Goal: Task Accomplishment & Management: Complete application form

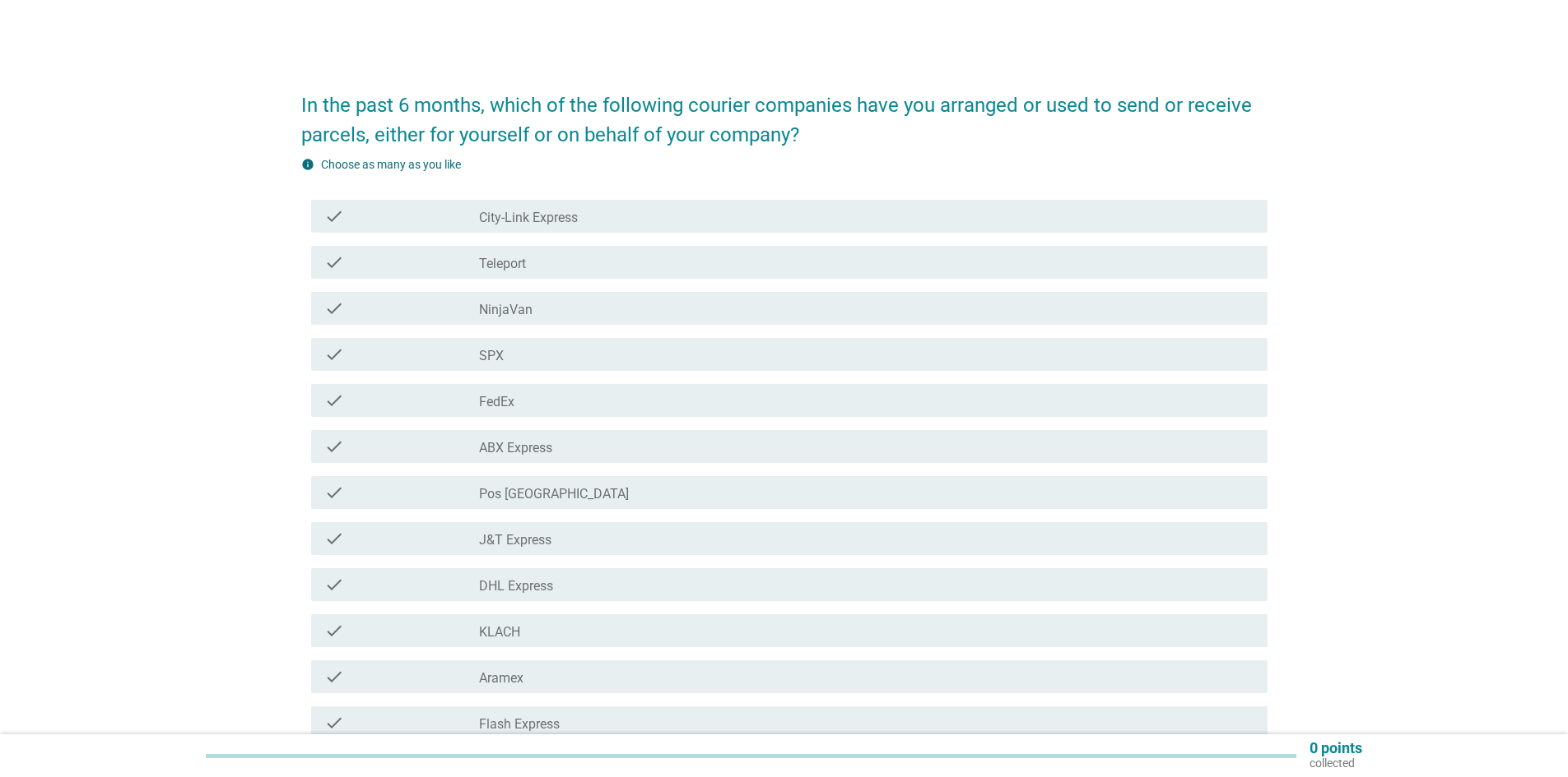
click at [542, 211] on label "City-Link Express" at bounding box center [528, 218] width 99 height 17
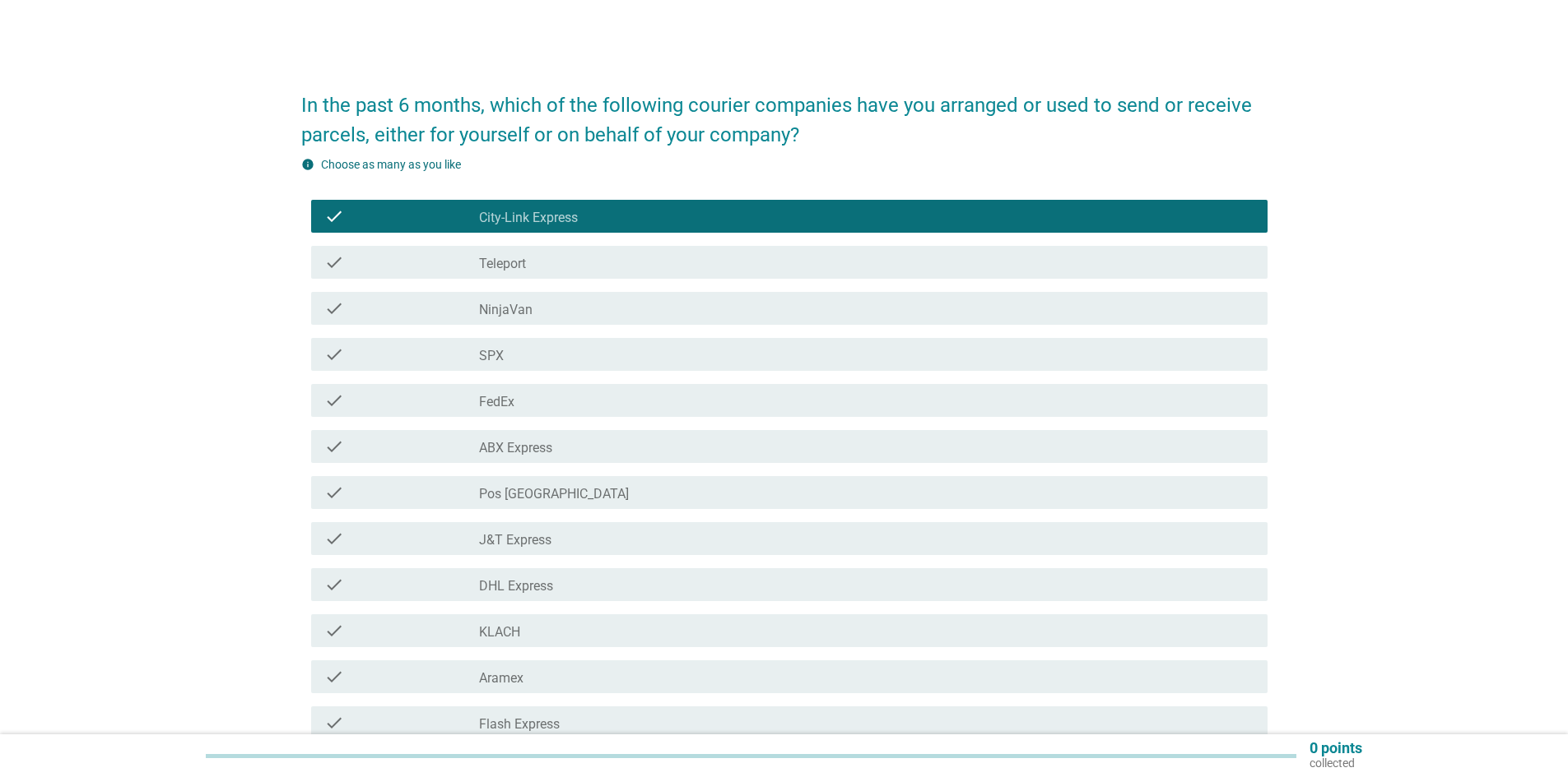
click at [538, 493] on label "Pos [GEOGRAPHIC_DATA]" at bounding box center [553, 494] width 150 height 17
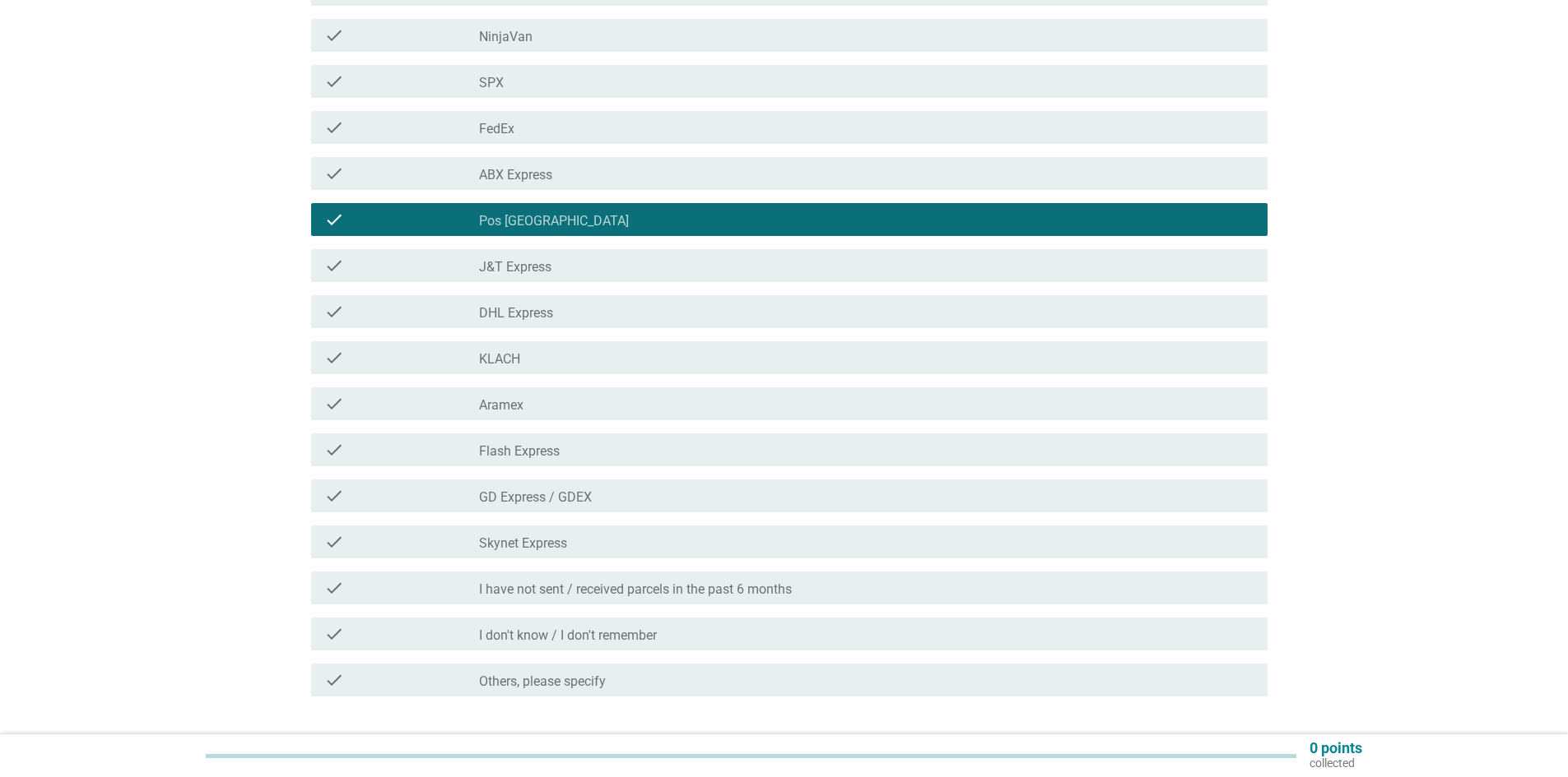
scroll to position [246, 0]
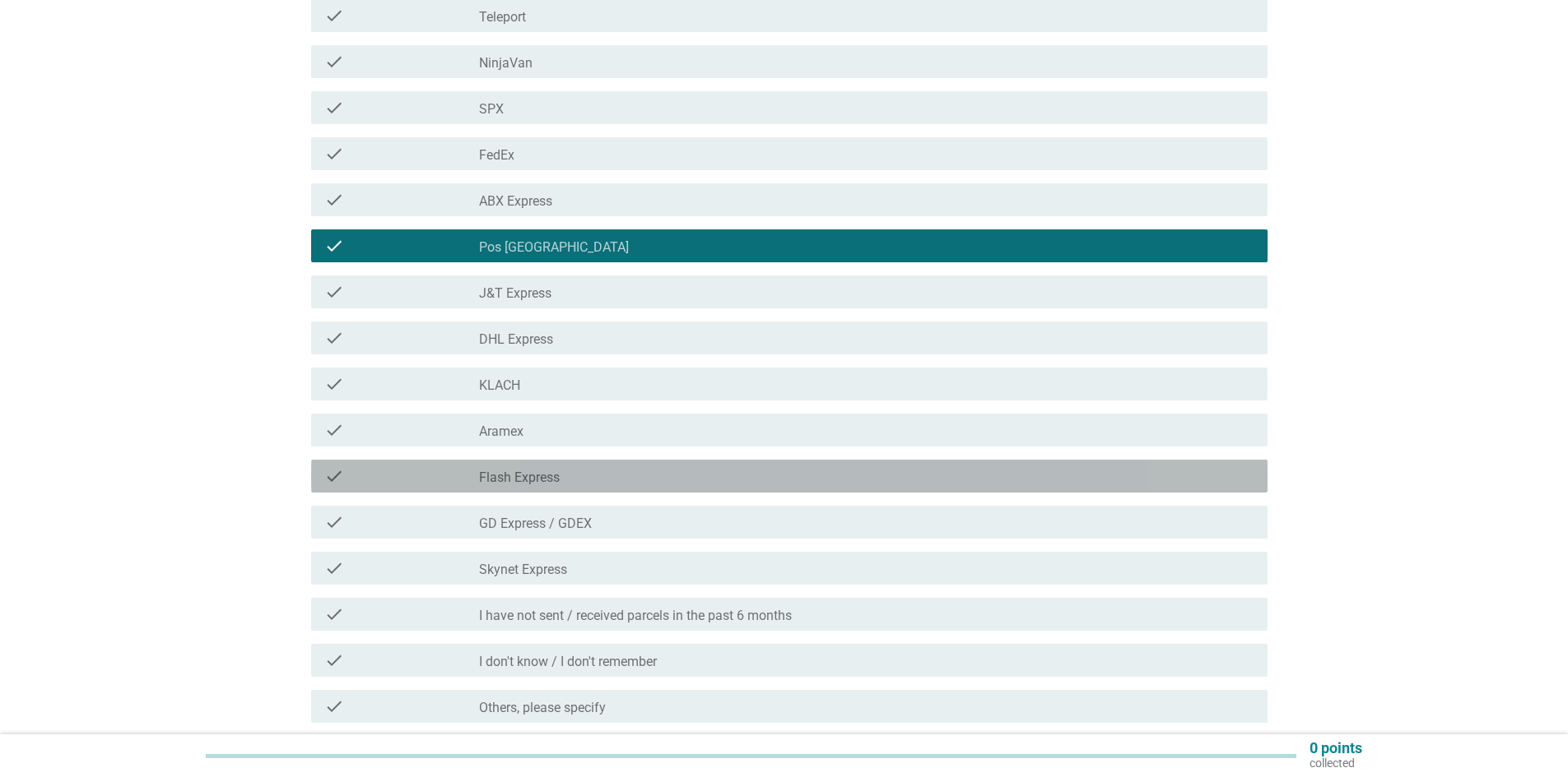
click at [541, 480] on label "Flash Express" at bounding box center [519, 478] width 81 height 17
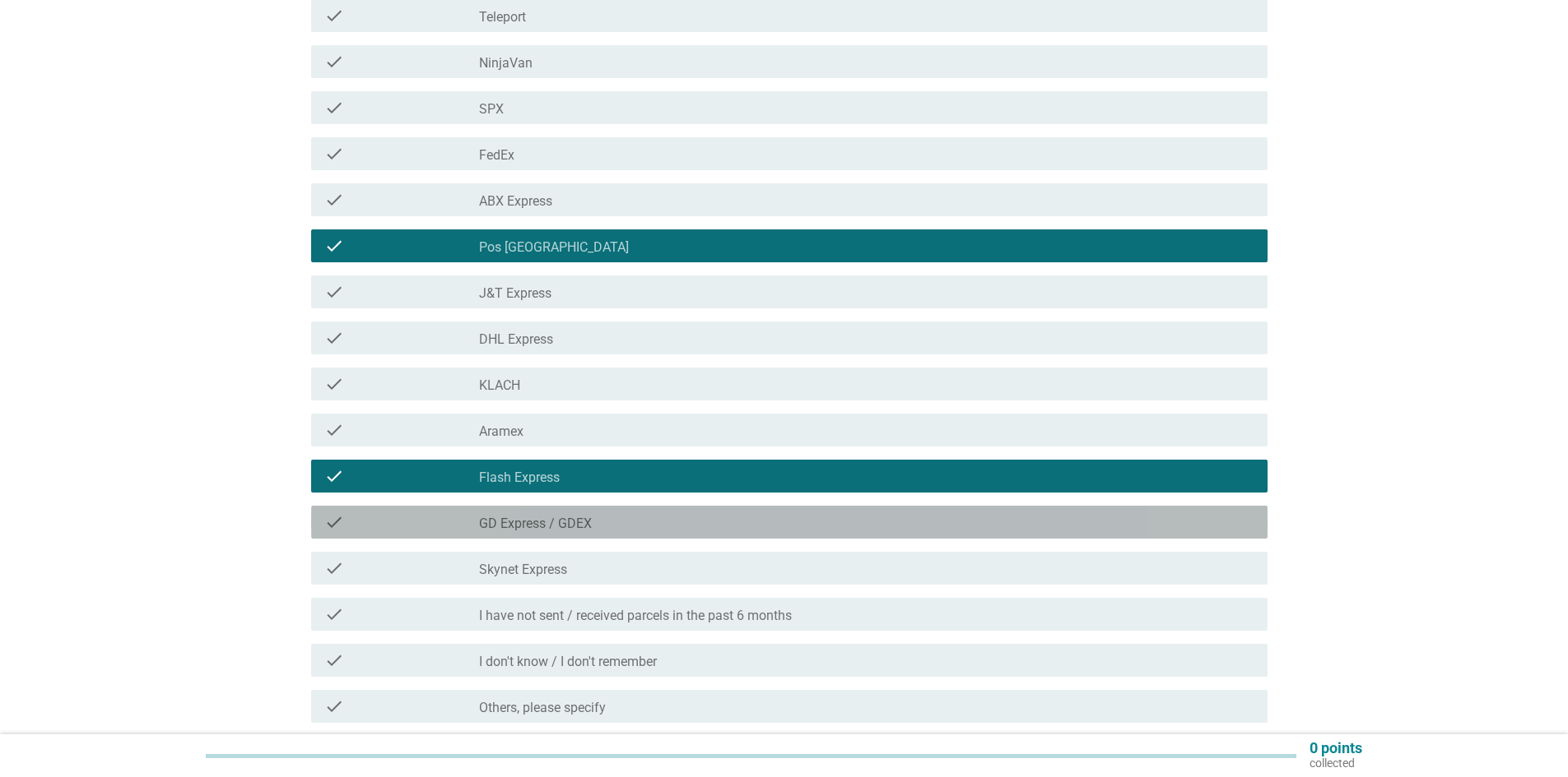
click at [533, 520] on label "GD Express / GDEX" at bounding box center [535, 524] width 113 height 17
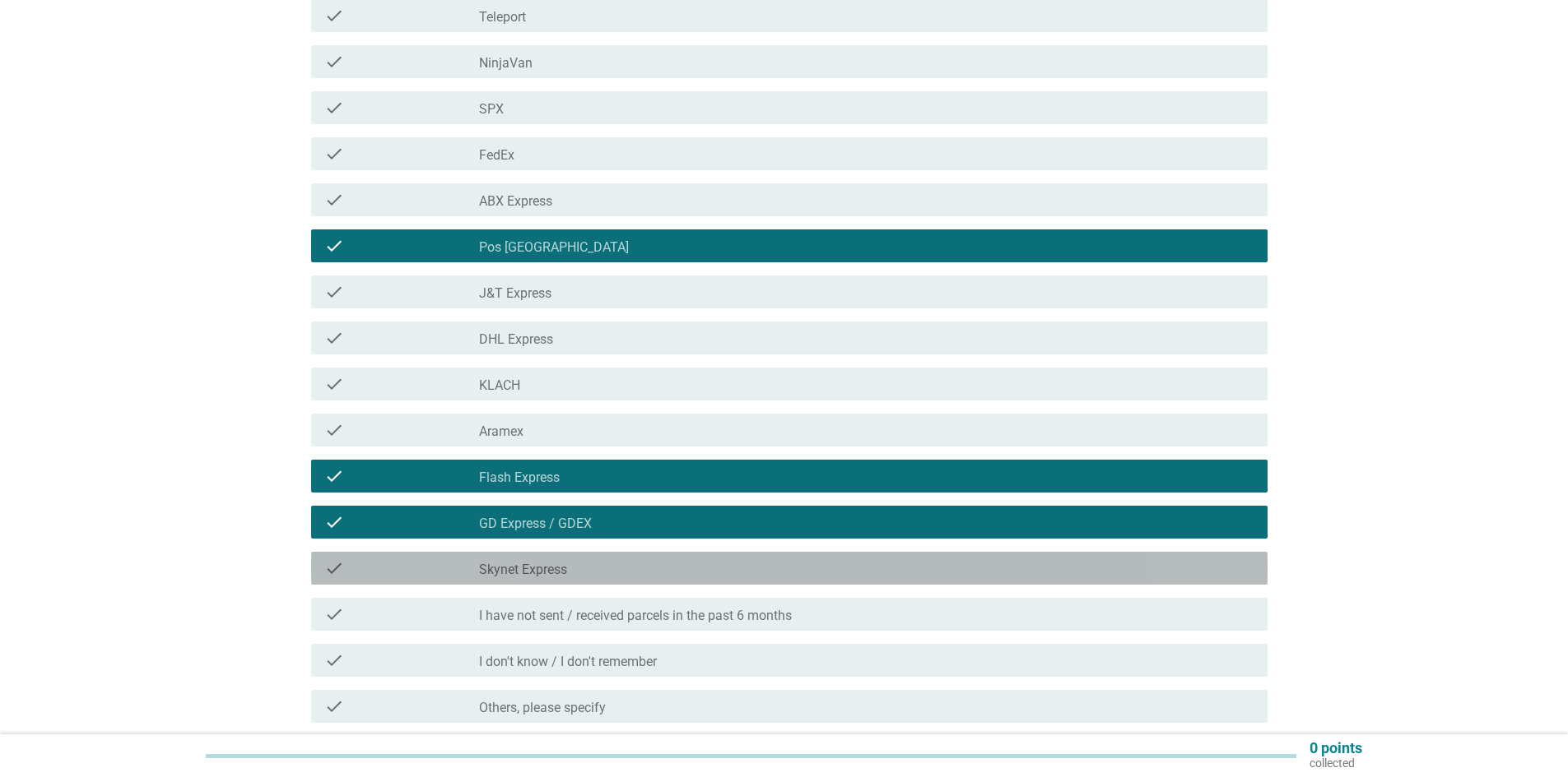
click at [528, 563] on label "Skynet Express" at bounding box center [523, 570] width 88 height 17
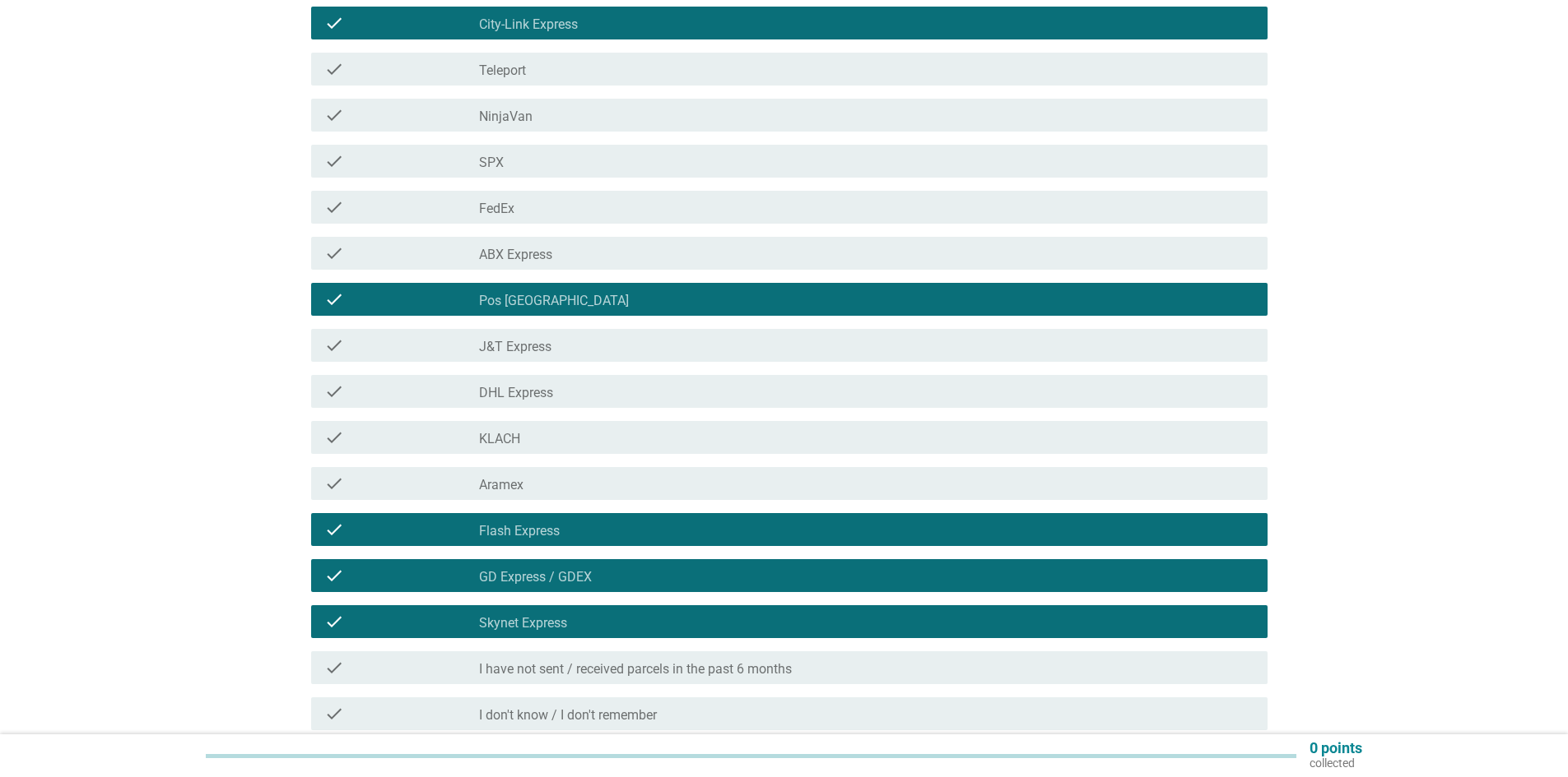
scroll to position [165, 0]
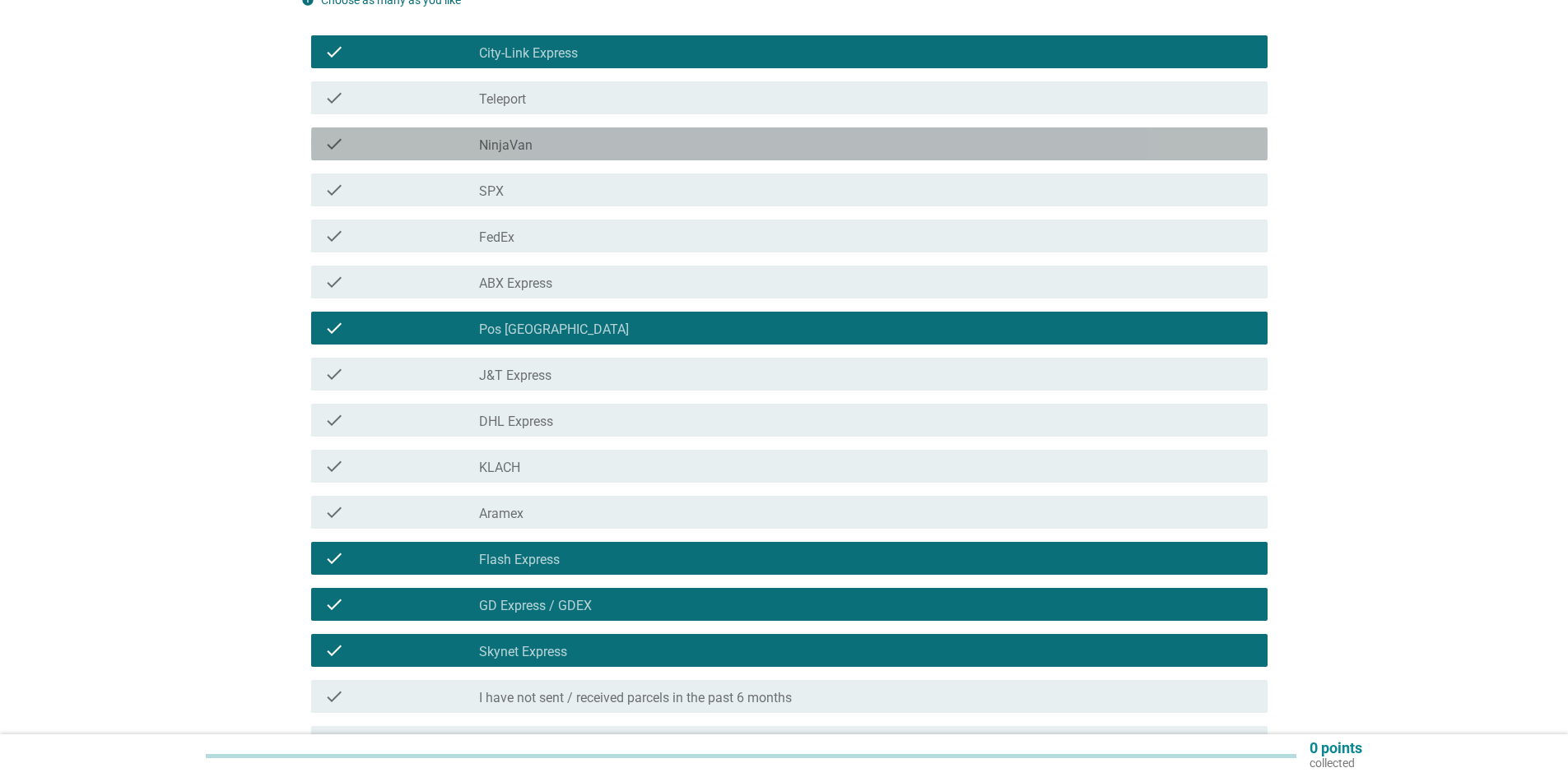
click at [537, 145] on div "check_box_outline_blank NinjaVan" at bounding box center [867, 143] width 776 height 20
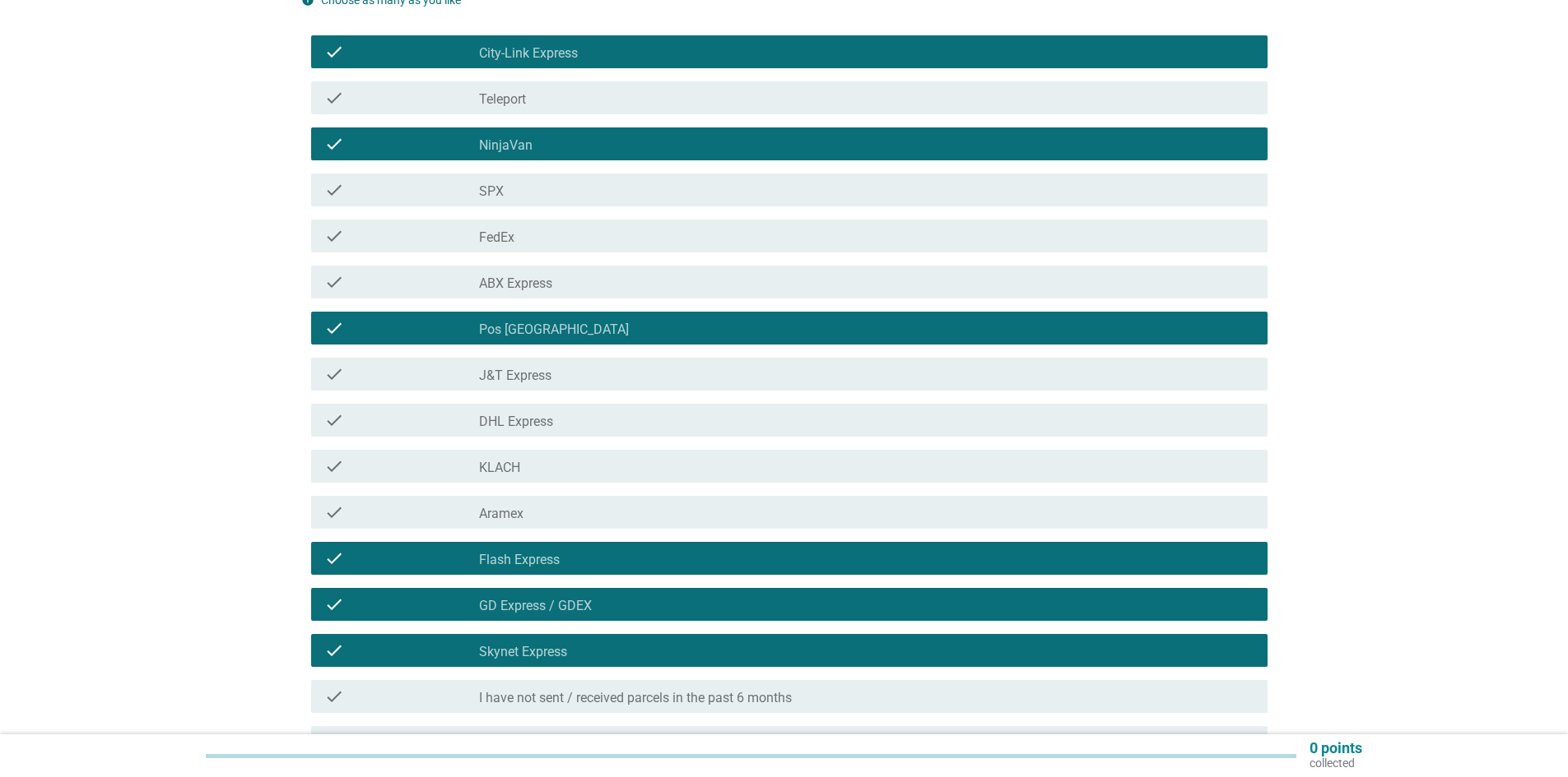
click at [549, 279] on label "ABX Express" at bounding box center [515, 283] width 73 height 17
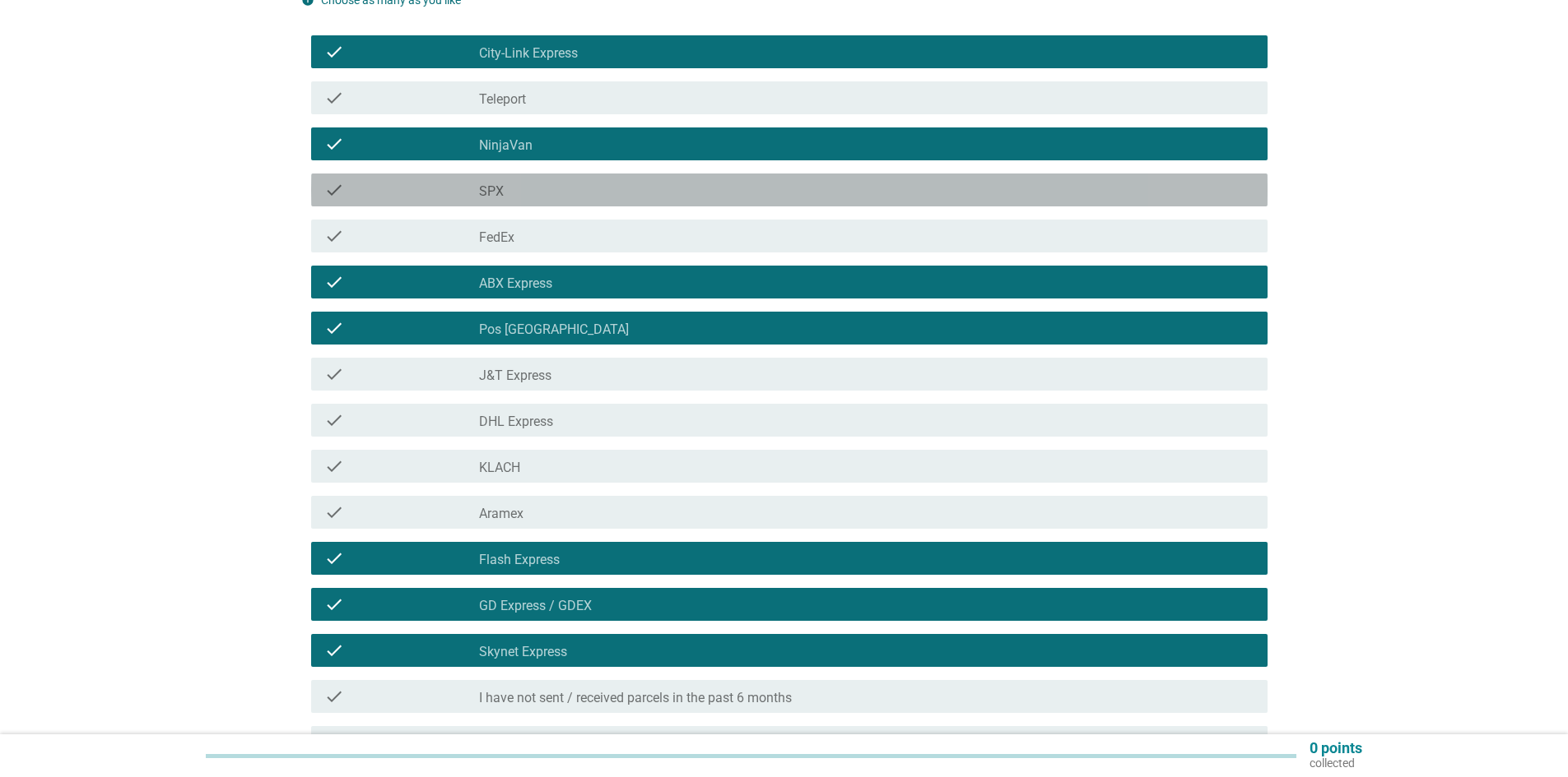
click at [568, 184] on div "check_box_outline_blank SPX" at bounding box center [867, 190] width 776 height 20
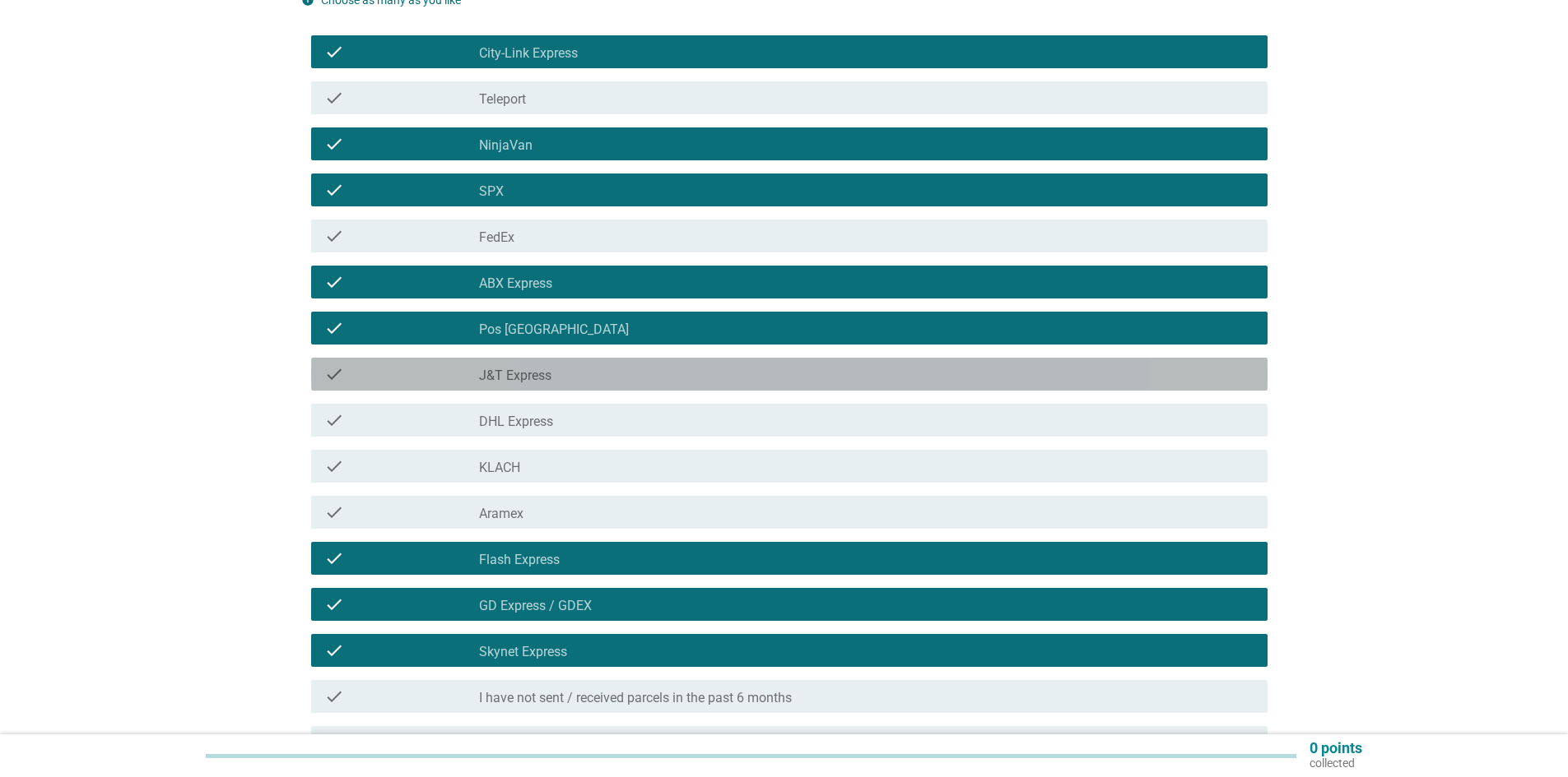
click at [533, 380] on label "J&T Express" at bounding box center [515, 376] width 73 height 17
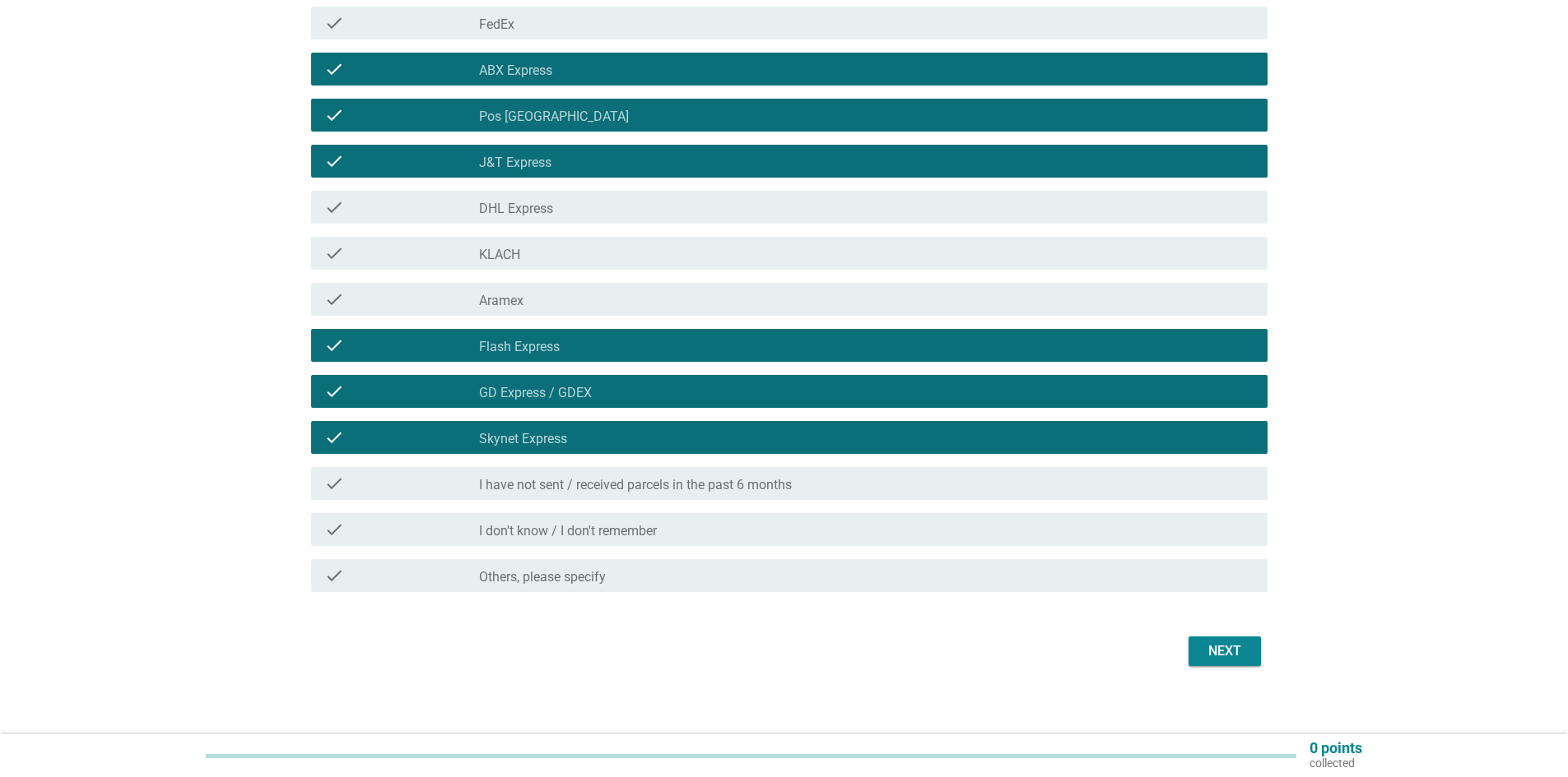
scroll to position [388, 0]
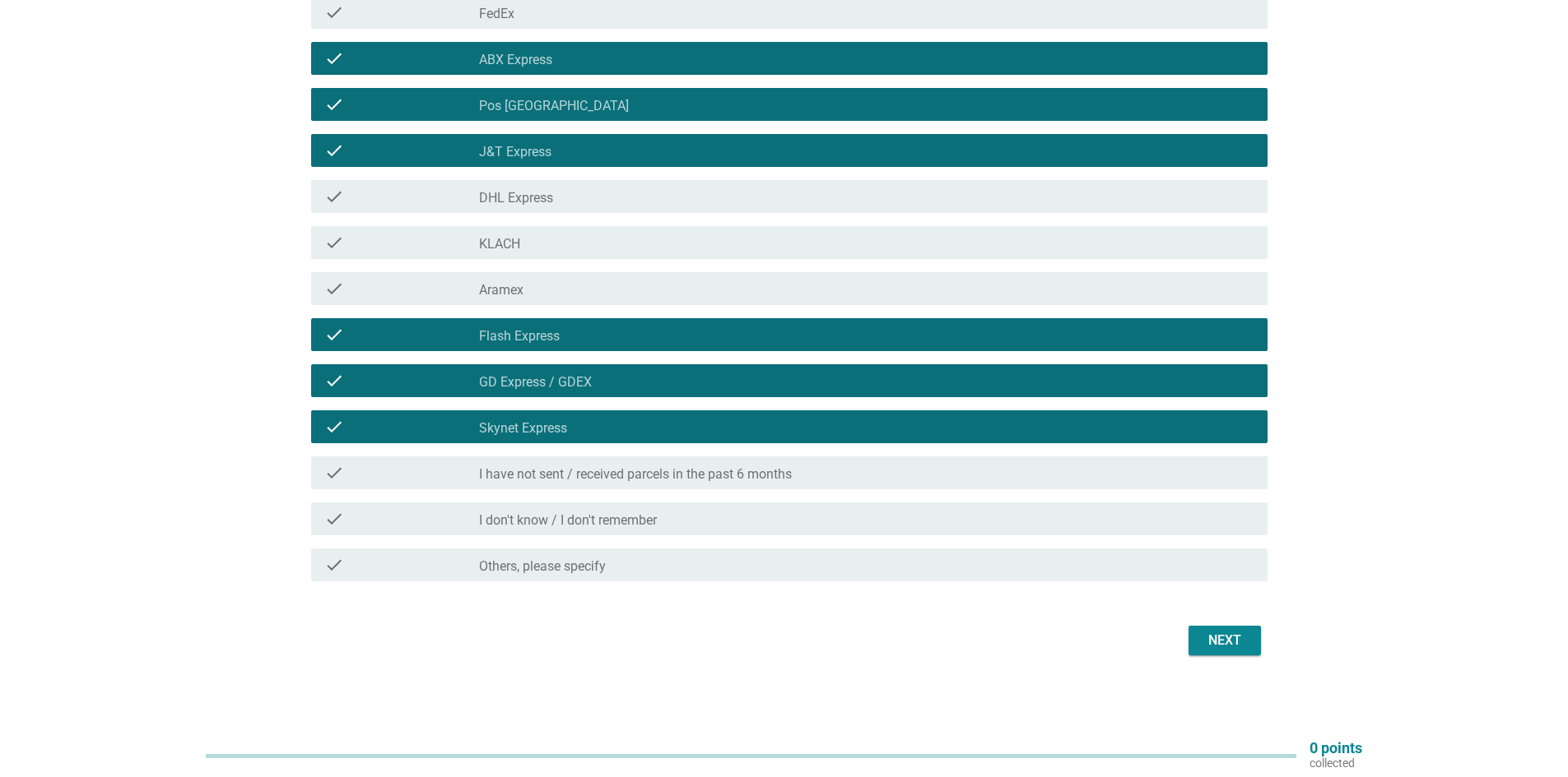
click at [1231, 645] on div "Next" at bounding box center [1225, 640] width 47 height 20
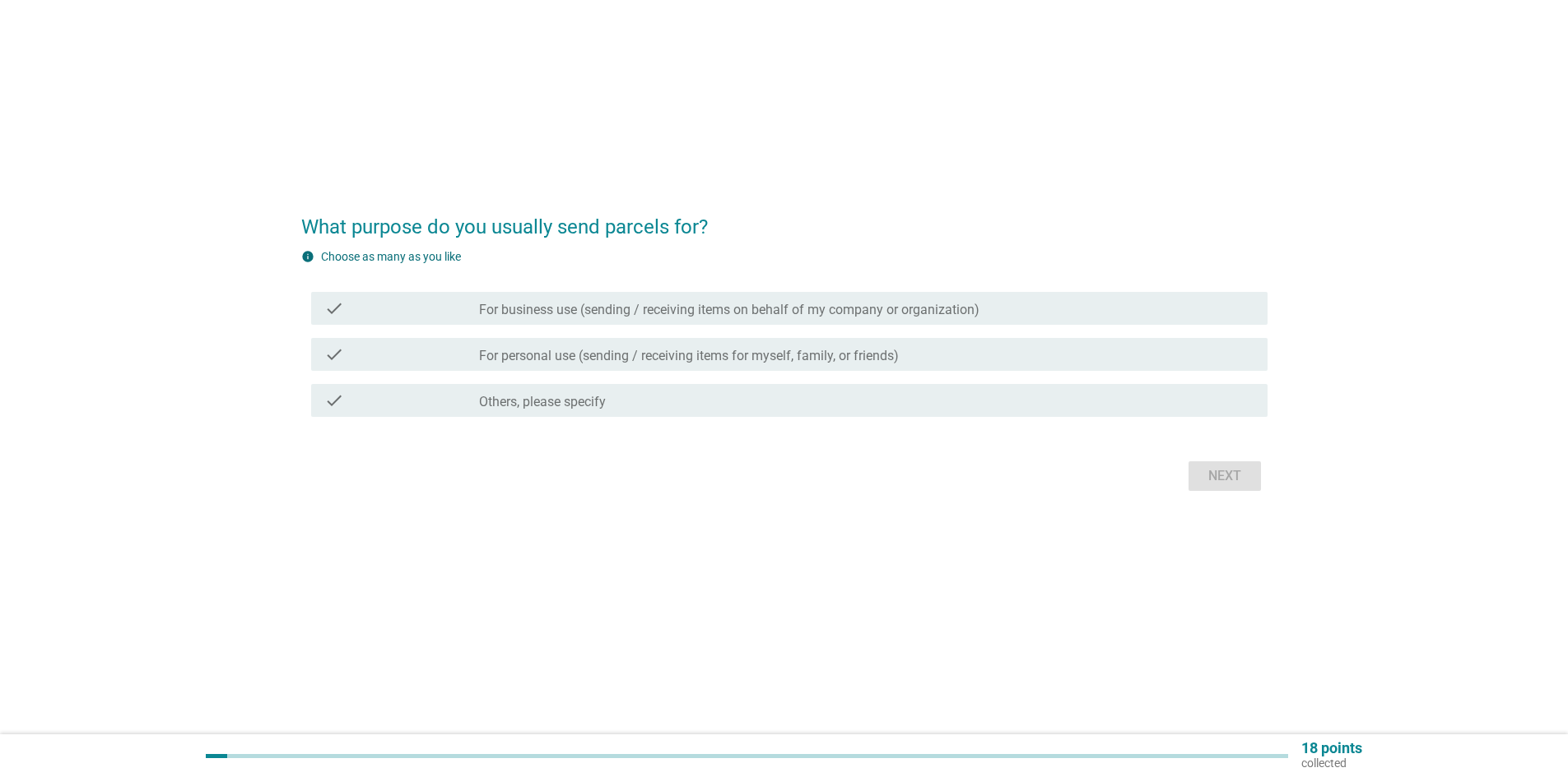
scroll to position [0, 0]
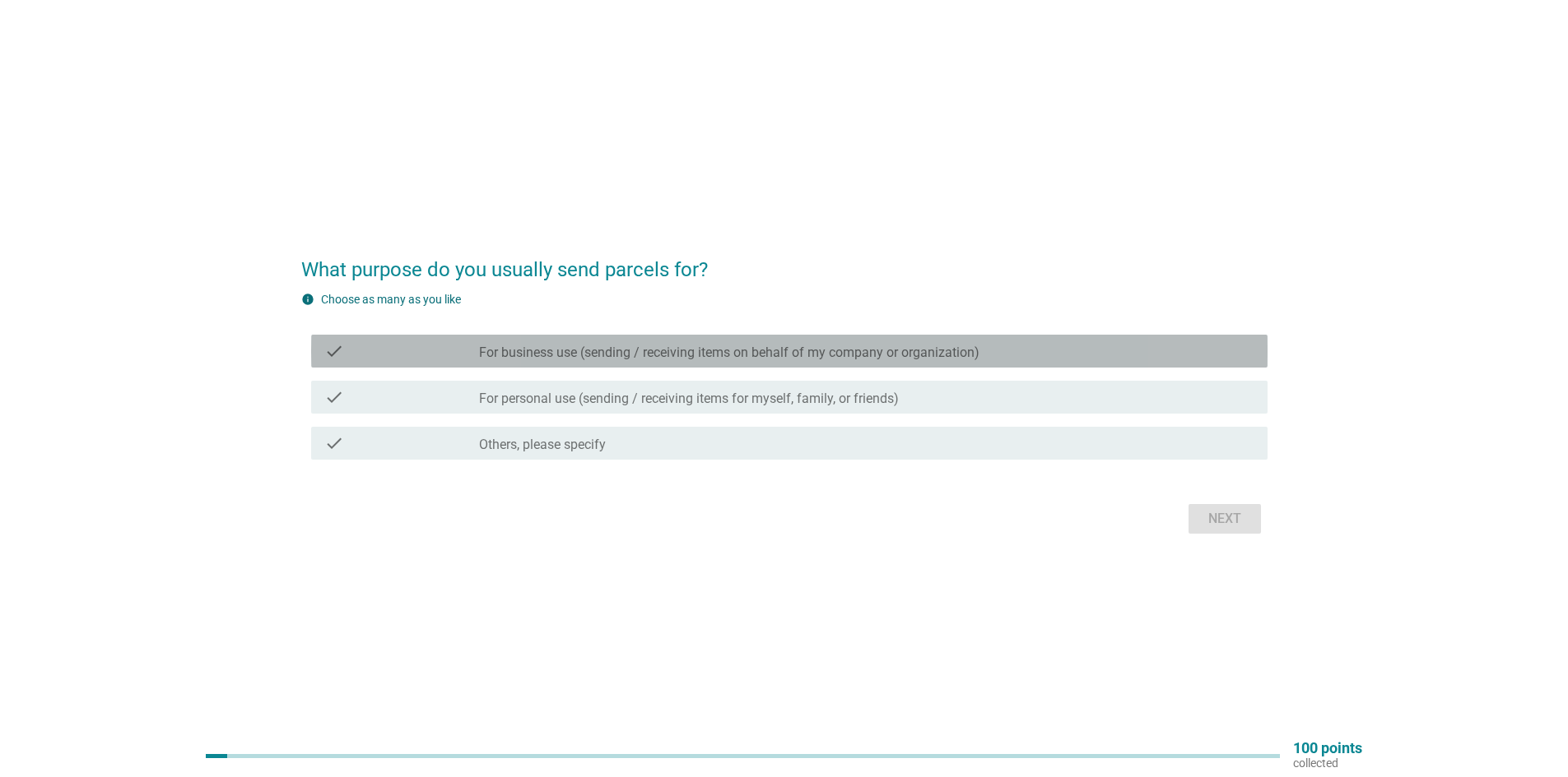
click at [442, 344] on div "check" at bounding box center [402, 350] width 154 height 20
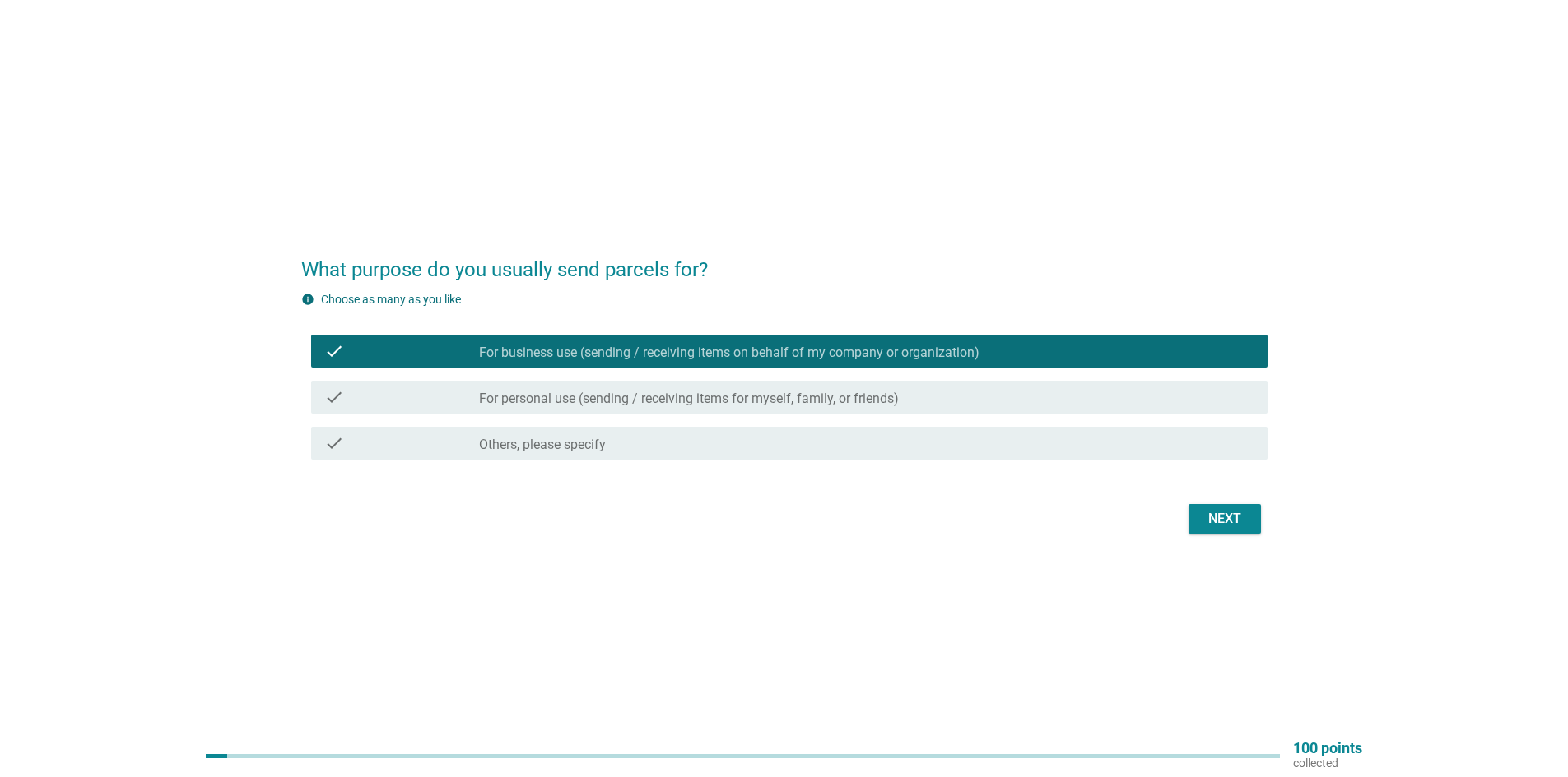
click at [443, 382] on div "check check_box_outline_blank For personal use (sending / receiving items for m…" at bounding box center [789, 397] width 956 height 33
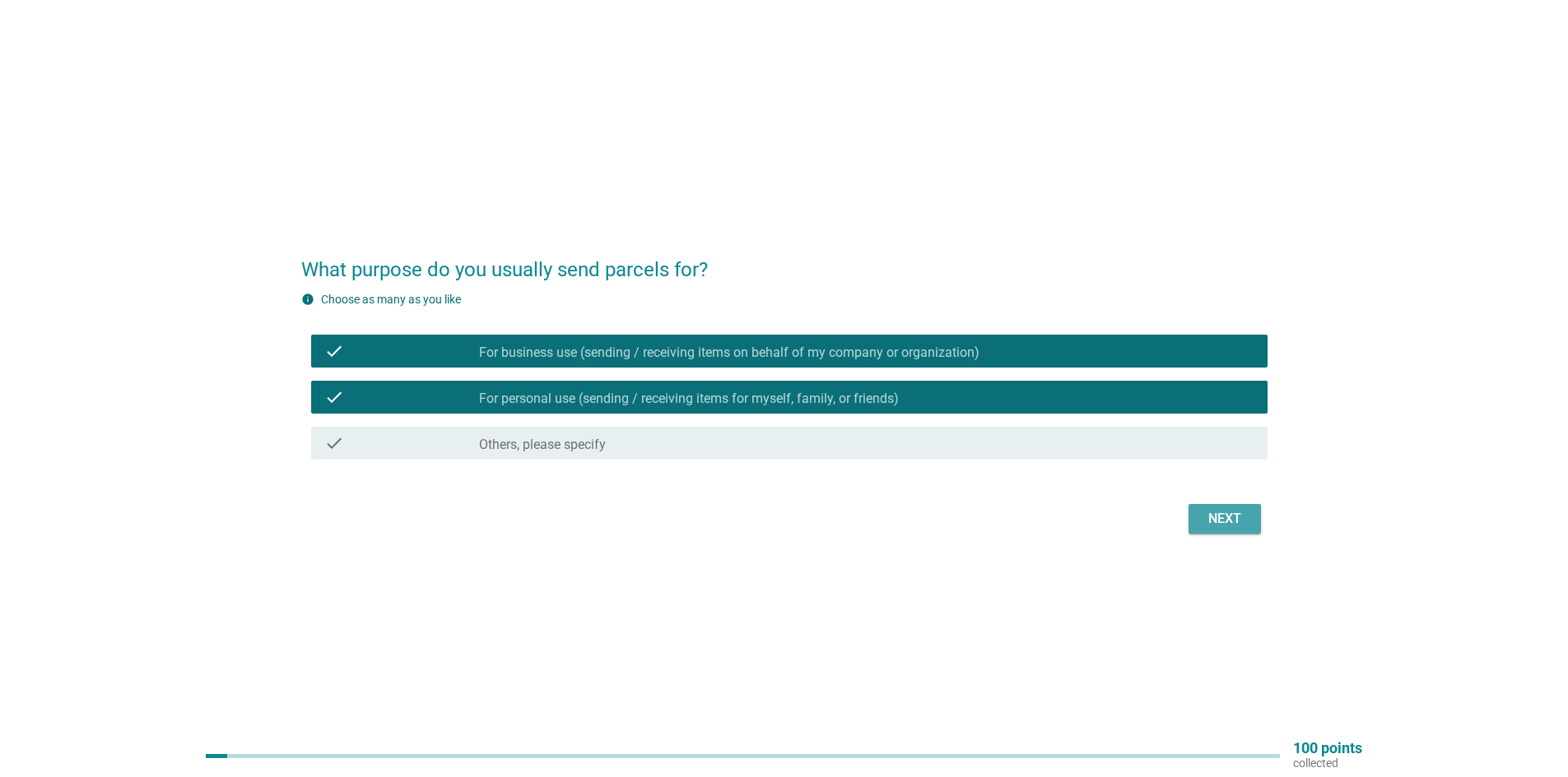
click at [1210, 525] on div "Next" at bounding box center [1225, 519] width 47 height 20
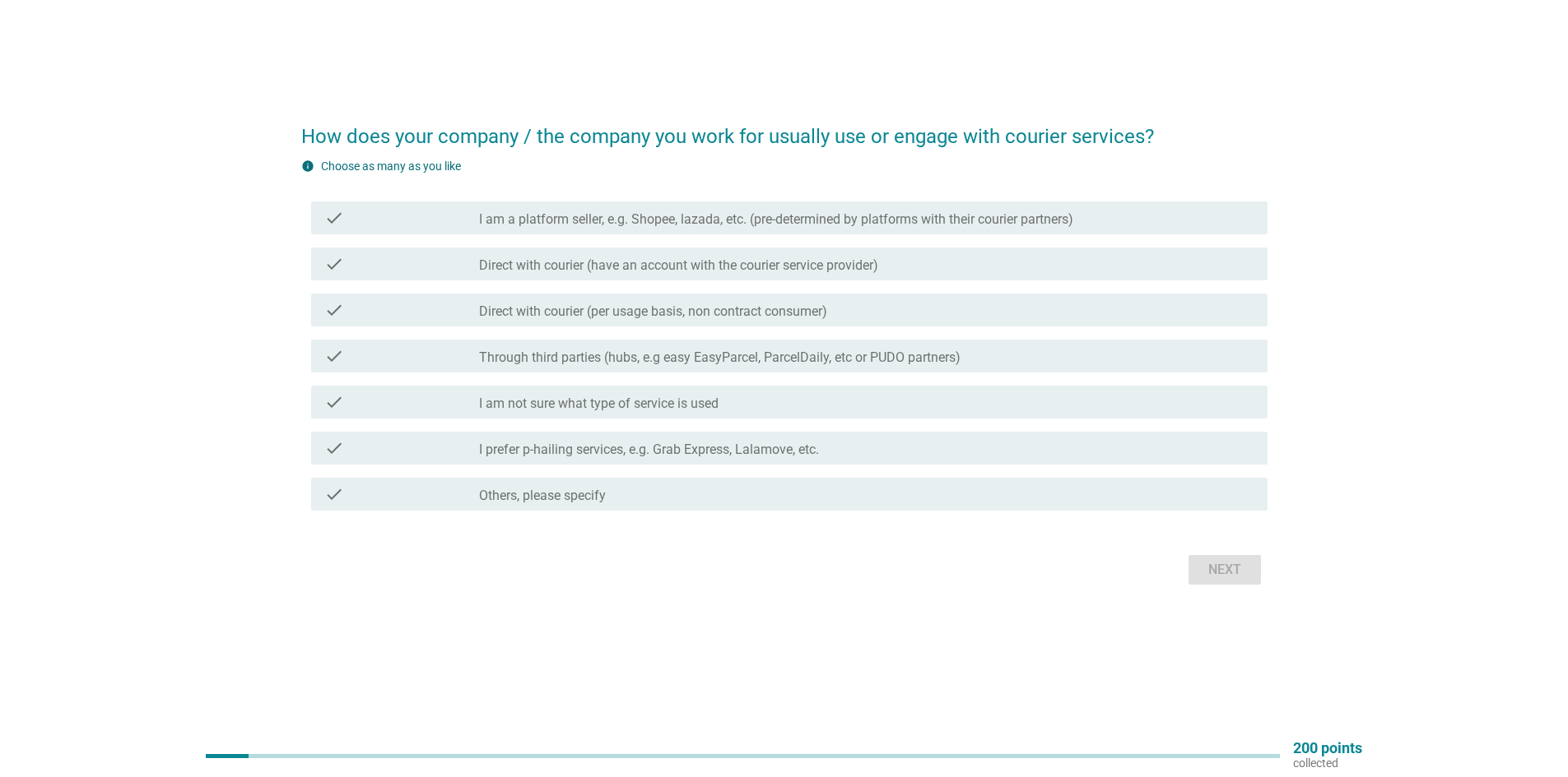
scroll to position [43, 0]
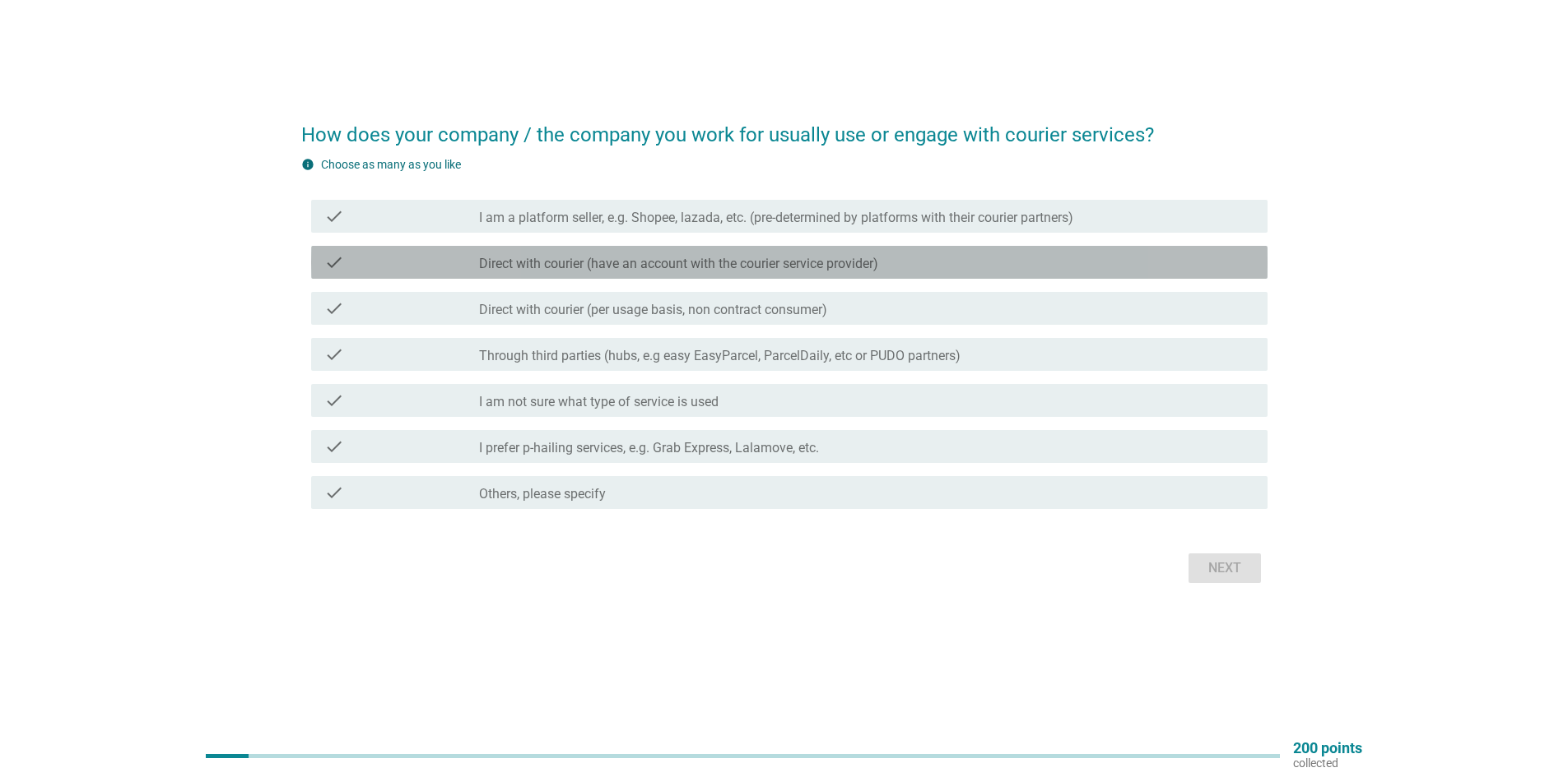
click at [592, 266] on label "Direct with courier (have an account with the courier service provider)" at bounding box center [678, 264] width 399 height 17
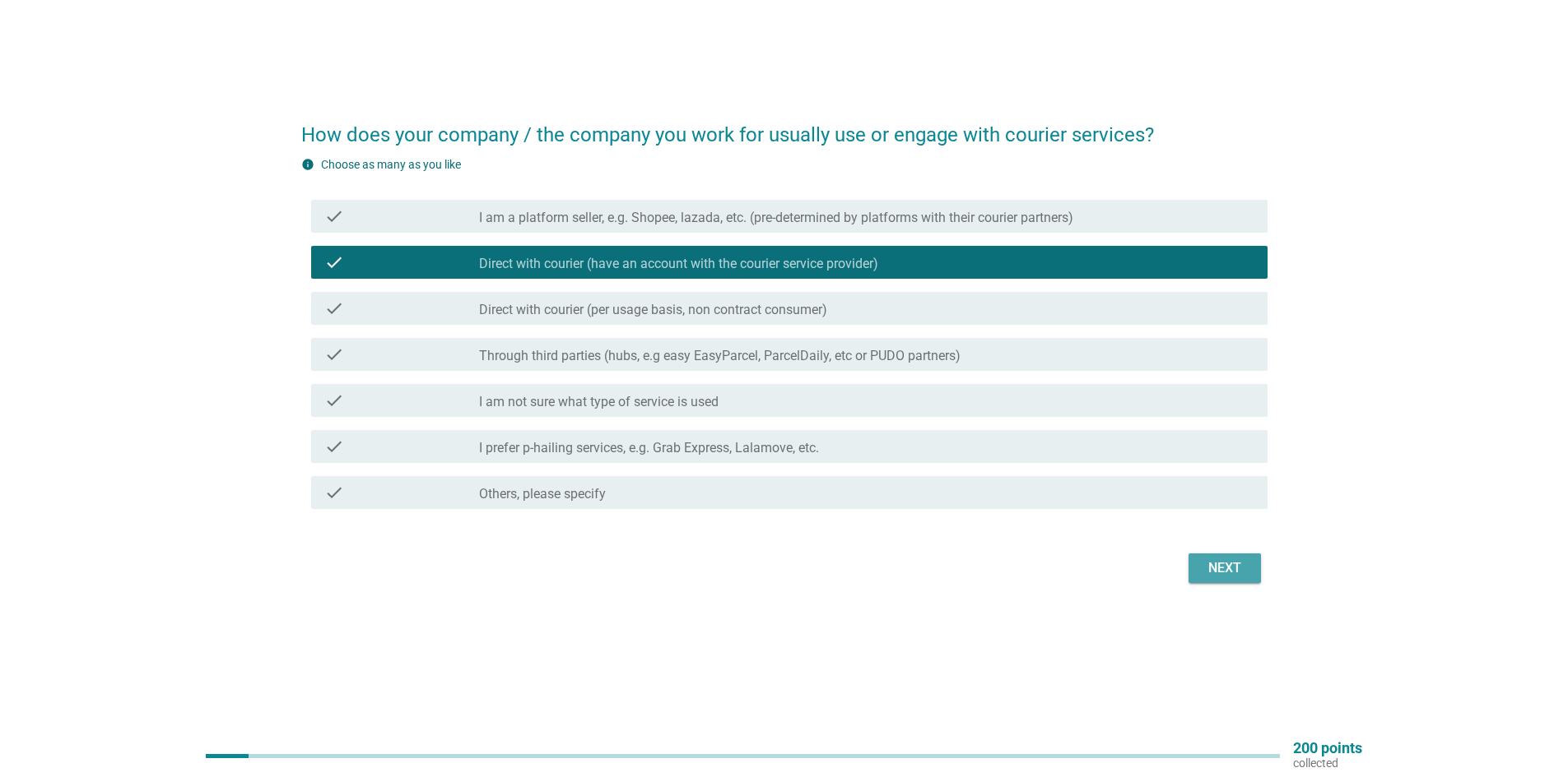
click at [1230, 577] on div "Next" at bounding box center [1225, 568] width 47 height 20
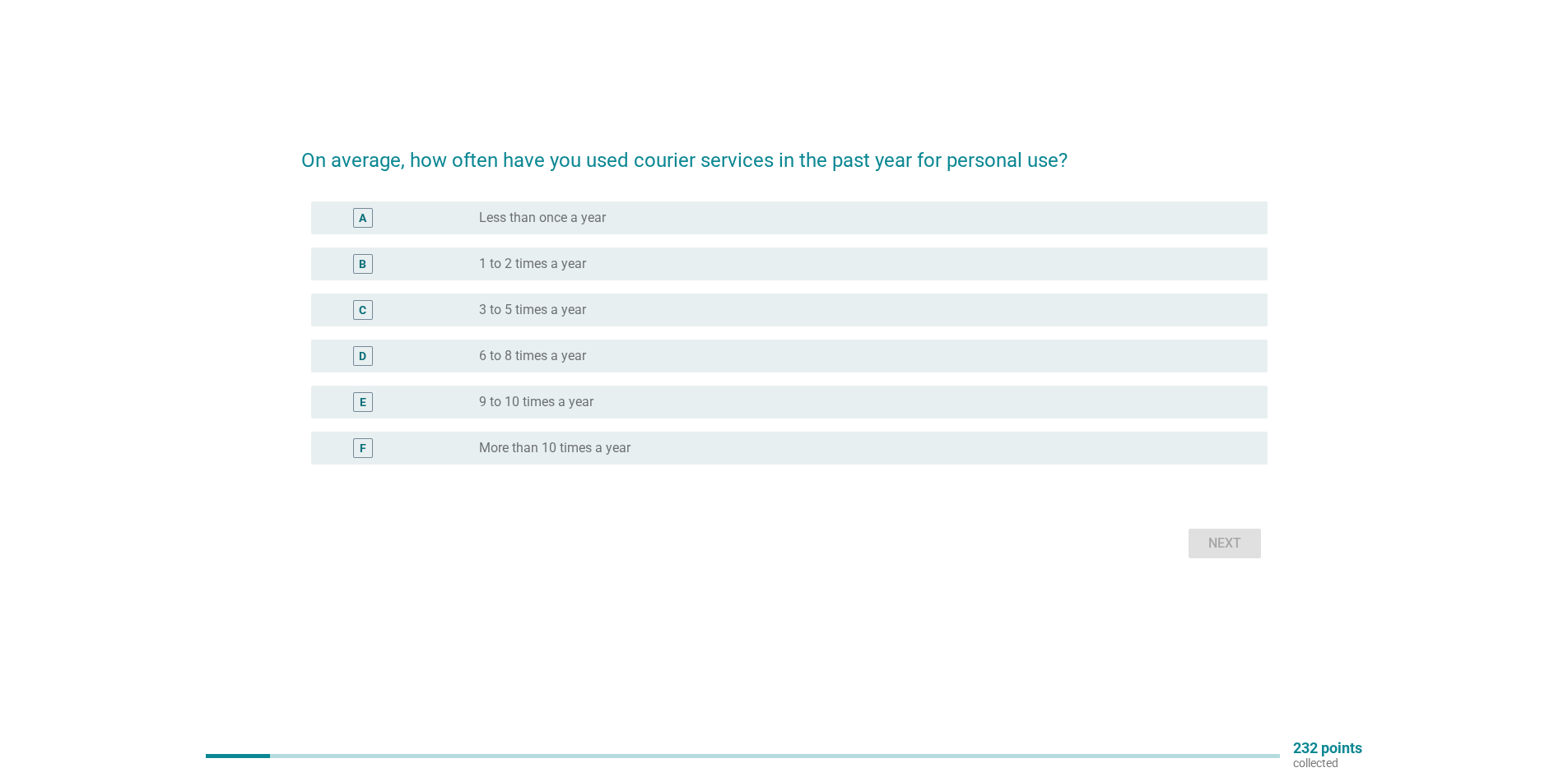
scroll to position [0, 0]
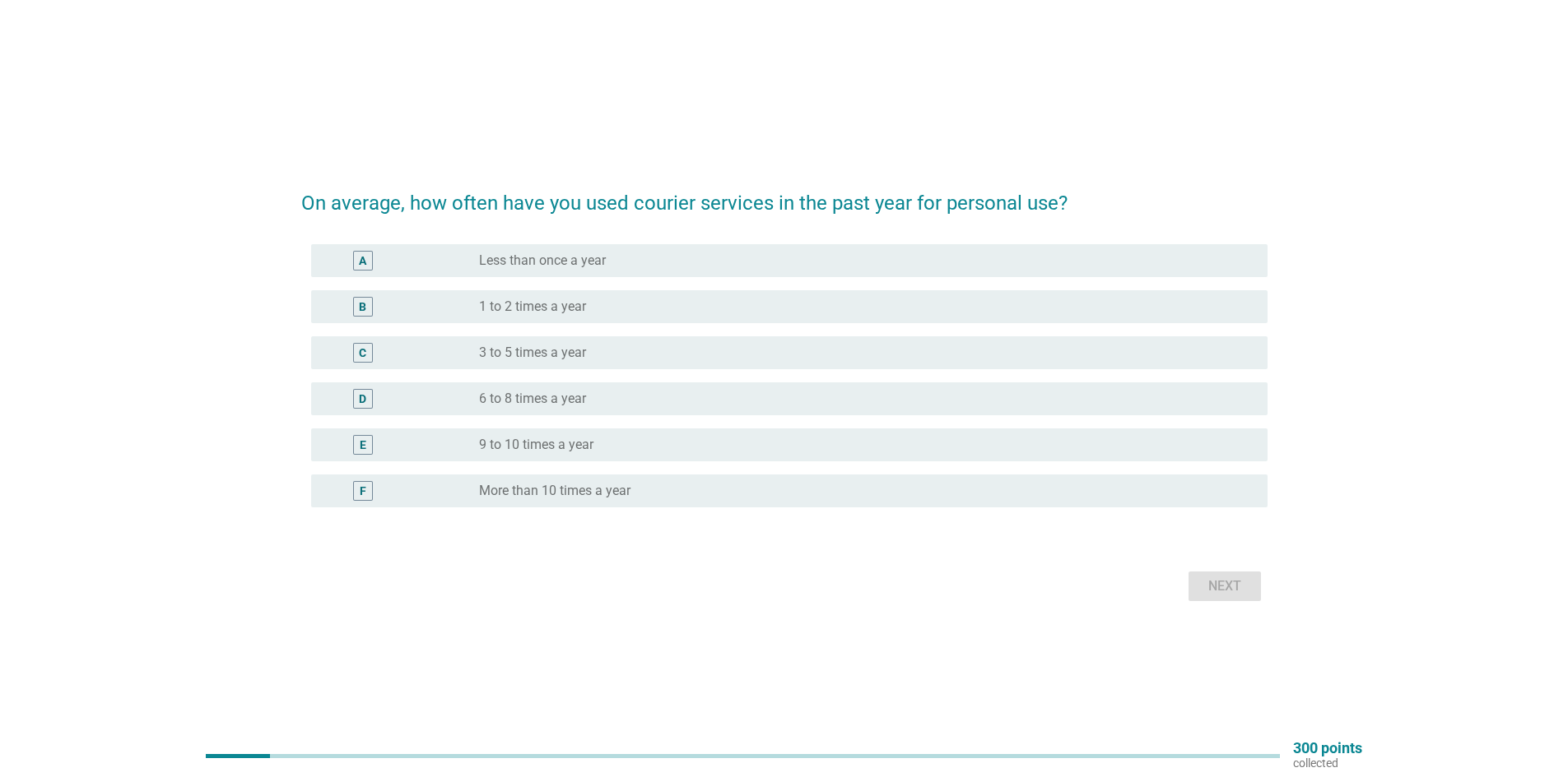
click at [549, 439] on label "9 to 10 times a year" at bounding box center [536, 445] width 114 height 17
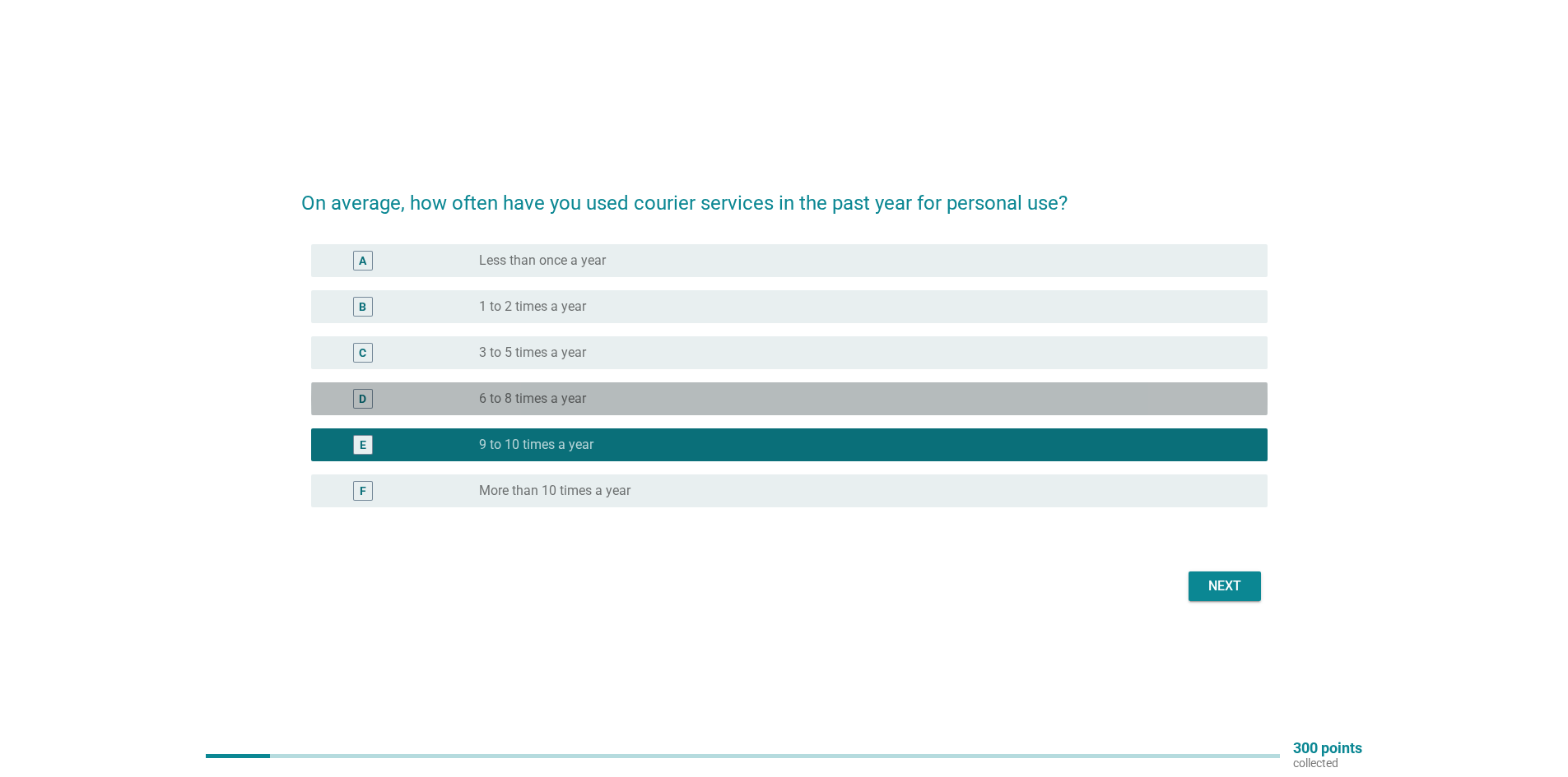
click at [563, 400] on label "6 to 8 times a year" at bounding box center [532, 399] width 107 height 17
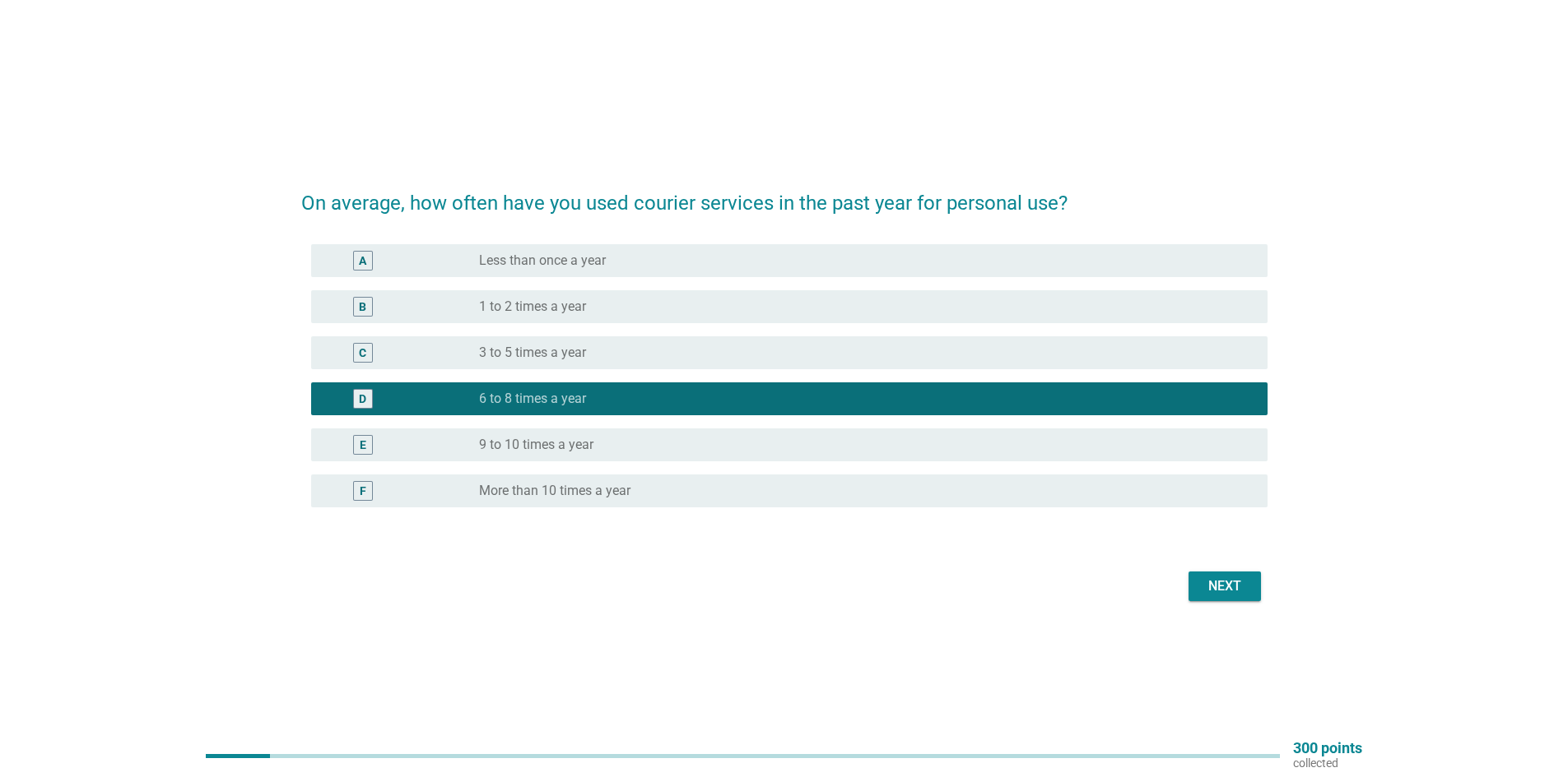
click at [564, 440] on label "9 to 10 times a year" at bounding box center [536, 445] width 114 height 17
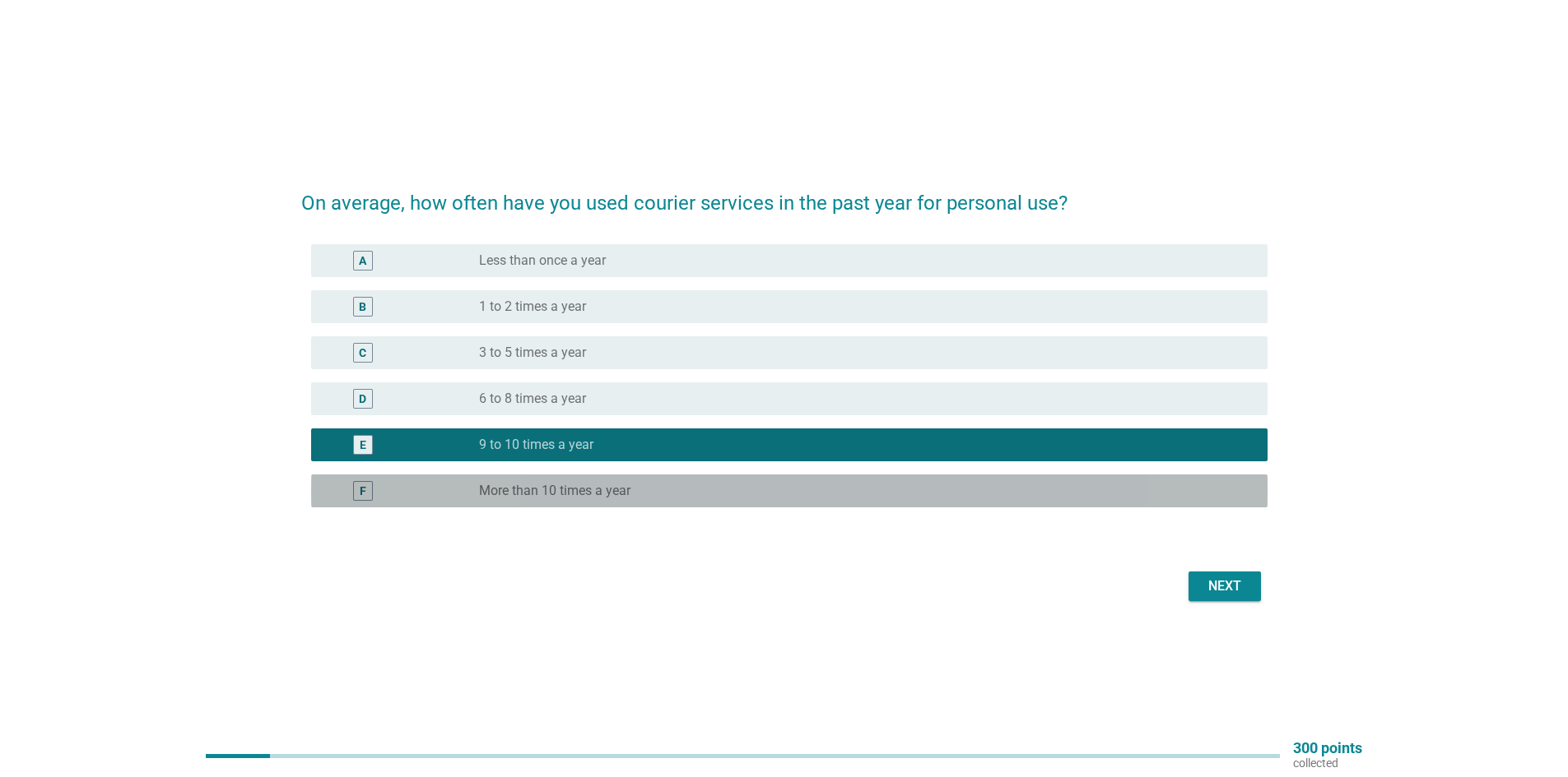
click at [569, 490] on label "More than 10 times a year" at bounding box center [554, 491] width 152 height 17
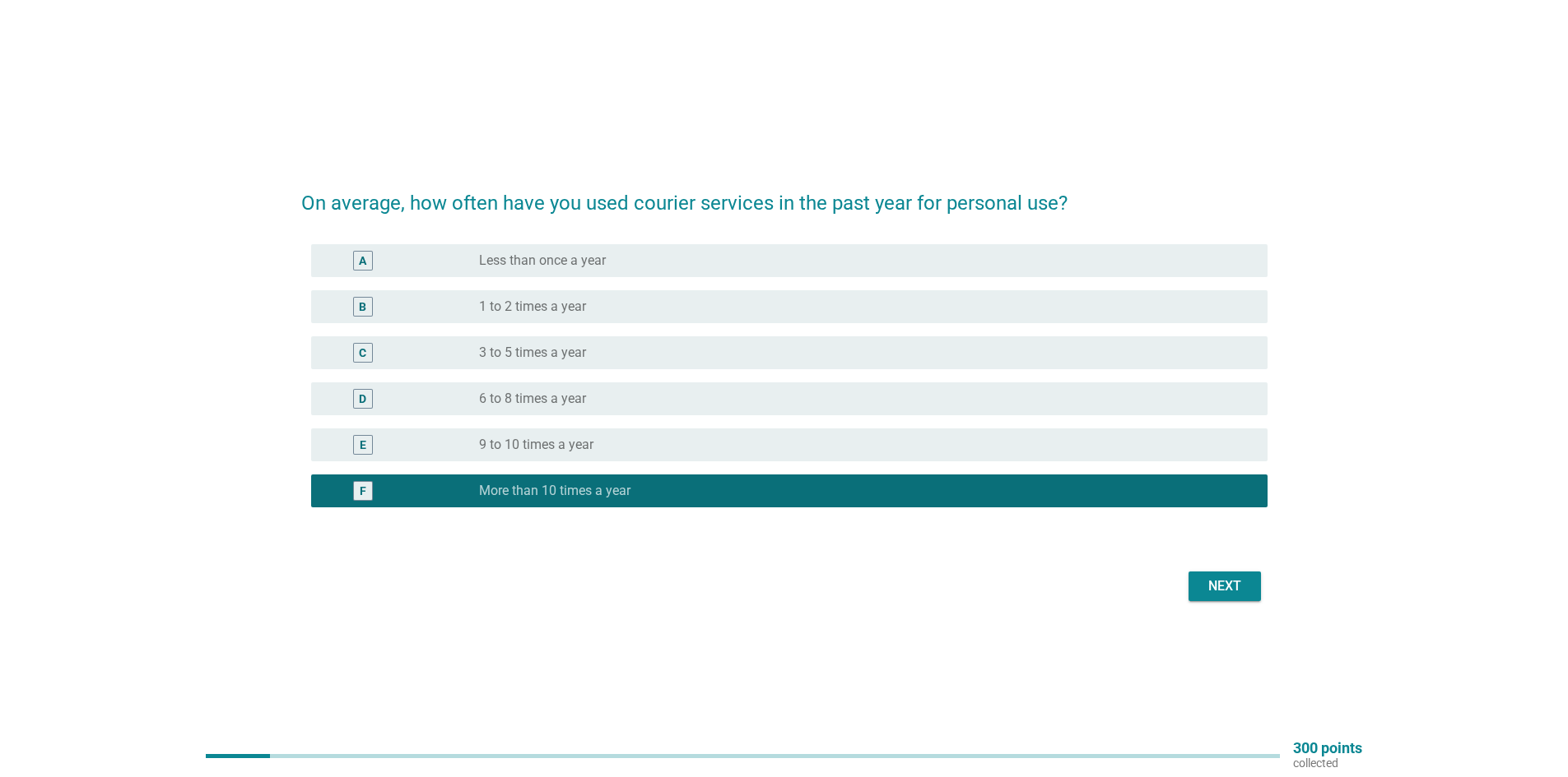
click at [1212, 589] on div "Next" at bounding box center [1225, 586] width 47 height 20
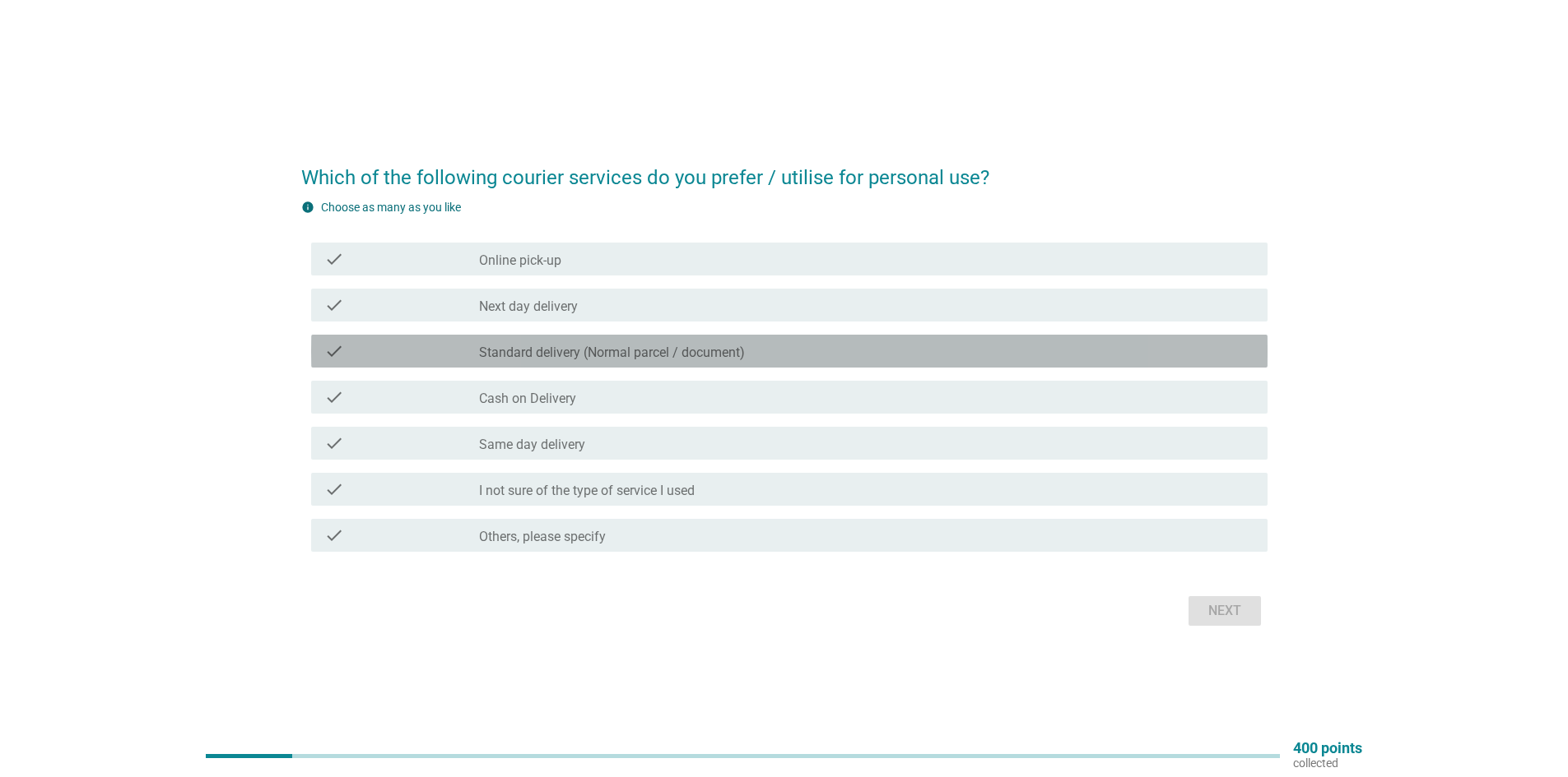
click at [599, 357] on label "Standard delivery (Normal parcel / document)" at bounding box center [612, 353] width 266 height 17
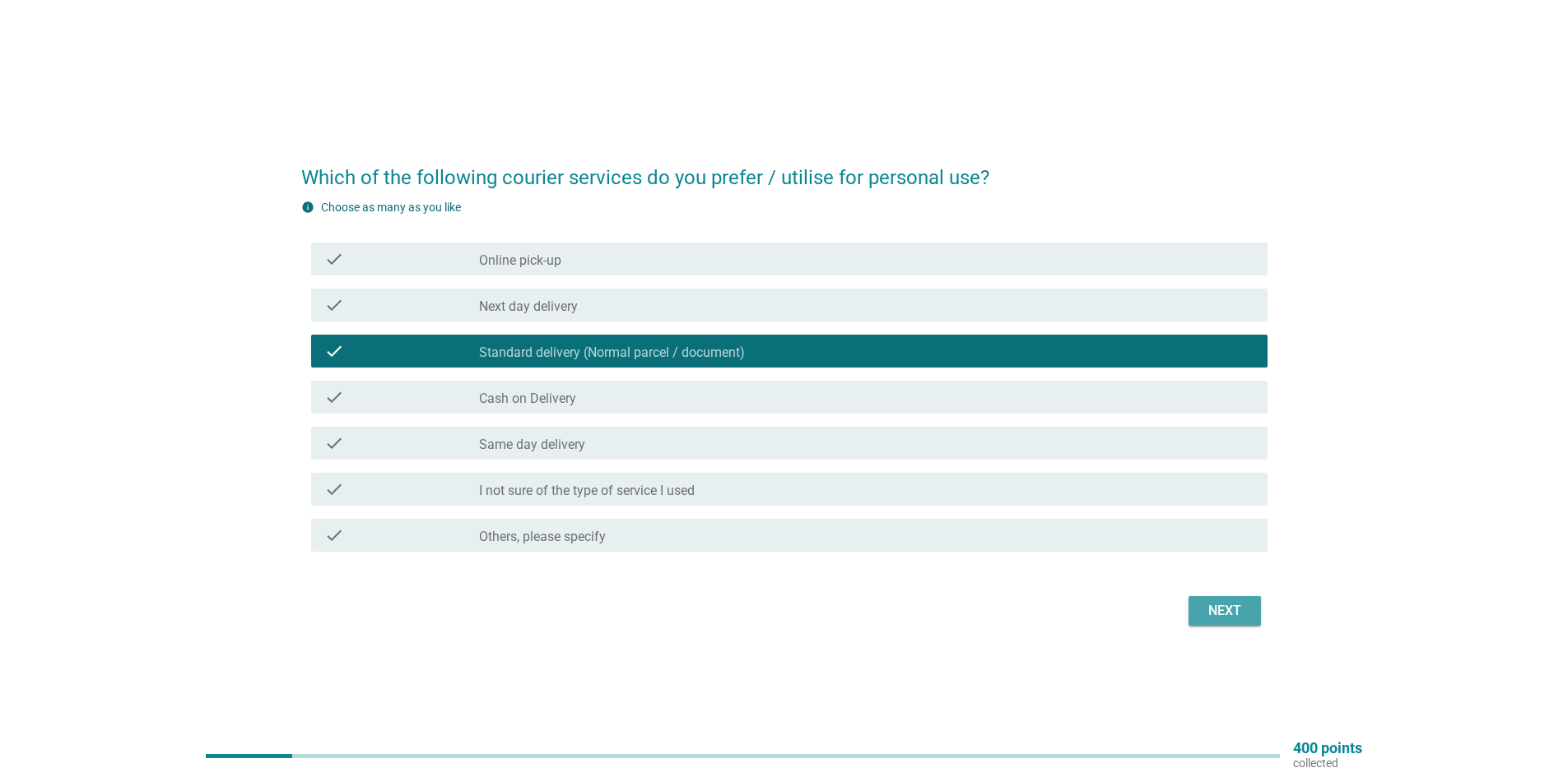
click at [1211, 602] on div "Next" at bounding box center [1225, 611] width 47 height 20
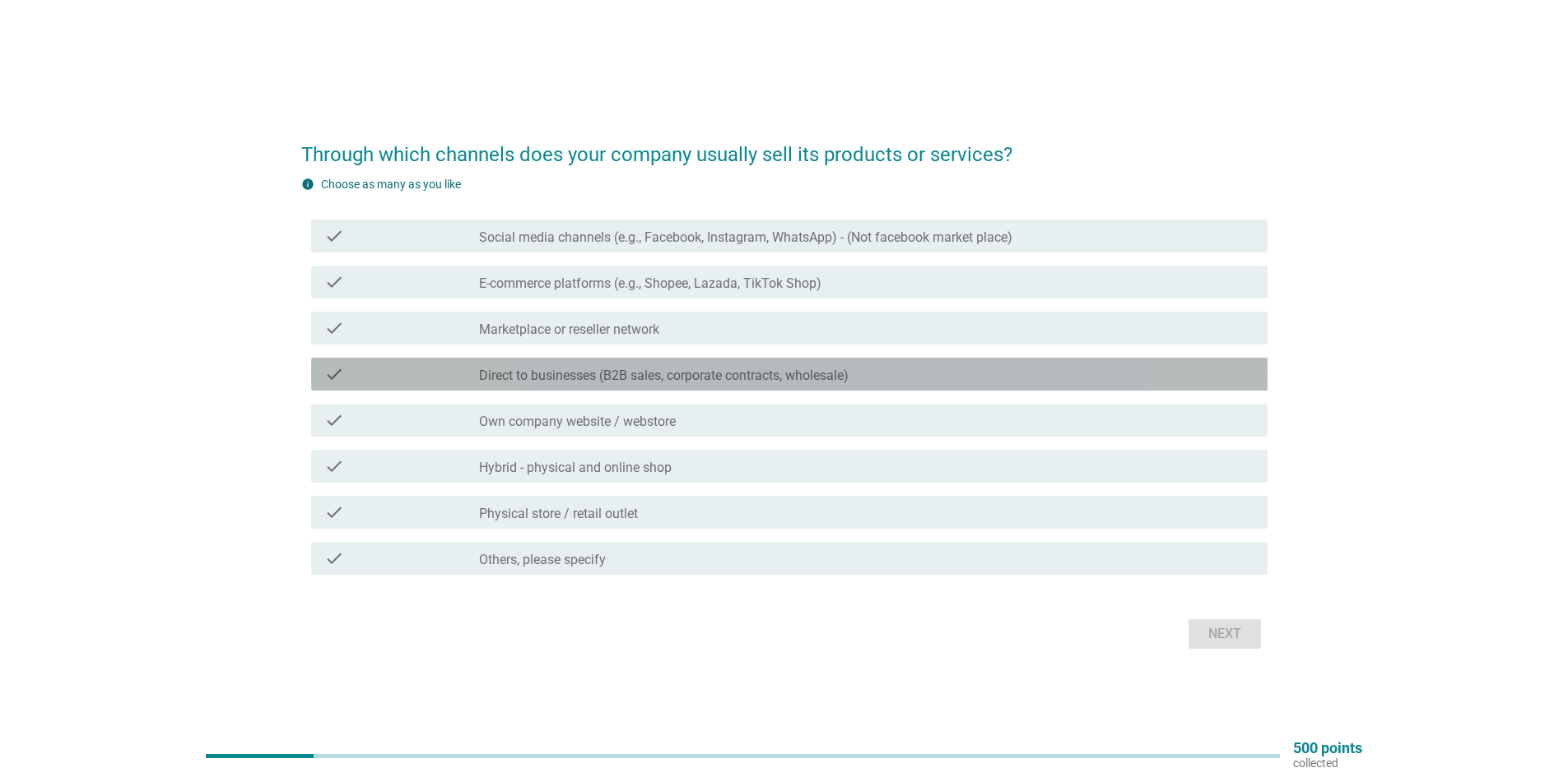
click at [379, 380] on div "check" at bounding box center [402, 374] width 154 height 20
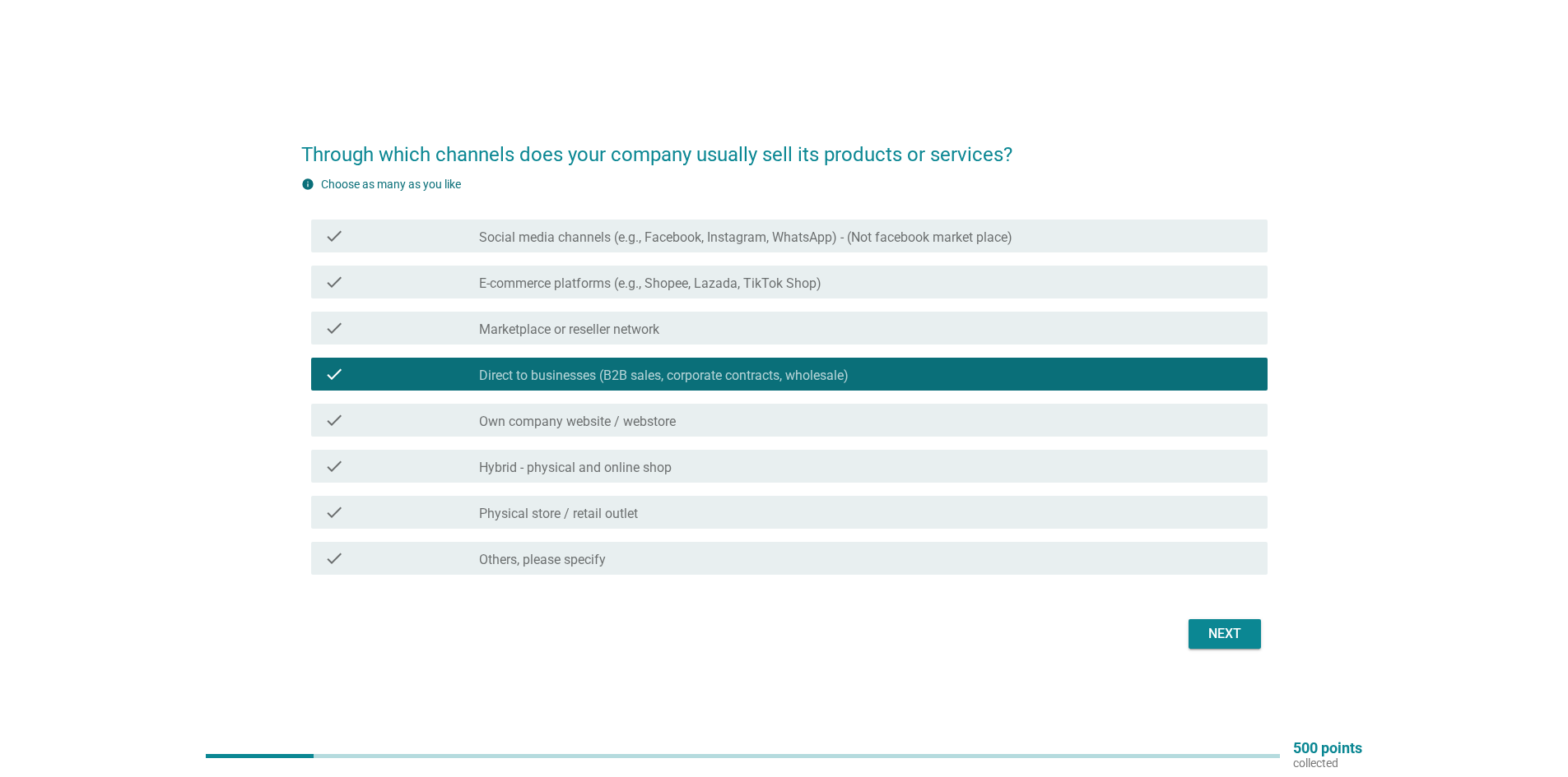
click at [390, 418] on div "check" at bounding box center [402, 420] width 154 height 20
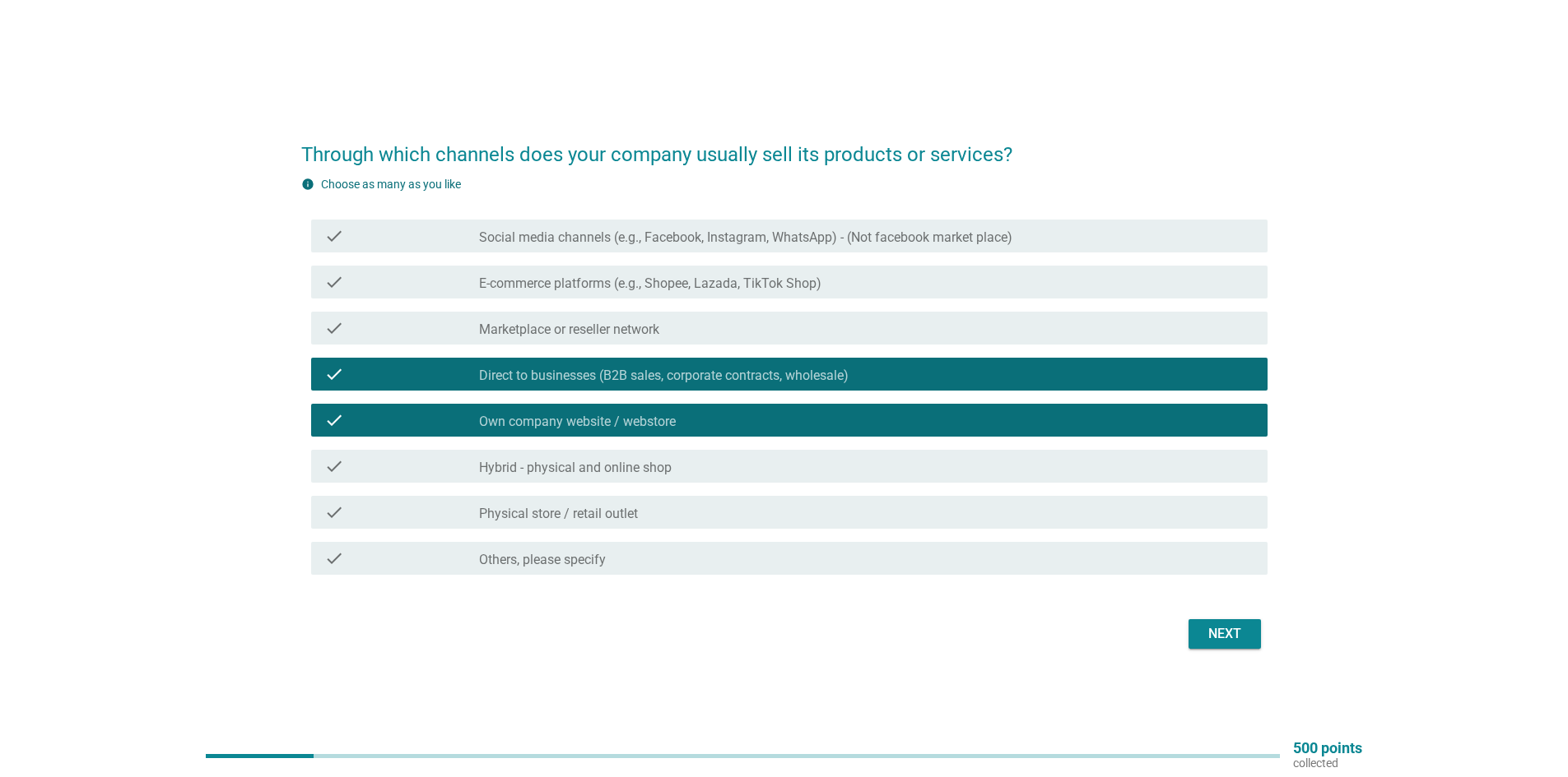
click at [386, 468] on div "check" at bounding box center [402, 466] width 154 height 20
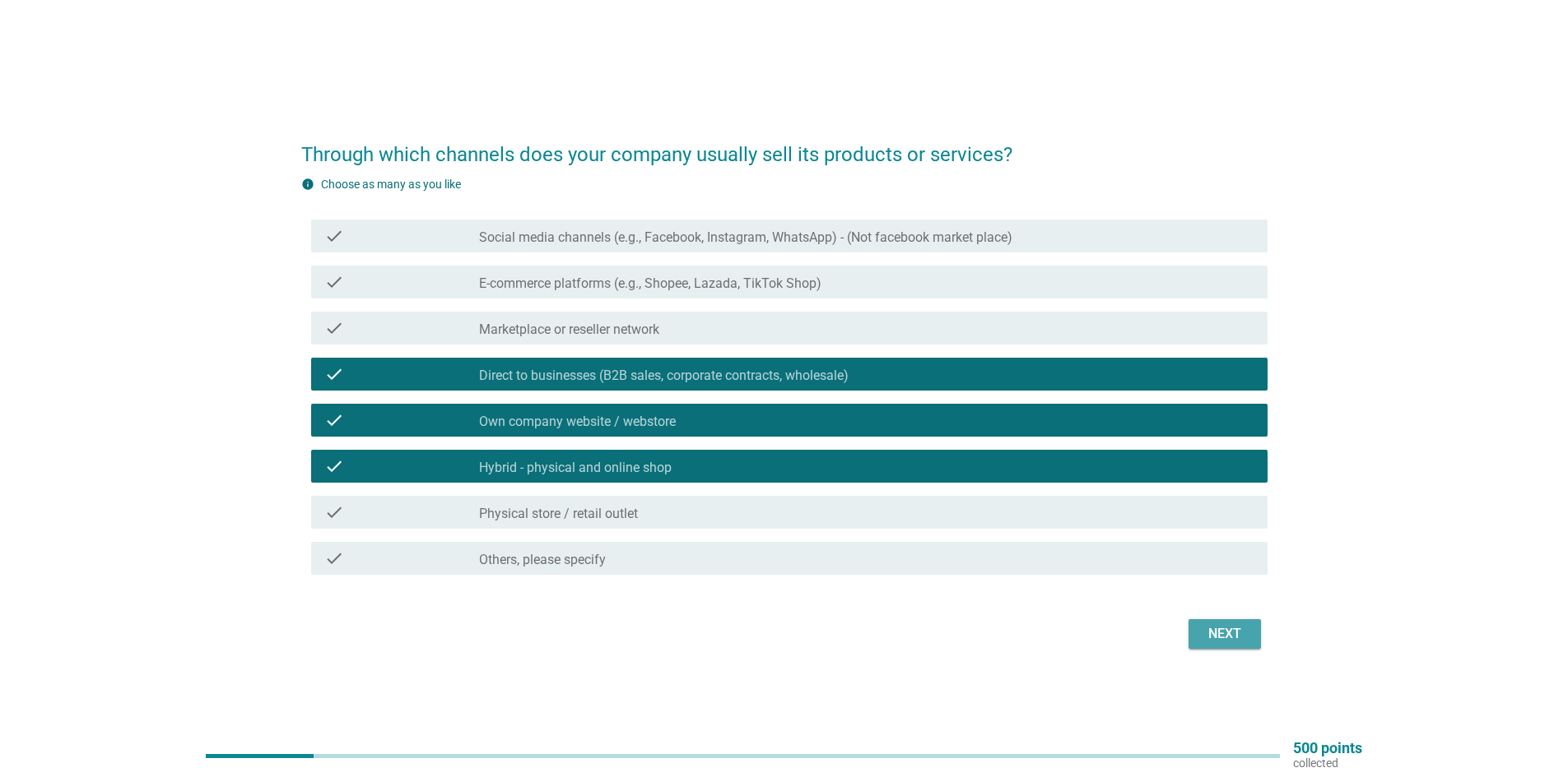
click at [1244, 626] on div "Next" at bounding box center [1225, 634] width 47 height 20
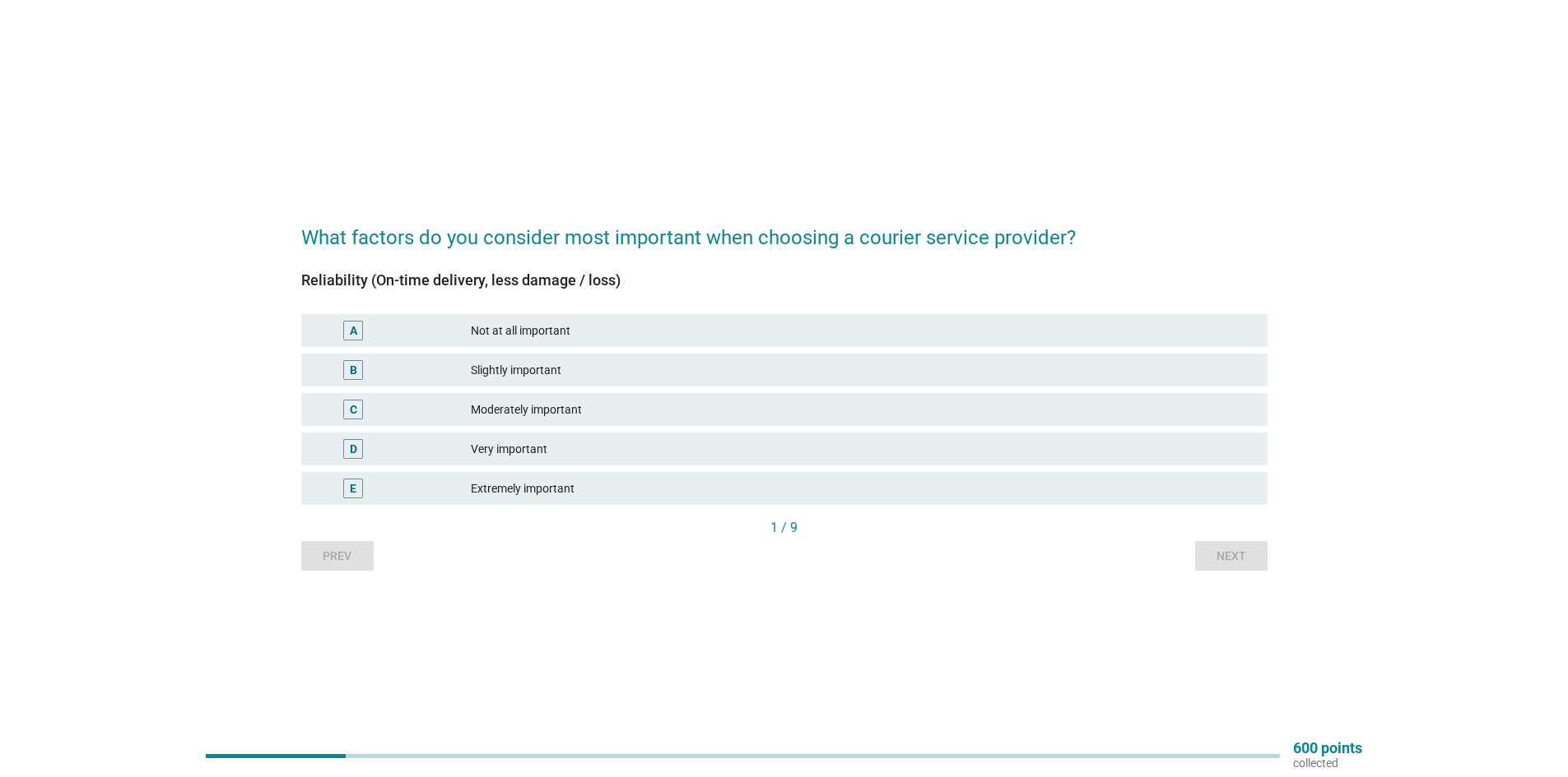
click at [528, 453] on div "Very important" at bounding box center [862, 449] width 783 height 20
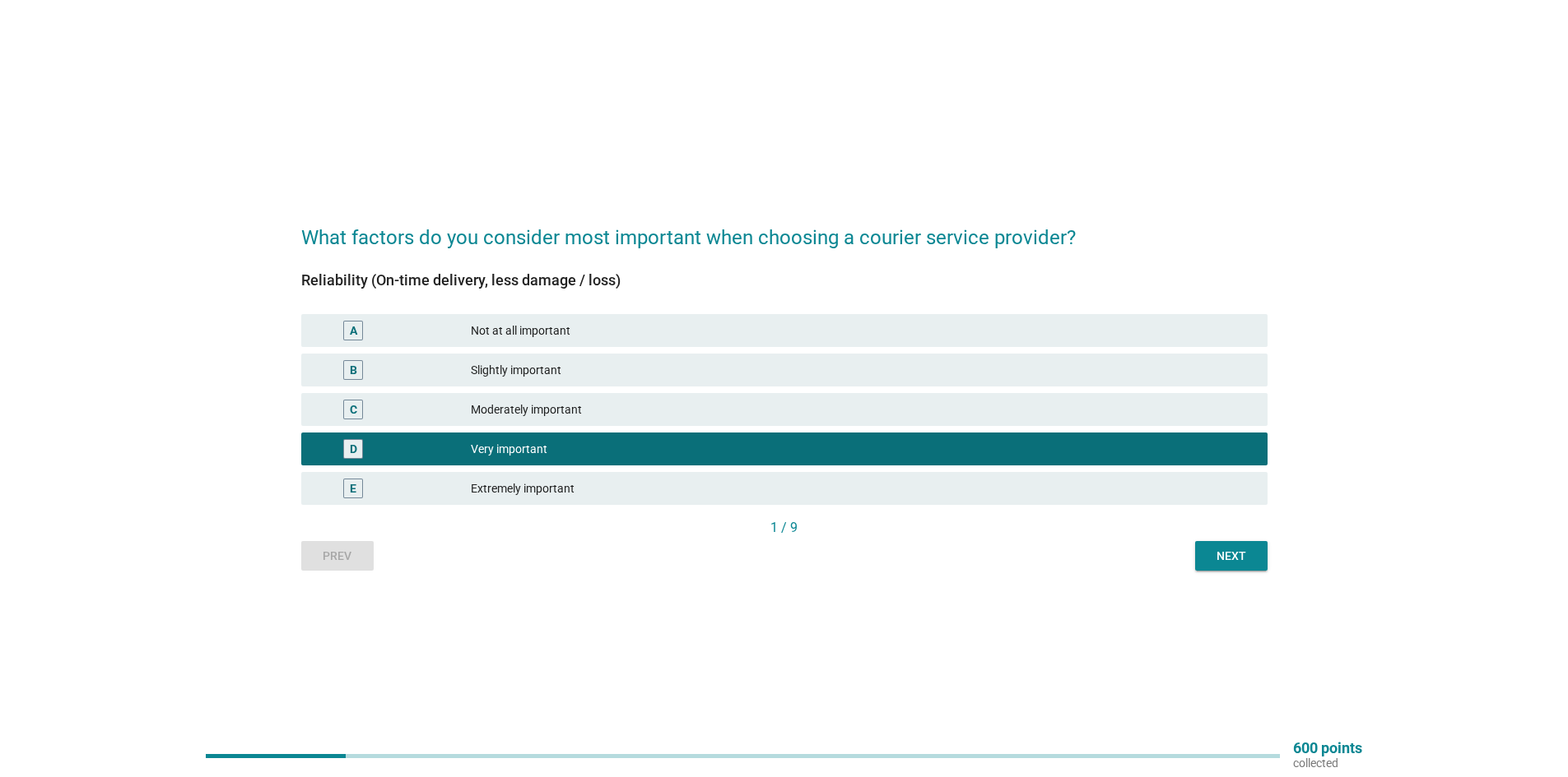
click at [1238, 550] on div "Next" at bounding box center [1231, 556] width 47 height 18
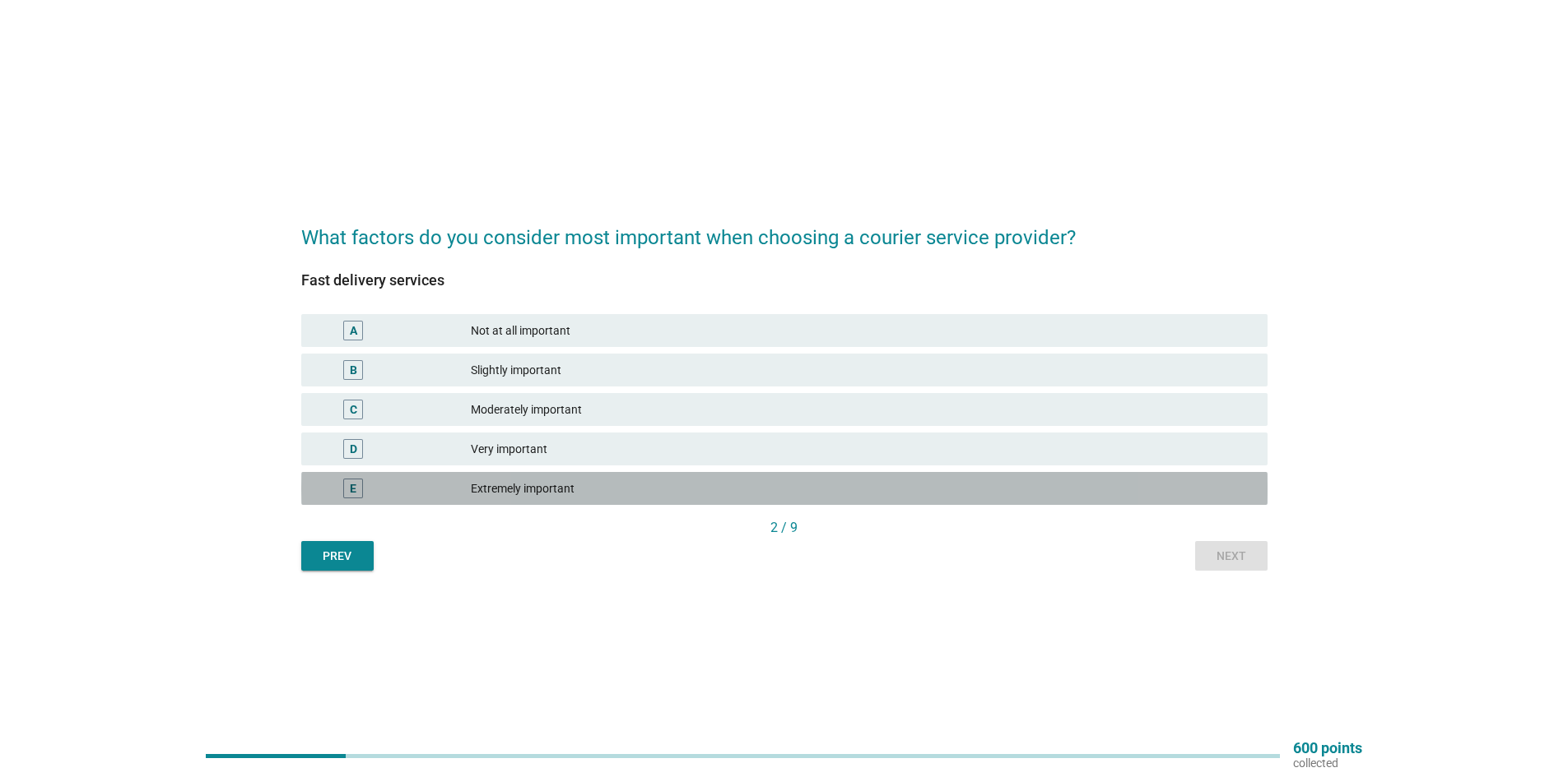
click at [513, 488] on div "Extremely important" at bounding box center [862, 488] width 783 height 20
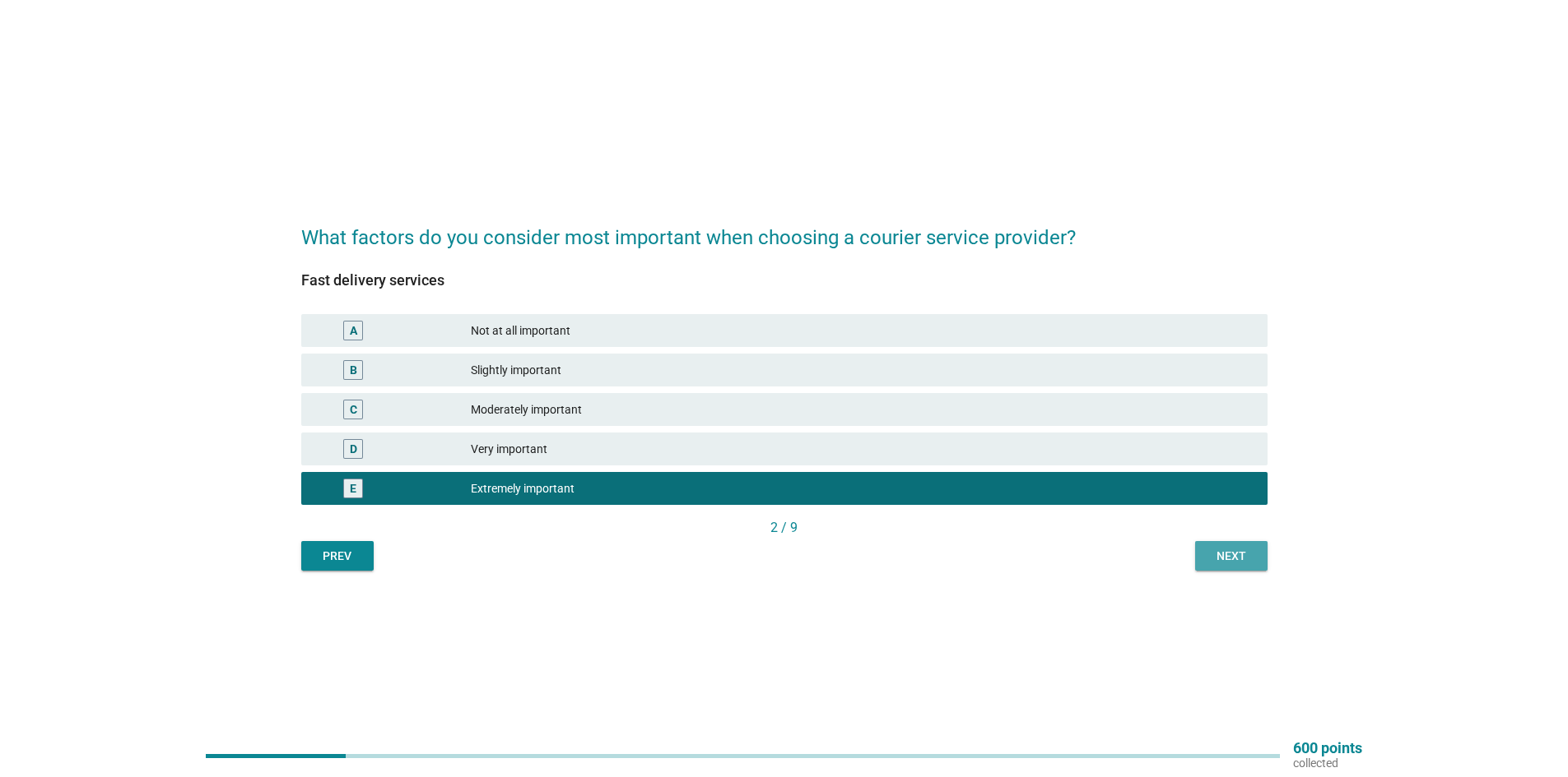
click at [1237, 562] on div "Next" at bounding box center [1231, 556] width 47 height 18
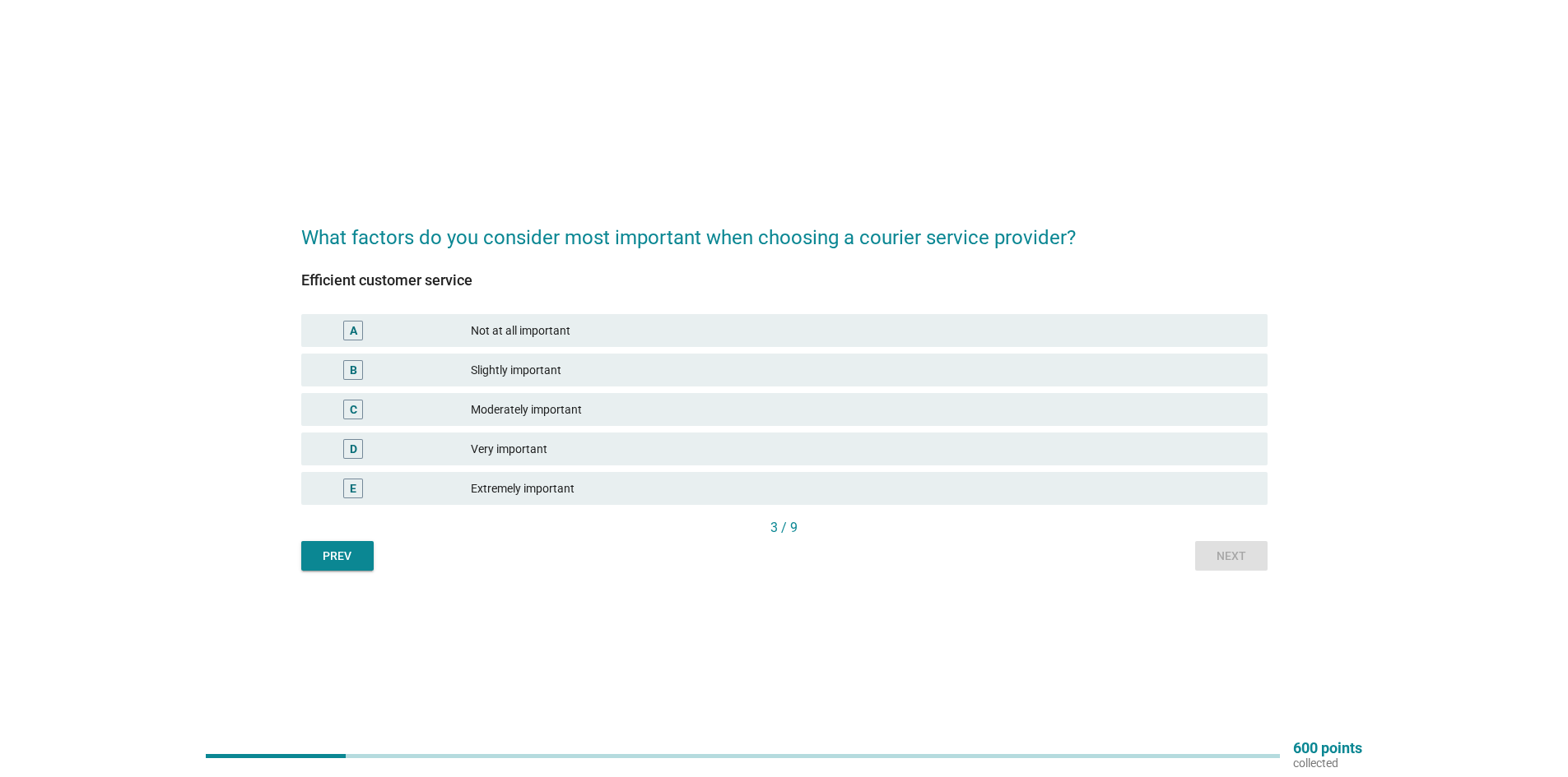
click at [644, 475] on div "E Extremely important" at bounding box center [784, 488] width 966 height 33
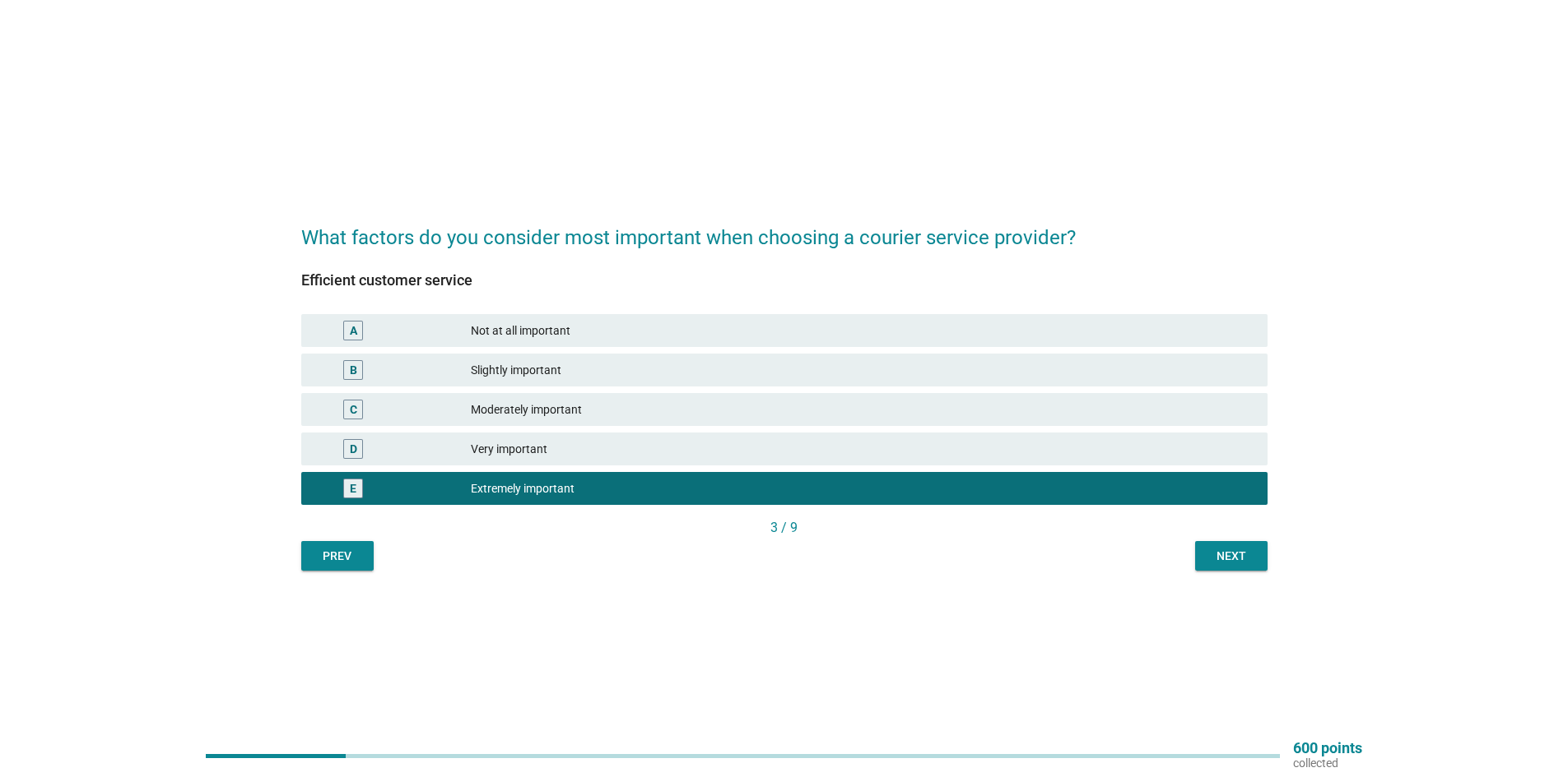
click at [1279, 546] on div "What factors do you consider most important when choosing a courier service pro…" at bounding box center [784, 388] width 992 height 390
click at [1250, 554] on div "Next" at bounding box center [1231, 556] width 47 height 18
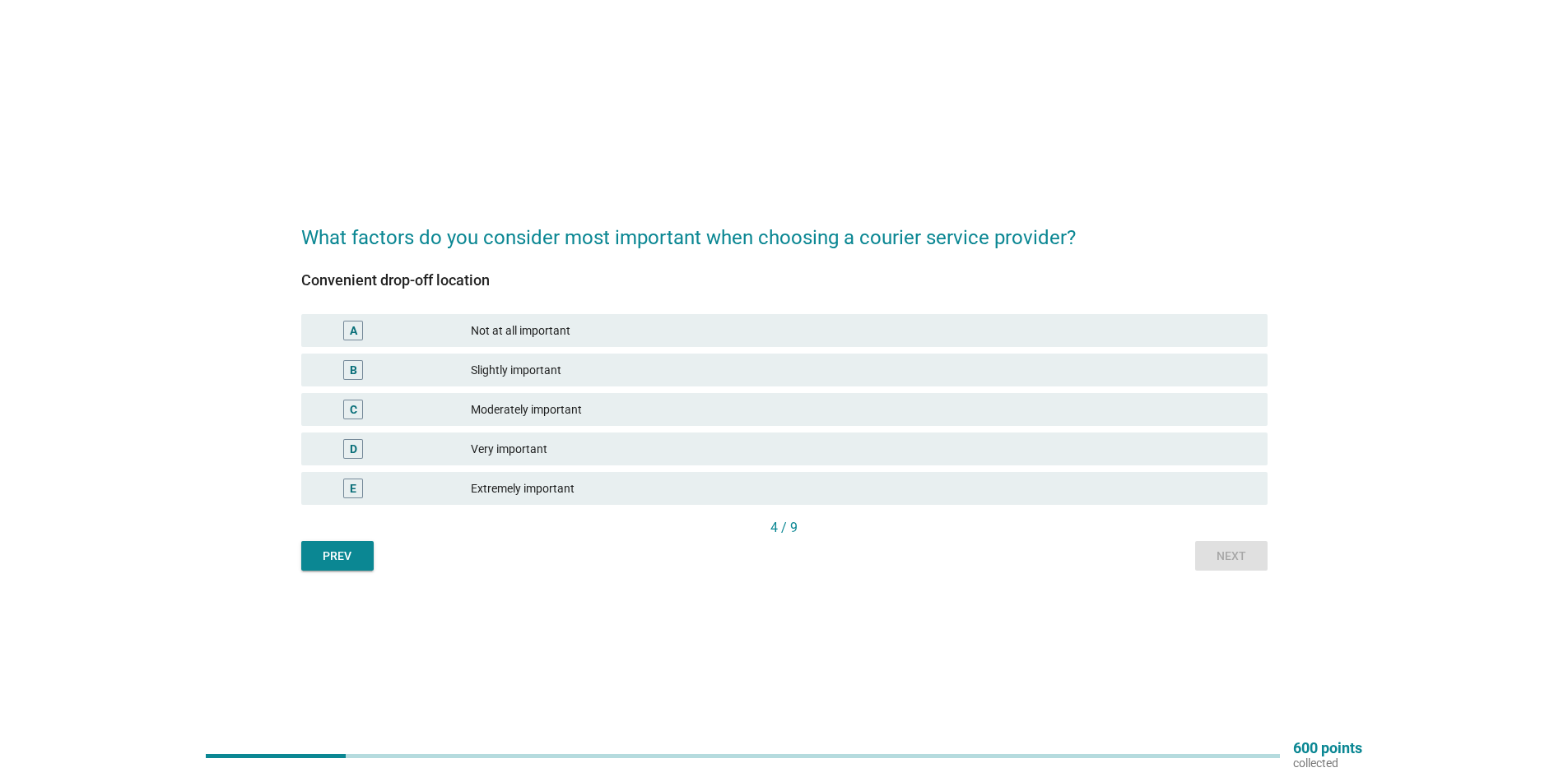
click at [550, 492] on div "Extremely important" at bounding box center [862, 488] width 783 height 20
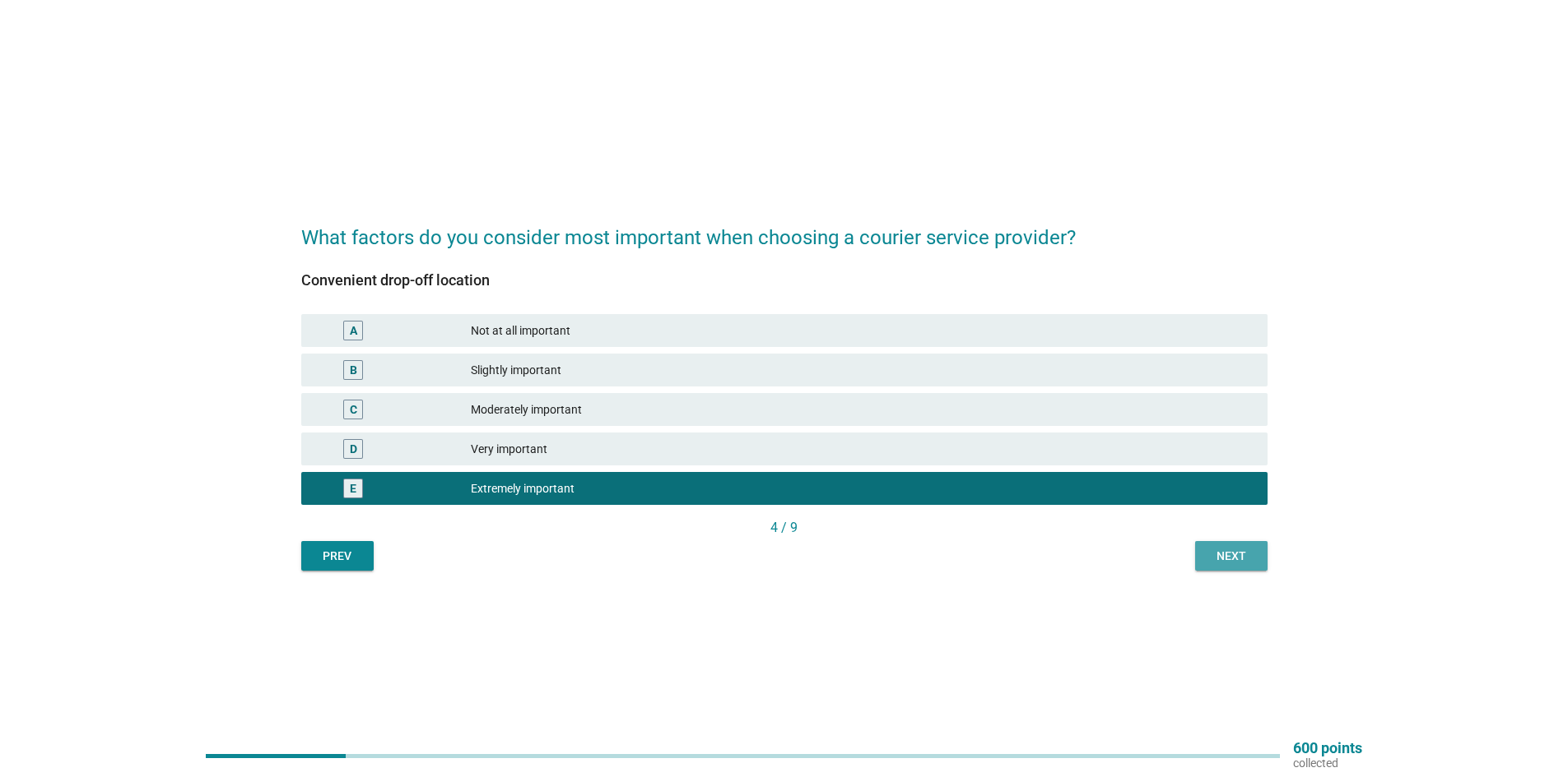
click at [1229, 566] on button "Next" at bounding box center [1231, 556] width 73 height 30
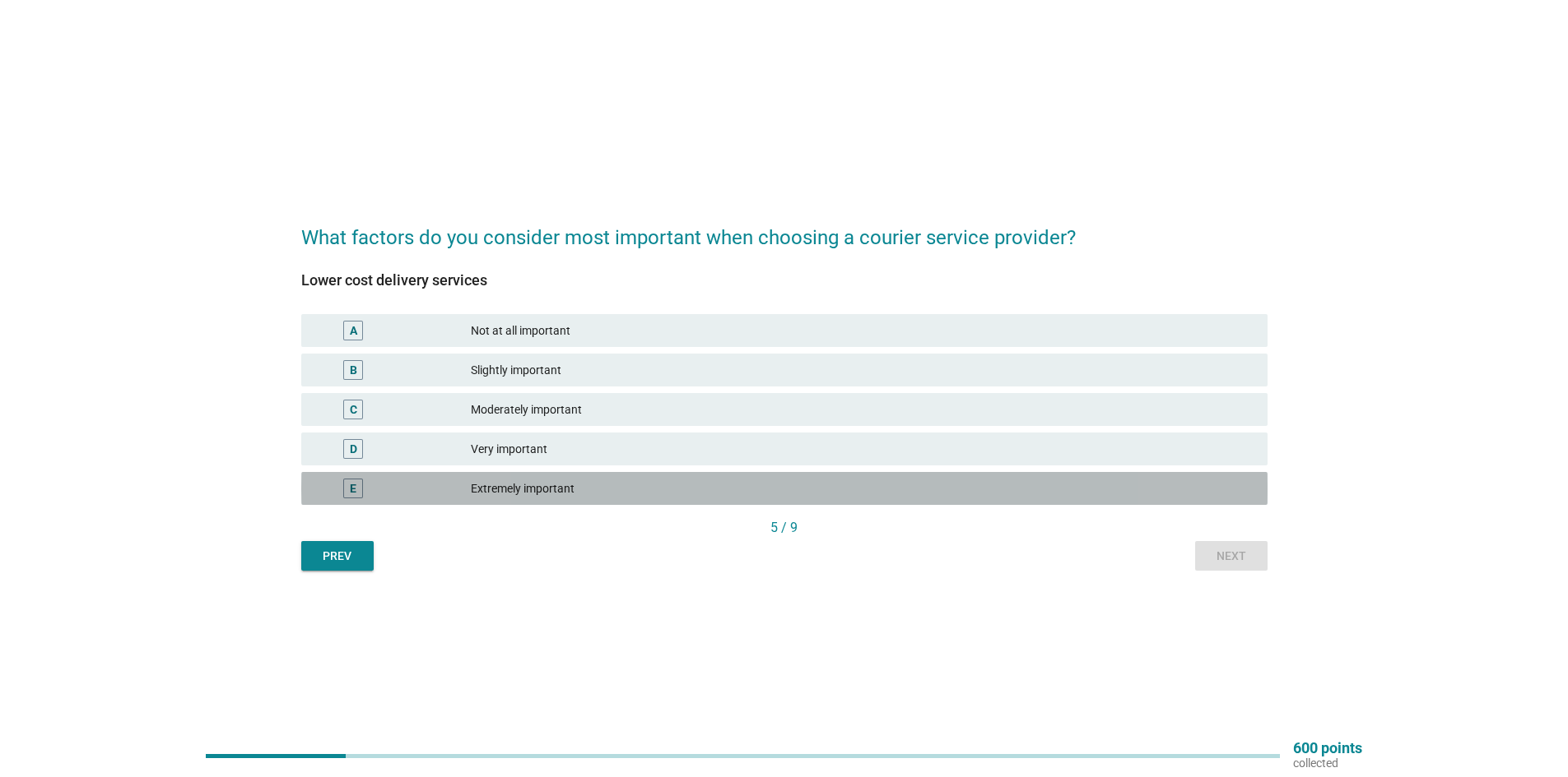
click at [584, 477] on div "E Extremely important" at bounding box center [784, 488] width 966 height 33
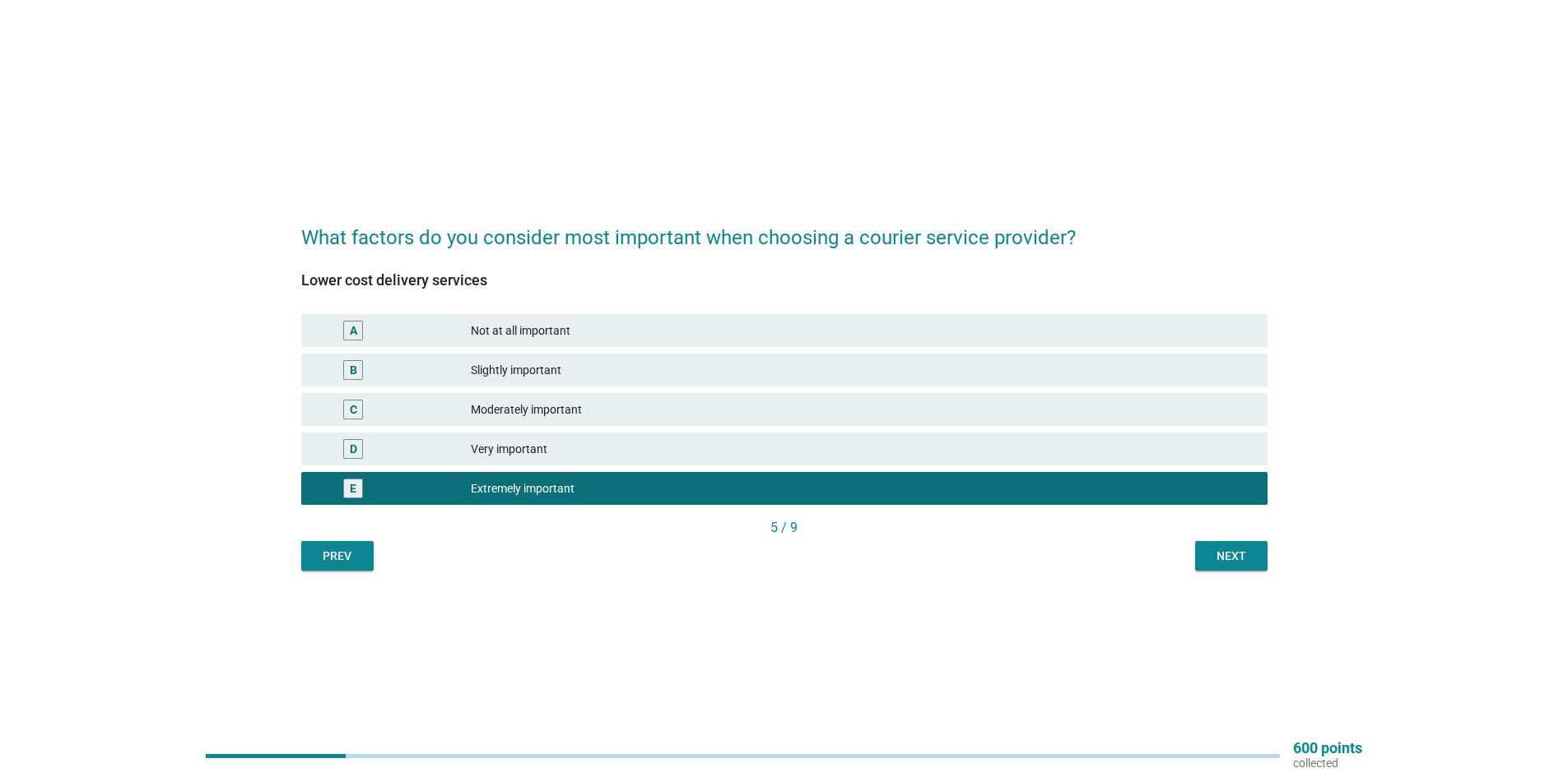
click at [1238, 554] on div "Next" at bounding box center [1231, 556] width 47 height 18
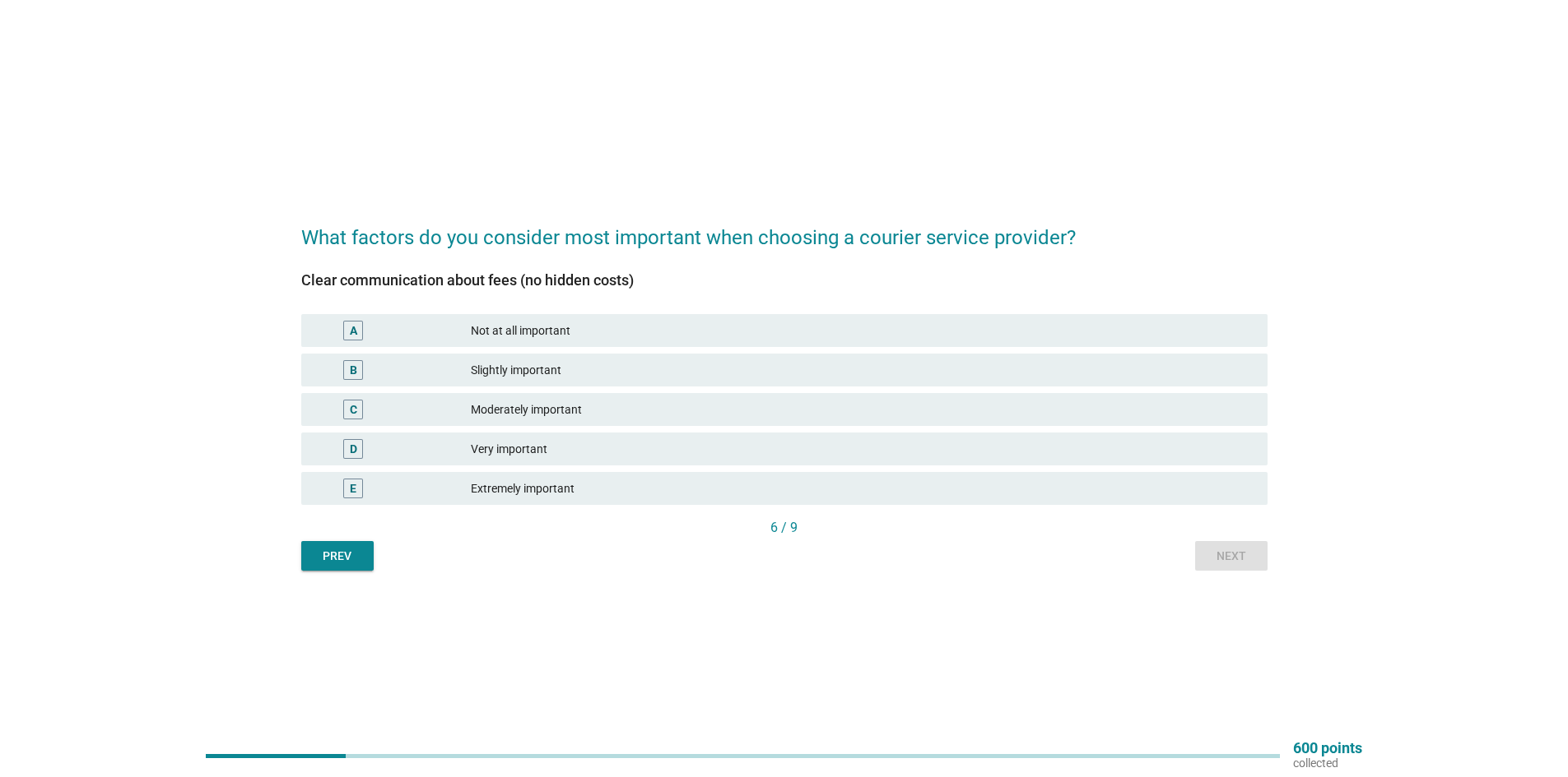
click at [552, 486] on div "Extremely important" at bounding box center [862, 488] width 783 height 20
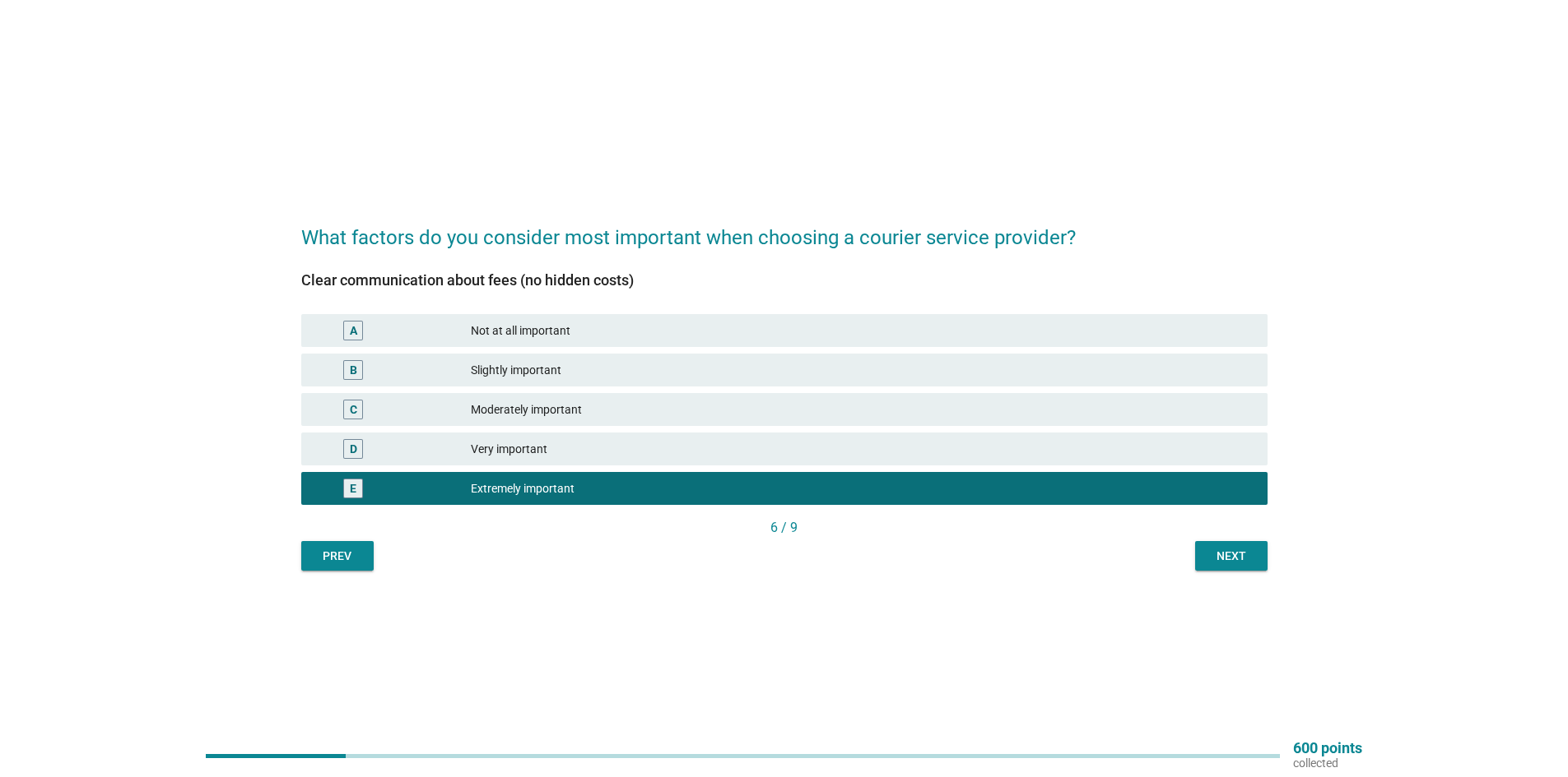
click at [1238, 568] on button "Next" at bounding box center [1231, 556] width 73 height 30
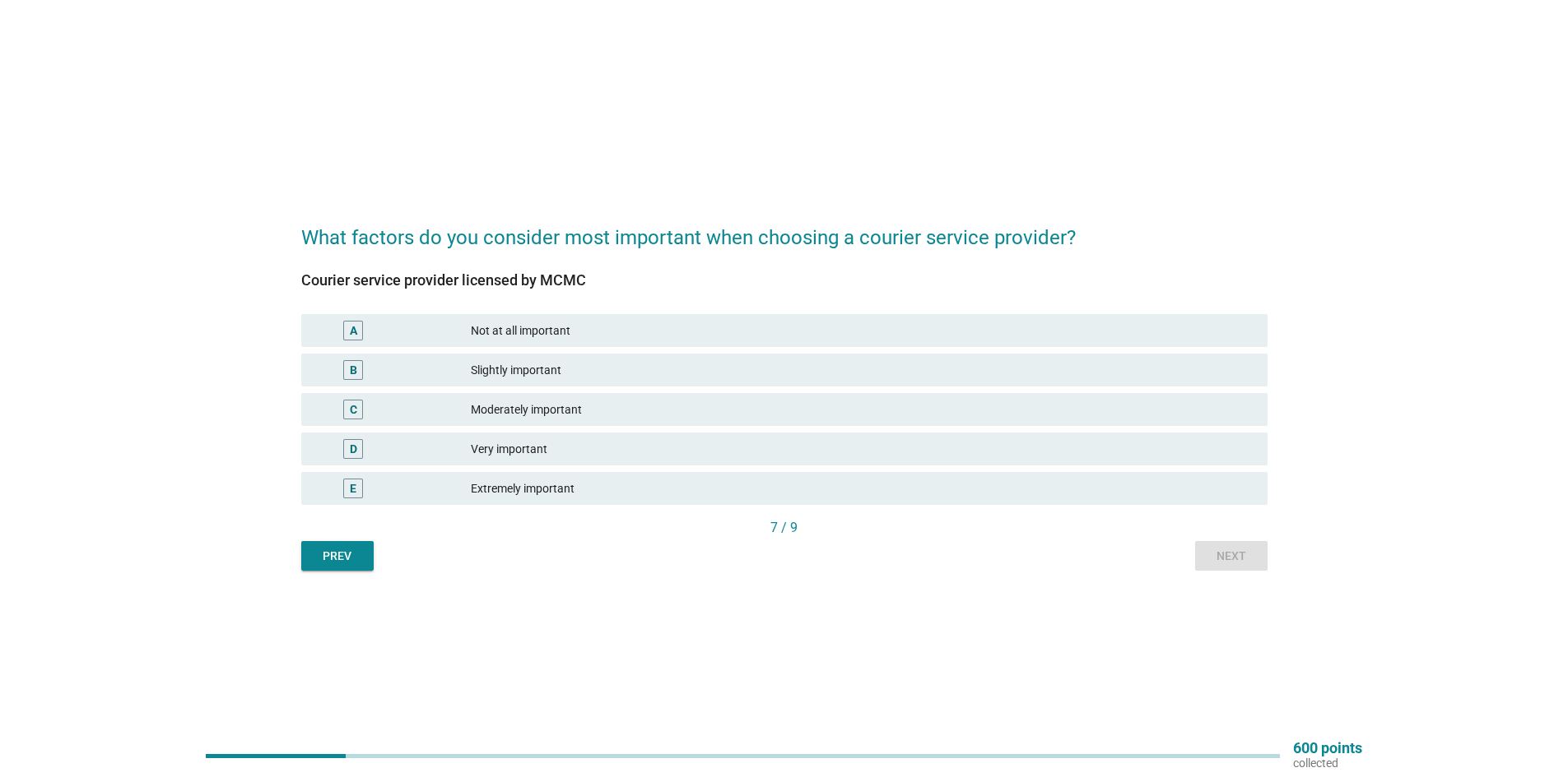
click at [587, 491] on div "Extremely important" at bounding box center [862, 488] width 783 height 20
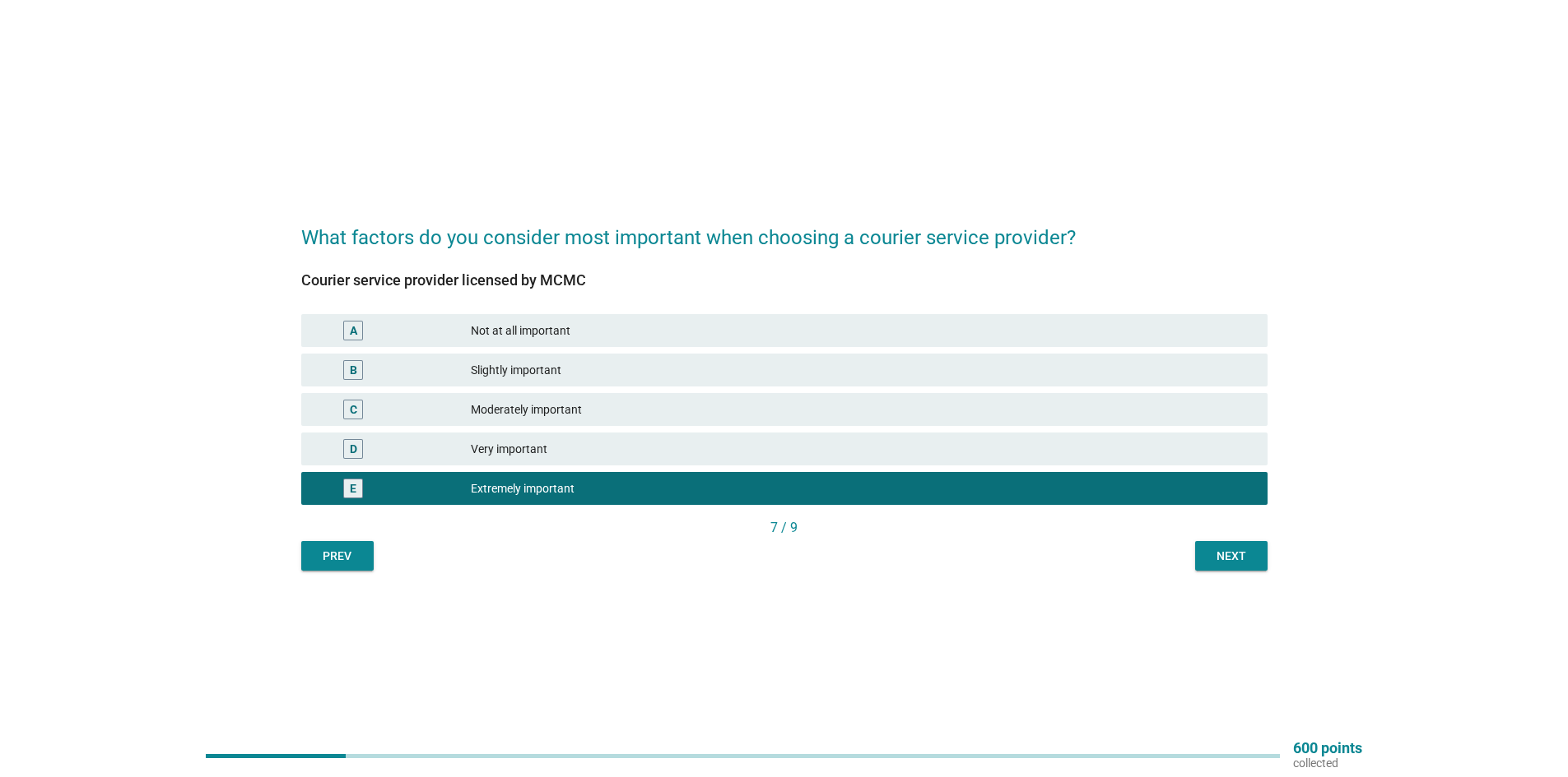
click at [1217, 566] on button "Next" at bounding box center [1231, 556] width 73 height 30
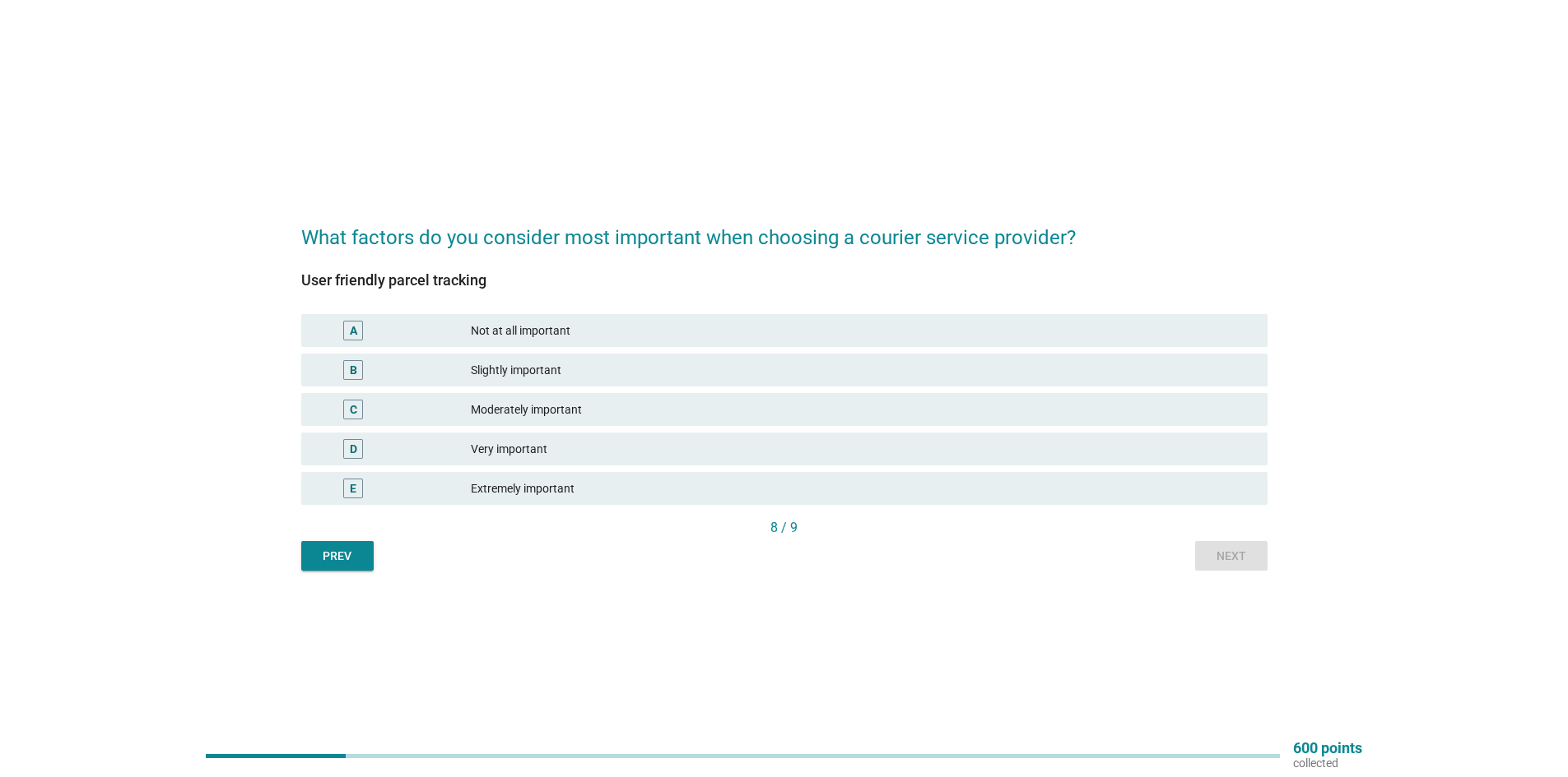
click at [654, 490] on div "Extremely important" at bounding box center [862, 488] width 783 height 20
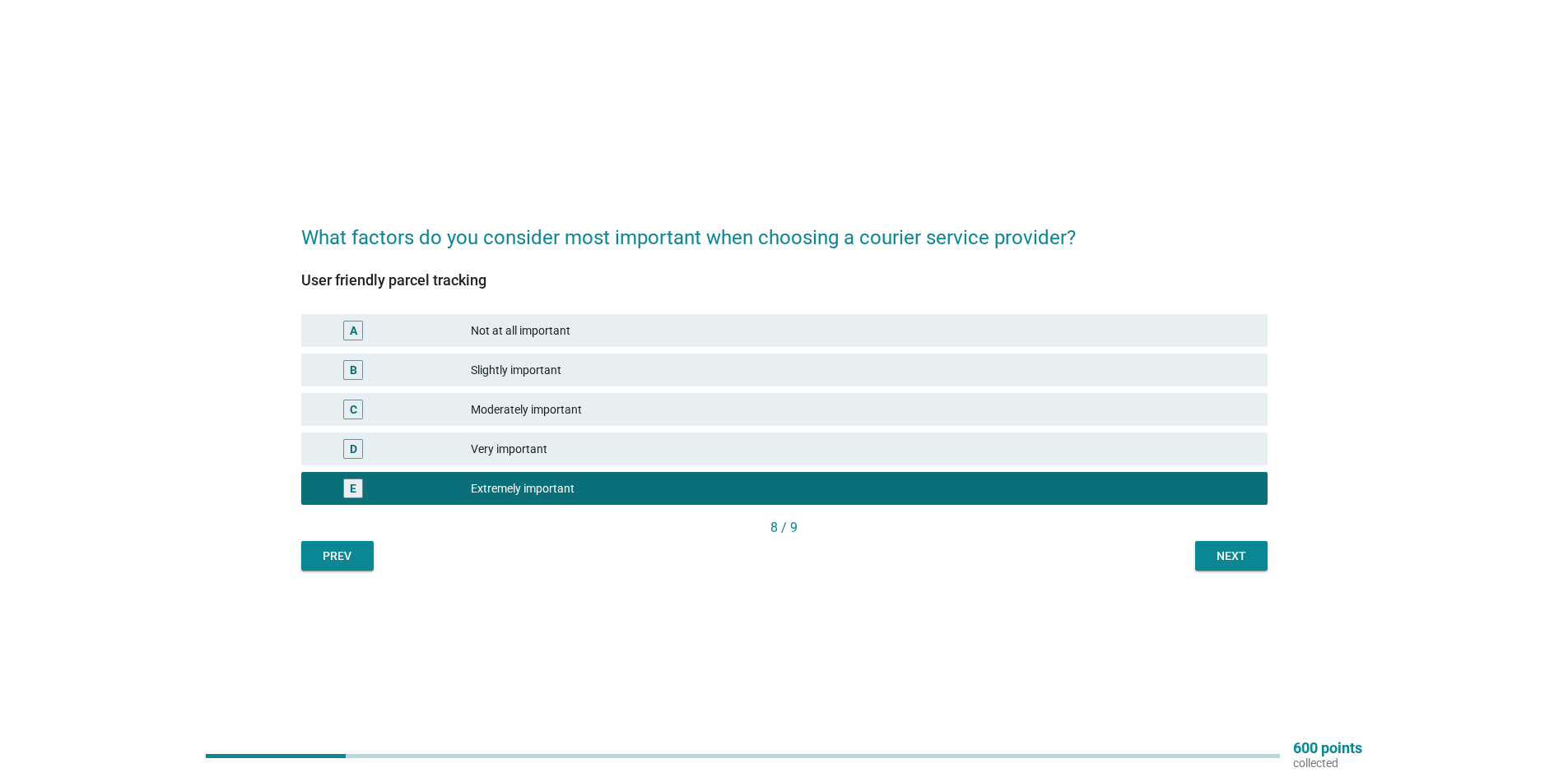
click at [1251, 559] on div "Next" at bounding box center [1231, 556] width 47 height 18
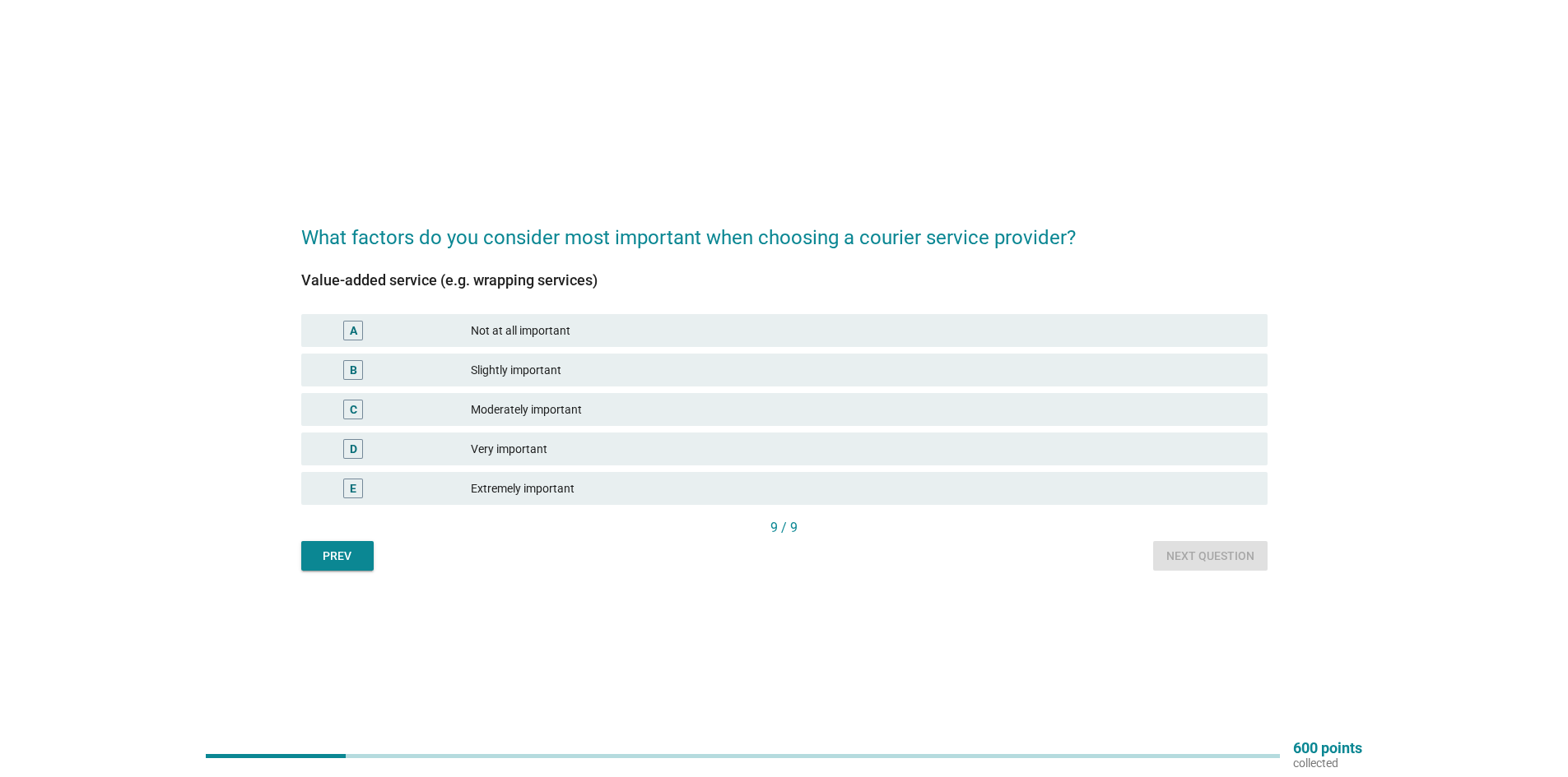
click at [628, 489] on div "Extremely important" at bounding box center [862, 488] width 783 height 20
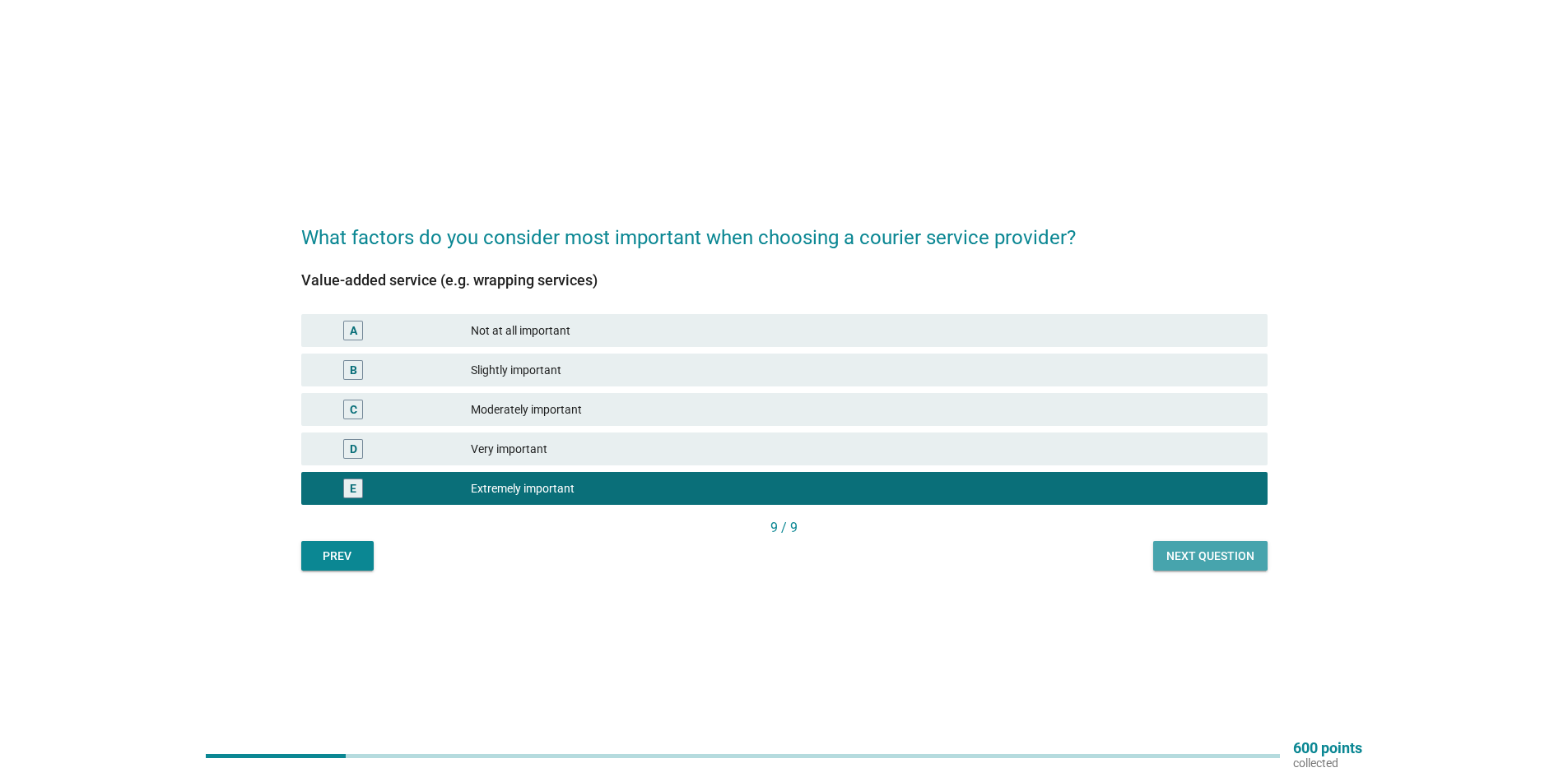
click at [1242, 558] on div "Next question" at bounding box center [1210, 556] width 88 height 18
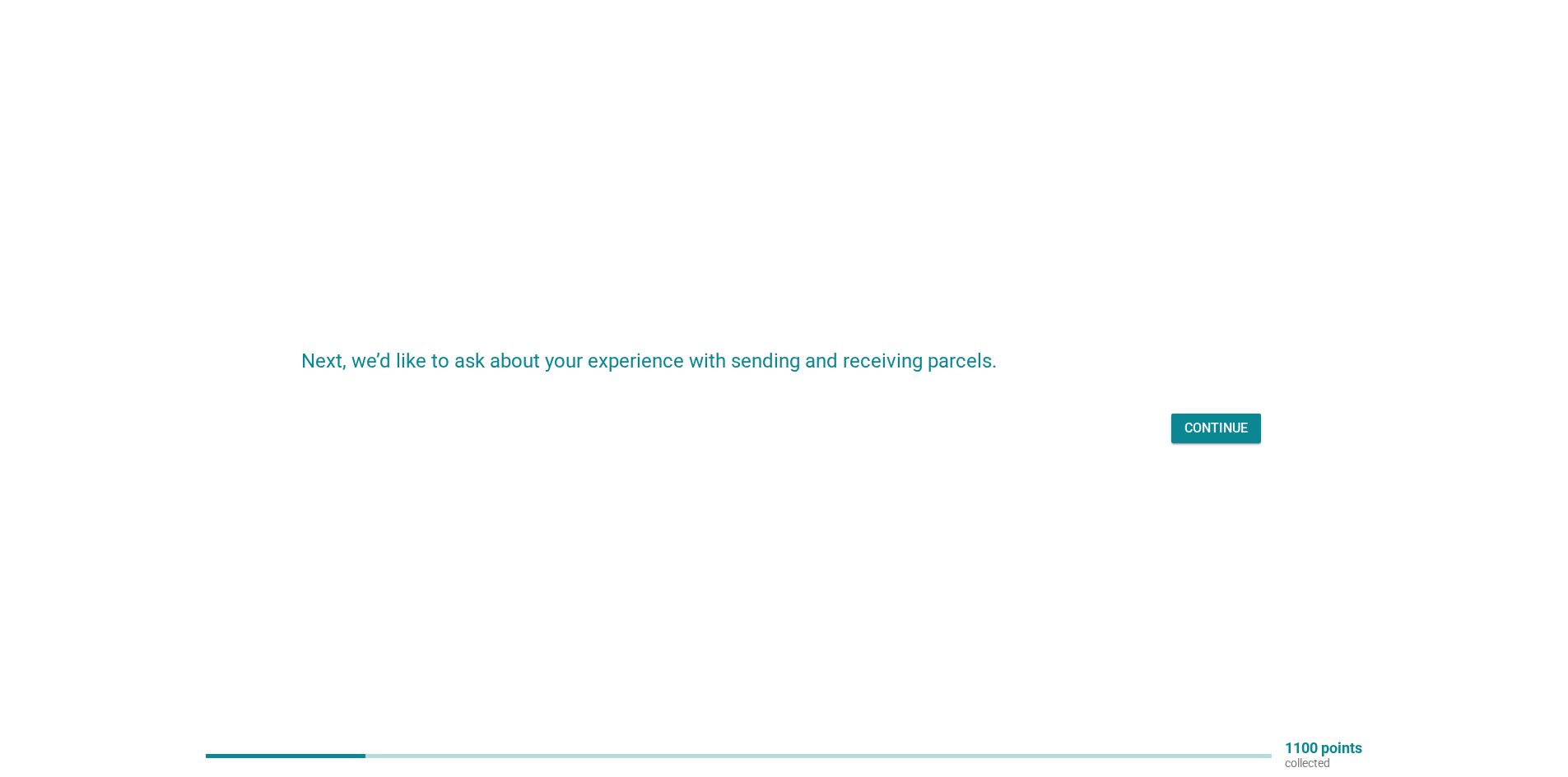
click at [1237, 424] on div "Continue" at bounding box center [1216, 428] width 63 height 20
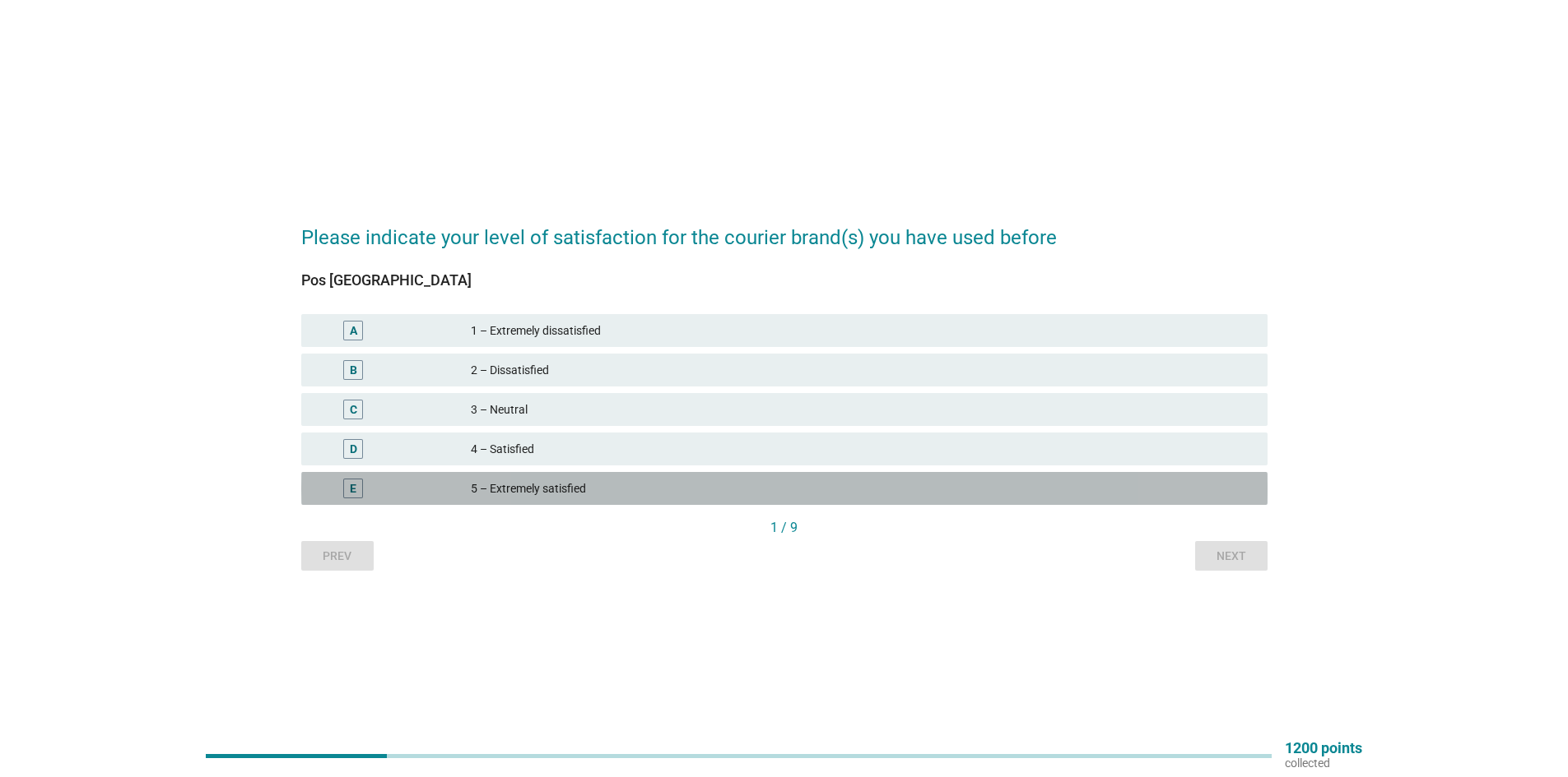
click at [543, 481] on div "5 – Extremely satisfied" at bounding box center [862, 488] width 783 height 20
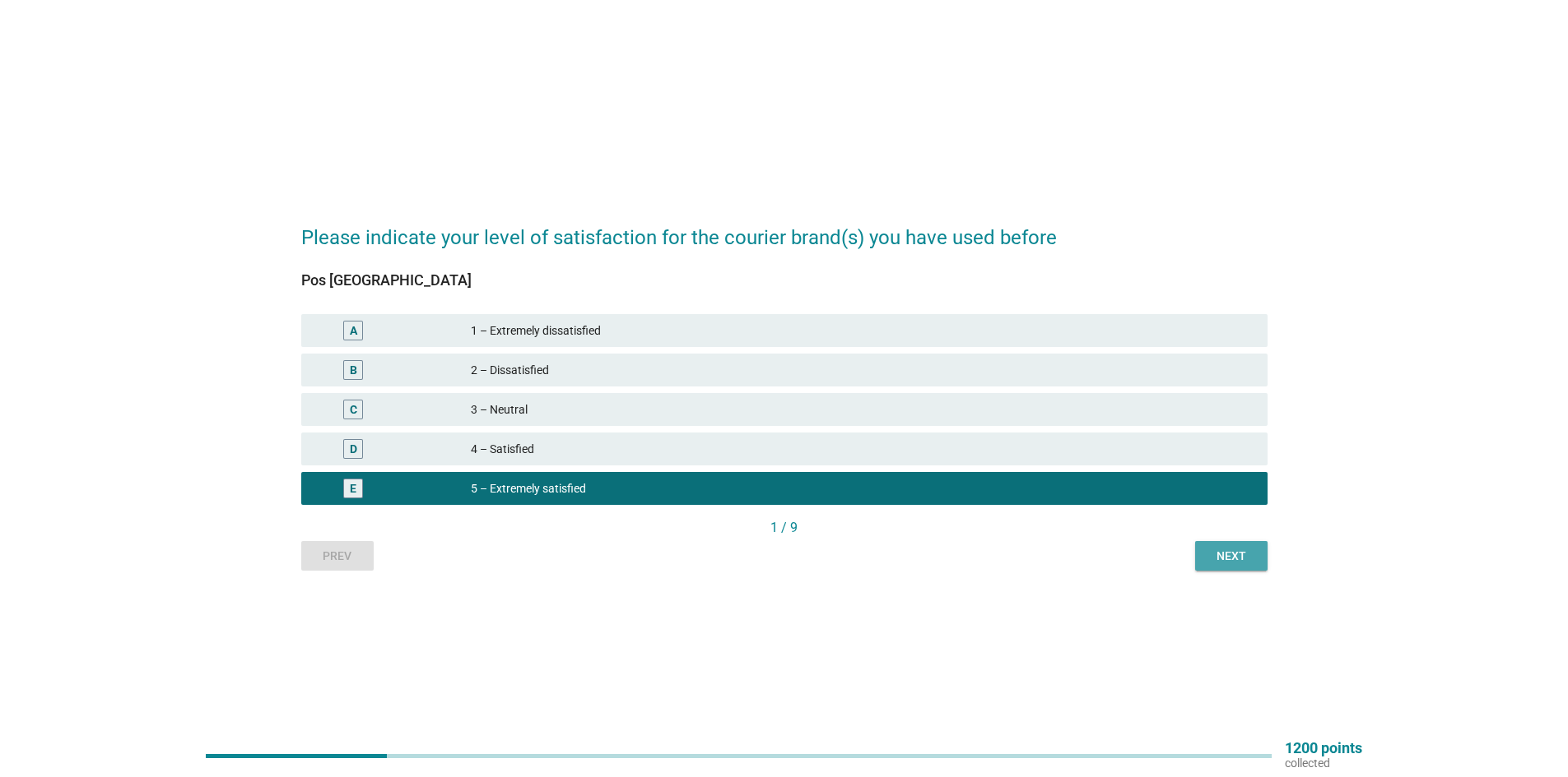
click at [1234, 568] on button "Next" at bounding box center [1231, 556] width 73 height 30
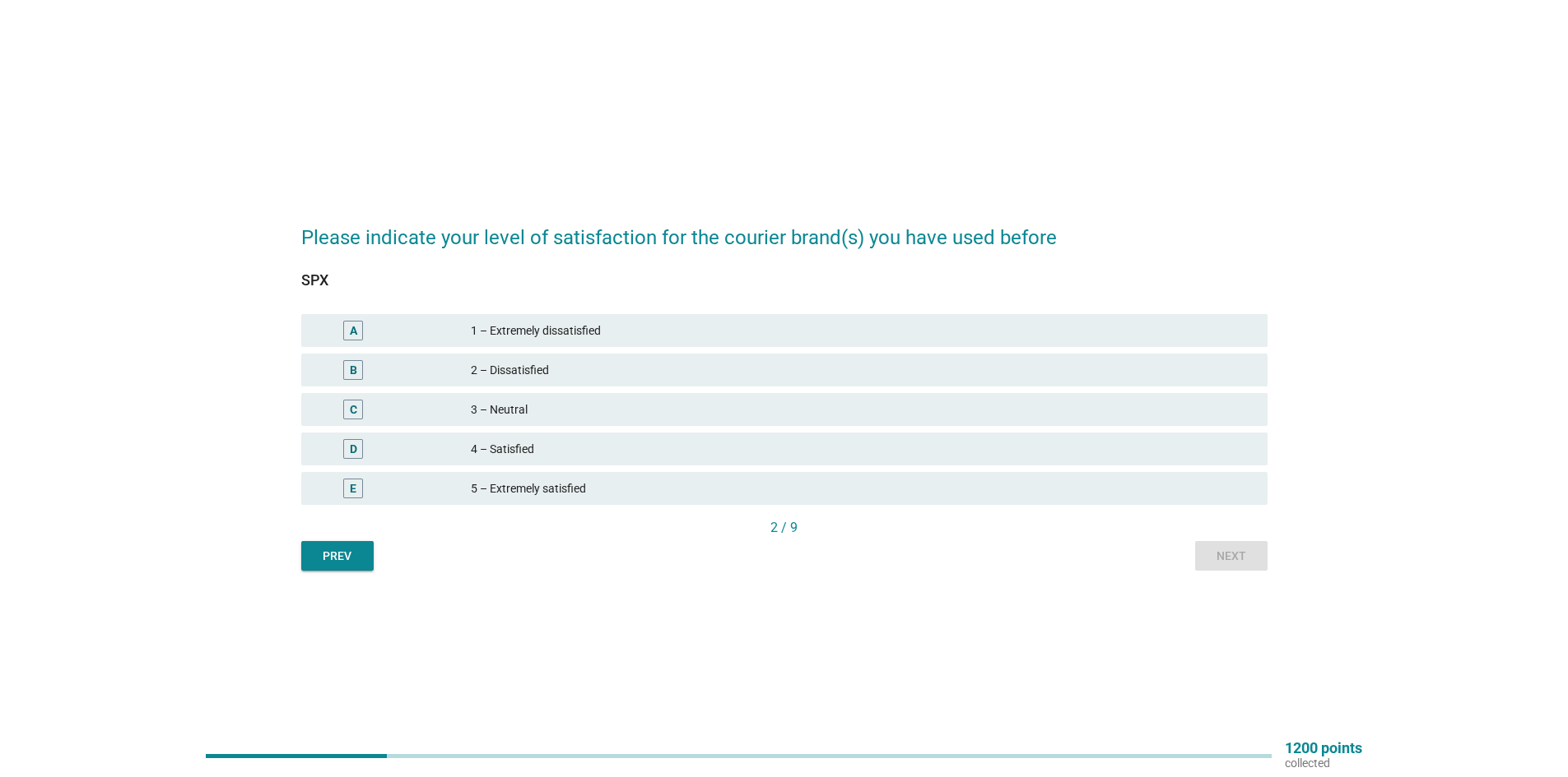
click at [669, 490] on div "5 – Extremely satisfied" at bounding box center [862, 488] width 783 height 20
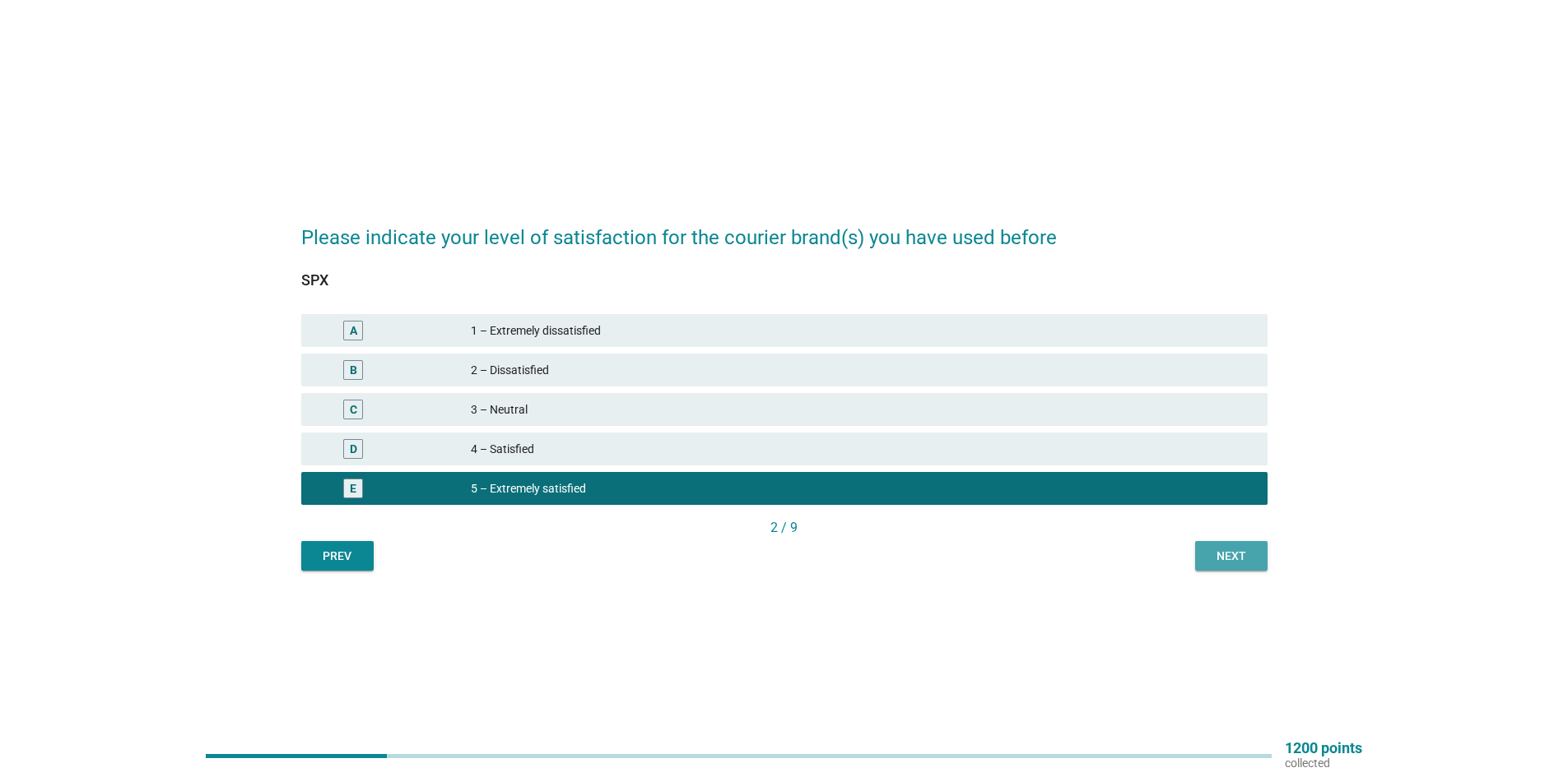
click at [1241, 556] on div "Next" at bounding box center [1231, 556] width 47 height 18
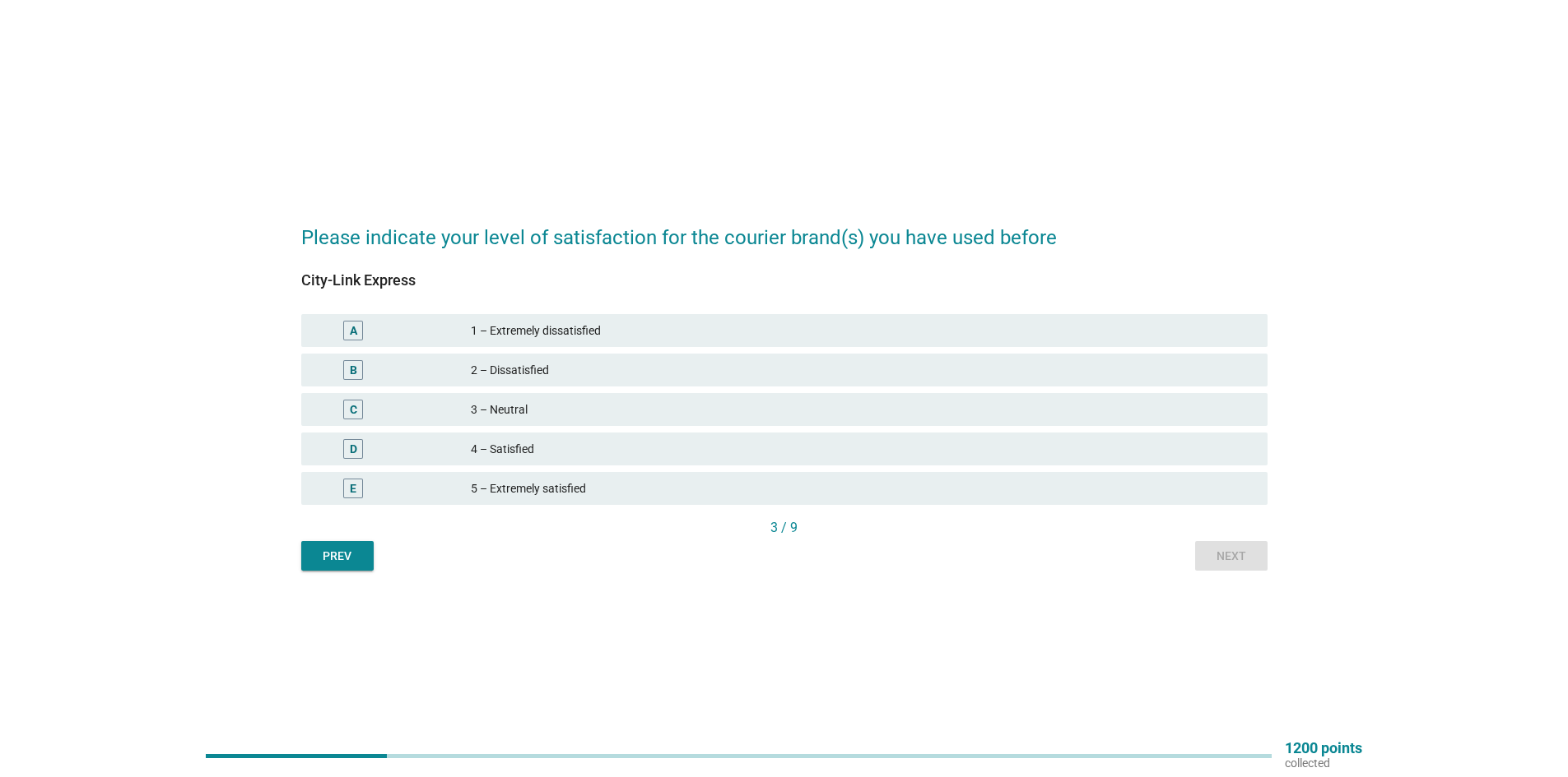
click at [809, 508] on div "City-Link Express A 1 – Extremely dissatisfied B 2 – Dissatisfied C 3 – Neutral…" at bounding box center [784, 395] width 966 height 246
click at [821, 496] on div "5 – Extremely satisfied" at bounding box center [862, 488] width 783 height 20
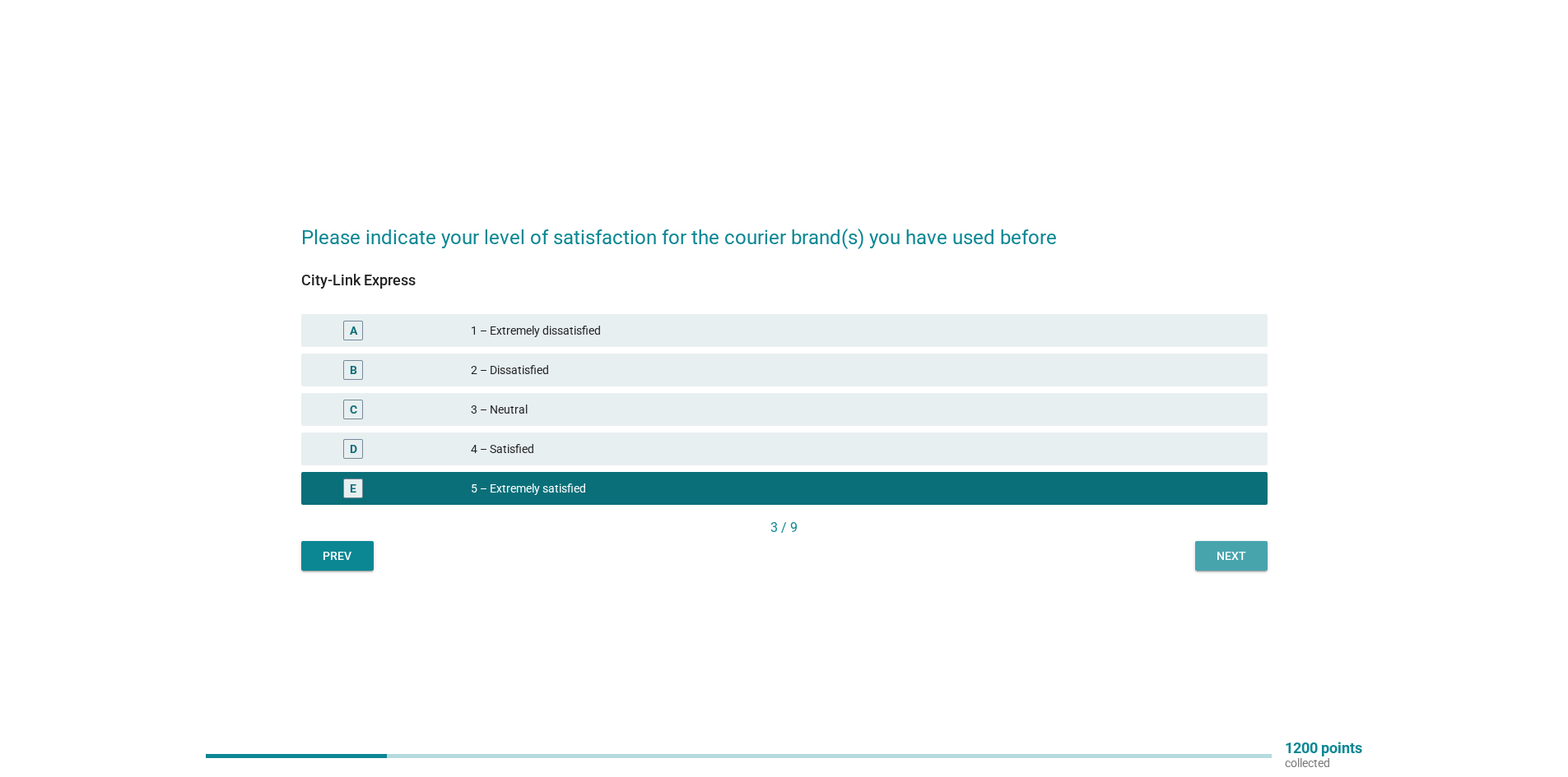
click at [1233, 568] on button "Next" at bounding box center [1231, 556] width 73 height 30
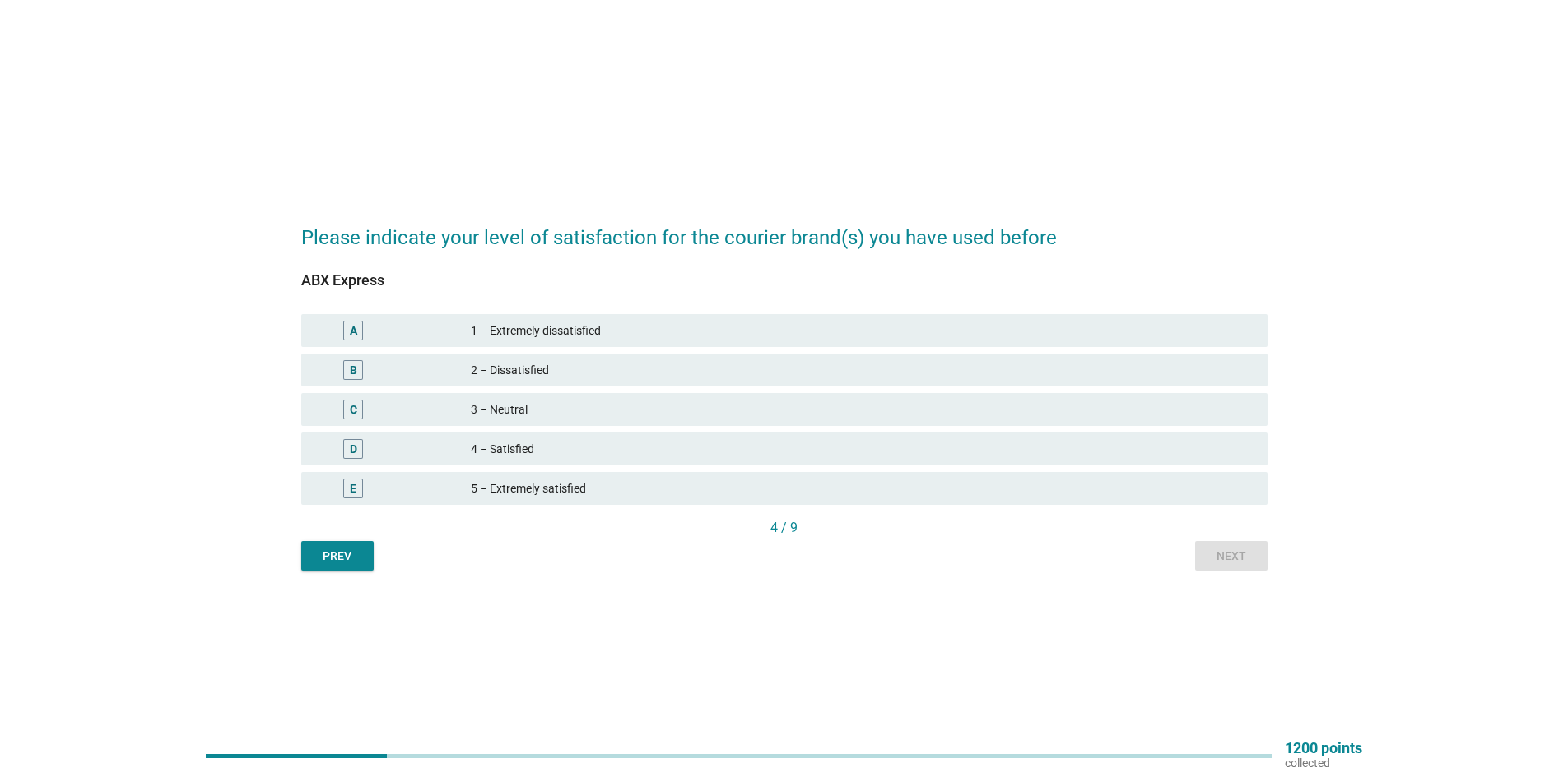
click at [968, 480] on div "5 – Extremely satisfied" at bounding box center [862, 488] width 783 height 20
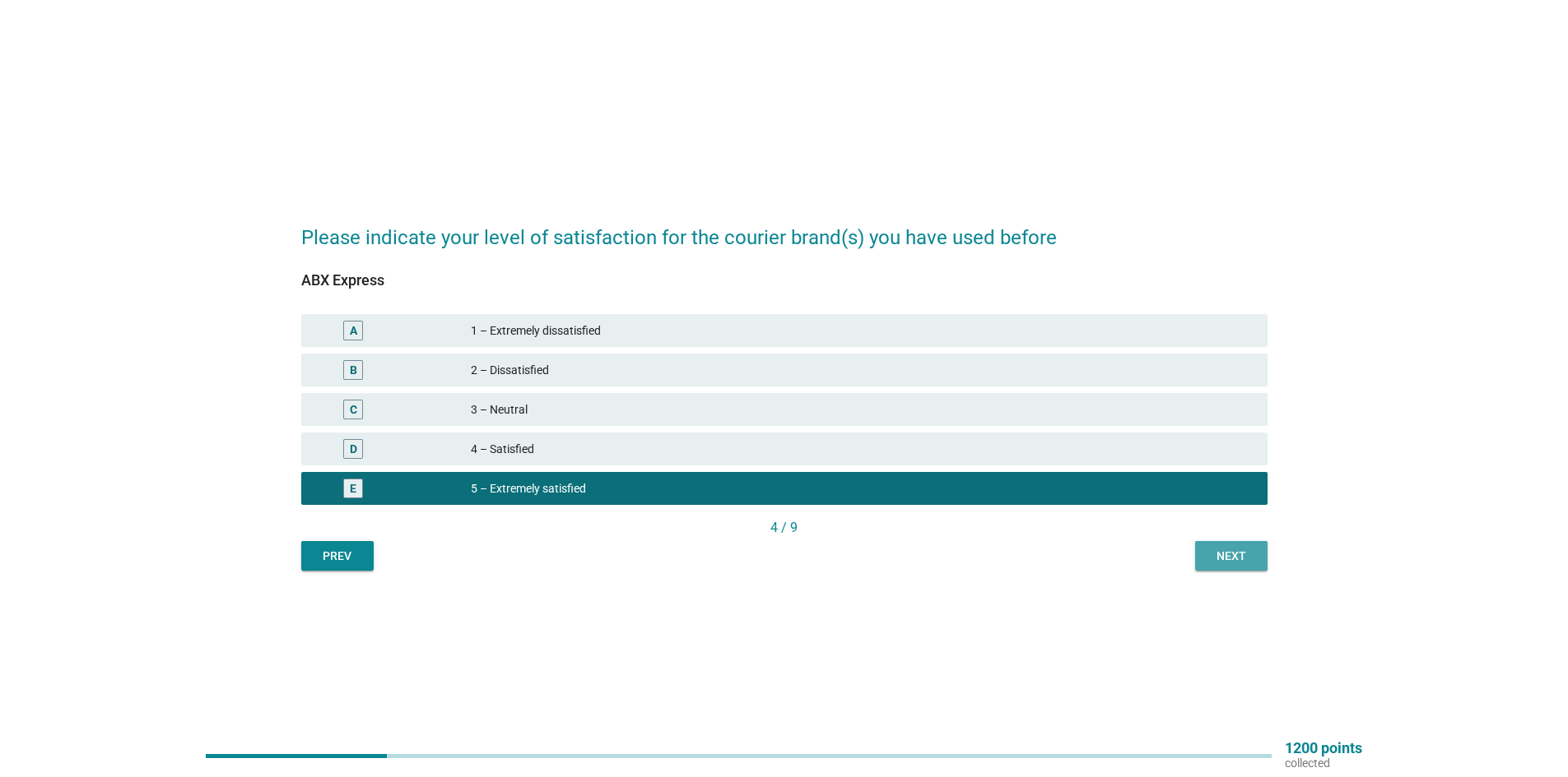
click at [1231, 552] on div "Next" at bounding box center [1231, 556] width 47 height 18
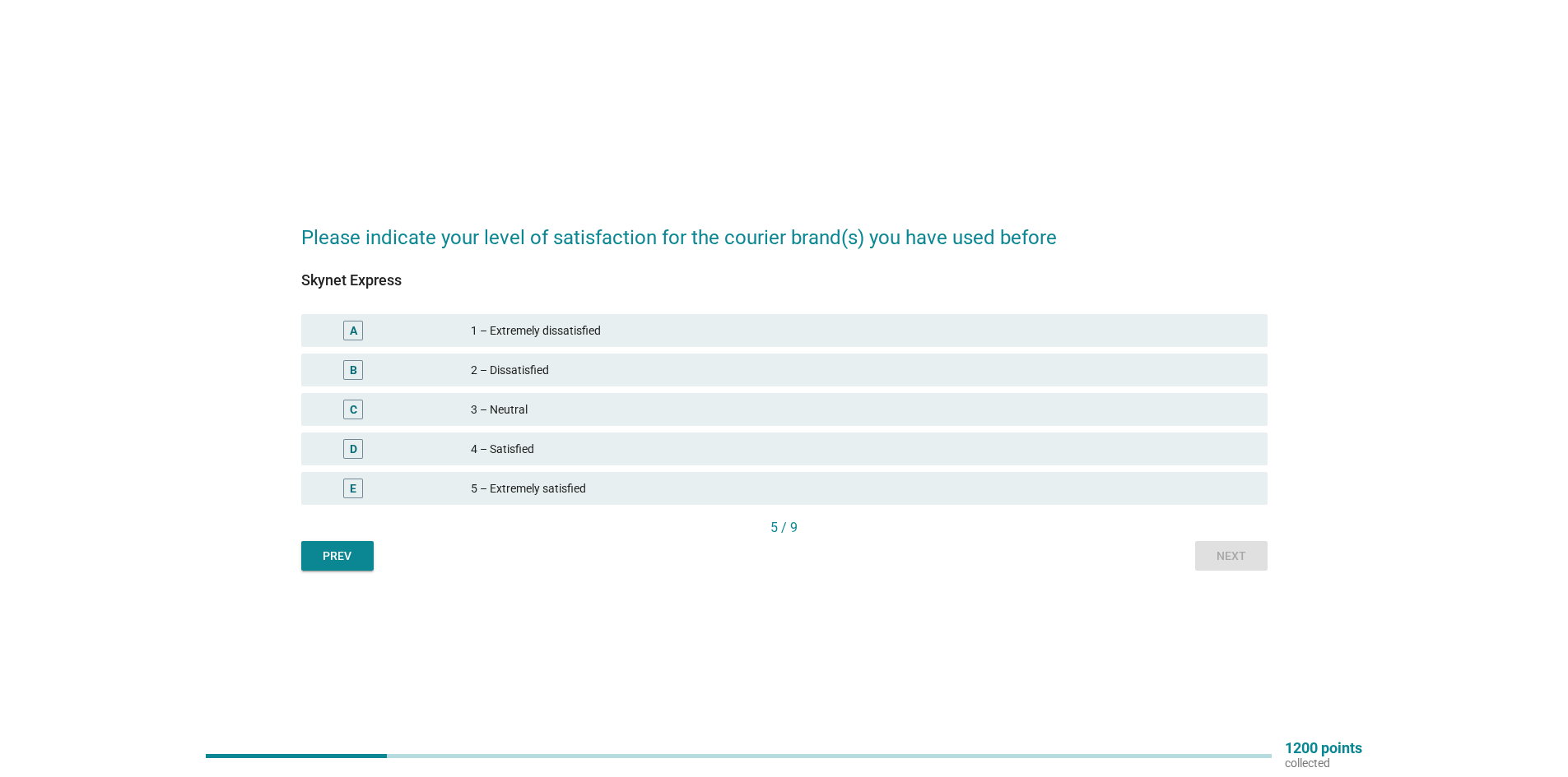
click at [1059, 503] on div "E 5 – Extremely satisfied" at bounding box center [784, 488] width 966 height 33
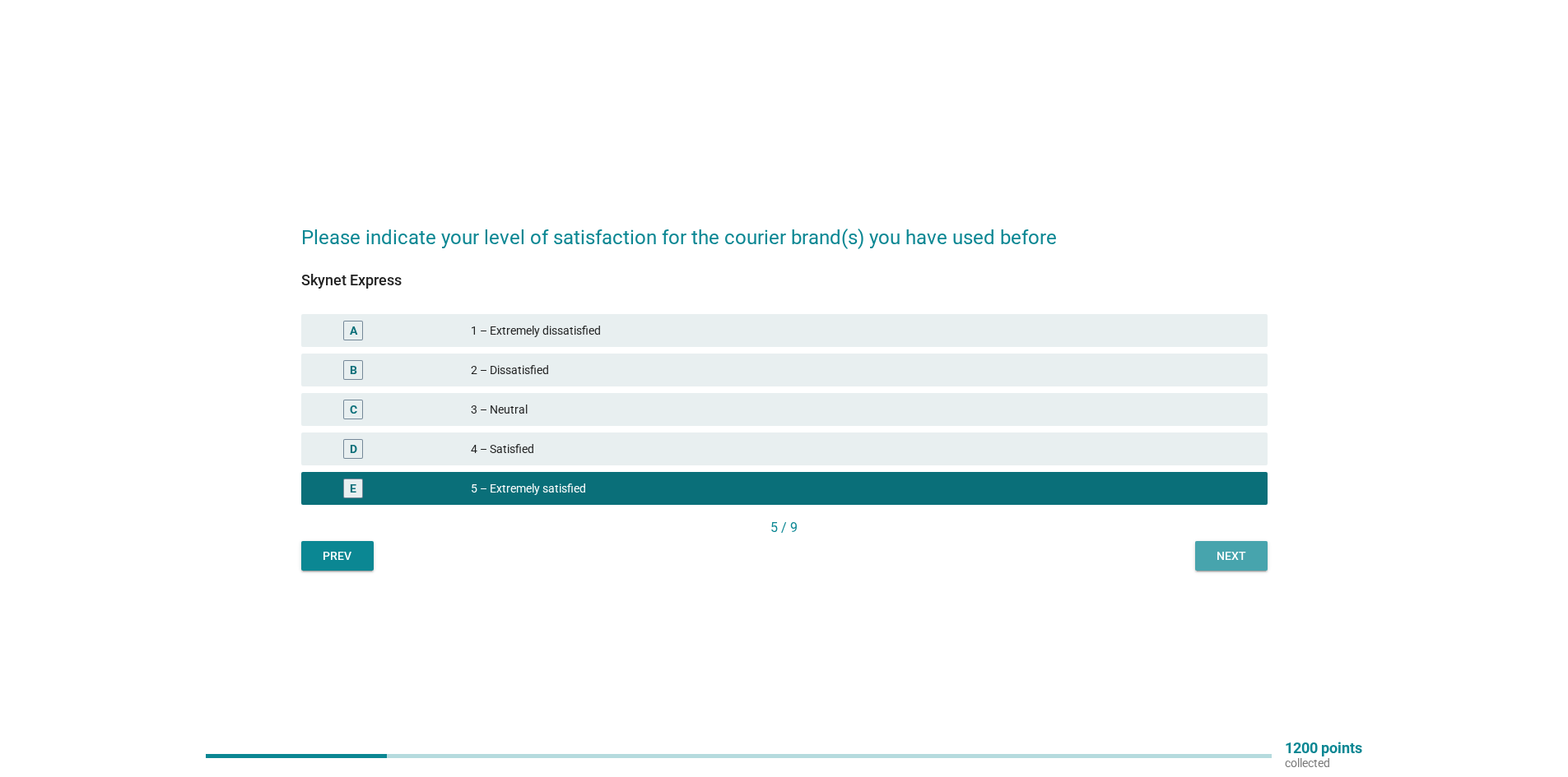
click at [1254, 559] on div "Next" at bounding box center [1231, 556] width 47 height 18
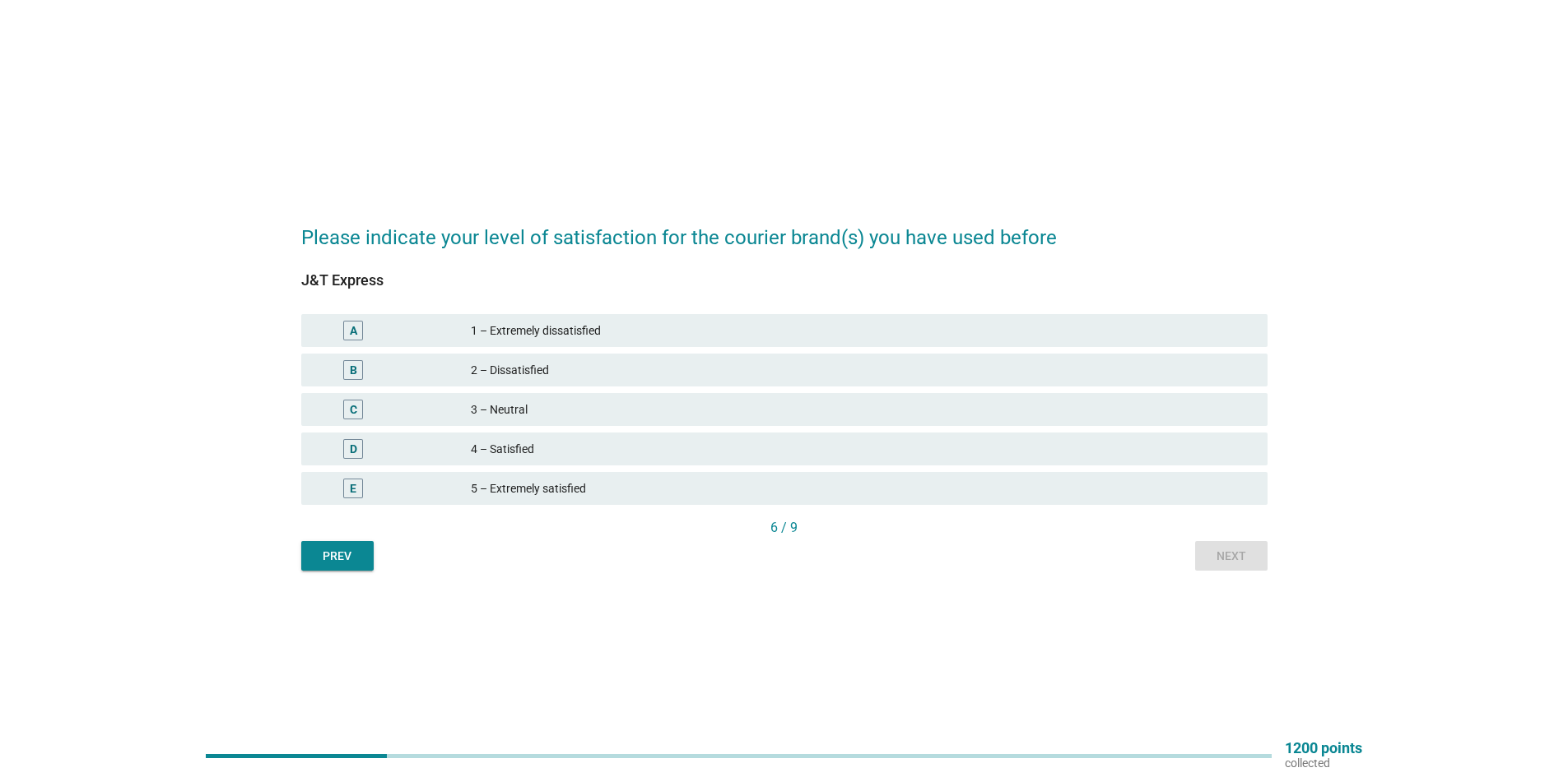
click at [946, 492] on div "5 – Extremely satisfied" at bounding box center [862, 488] width 783 height 20
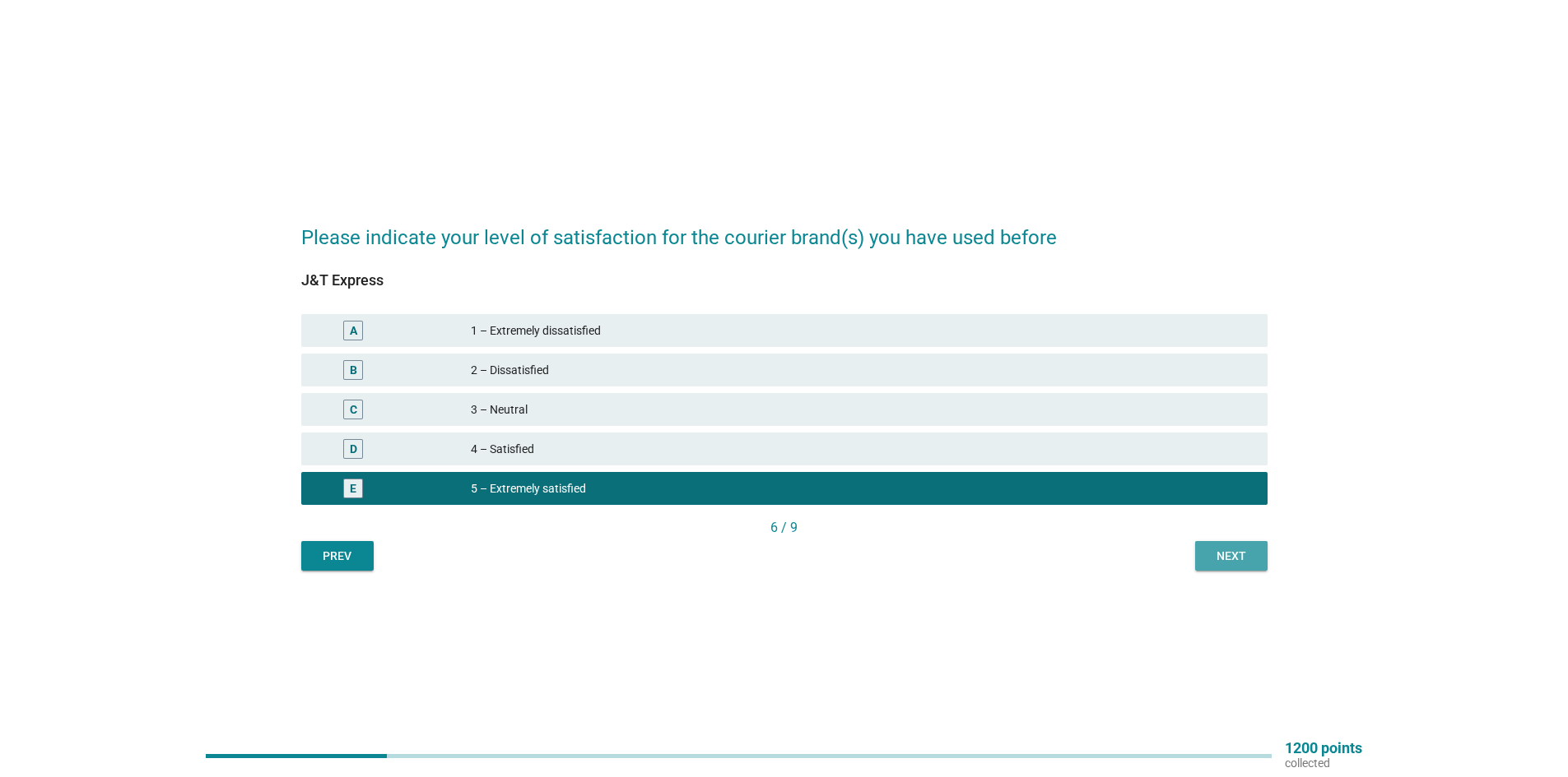
click at [1218, 558] on div "Next" at bounding box center [1231, 556] width 47 height 18
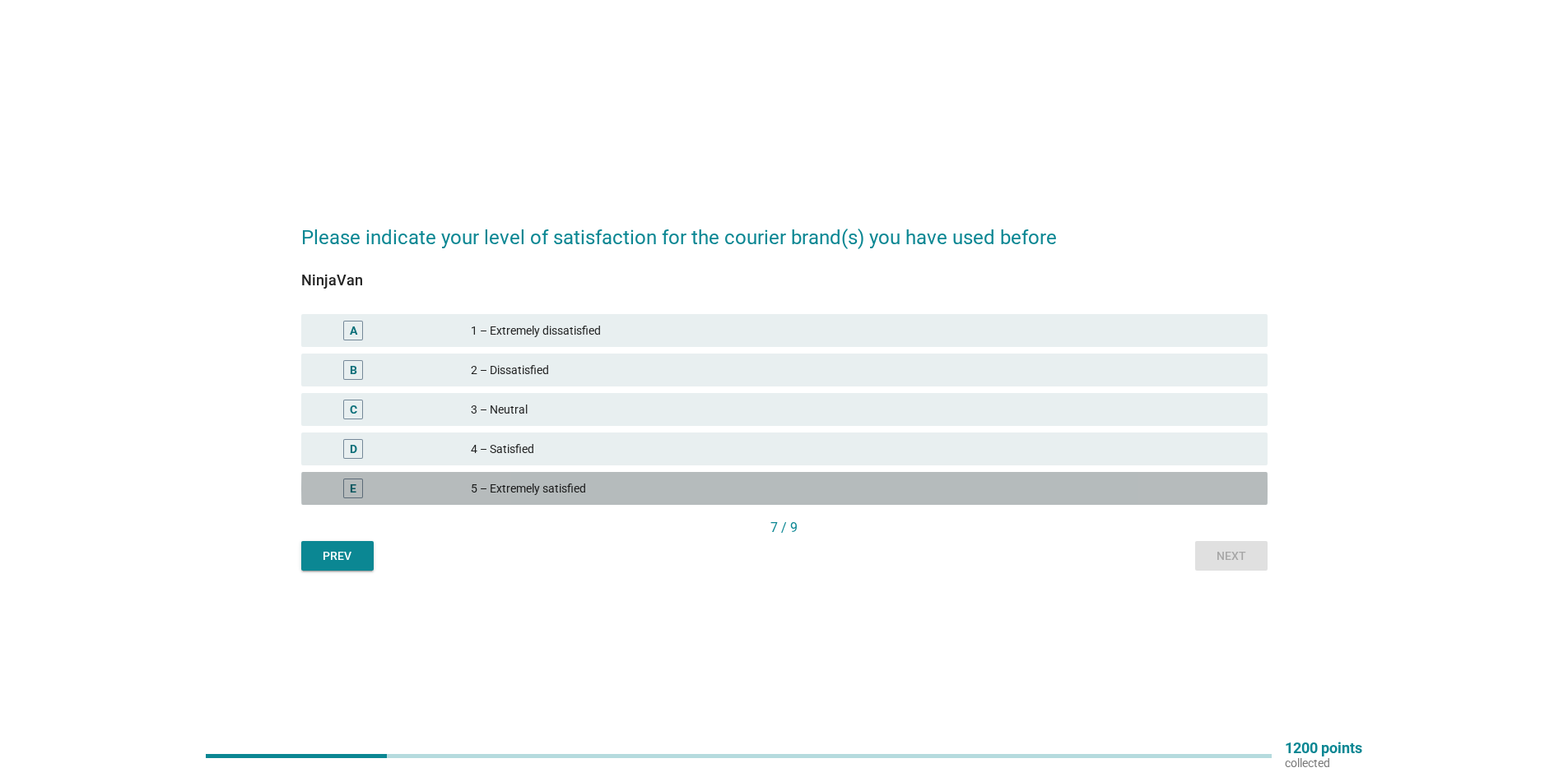
click at [973, 480] on div "5 – Extremely satisfied" at bounding box center [862, 488] width 783 height 20
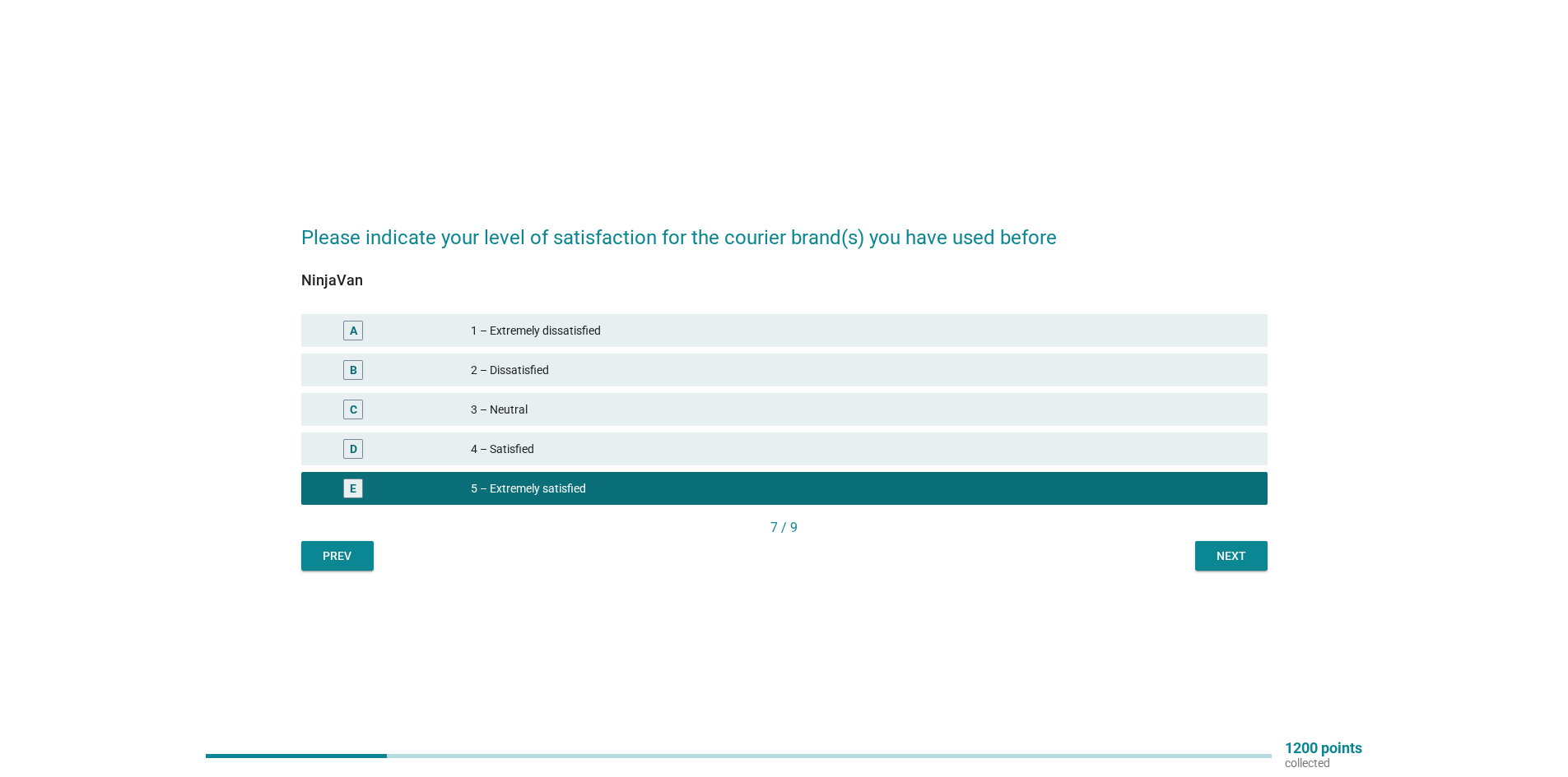
click at [1254, 558] on div "Next" at bounding box center [1231, 556] width 47 height 18
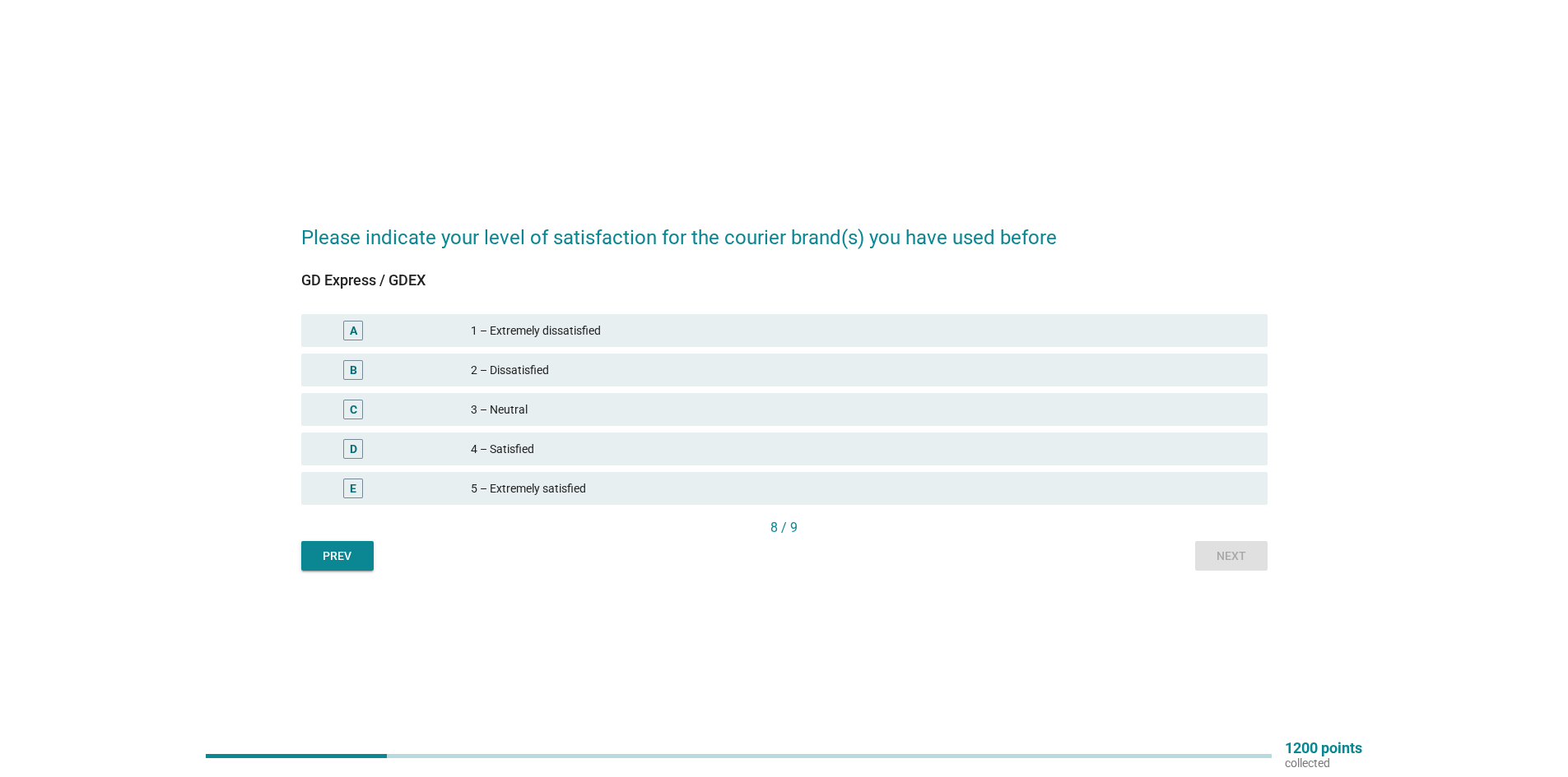
click at [855, 485] on div "5 – Extremely satisfied" at bounding box center [862, 488] width 783 height 20
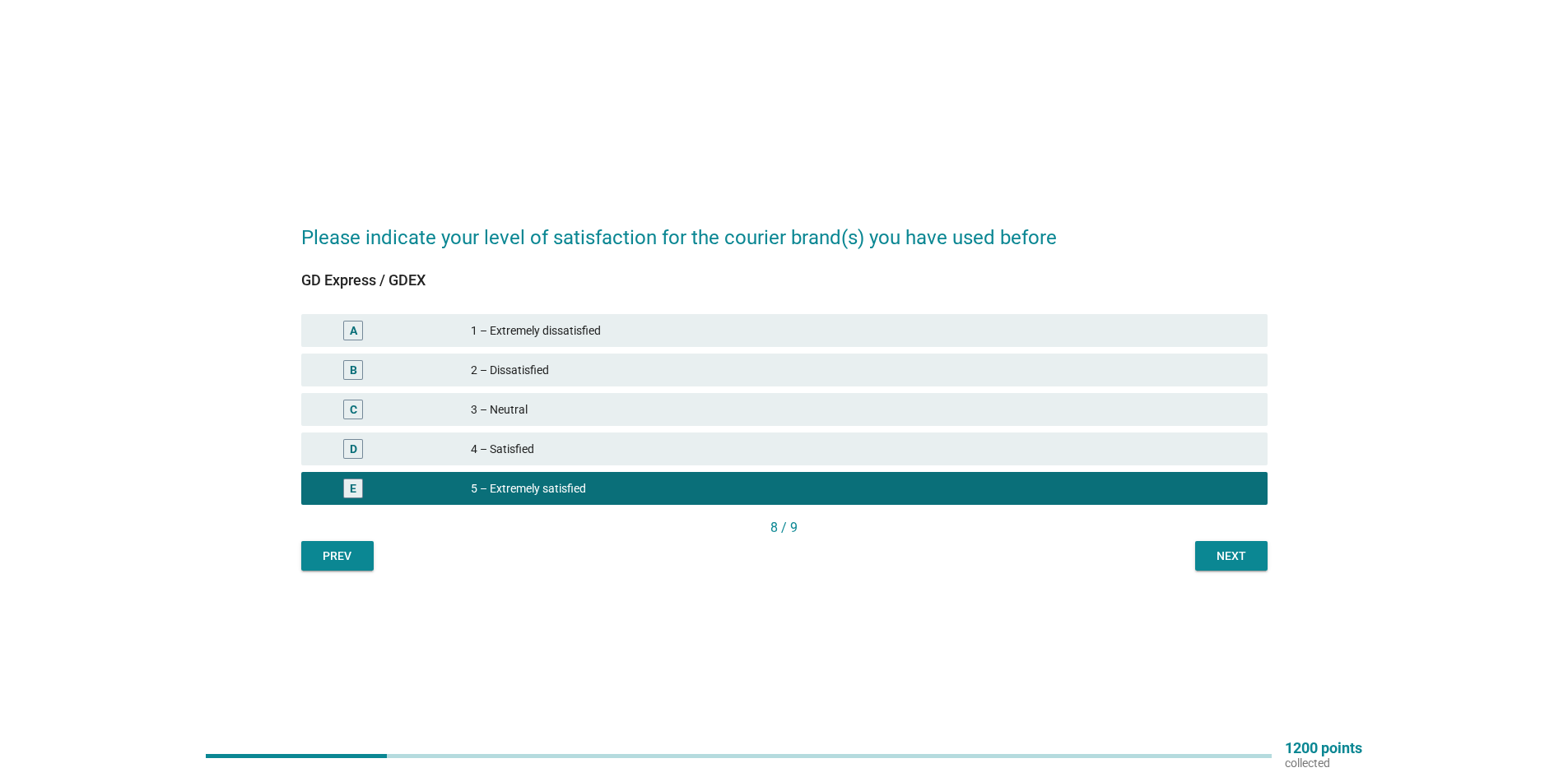
drag, startPoint x: 1192, startPoint y: 556, endPoint x: 1203, endPoint y: 556, distance: 11.0
click at [1203, 556] on div "Prev Next" at bounding box center [784, 556] width 966 height 30
click at [1219, 558] on div "Next" at bounding box center [1231, 556] width 47 height 18
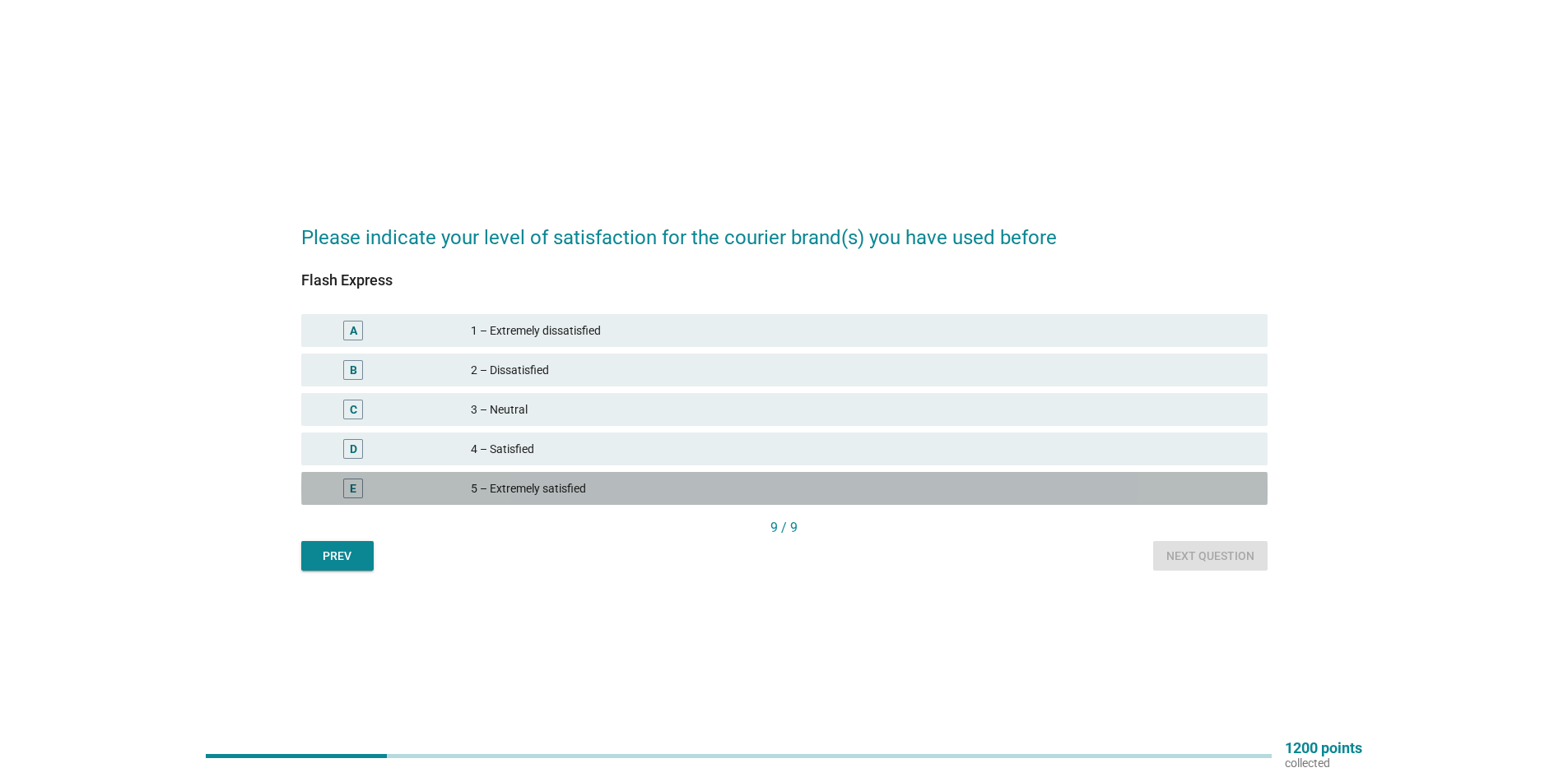
click at [1005, 484] on div "5 – Extremely satisfied" at bounding box center [862, 488] width 783 height 20
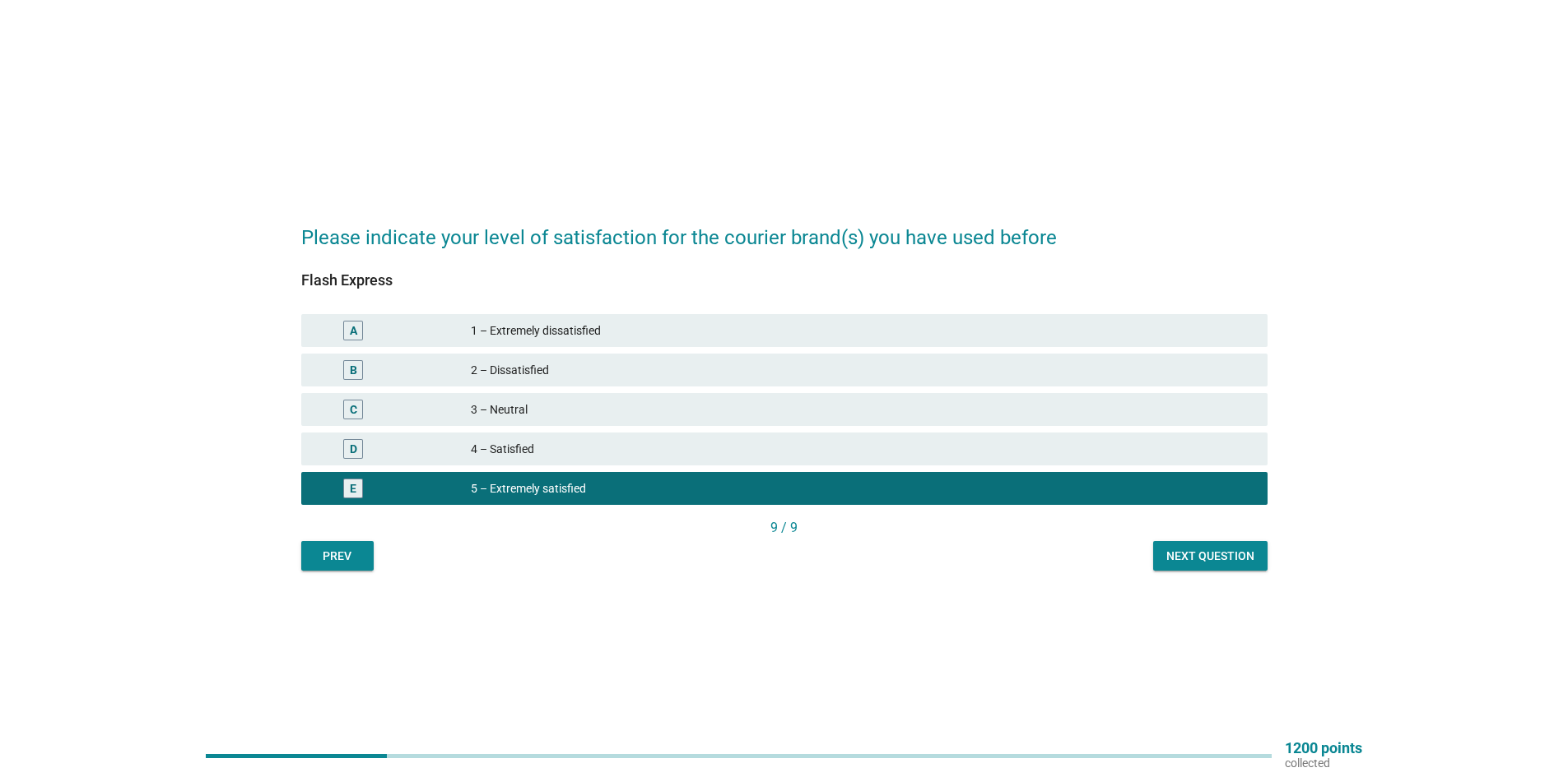
click at [1171, 554] on div "Next question" at bounding box center [1210, 556] width 88 height 18
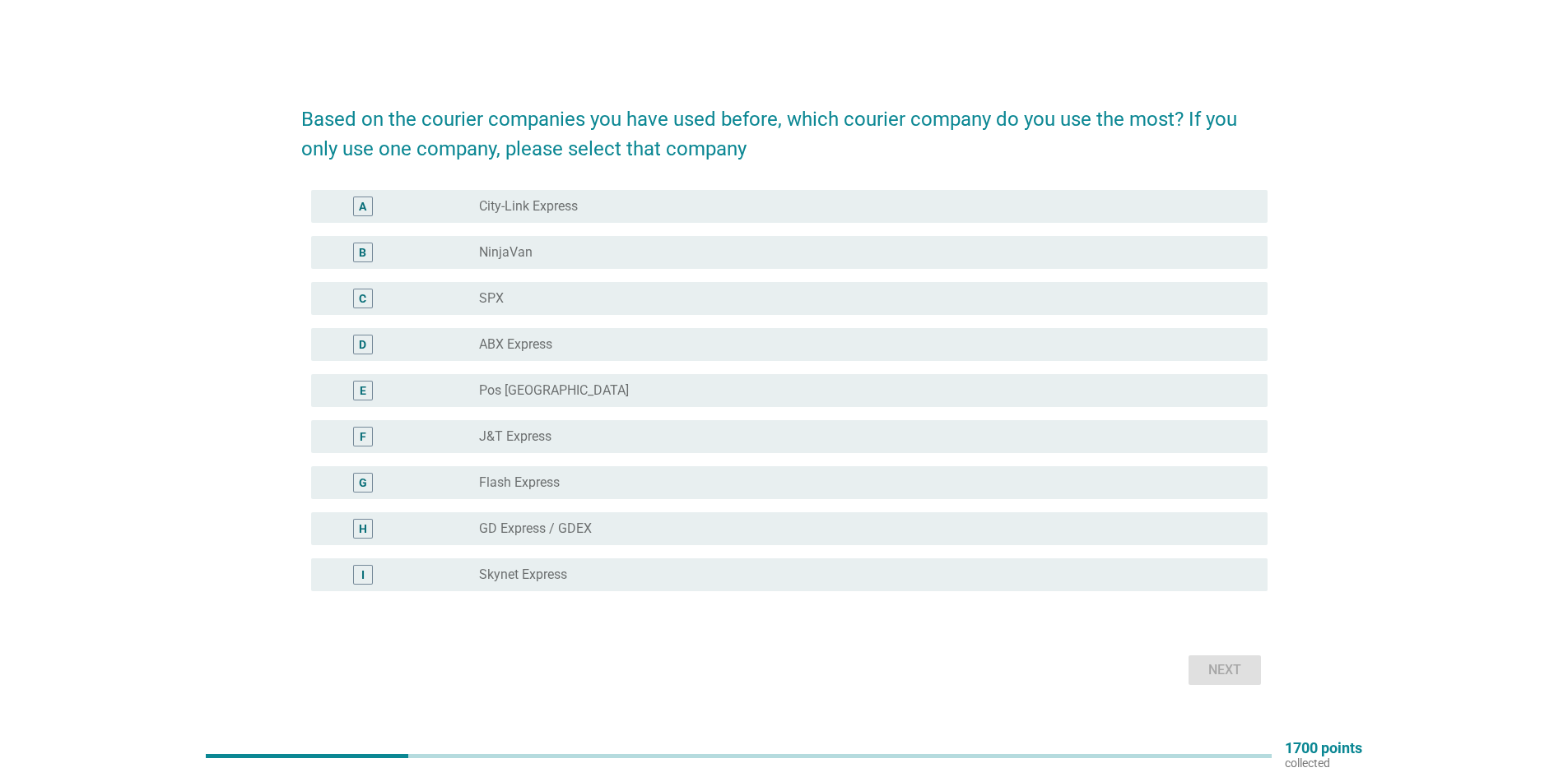
click at [525, 211] on label "City-Link Express" at bounding box center [528, 206] width 99 height 17
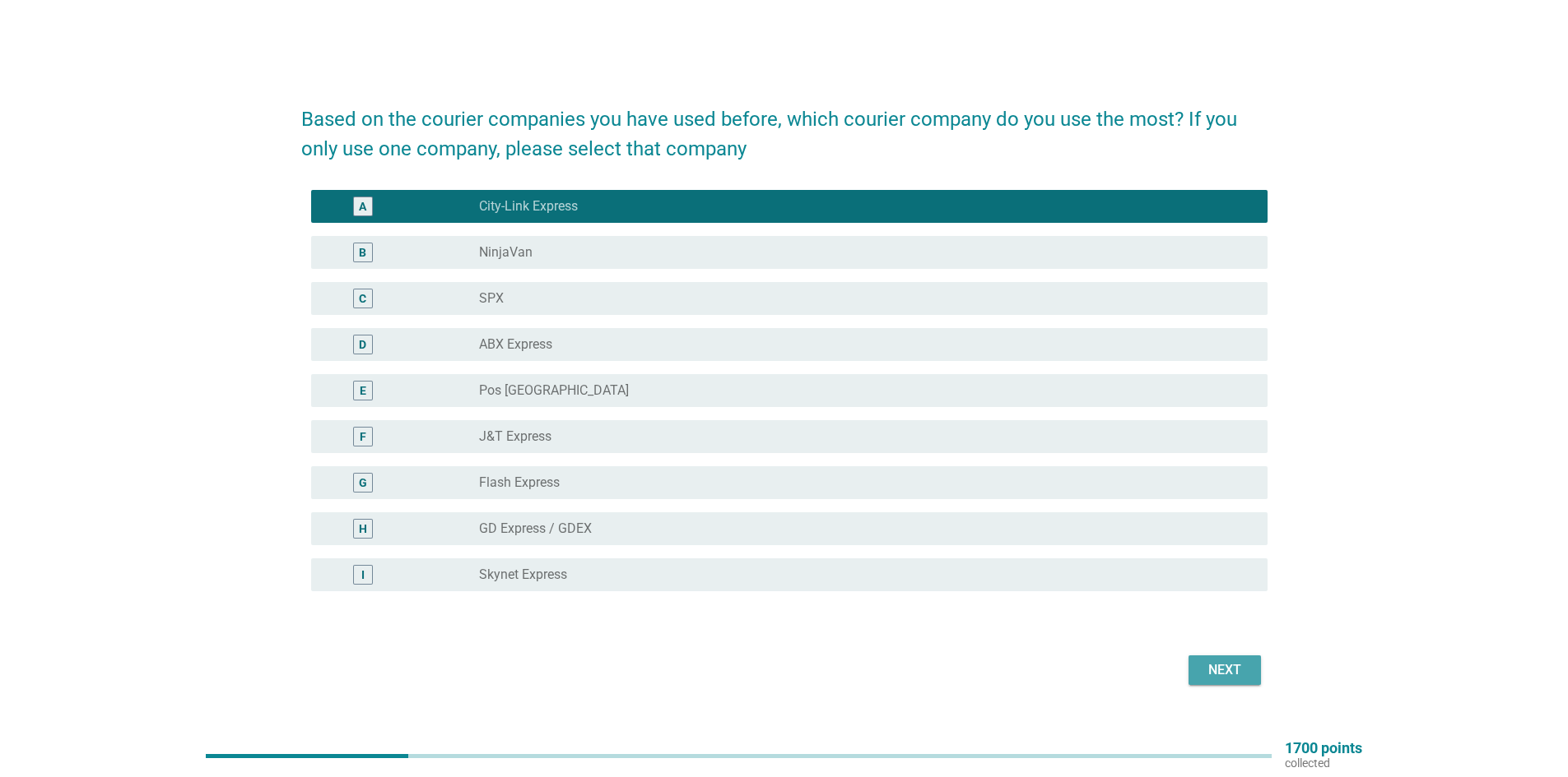
click at [1231, 674] on div "Next" at bounding box center [1225, 670] width 47 height 20
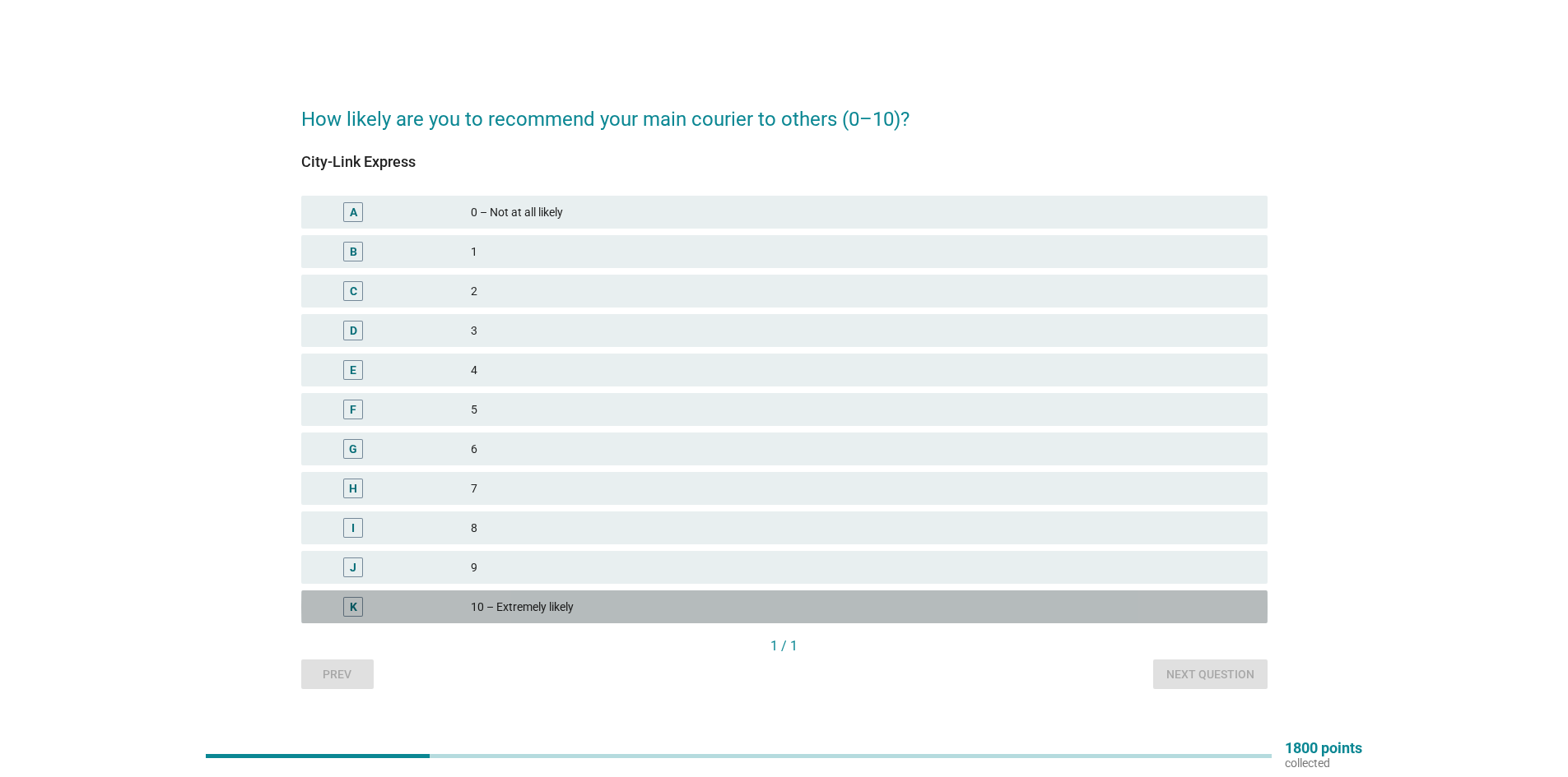
click at [535, 610] on div "10 – Extremely likely" at bounding box center [862, 606] width 783 height 20
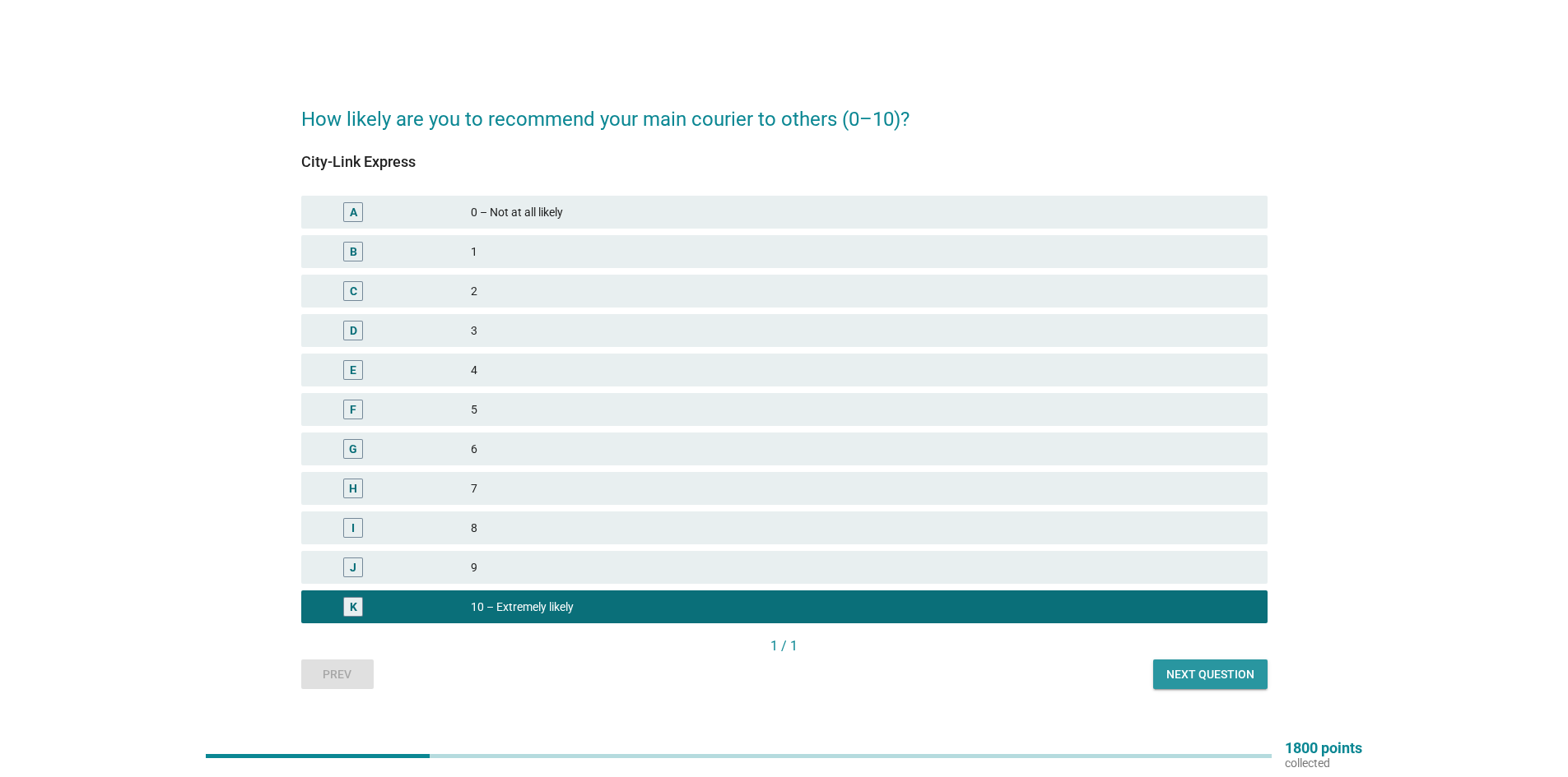
click at [1239, 685] on button "Next question" at bounding box center [1210, 675] width 114 height 30
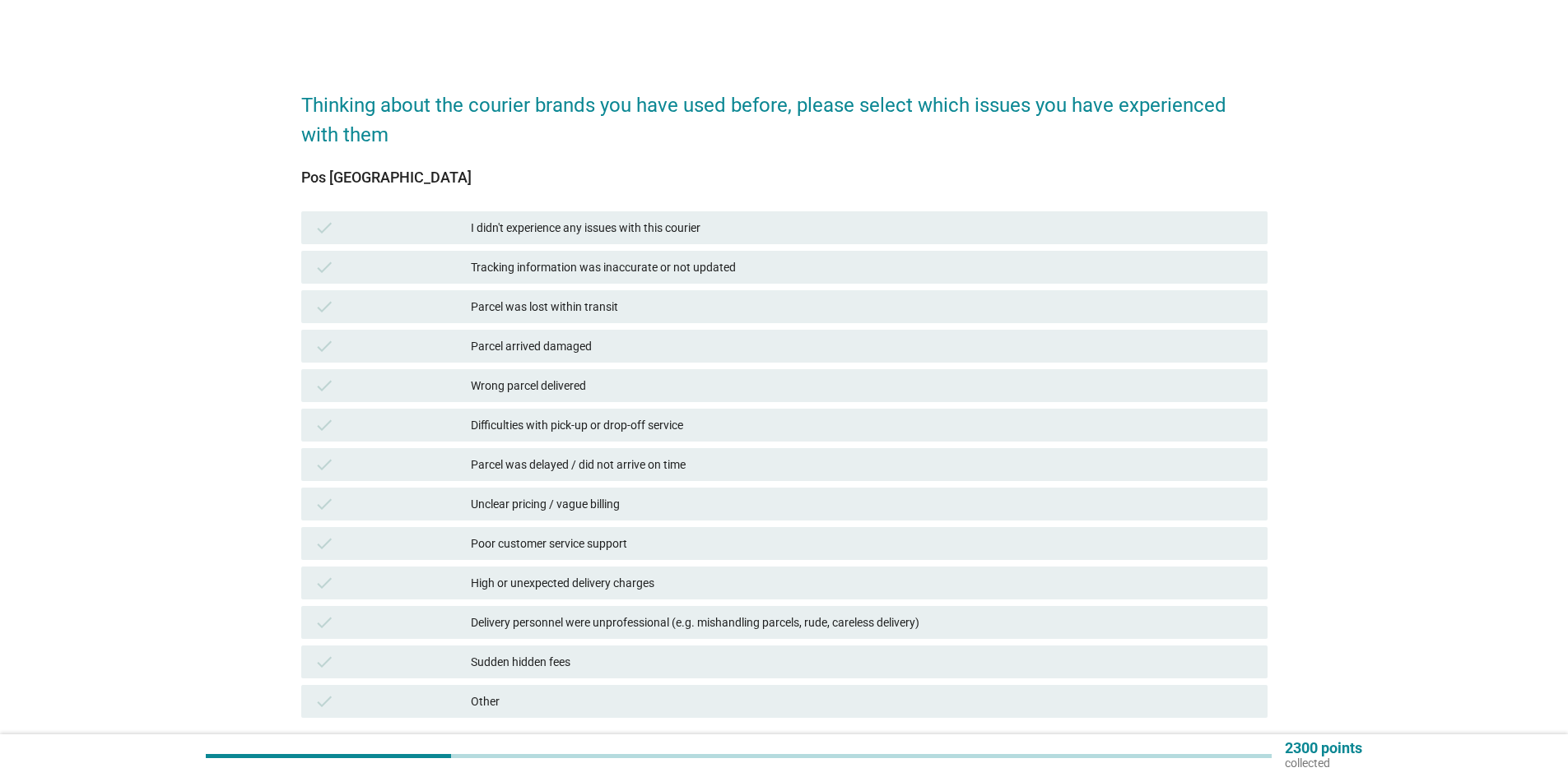
click at [610, 488] on div "check Unclear pricing / vague billing" at bounding box center [784, 504] width 966 height 33
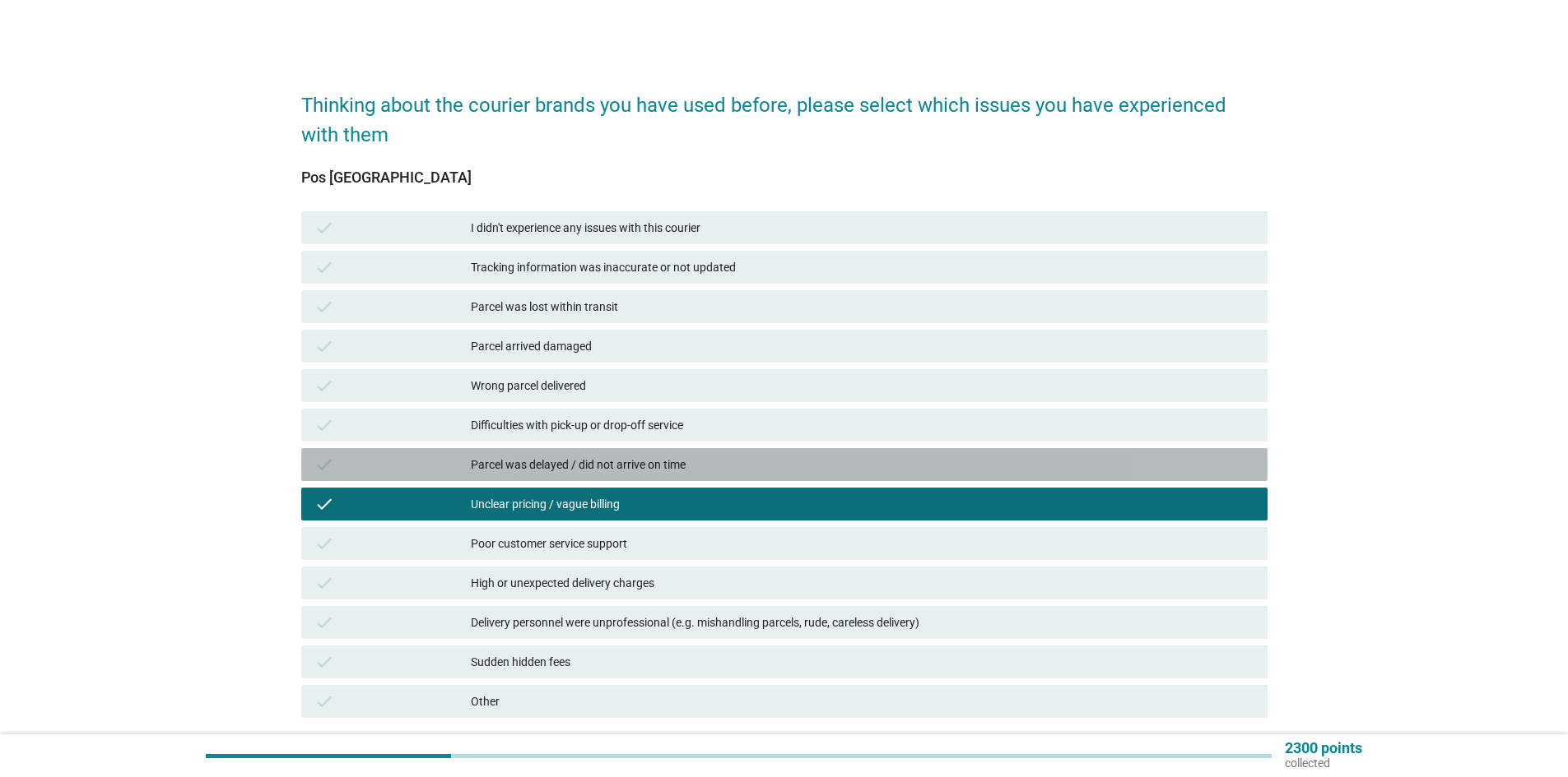
click at [618, 461] on div "Parcel was delayed / did not arrive on time" at bounding box center [862, 464] width 783 height 20
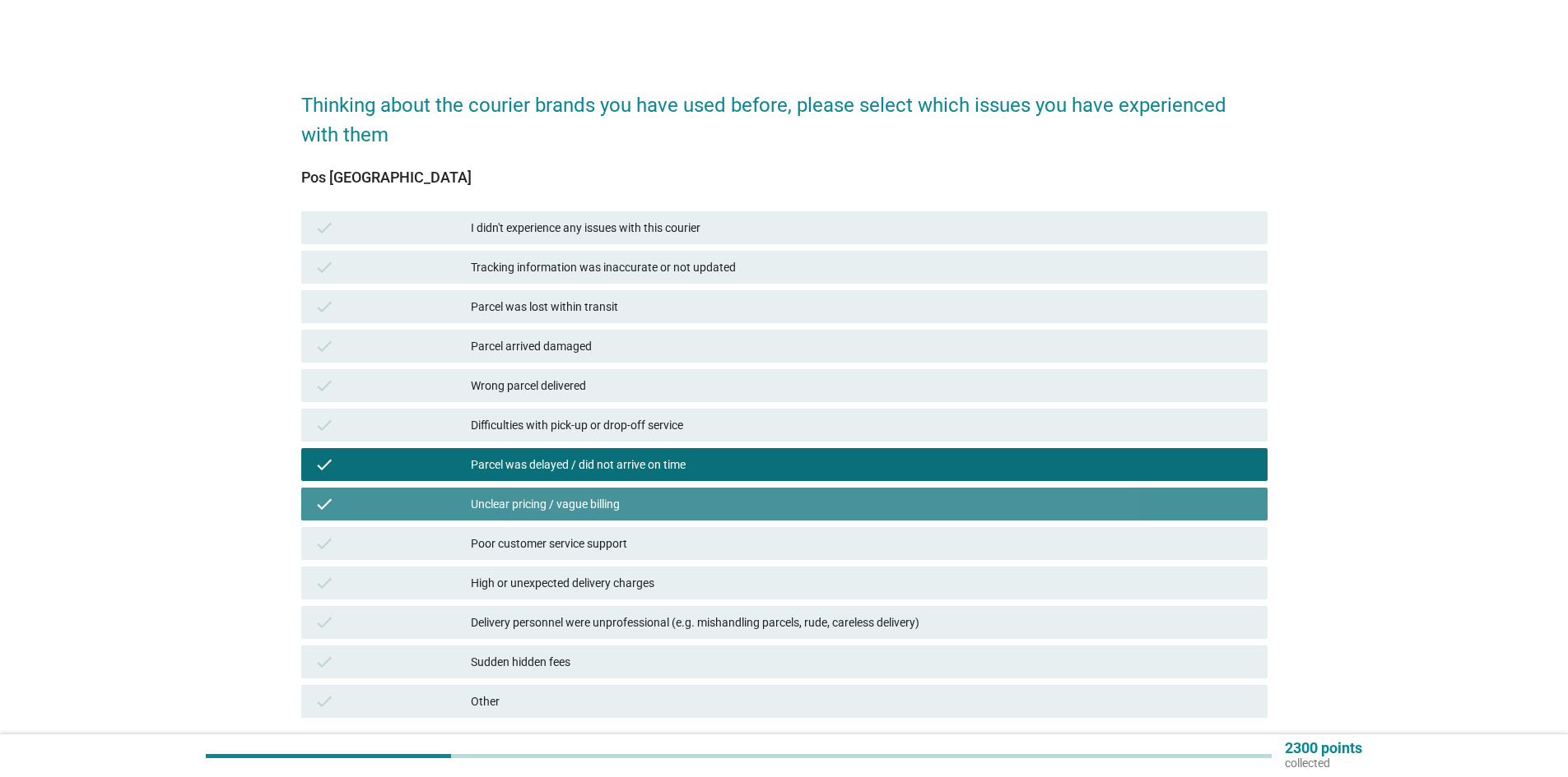
click at [611, 497] on div "Unclear pricing / vague billing" at bounding box center [862, 504] width 783 height 20
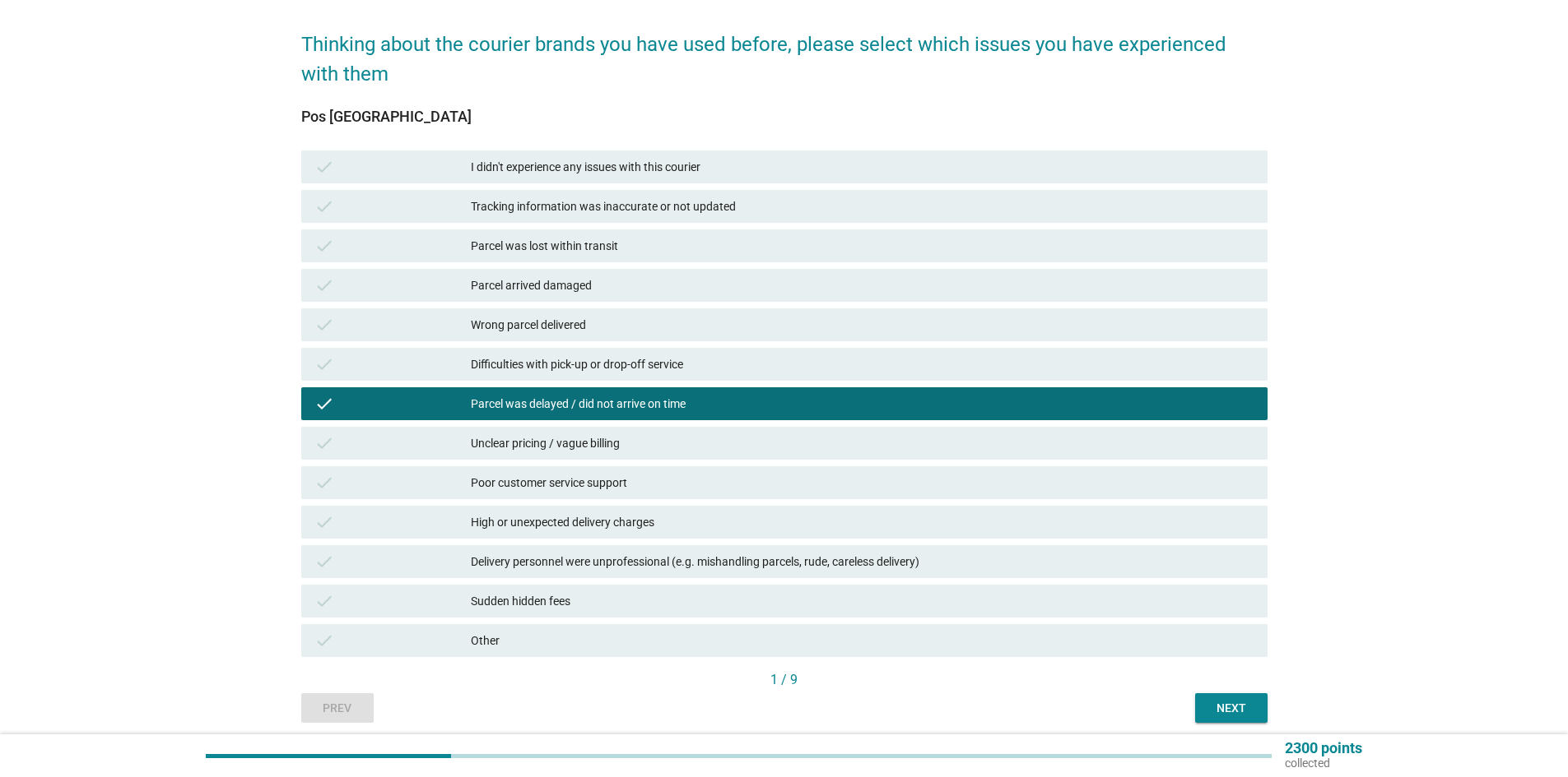
scroll to position [124, 0]
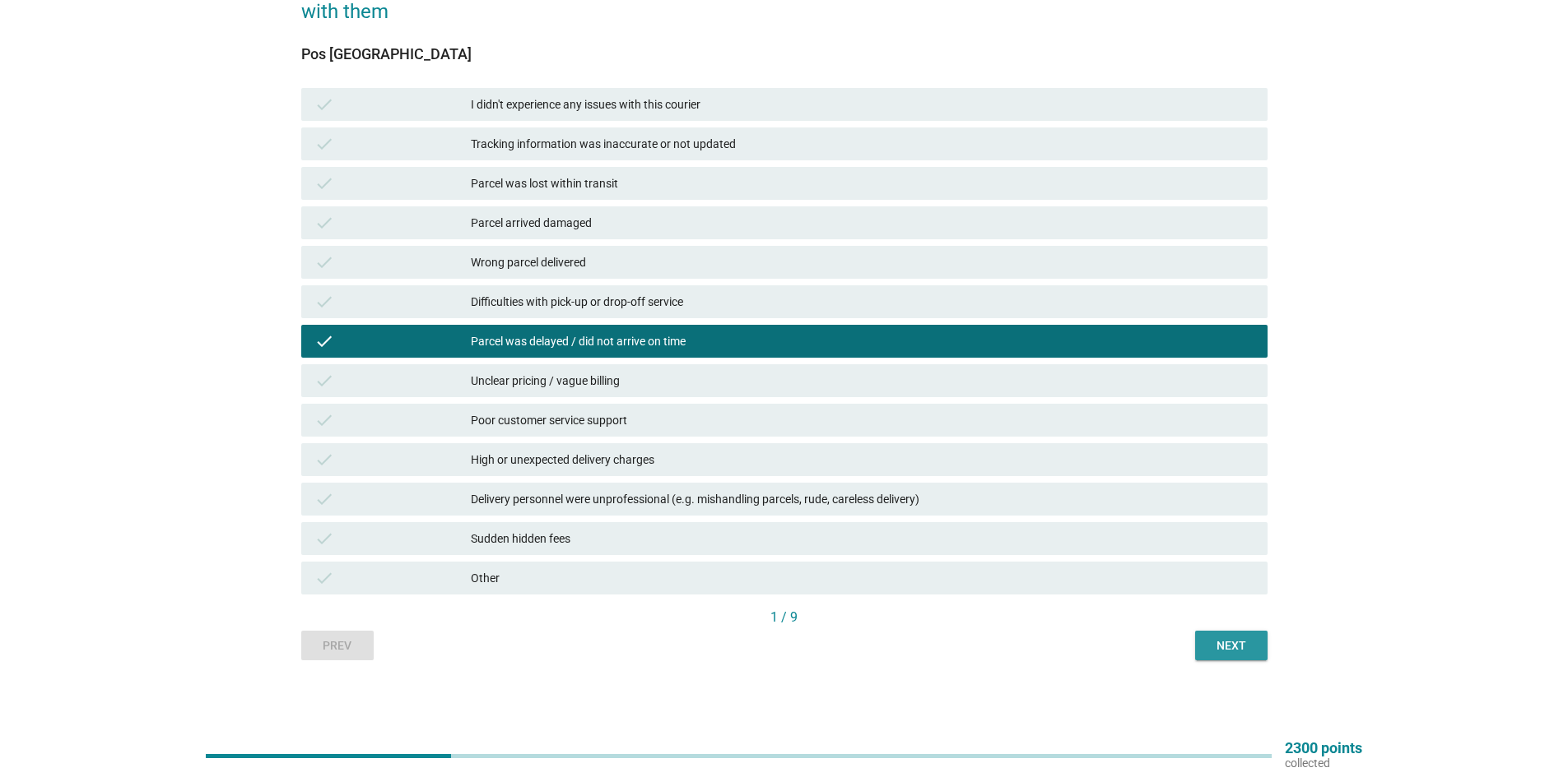
click at [1233, 645] on div "Next" at bounding box center [1231, 646] width 47 height 18
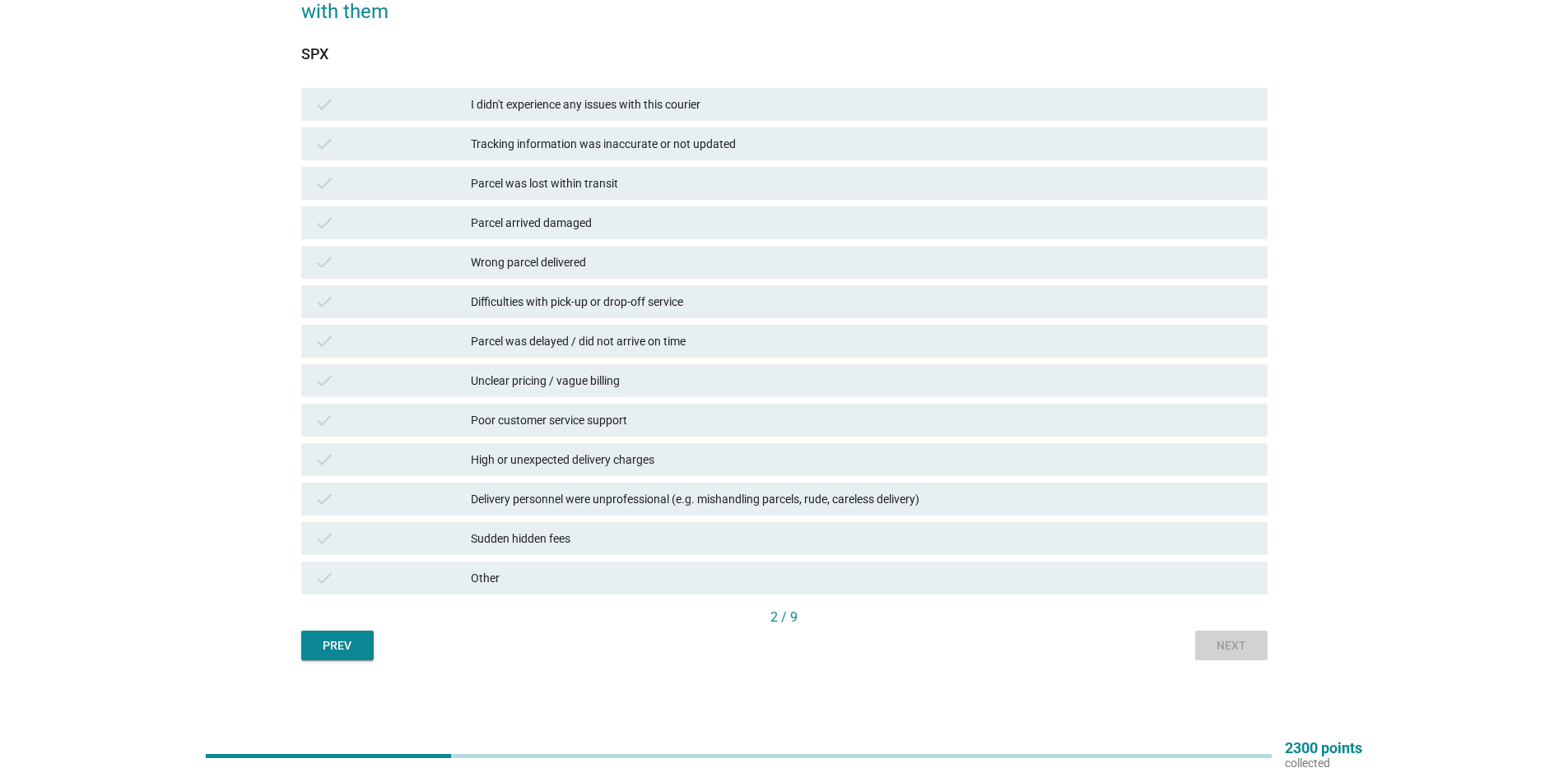
scroll to position [0, 0]
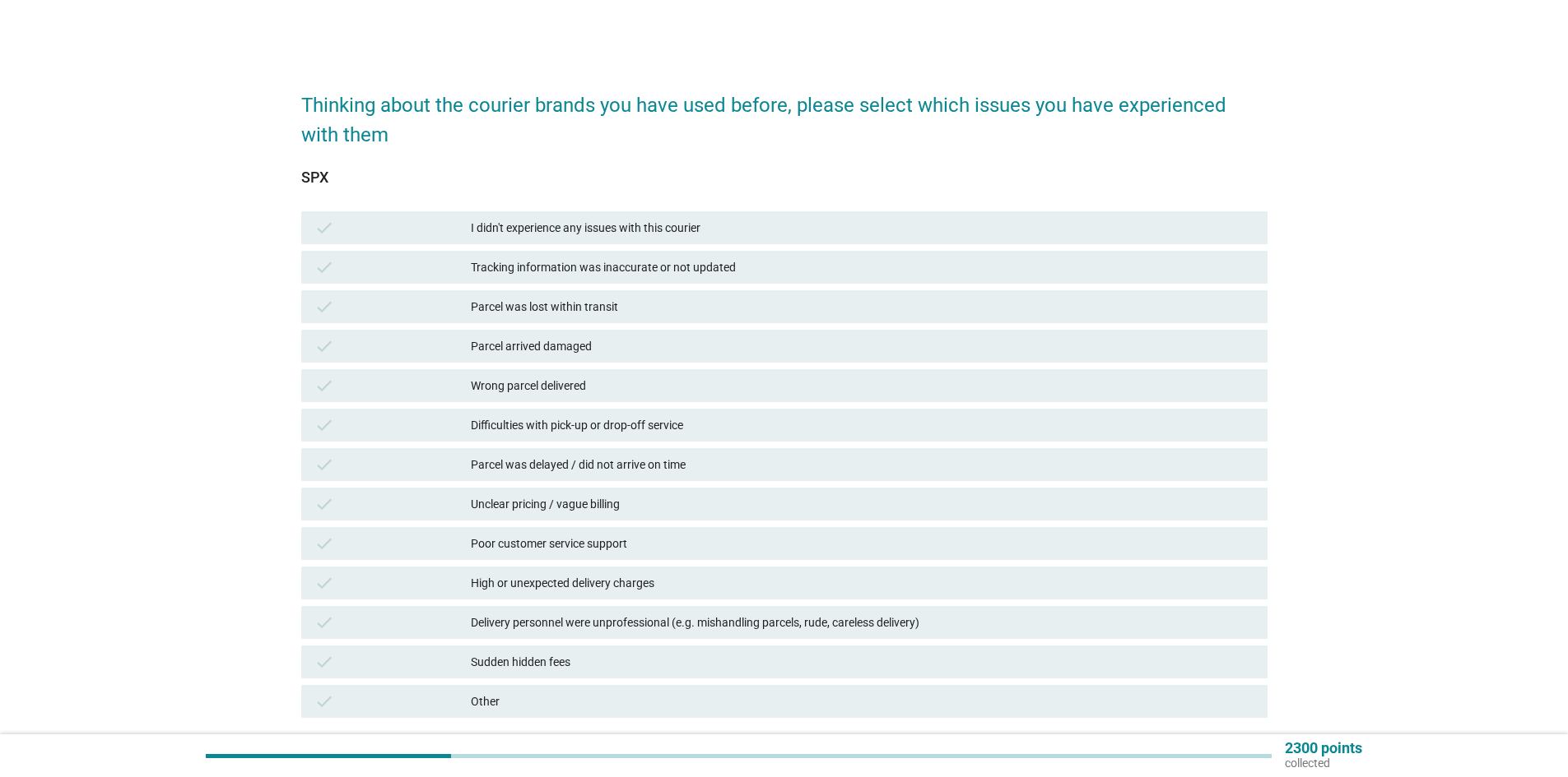
click at [583, 472] on div "Parcel was delayed / did not arrive on time" at bounding box center [862, 464] width 783 height 20
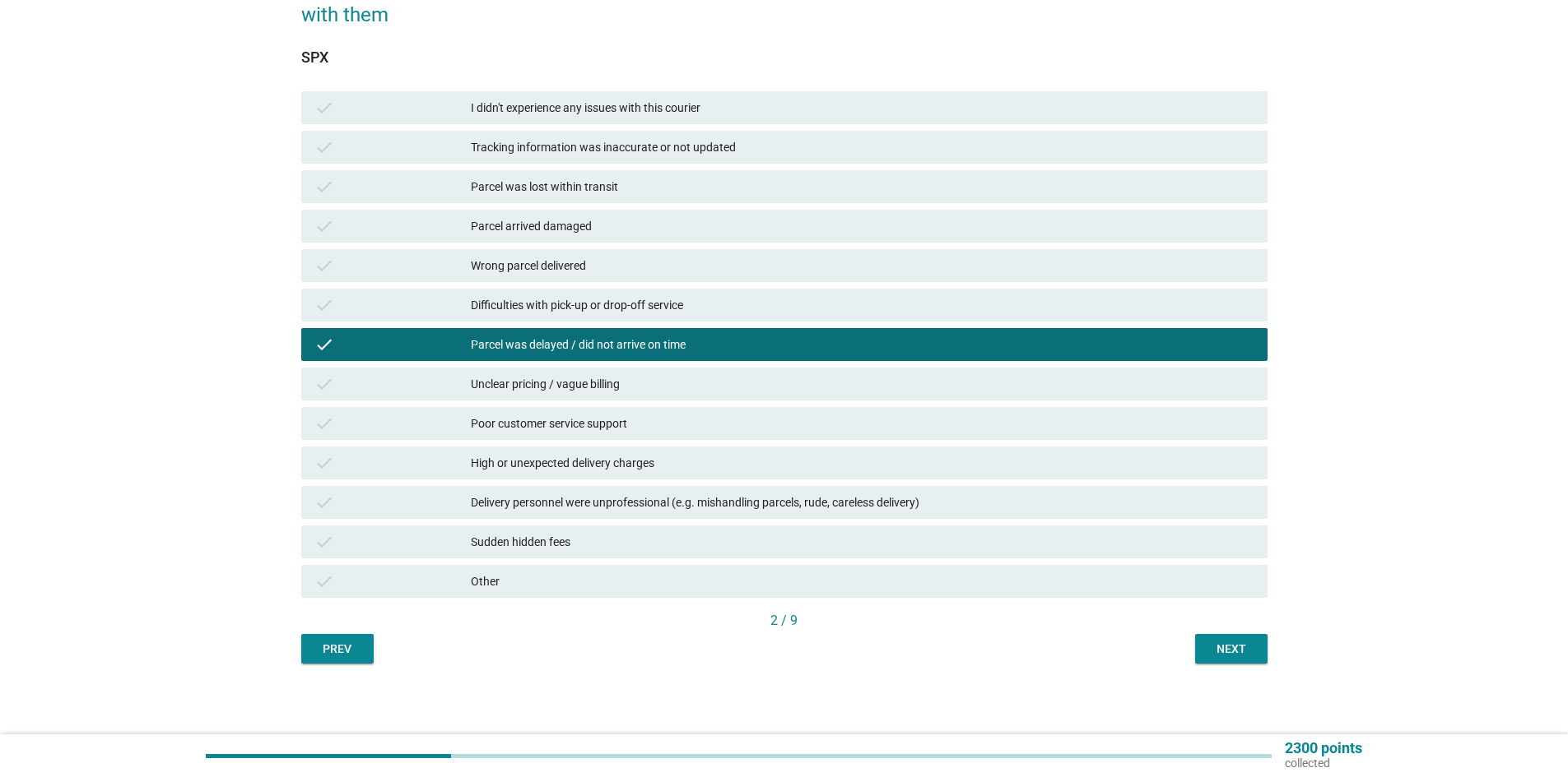
scroll to position [124, 0]
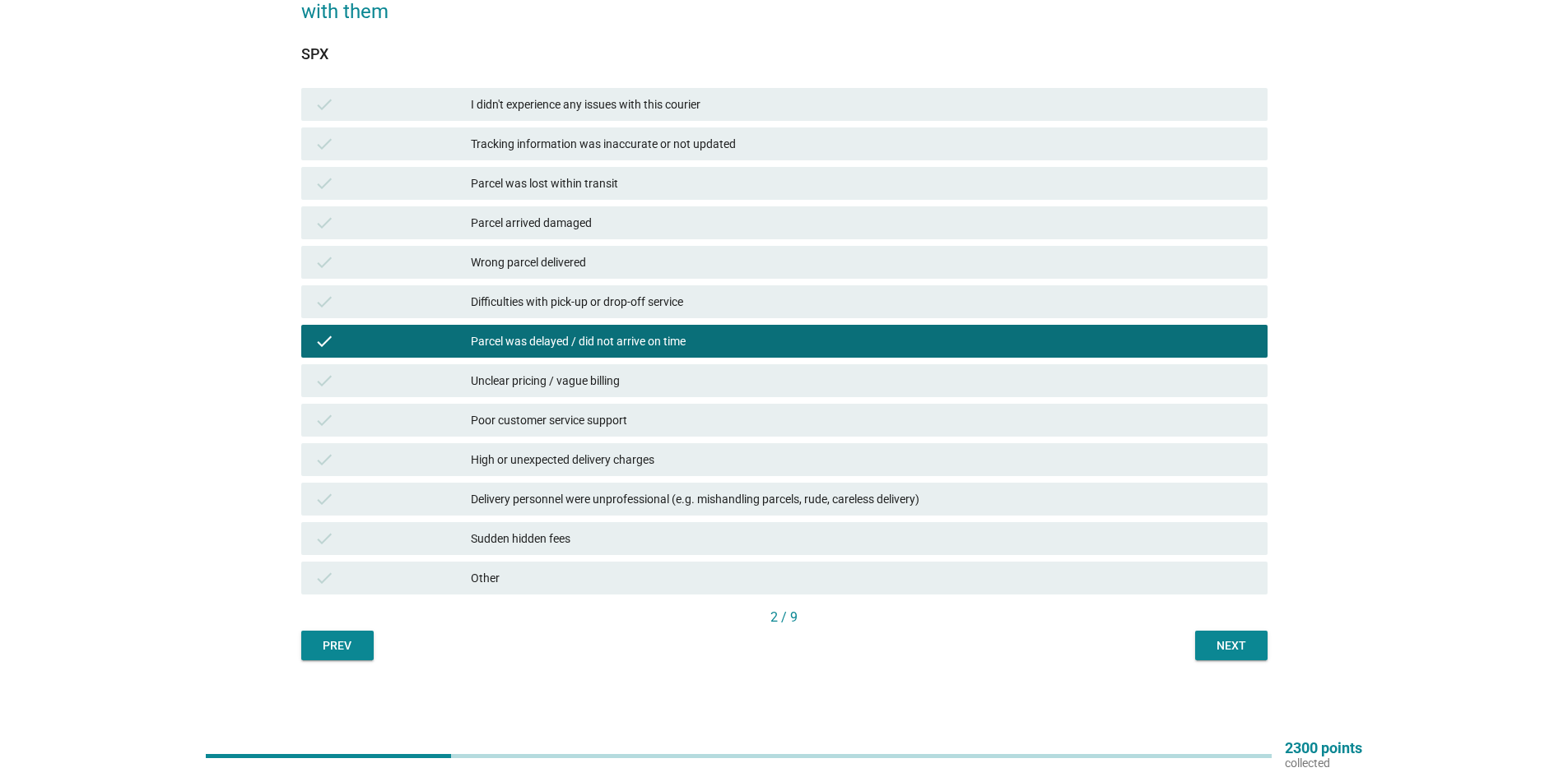
click at [1210, 654] on div "Next" at bounding box center [1231, 646] width 47 height 18
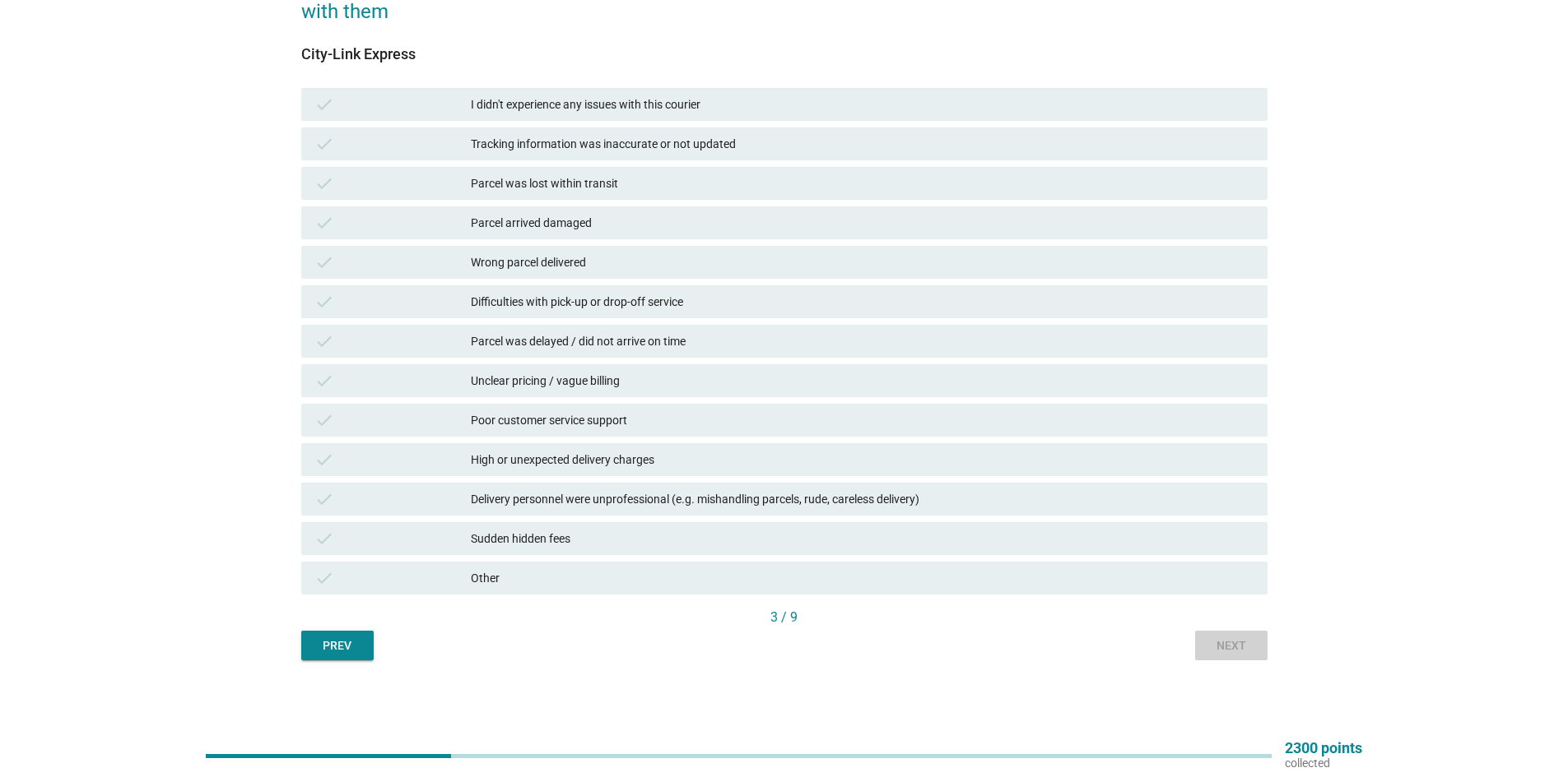
scroll to position [0, 0]
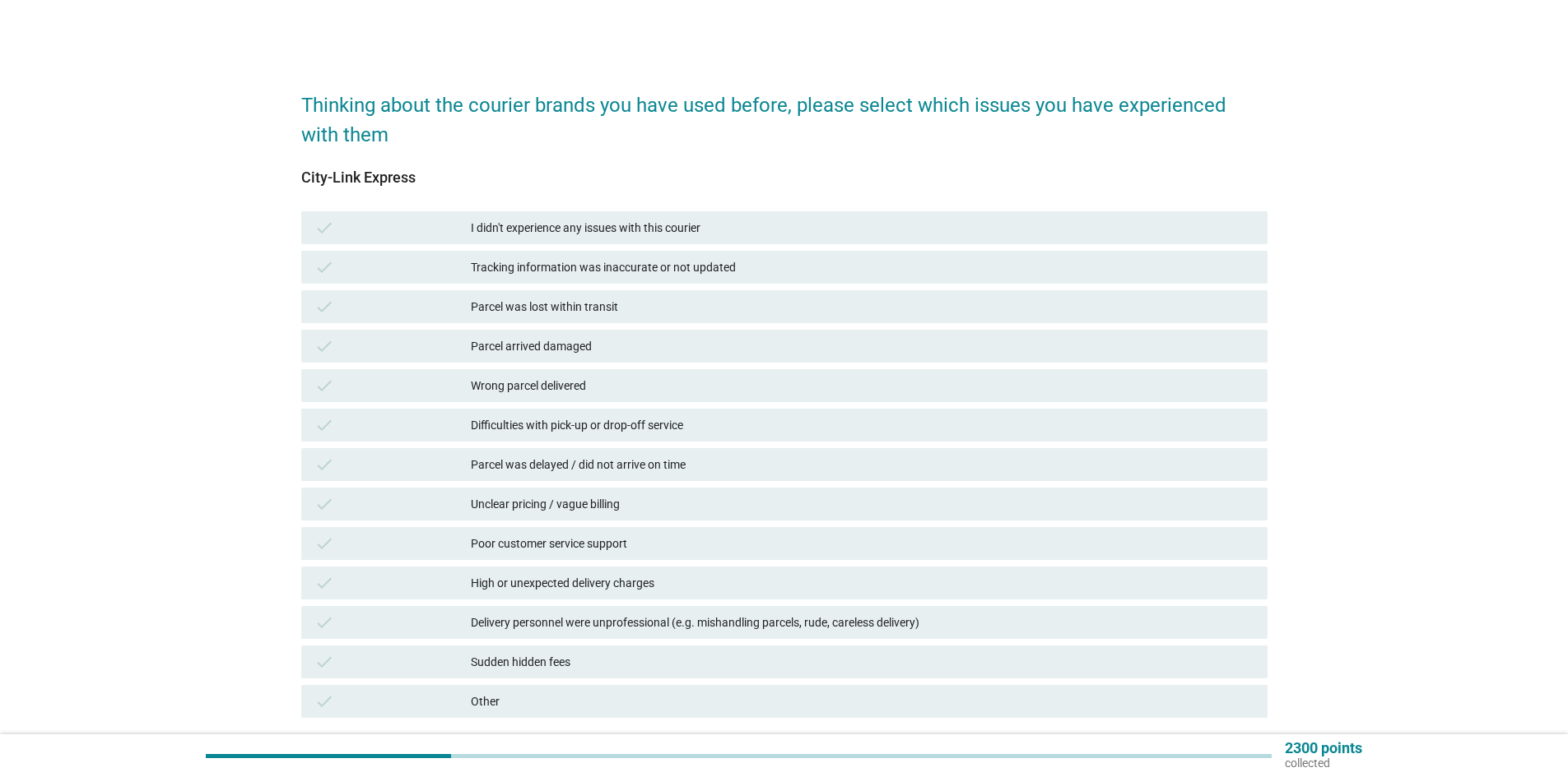
click at [542, 468] on div "Parcel was delayed / did not arrive on time" at bounding box center [862, 464] width 783 height 20
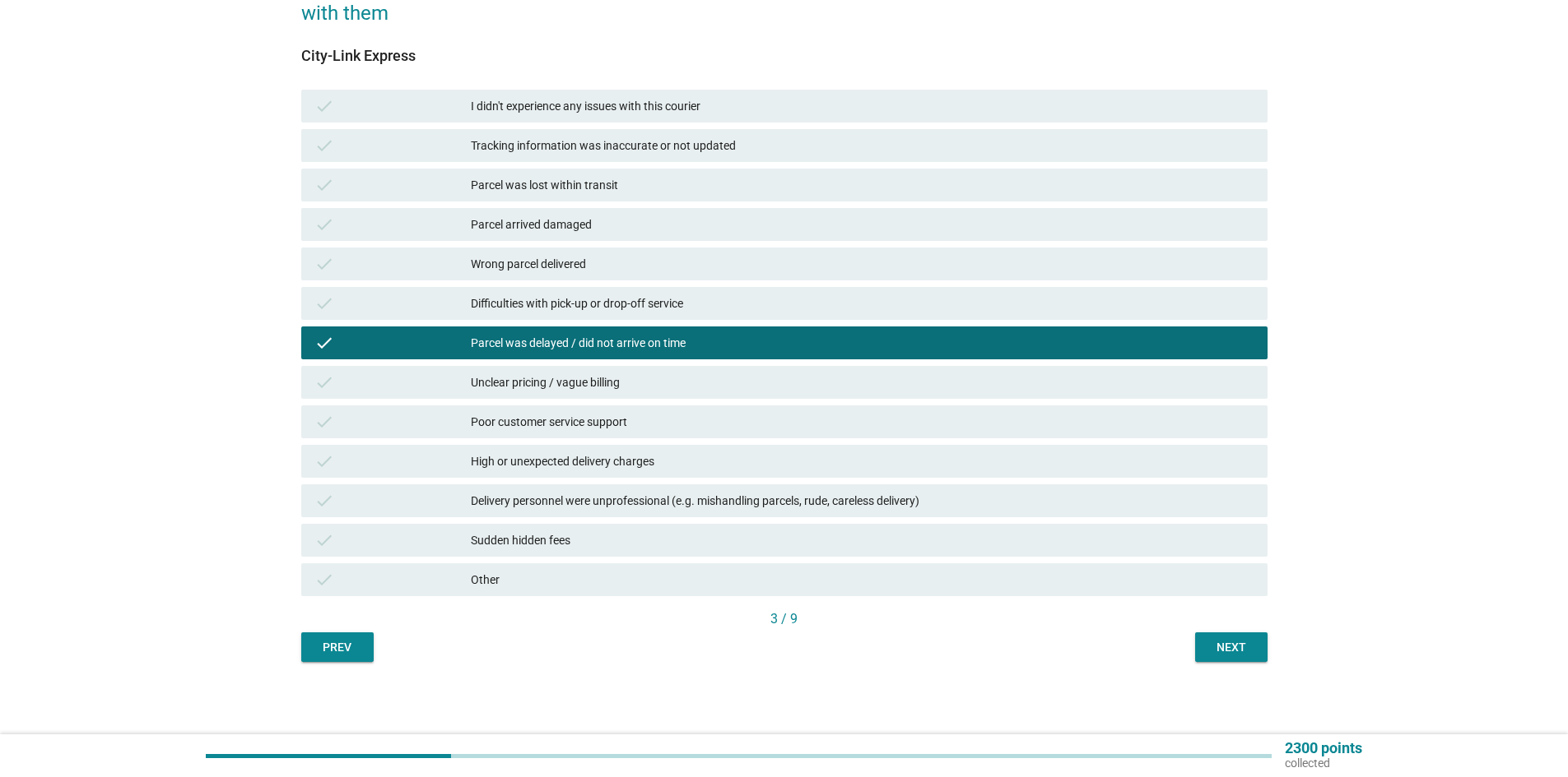
scroll to position [124, 0]
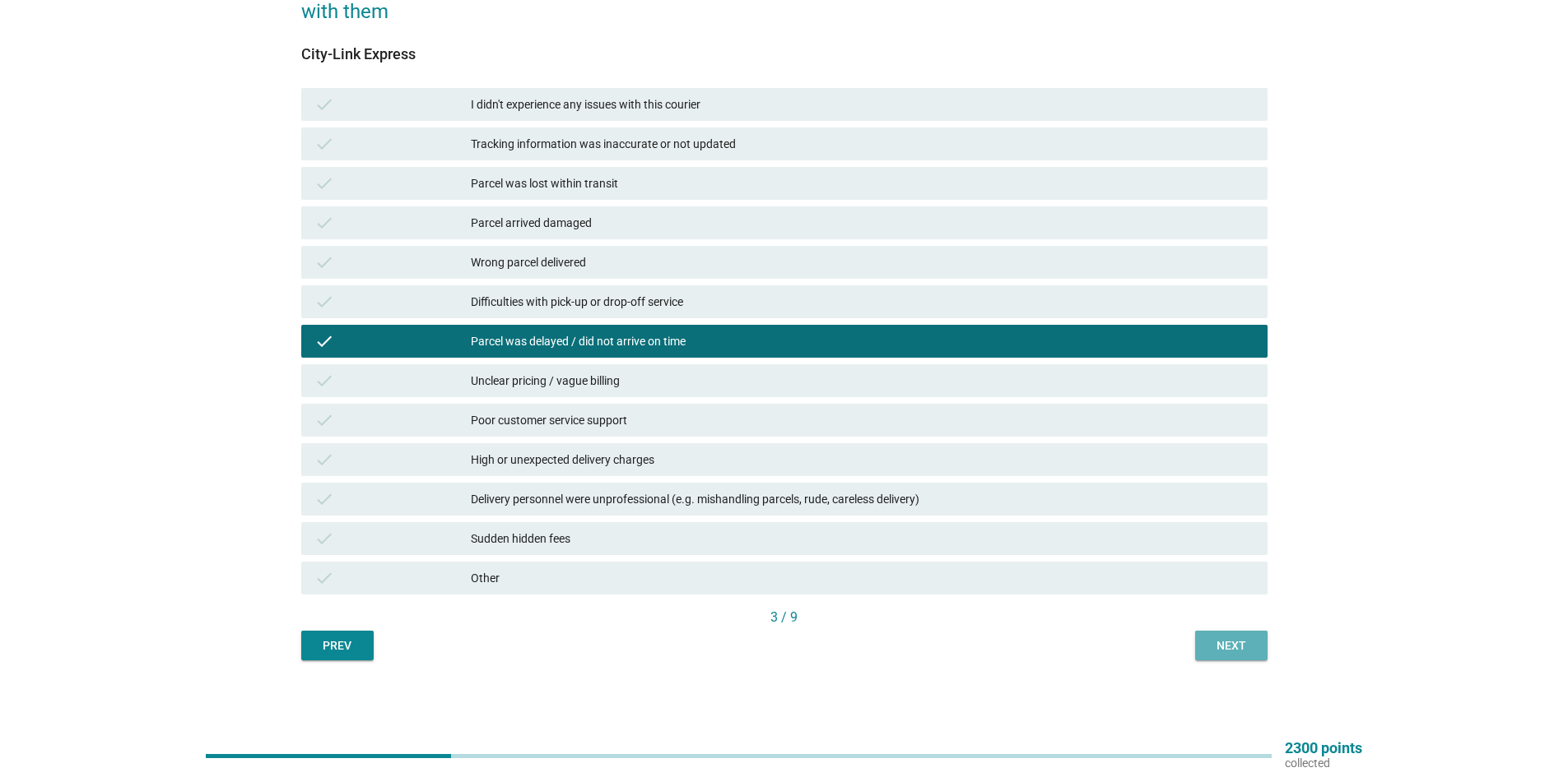
click at [1234, 644] on div "Next" at bounding box center [1231, 646] width 47 height 18
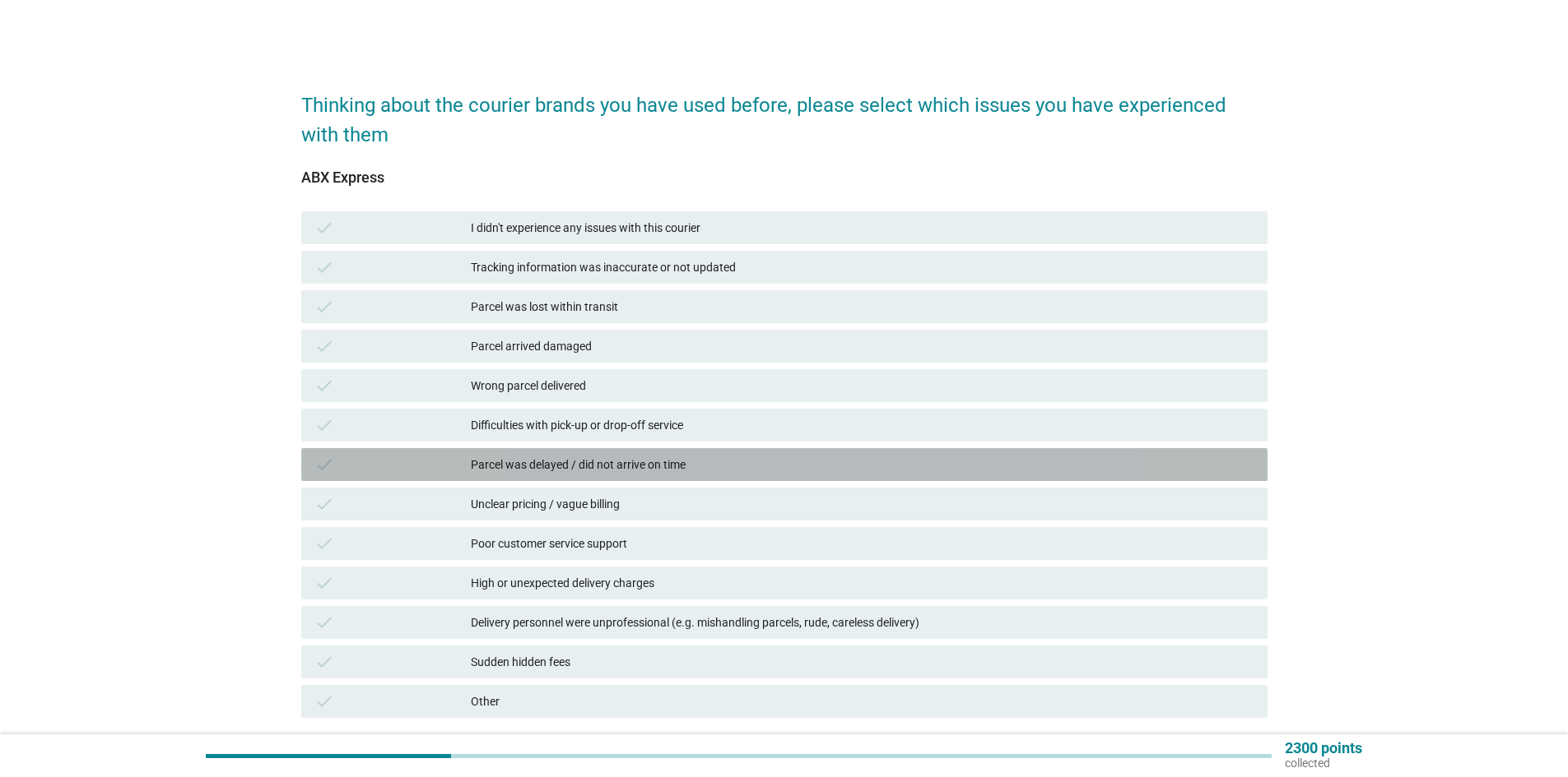
click at [572, 463] on div "Parcel was delayed / did not arrive on time" at bounding box center [862, 464] width 783 height 20
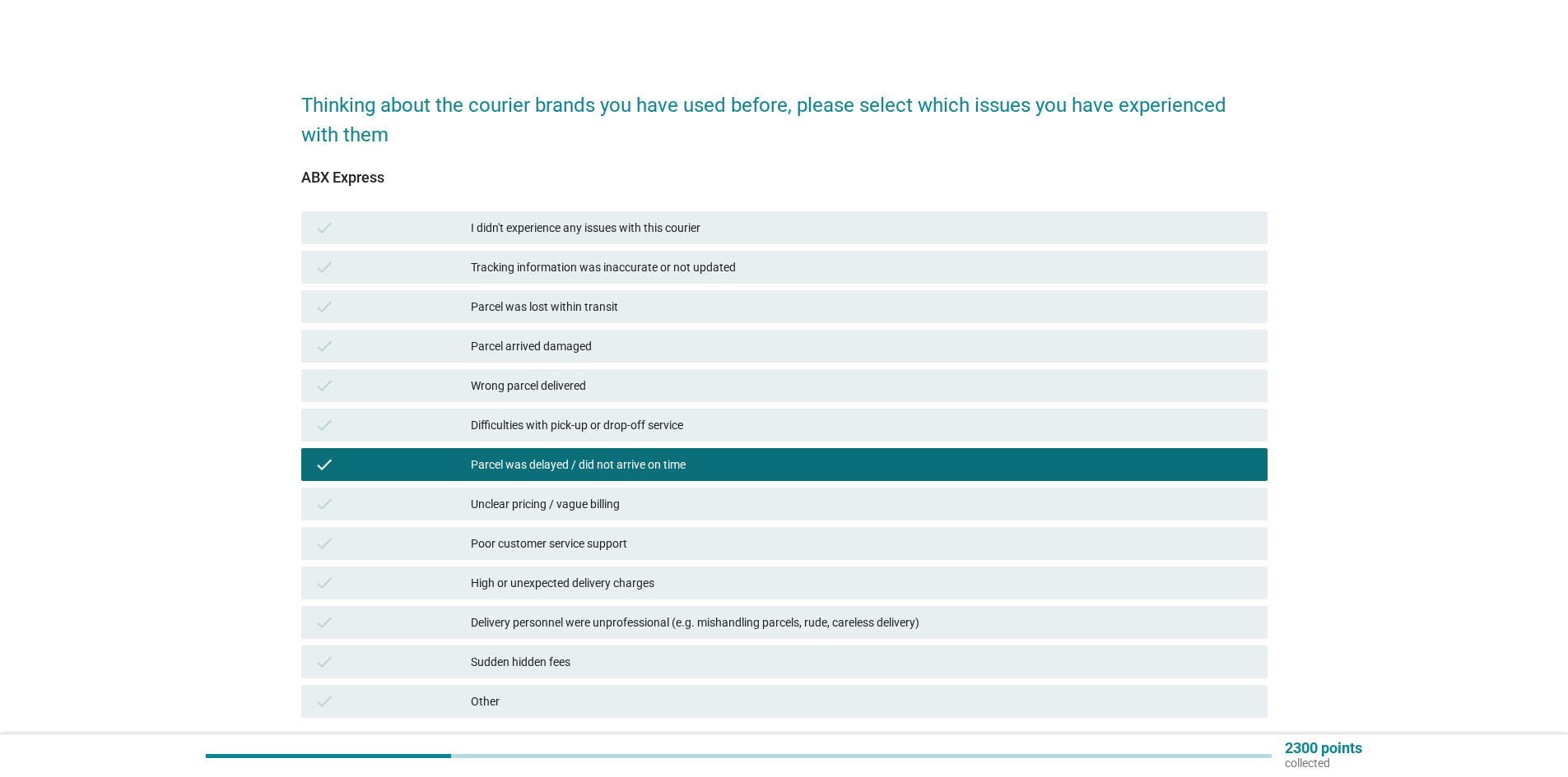
scroll to position [124, 0]
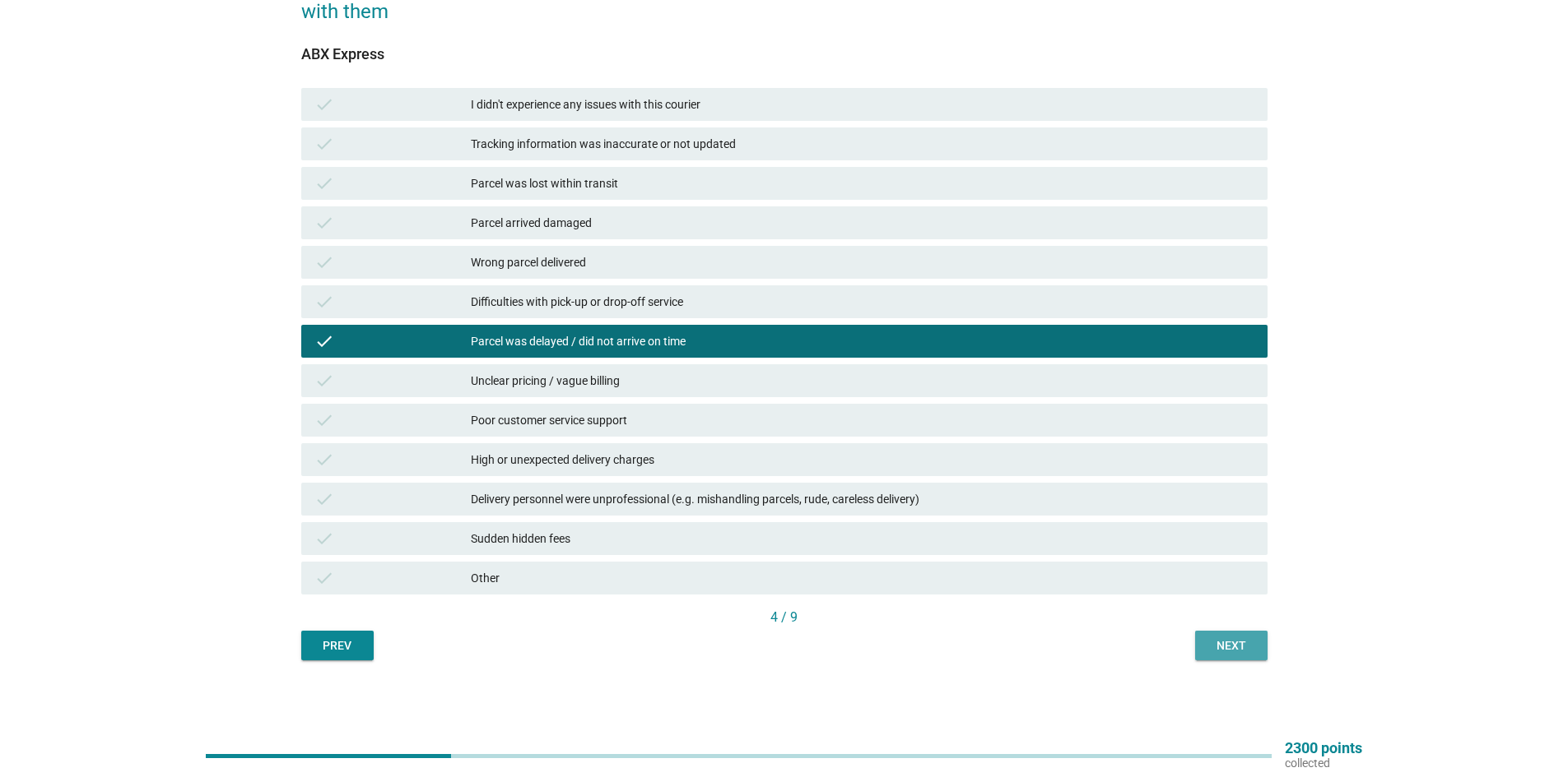
click at [1229, 645] on div "Next" at bounding box center [1231, 646] width 47 height 18
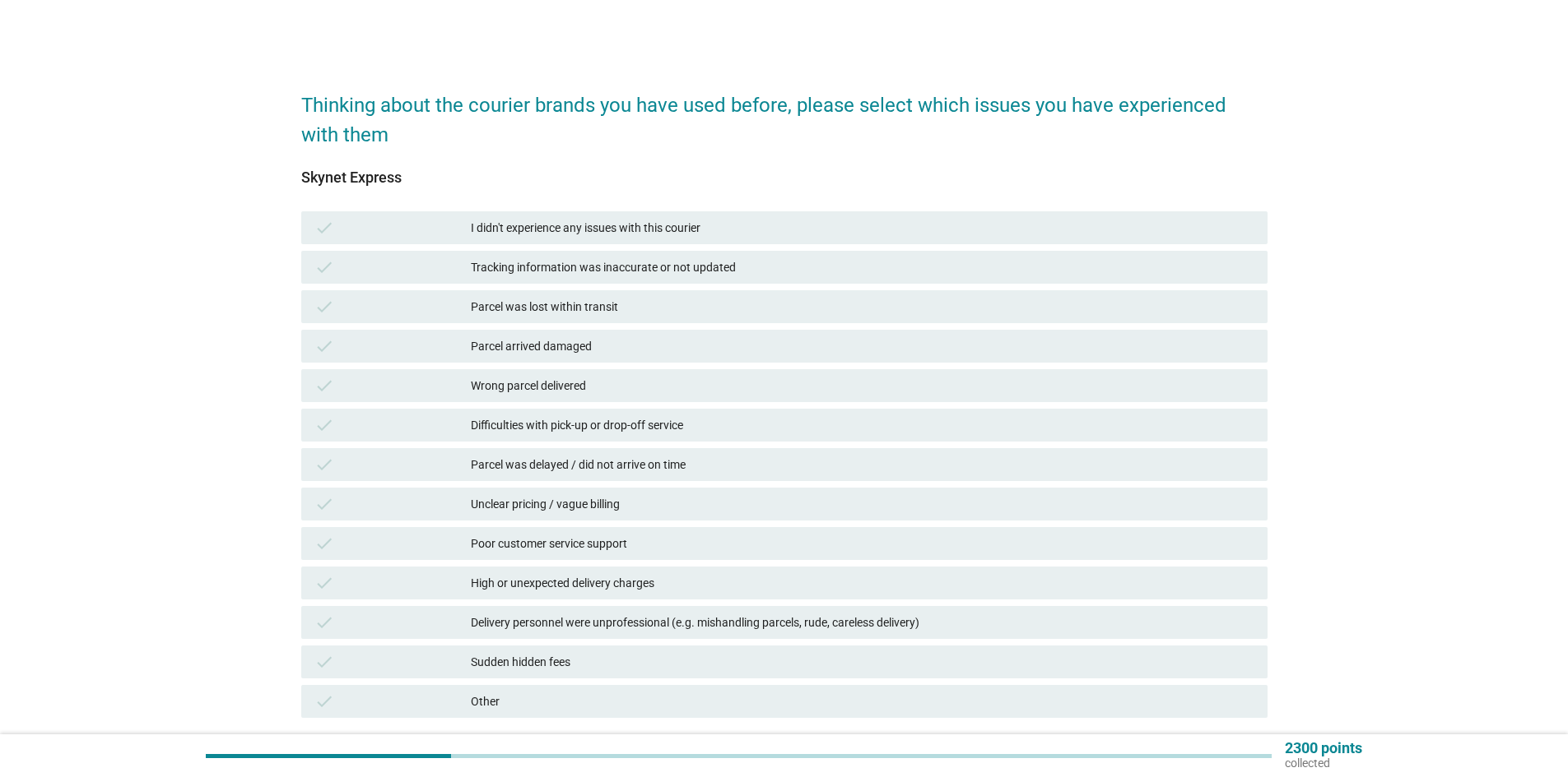
click at [608, 468] on div "Parcel was delayed / did not arrive on time" at bounding box center [862, 464] width 783 height 20
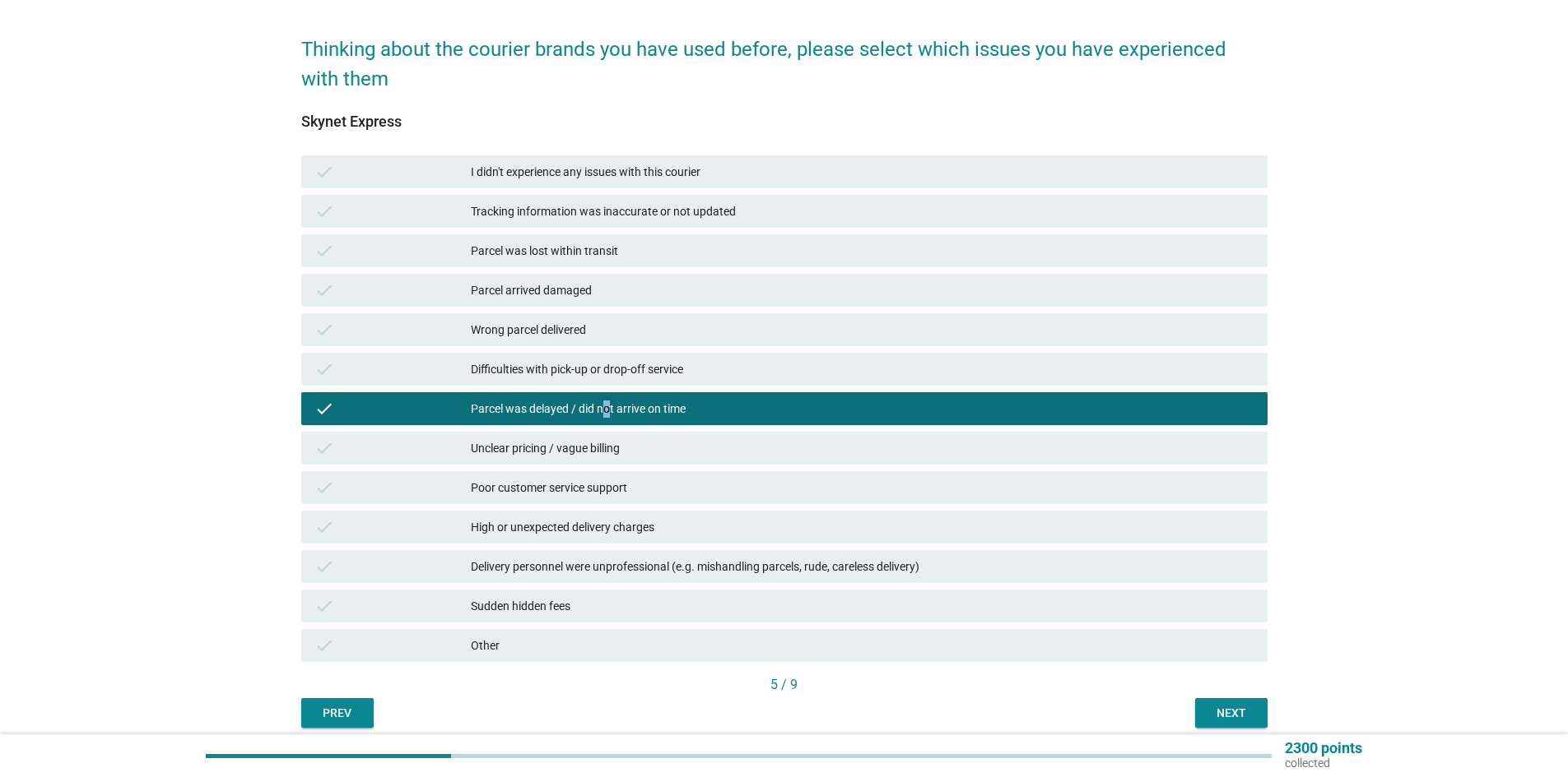
scroll to position [124, 0]
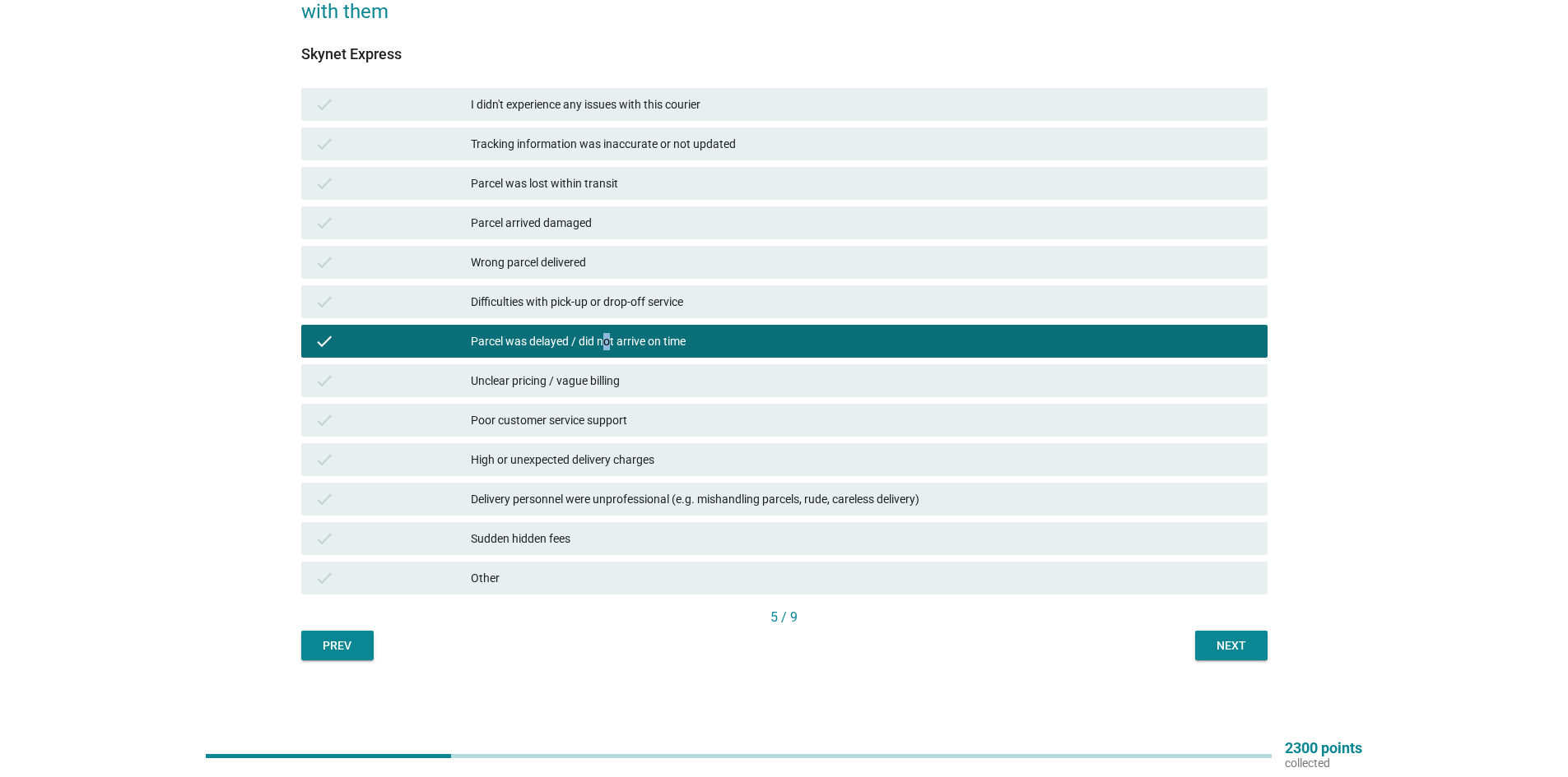
click at [1243, 654] on div "Next" at bounding box center [1231, 646] width 47 height 18
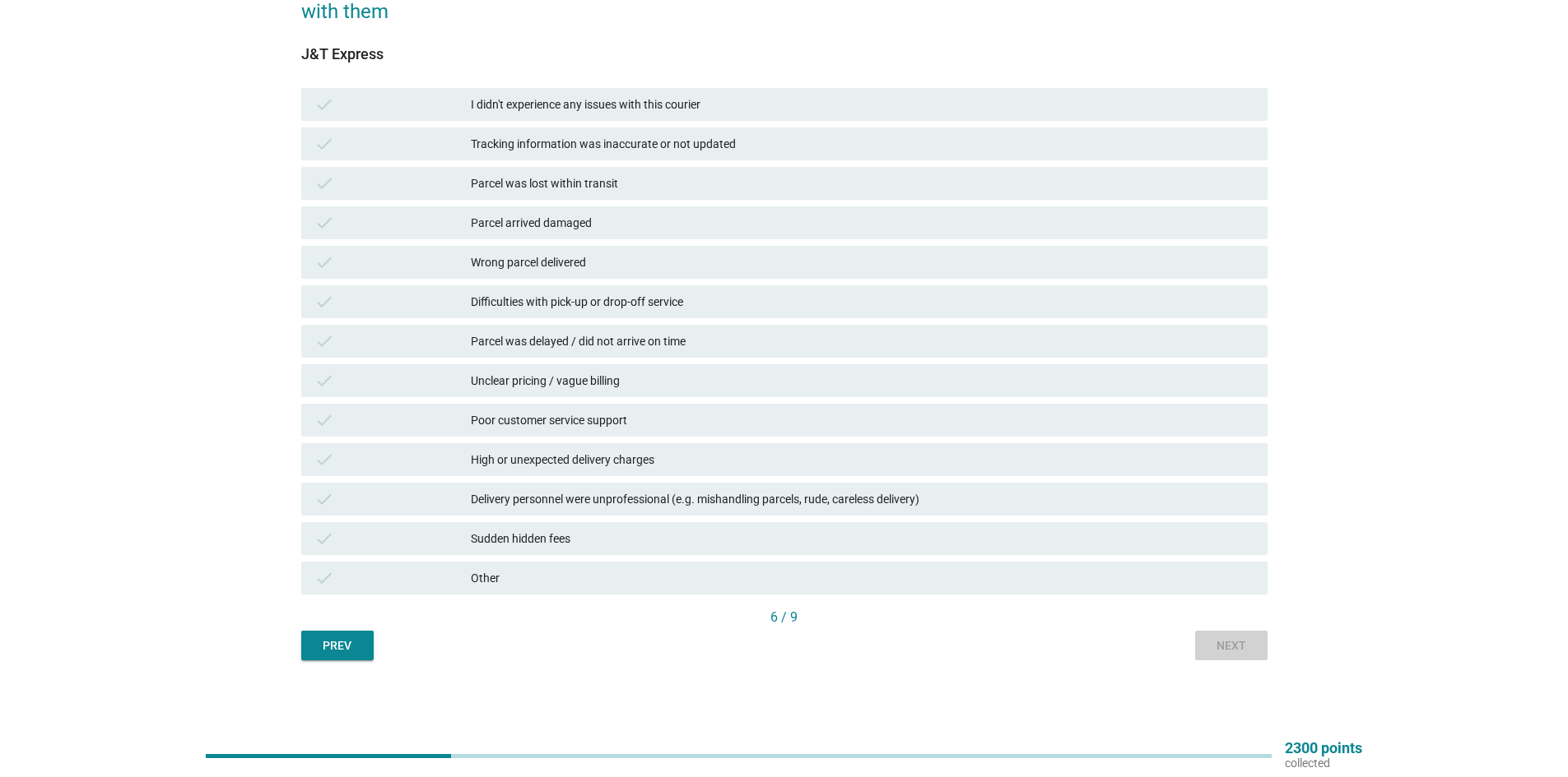
scroll to position [0, 0]
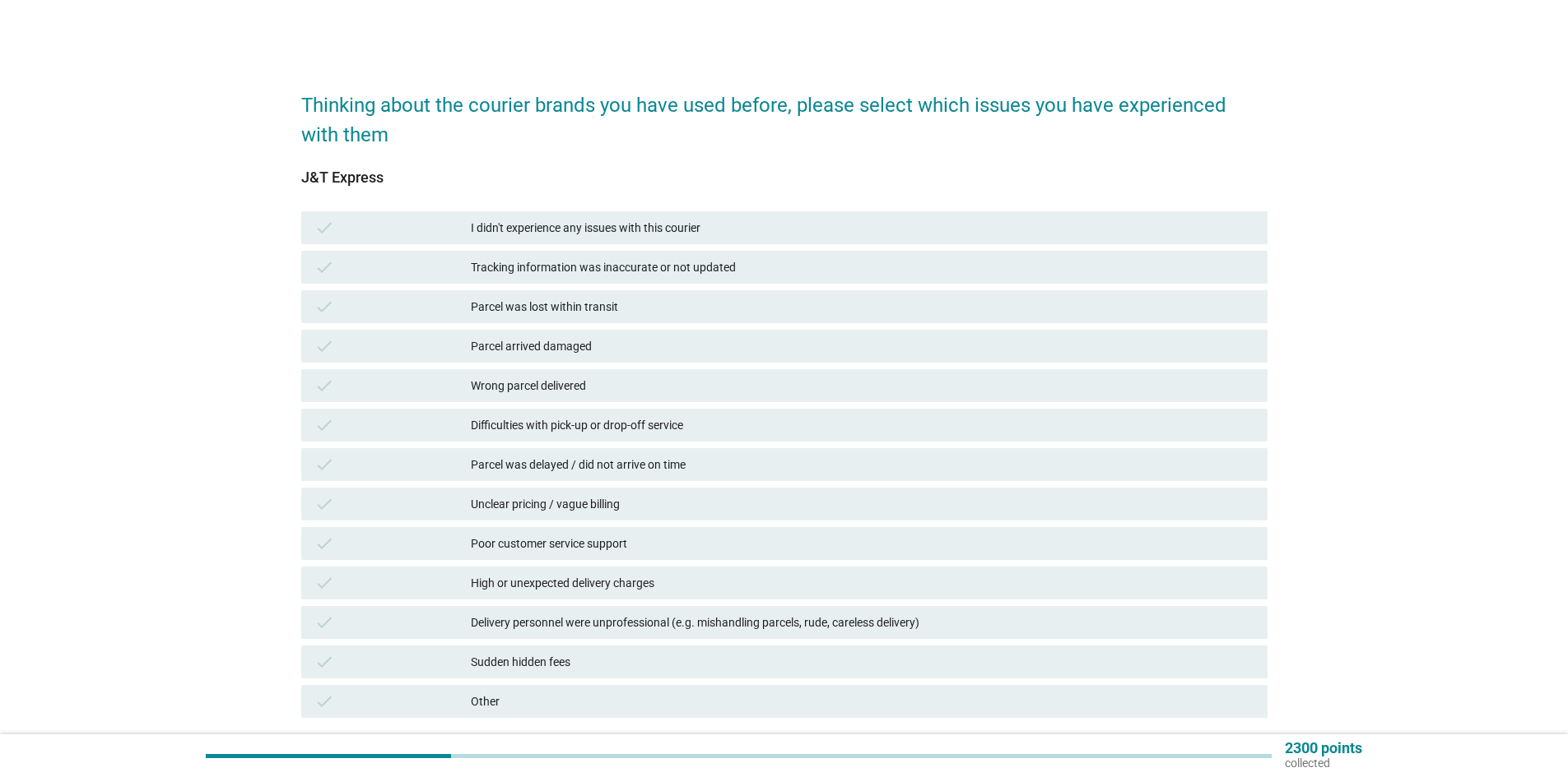
click at [593, 469] on div "Parcel was delayed / did not arrive on time" at bounding box center [862, 464] width 783 height 20
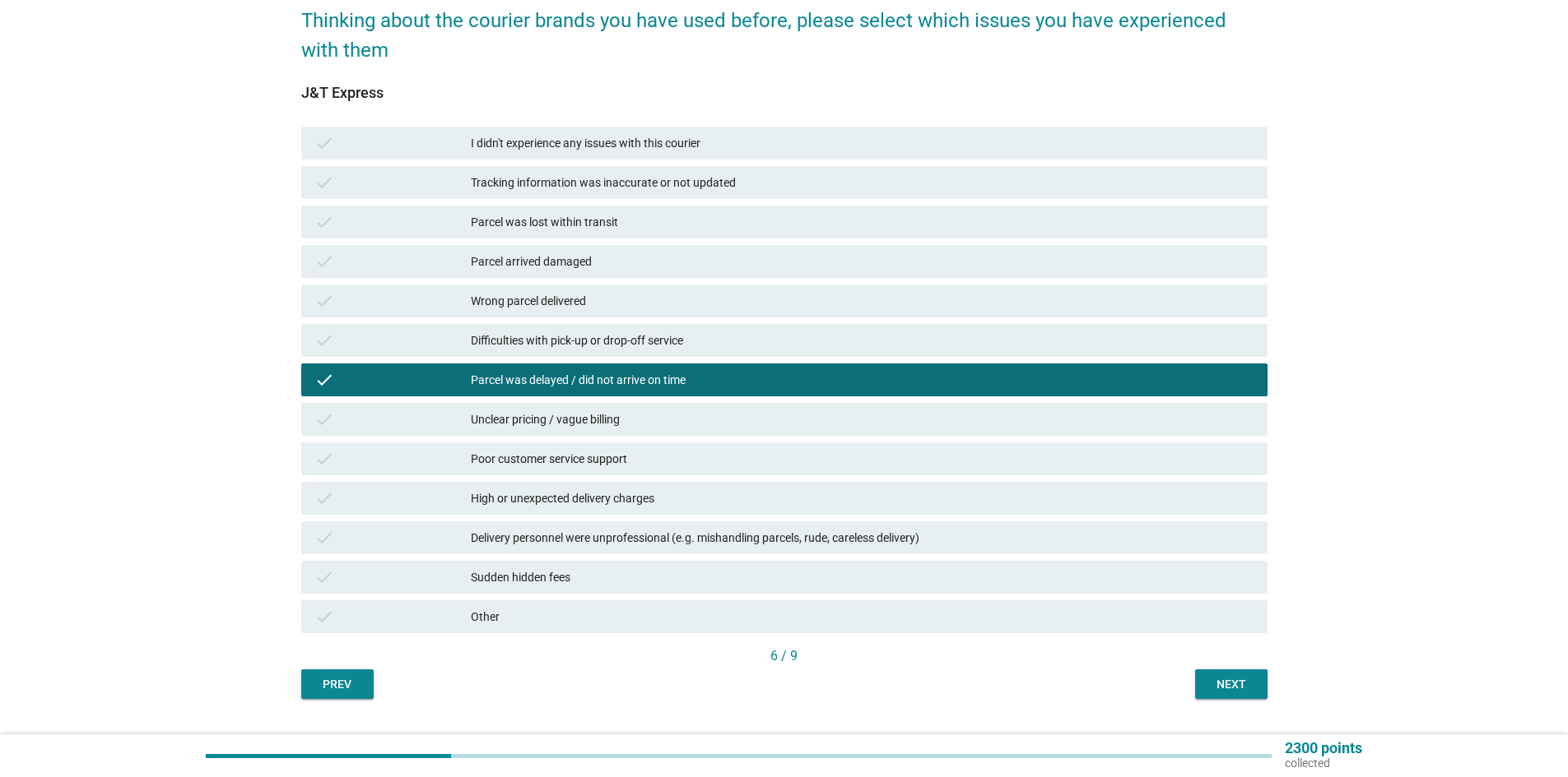
scroll to position [124, 0]
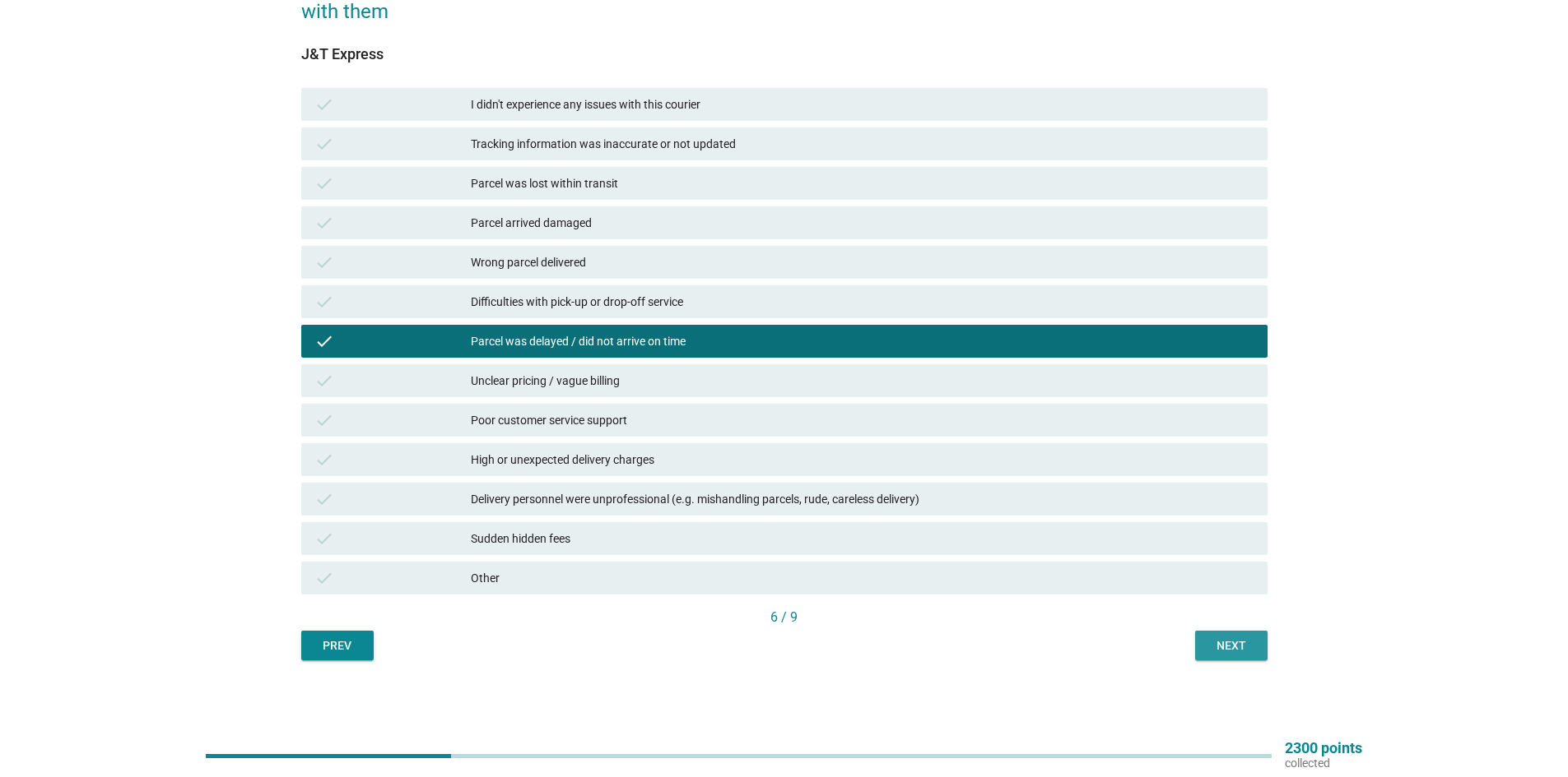
click at [1208, 644] on button "Next" at bounding box center [1231, 646] width 73 height 30
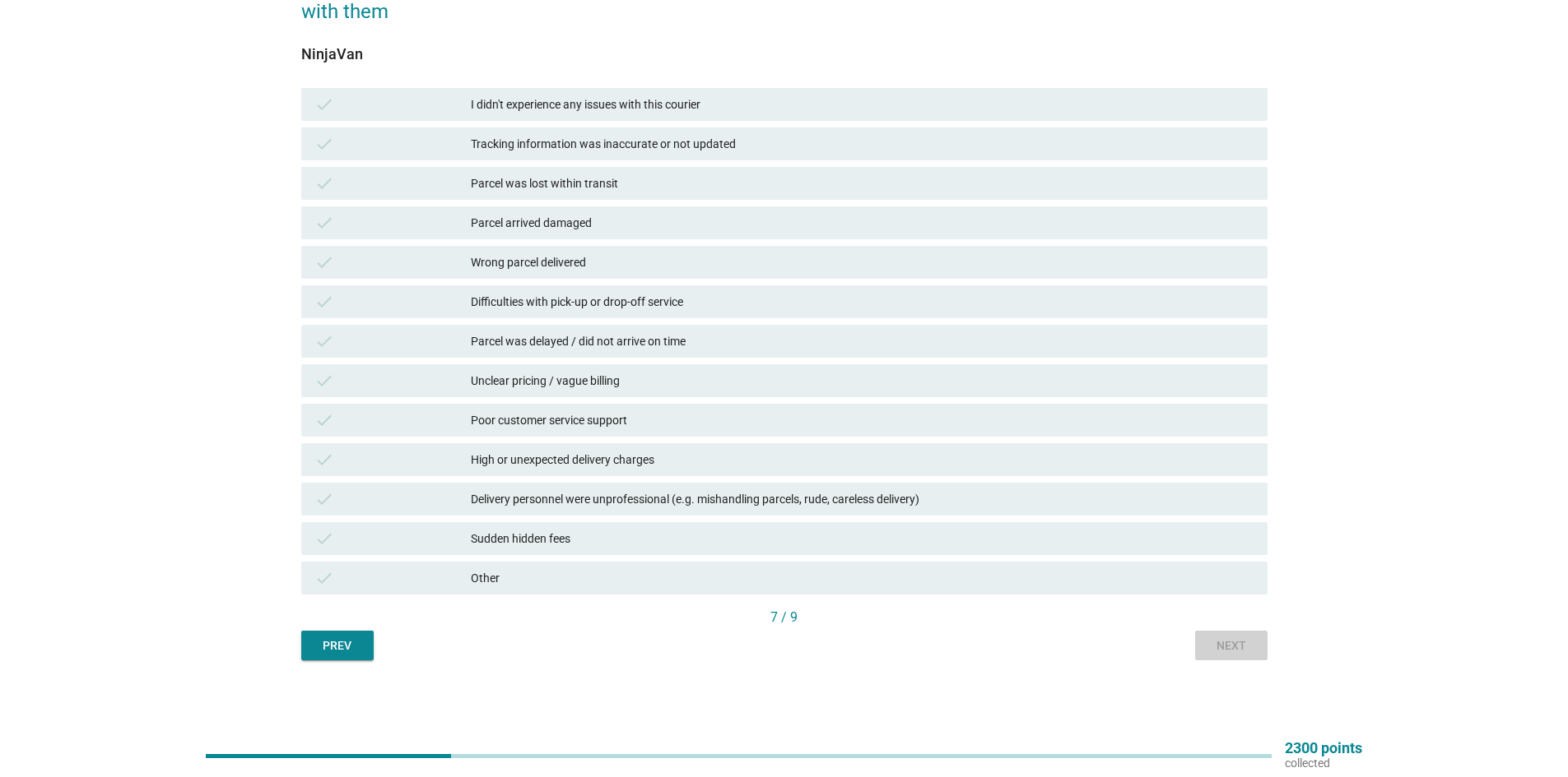
scroll to position [0, 0]
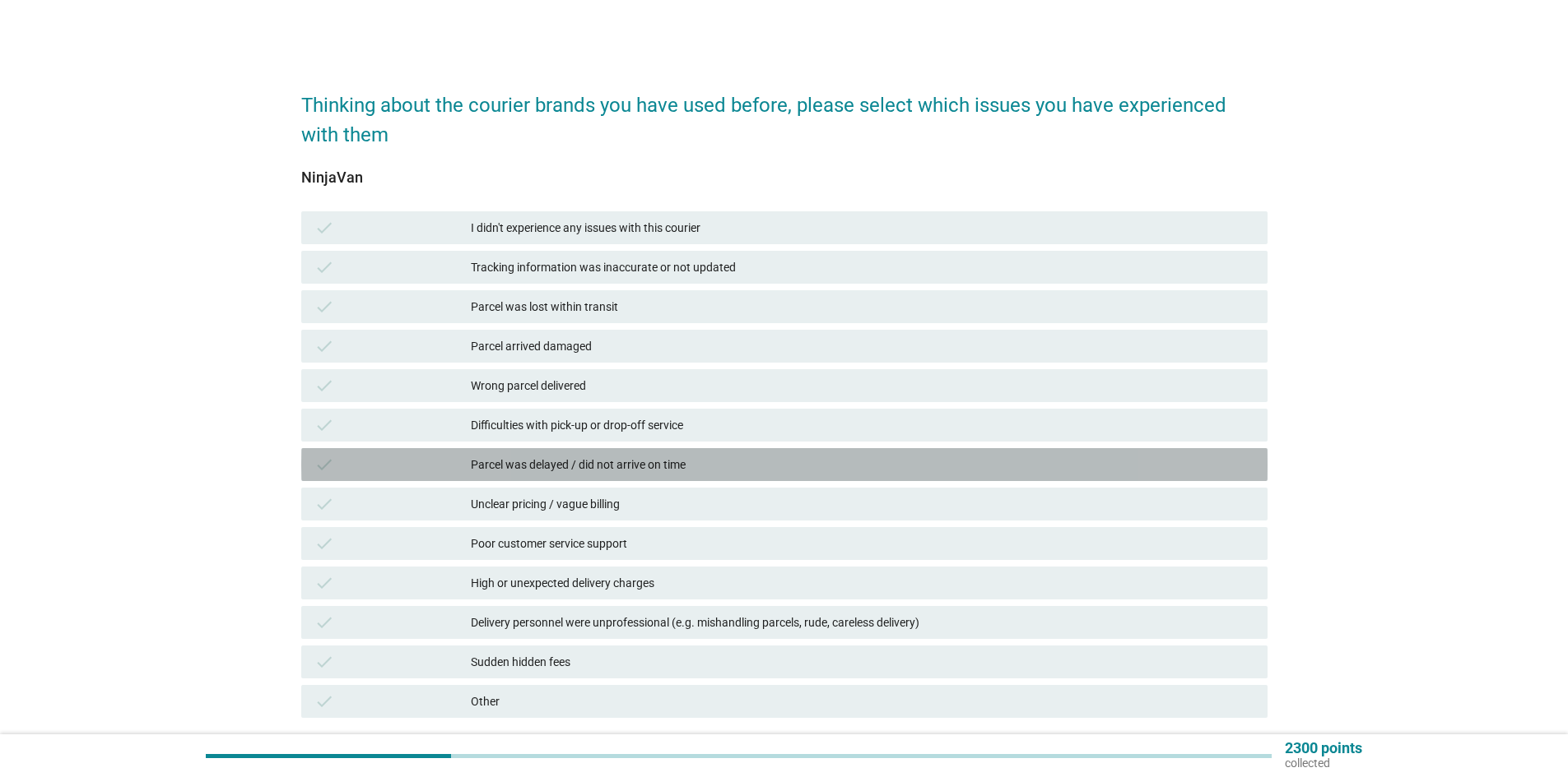
click at [609, 474] on div "Parcel was delayed / did not arrive on time" at bounding box center [862, 464] width 783 height 20
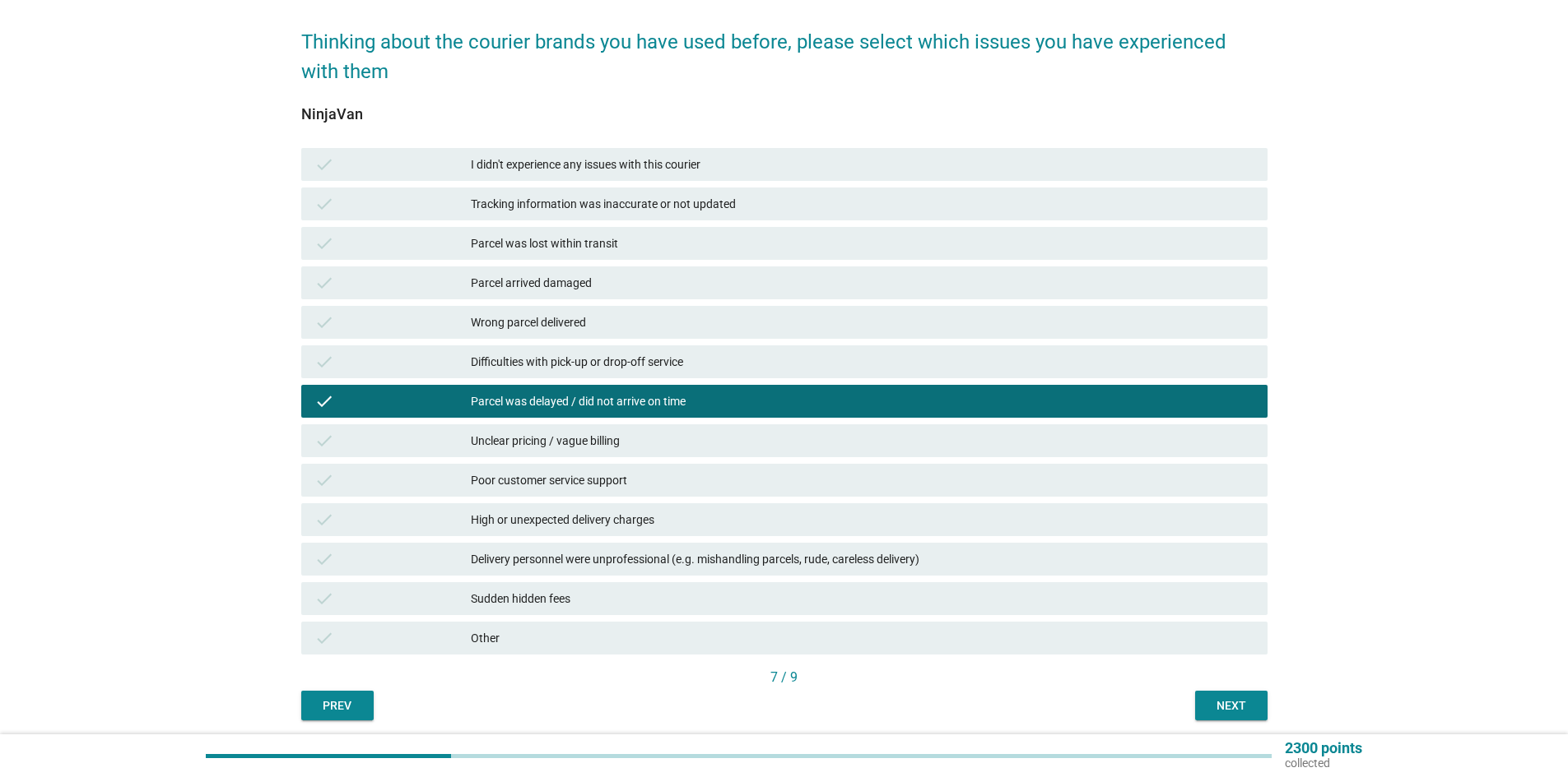
scroll to position [124, 0]
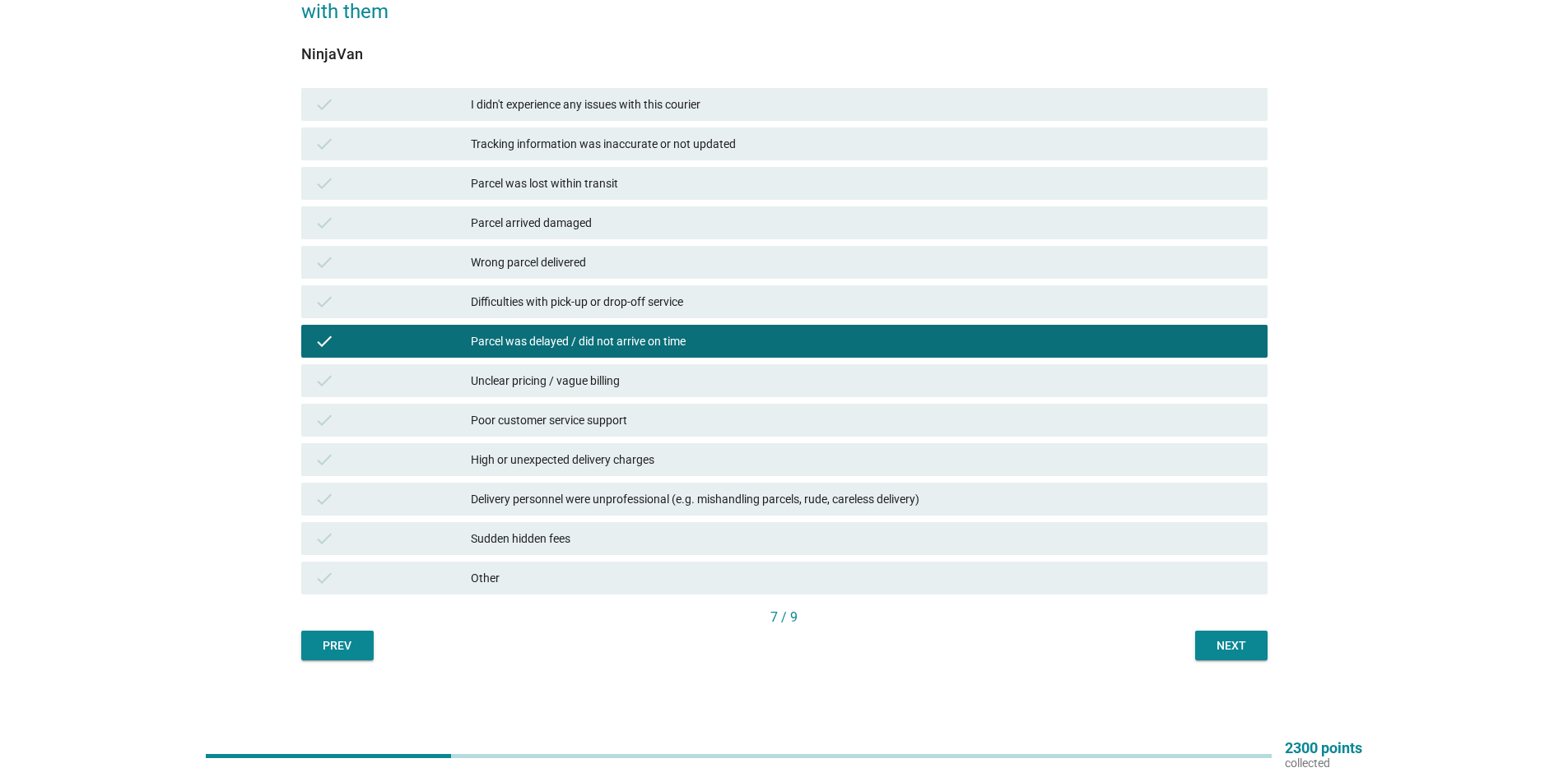
click at [1243, 647] on div "Next" at bounding box center [1231, 646] width 47 height 18
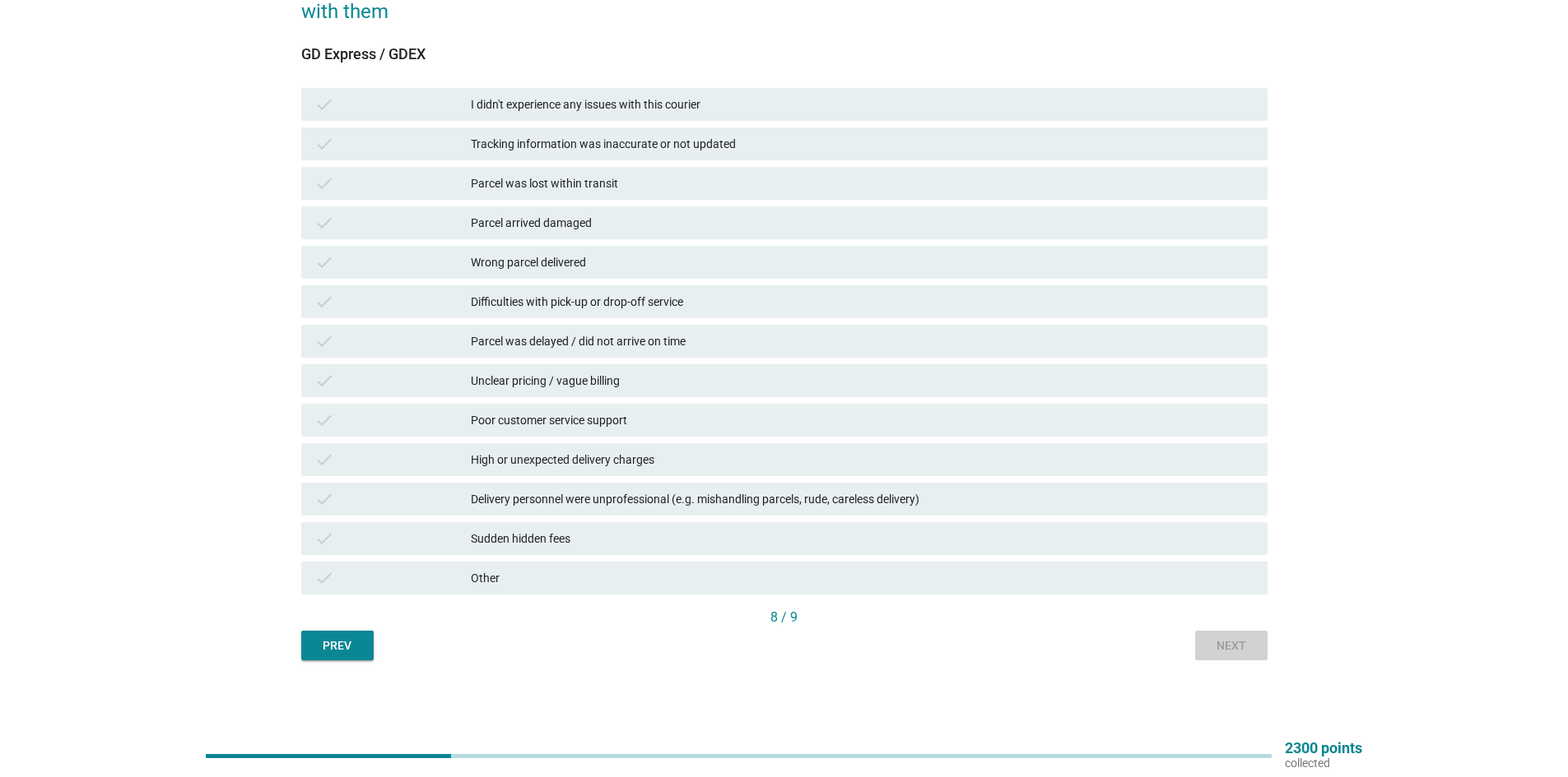
scroll to position [0, 0]
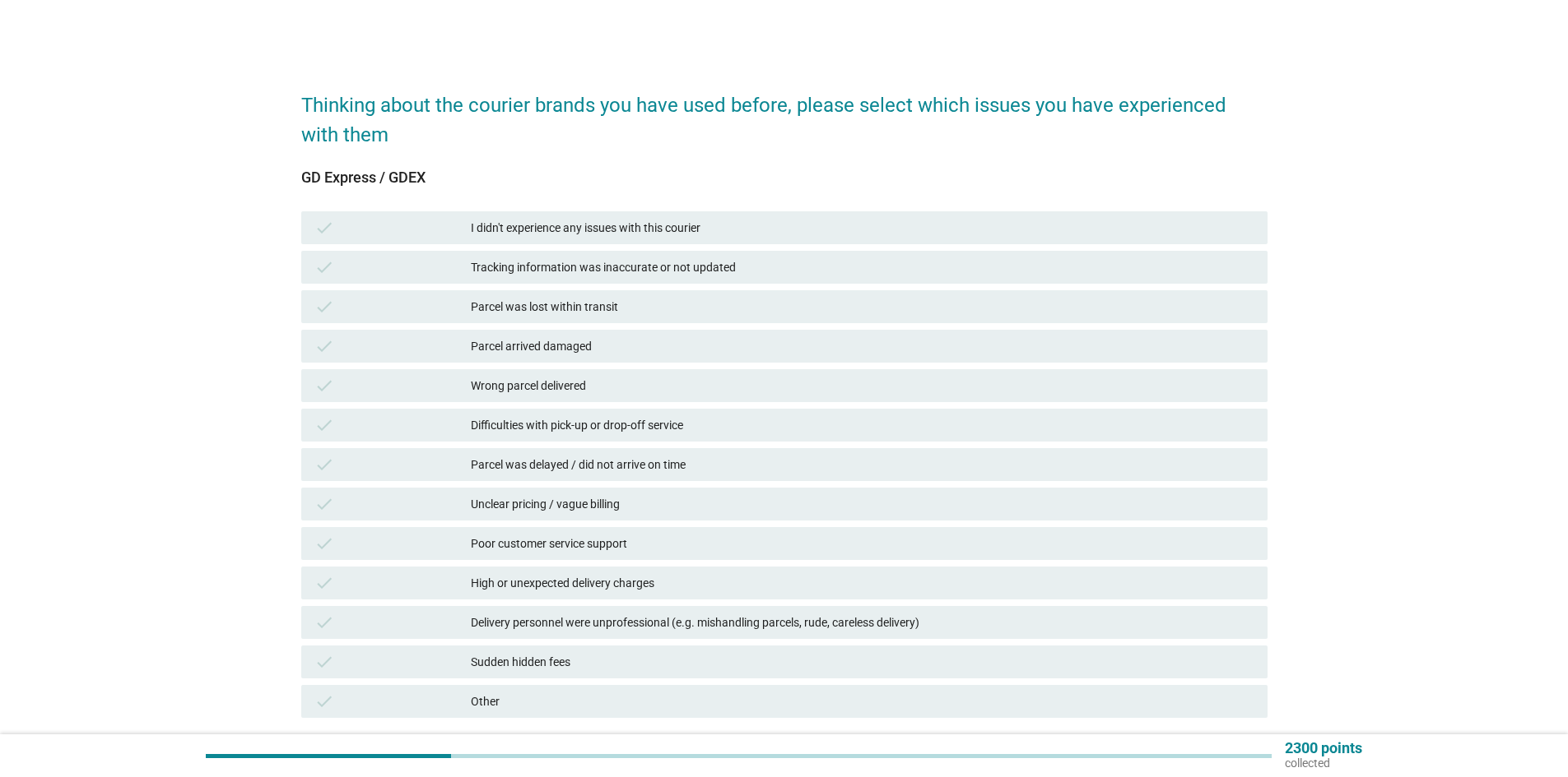
click at [584, 471] on div "Parcel was delayed / did not arrive on time" at bounding box center [862, 464] width 783 height 20
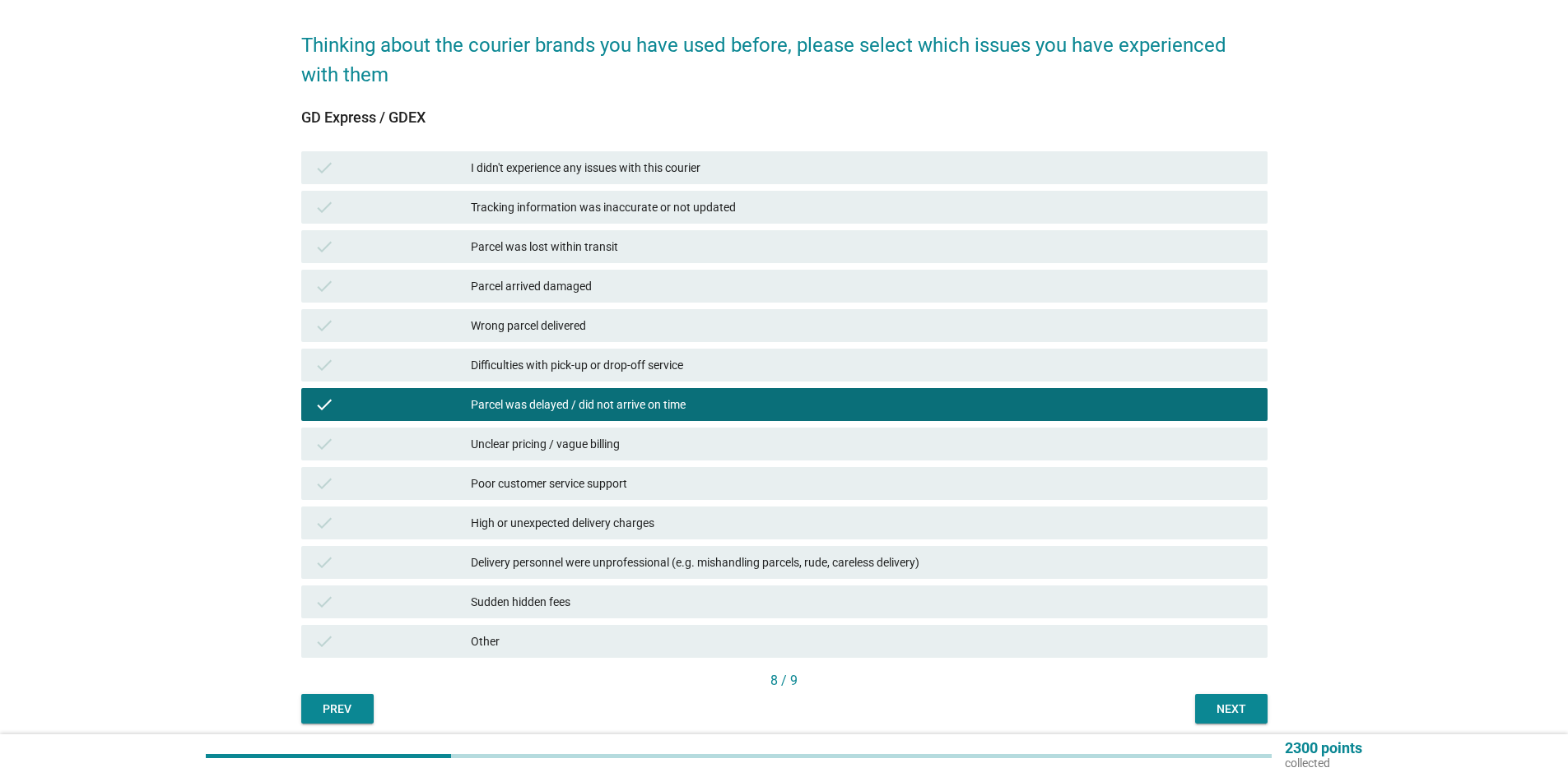
scroll to position [124, 0]
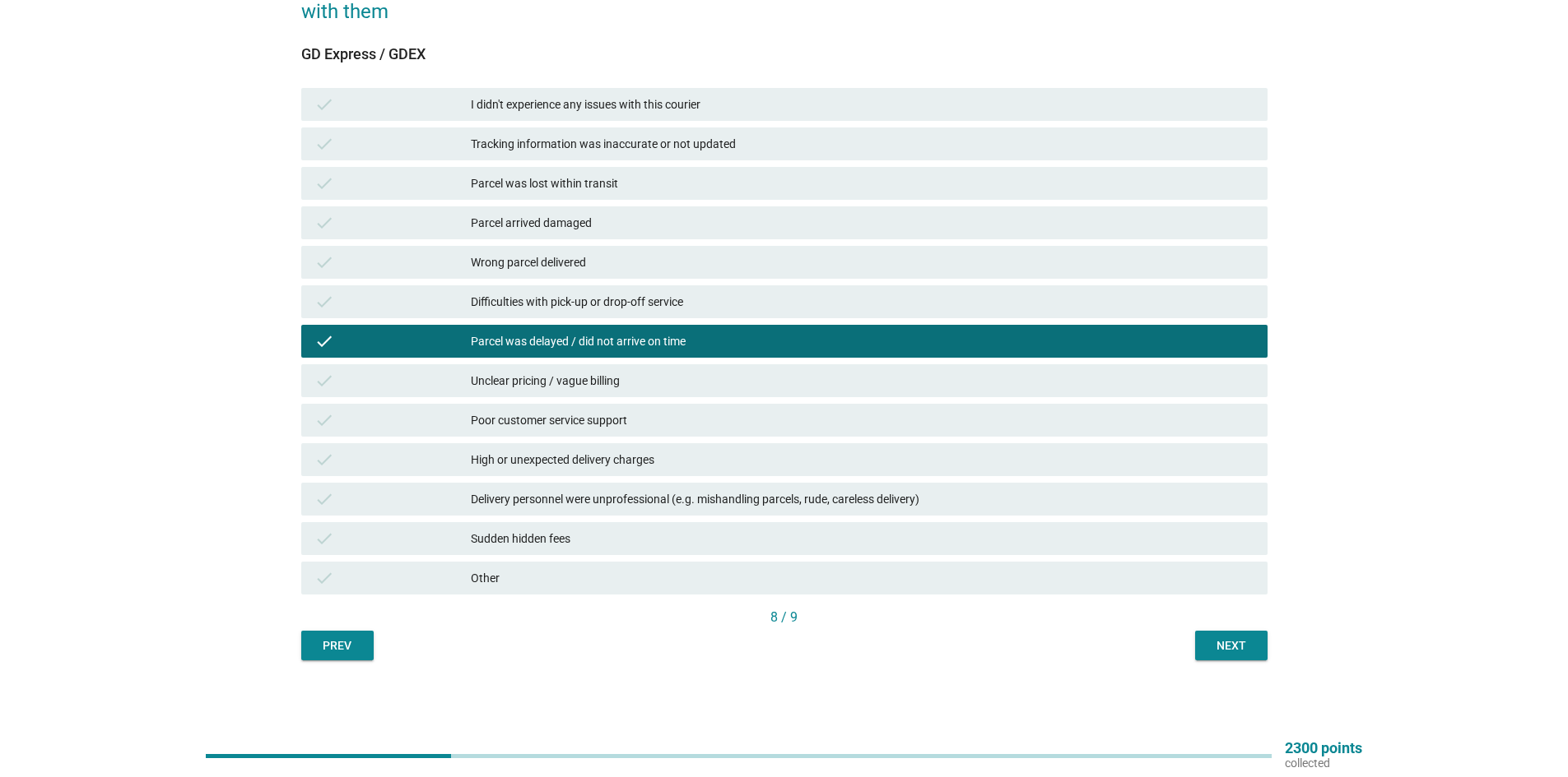
click at [1242, 645] on div "Next" at bounding box center [1231, 646] width 47 height 18
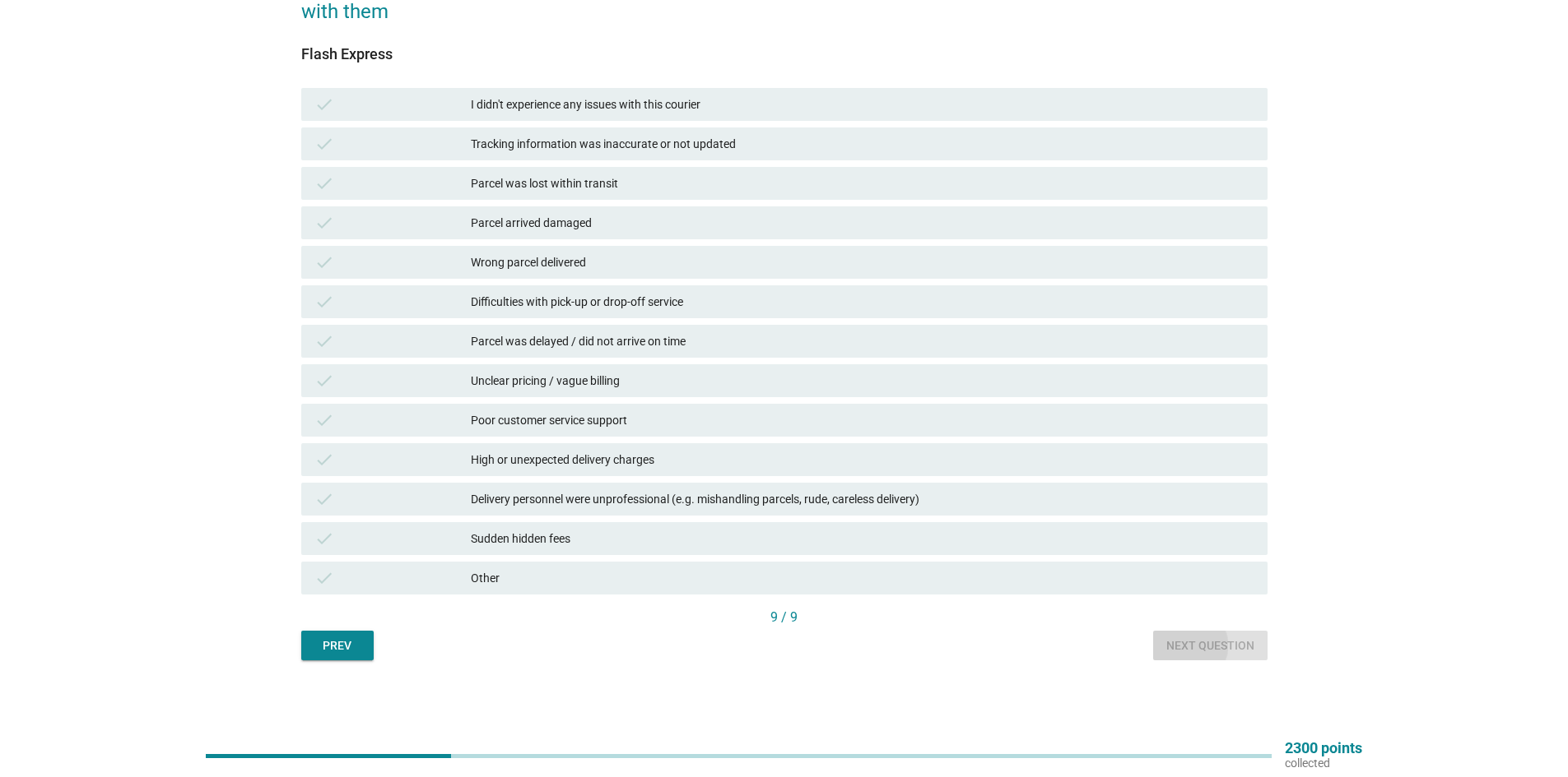
scroll to position [0, 0]
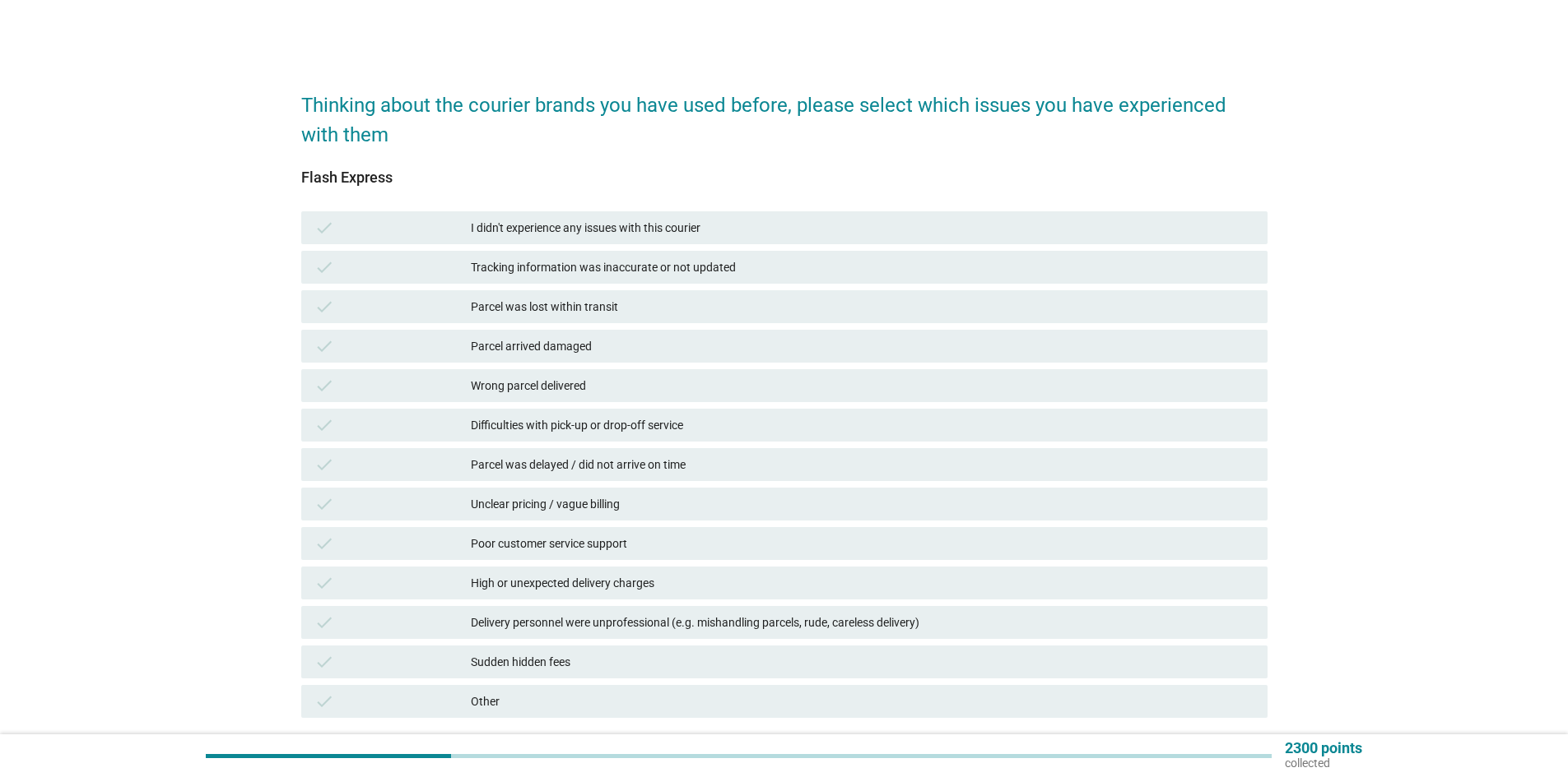
click at [636, 467] on div "Parcel was delayed / did not arrive on time" at bounding box center [862, 464] width 783 height 20
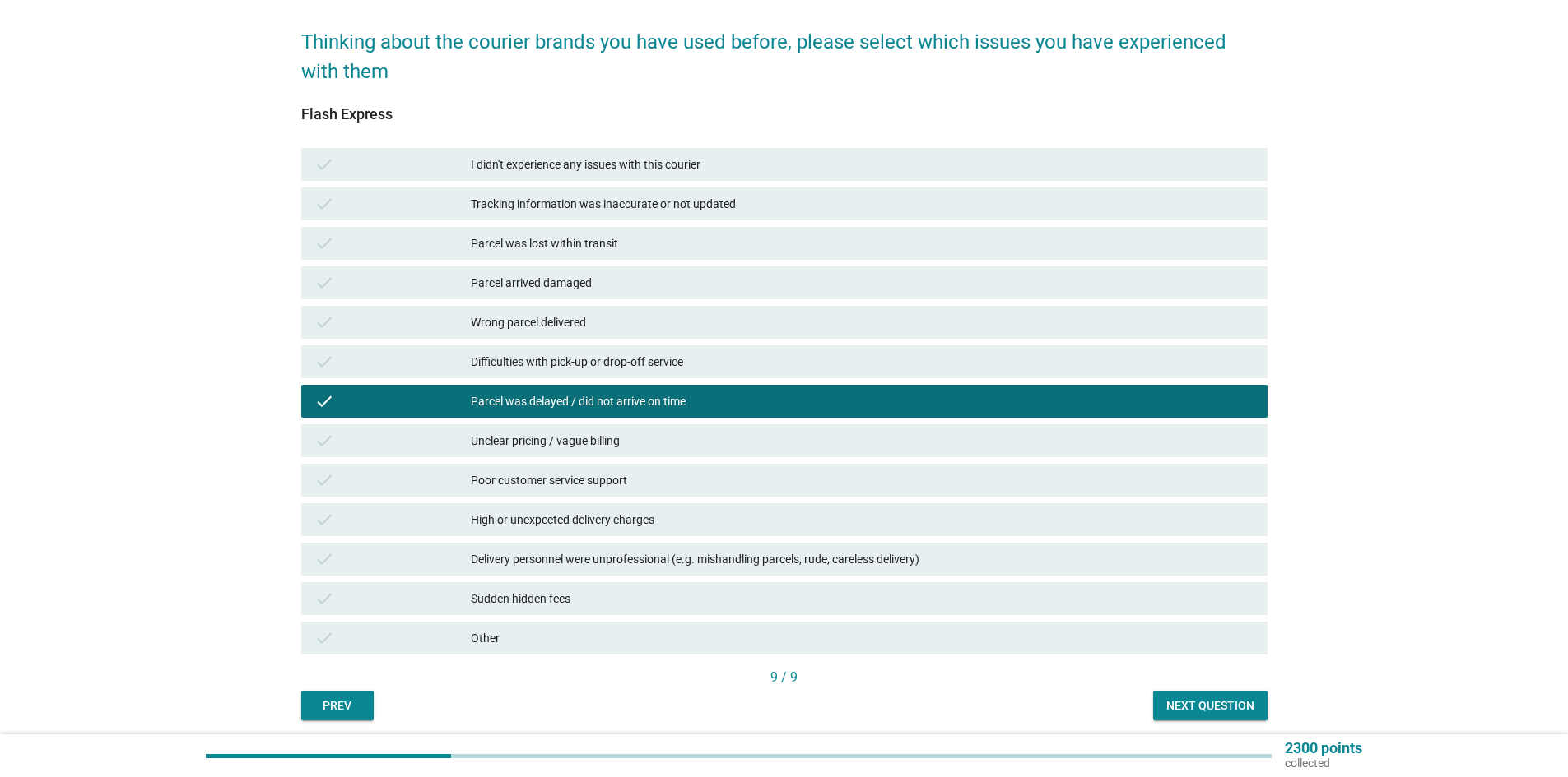
scroll to position [124, 0]
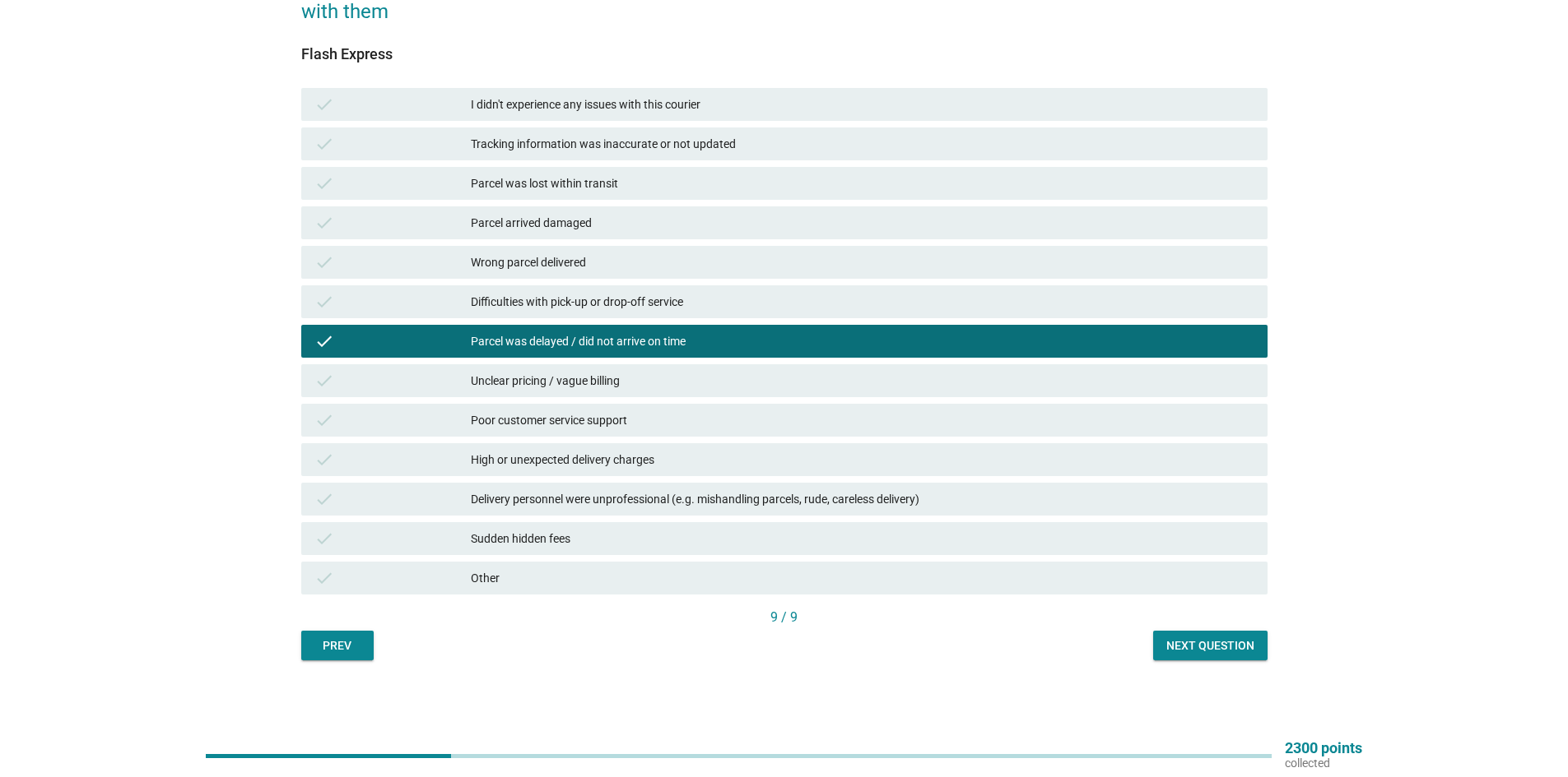
click at [1249, 656] on button "Next question" at bounding box center [1210, 646] width 114 height 30
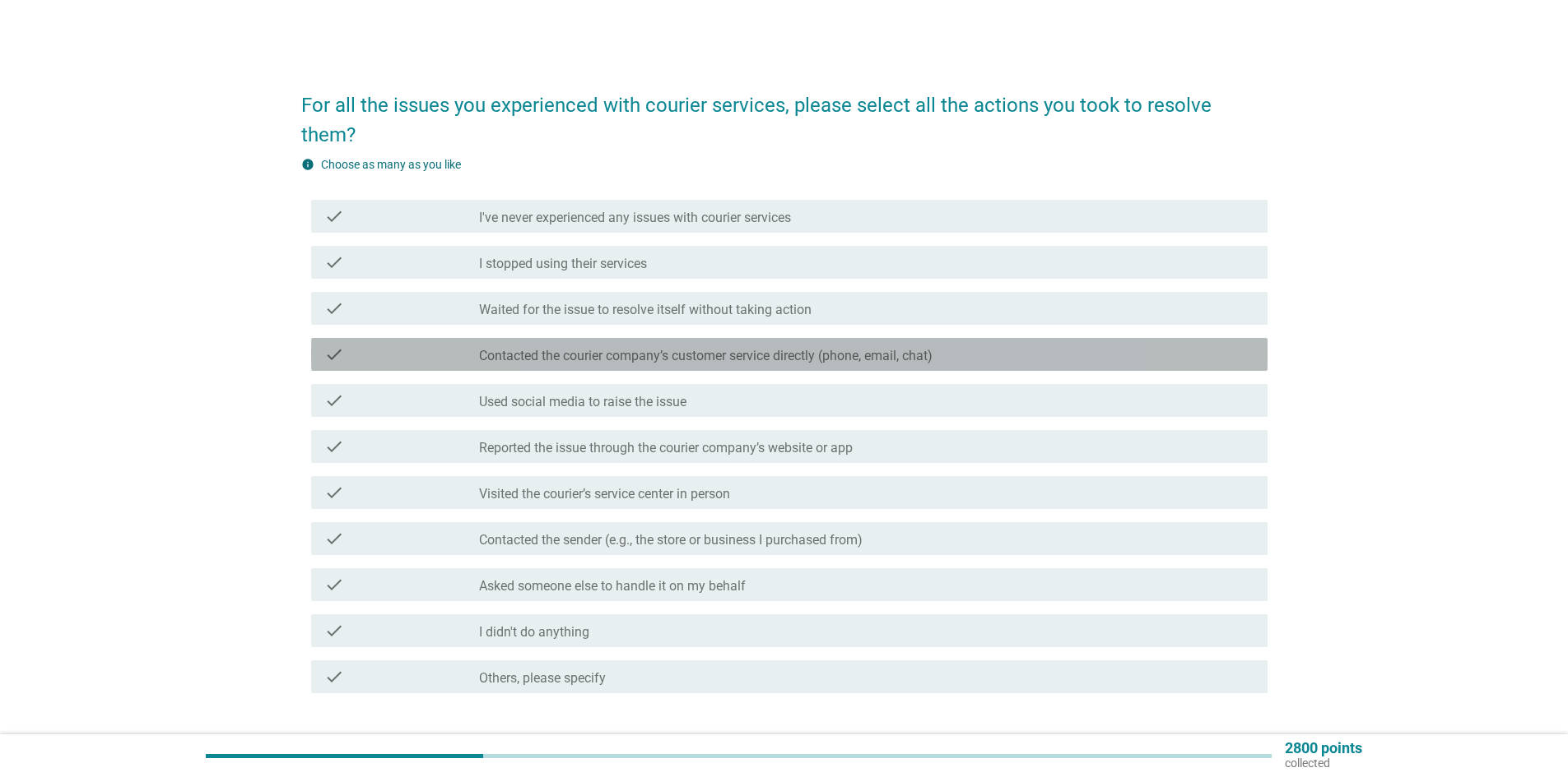
click at [611, 348] on label "Contacted the courier company’s customer service directly (phone, email, chat)" at bounding box center [706, 356] width 454 height 17
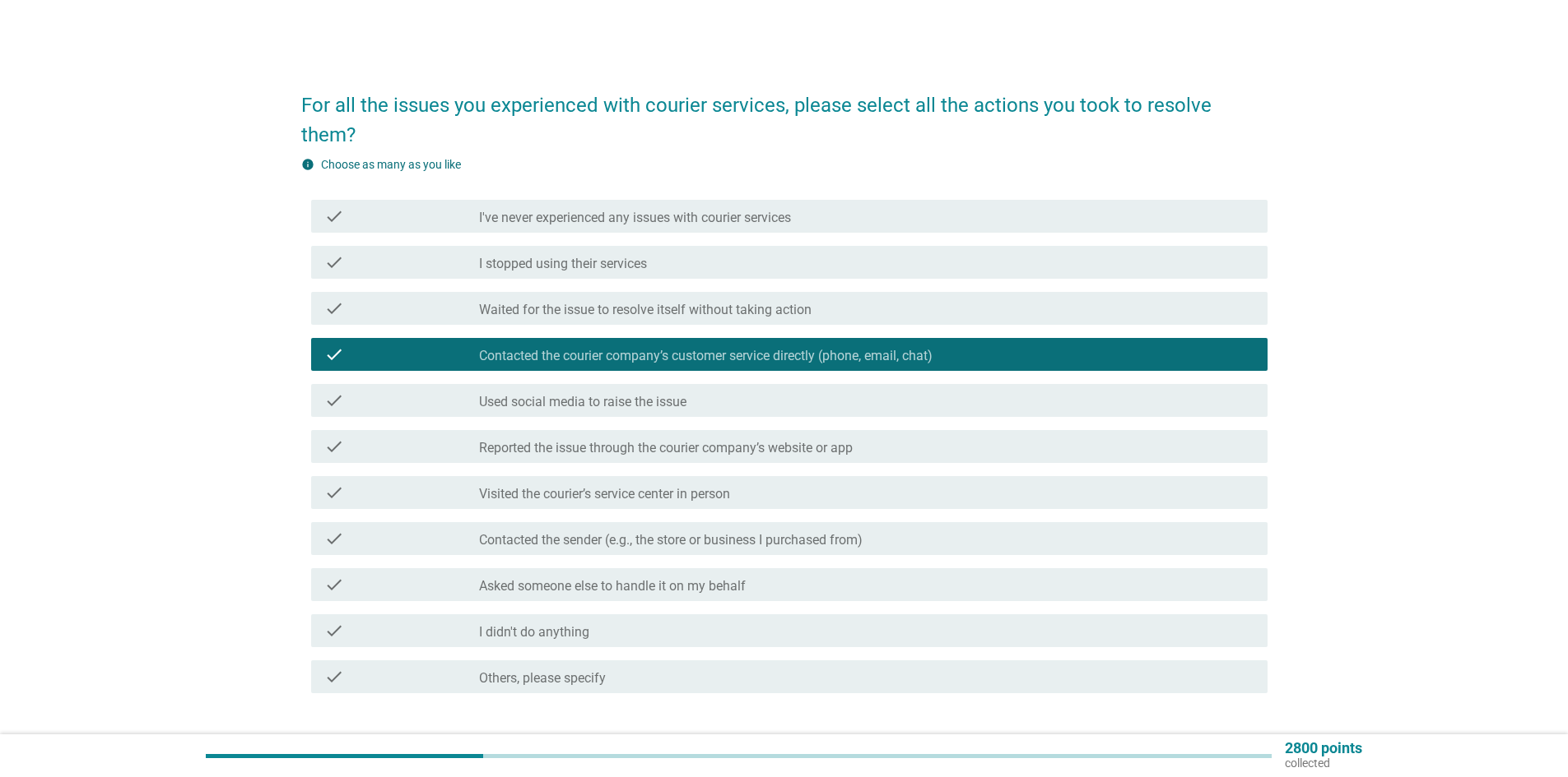
click at [1233, 743] on div "Next" at bounding box center [1225, 752] width 47 height 20
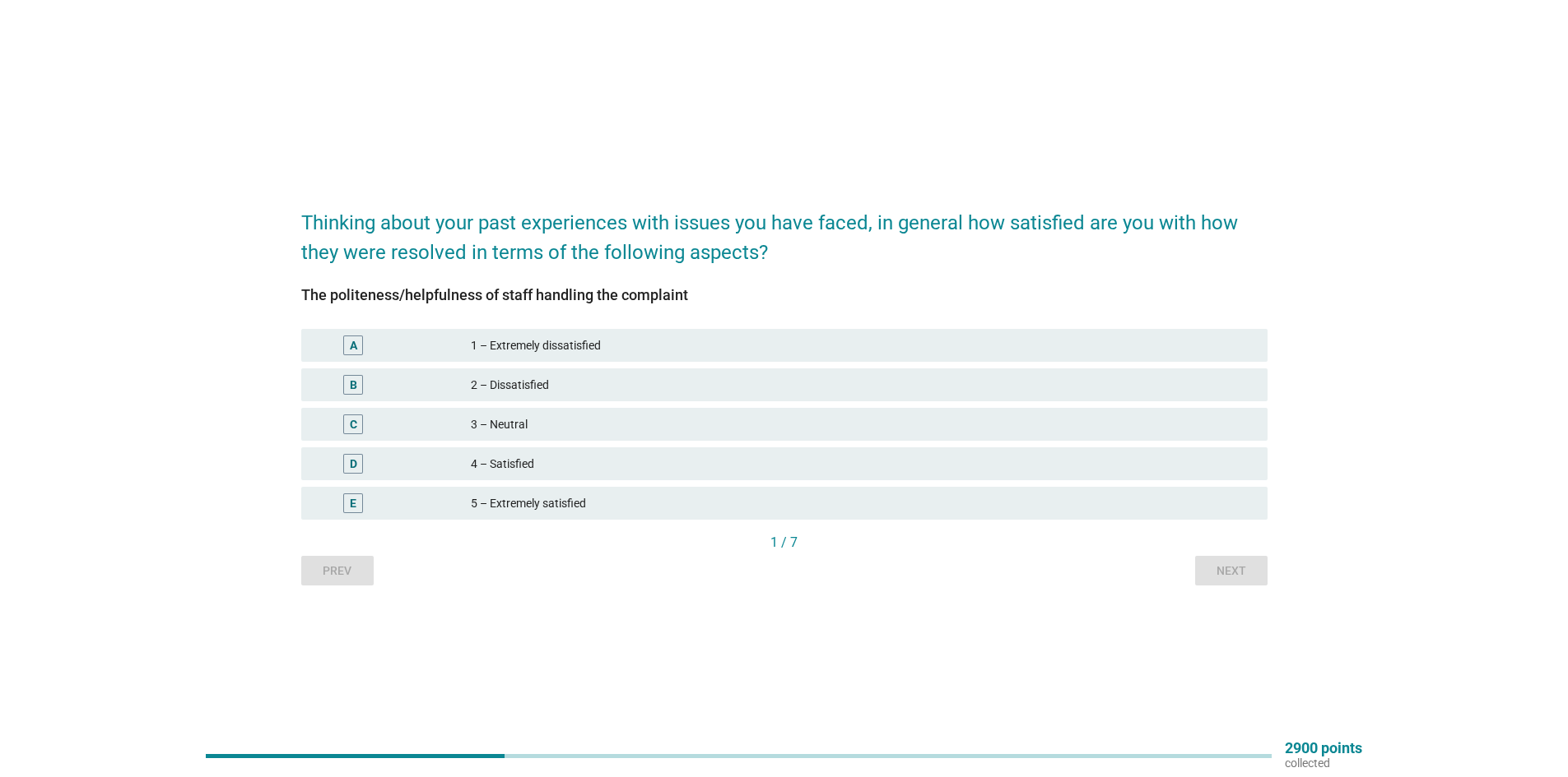
click at [543, 455] on div "4 – Satisfied" at bounding box center [862, 463] width 783 height 20
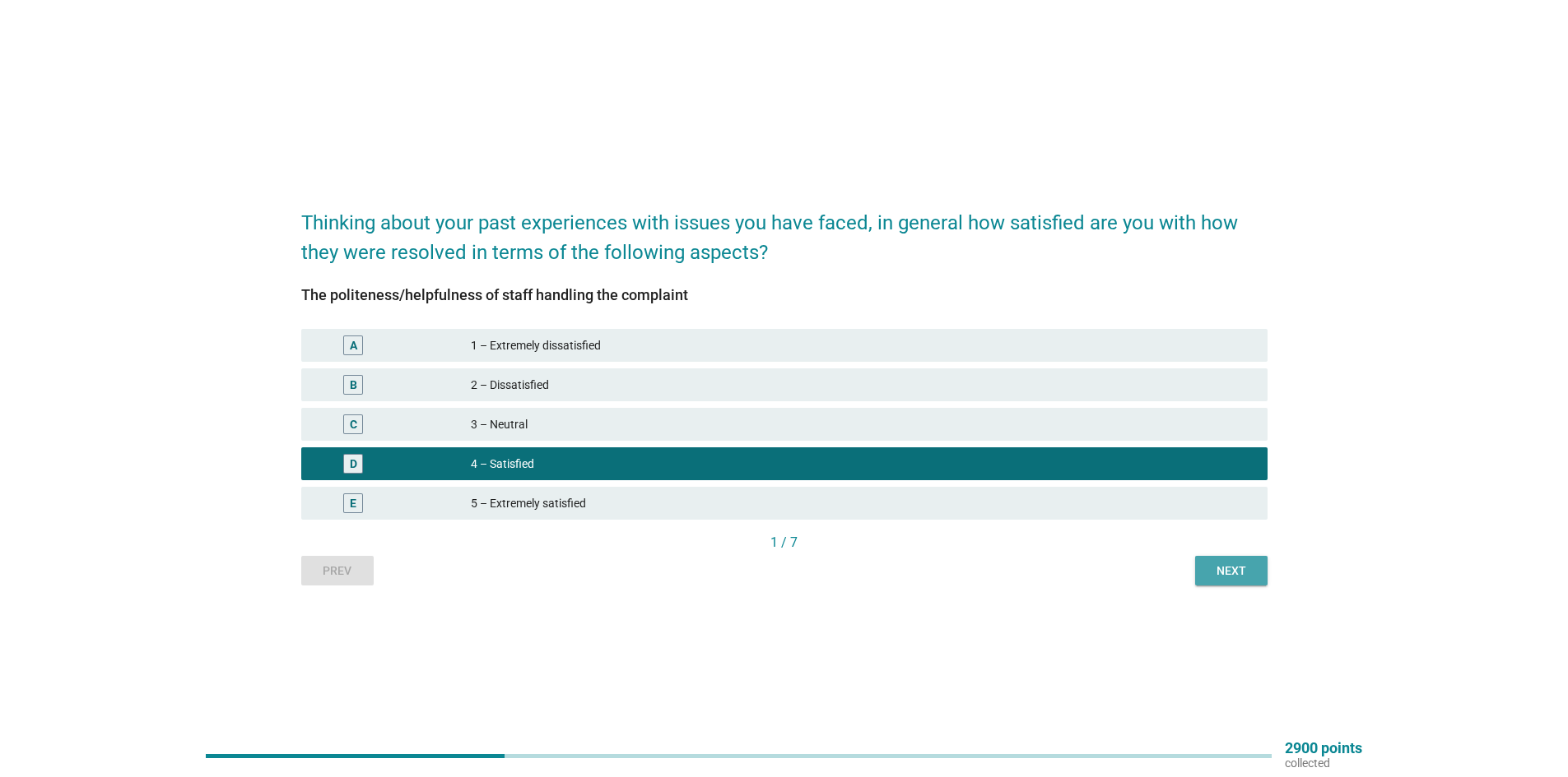
click at [1238, 568] on div "Next" at bounding box center [1231, 571] width 47 height 18
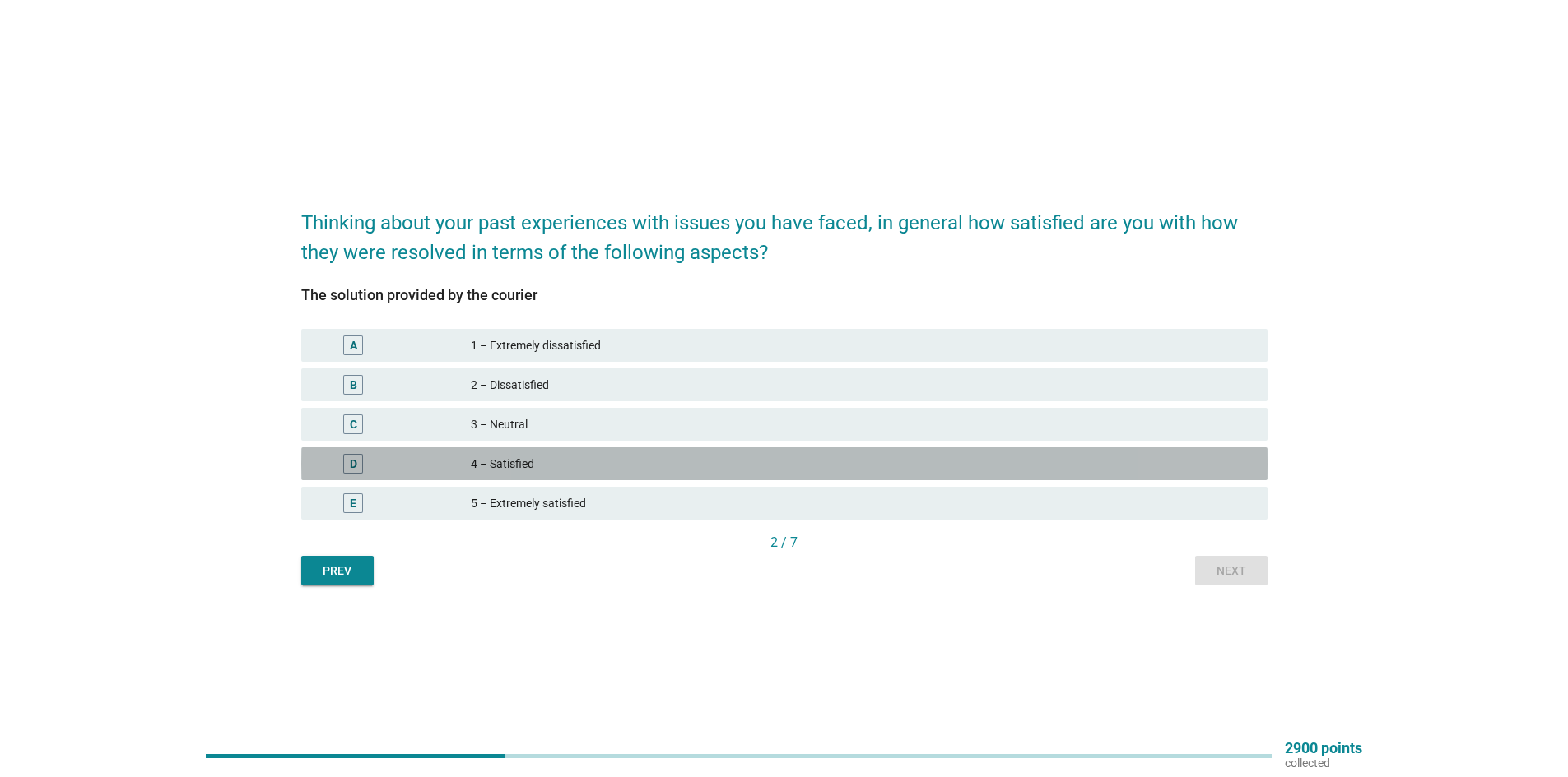
click at [525, 461] on div "4 – Satisfied" at bounding box center [862, 463] width 783 height 20
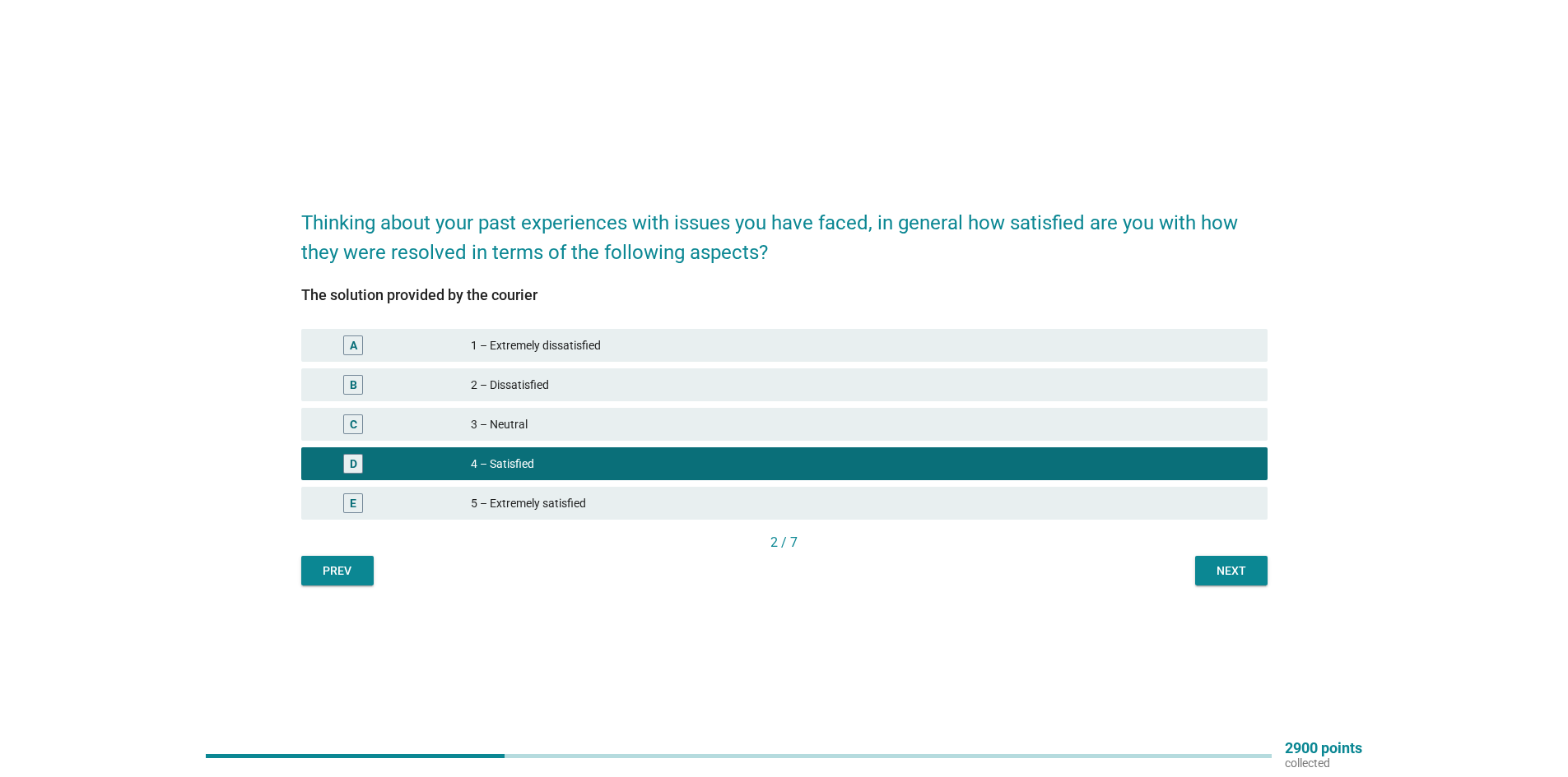
click at [1256, 577] on button "Next" at bounding box center [1231, 571] width 73 height 30
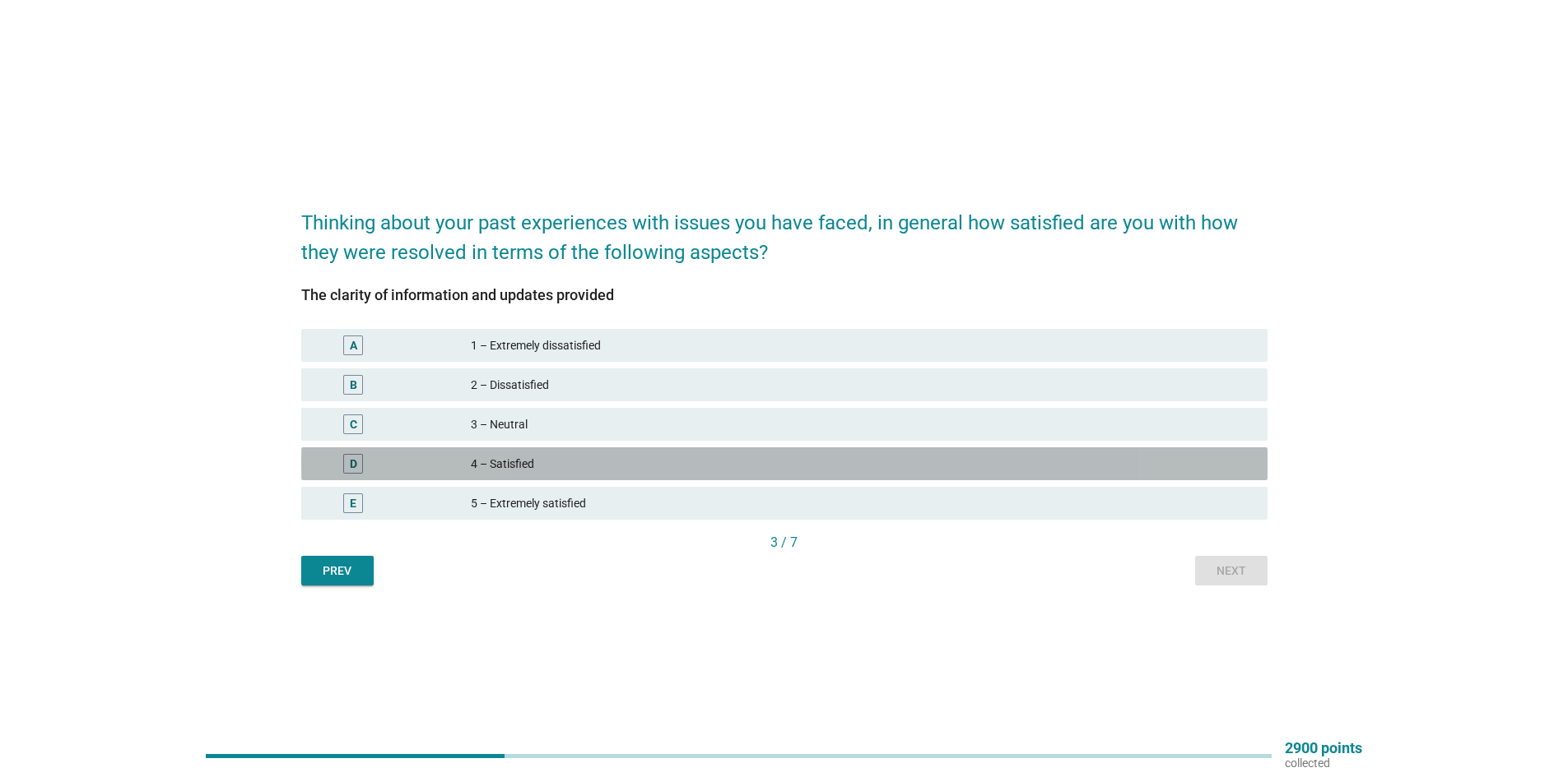
click at [601, 468] on div "4 – Satisfied" at bounding box center [862, 463] width 783 height 20
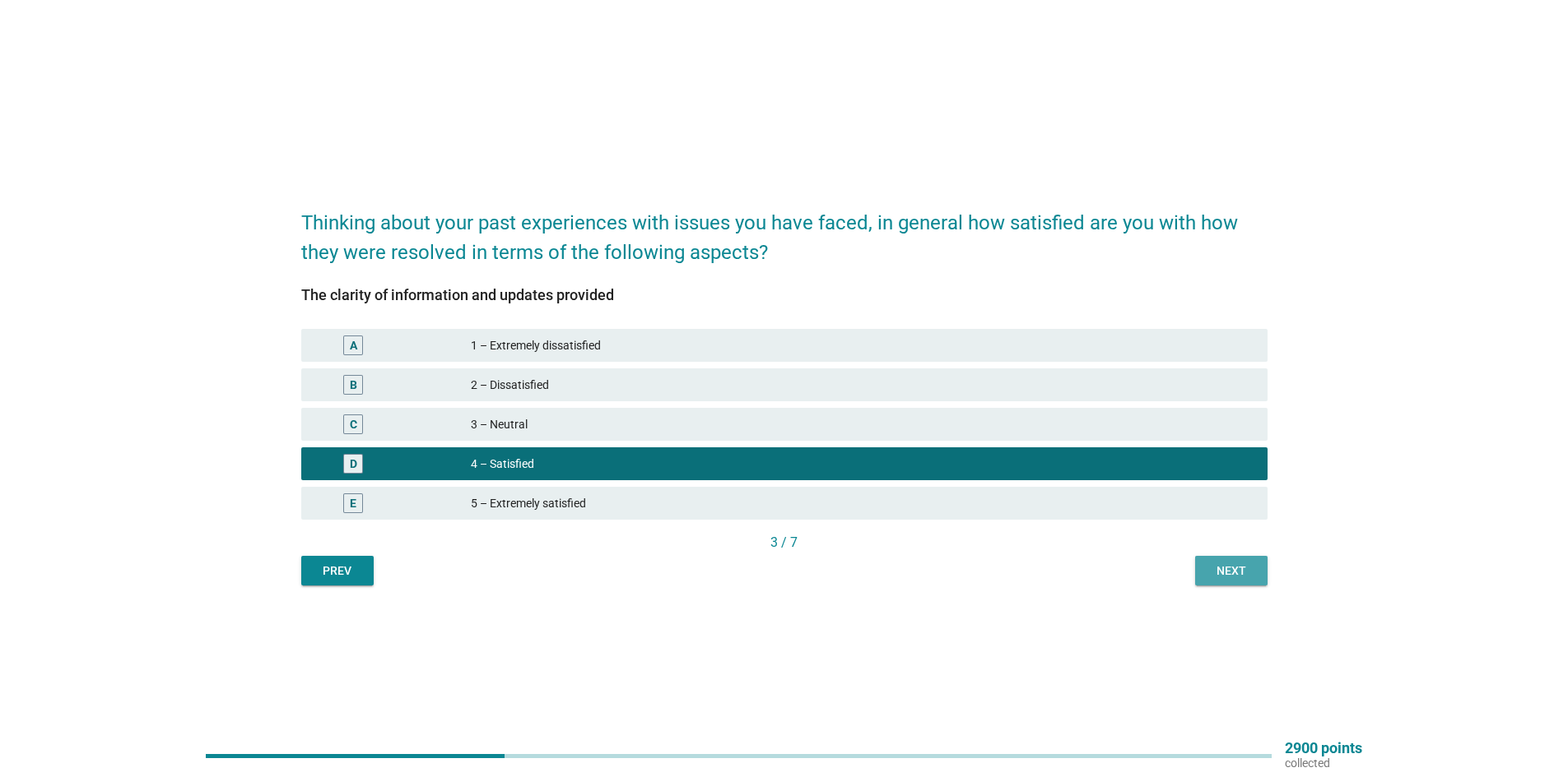
click at [1236, 570] on div "Next" at bounding box center [1231, 571] width 47 height 18
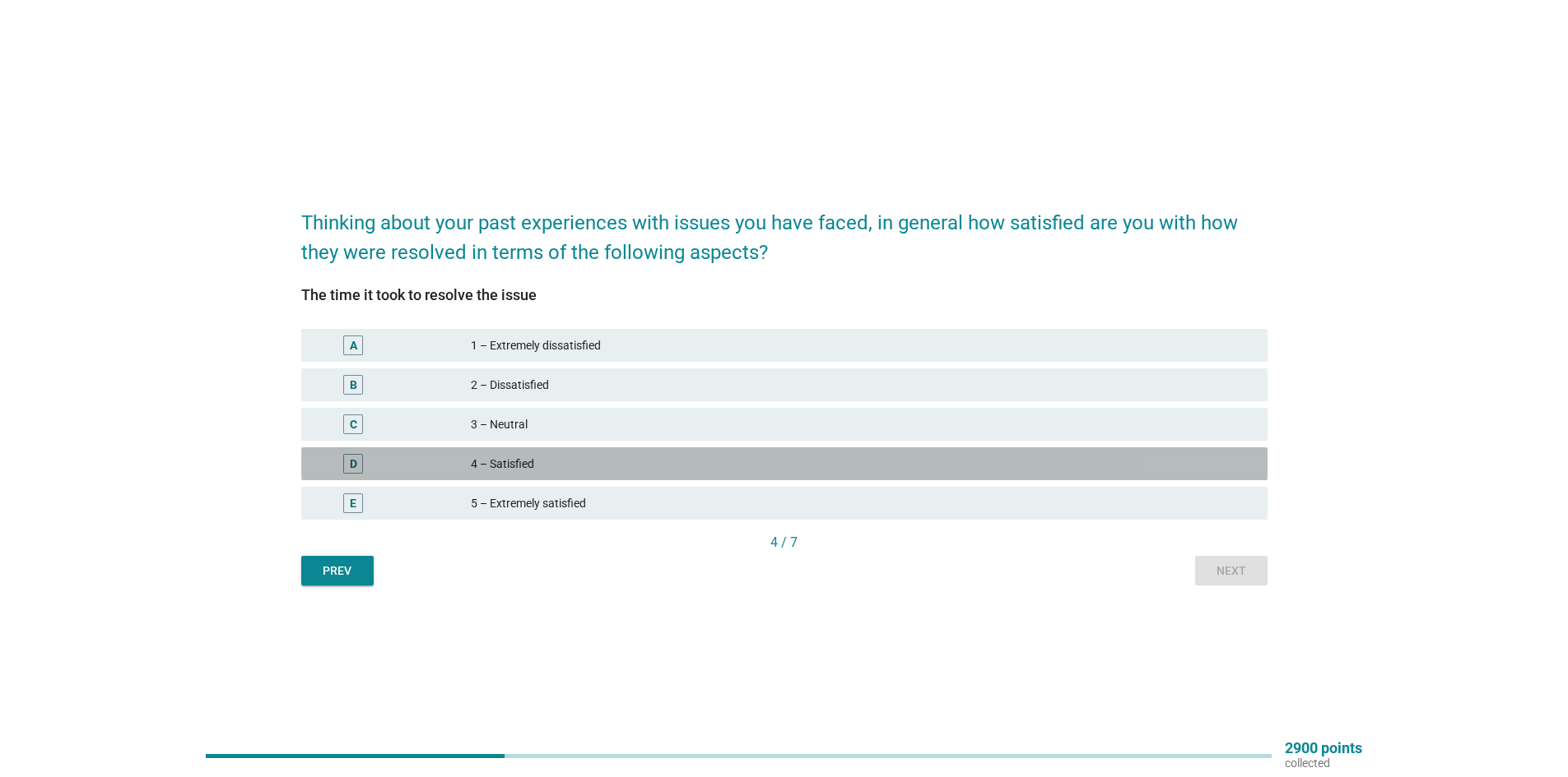
click at [530, 470] on div "4 – Satisfied" at bounding box center [862, 463] width 783 height 20
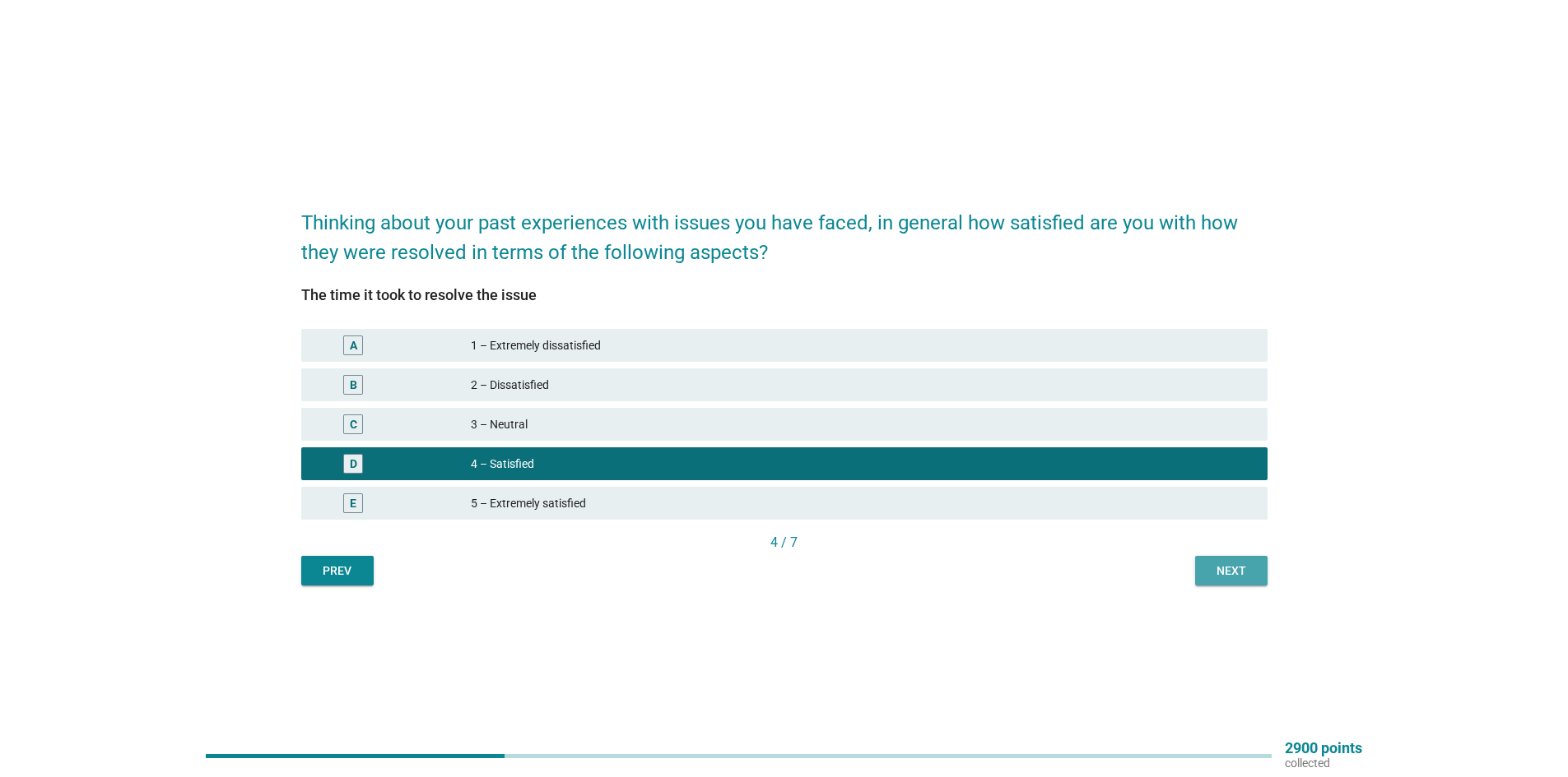
click at [1216, 568] on div "Next" at bounding box center [1231, 571] width 47 height 18
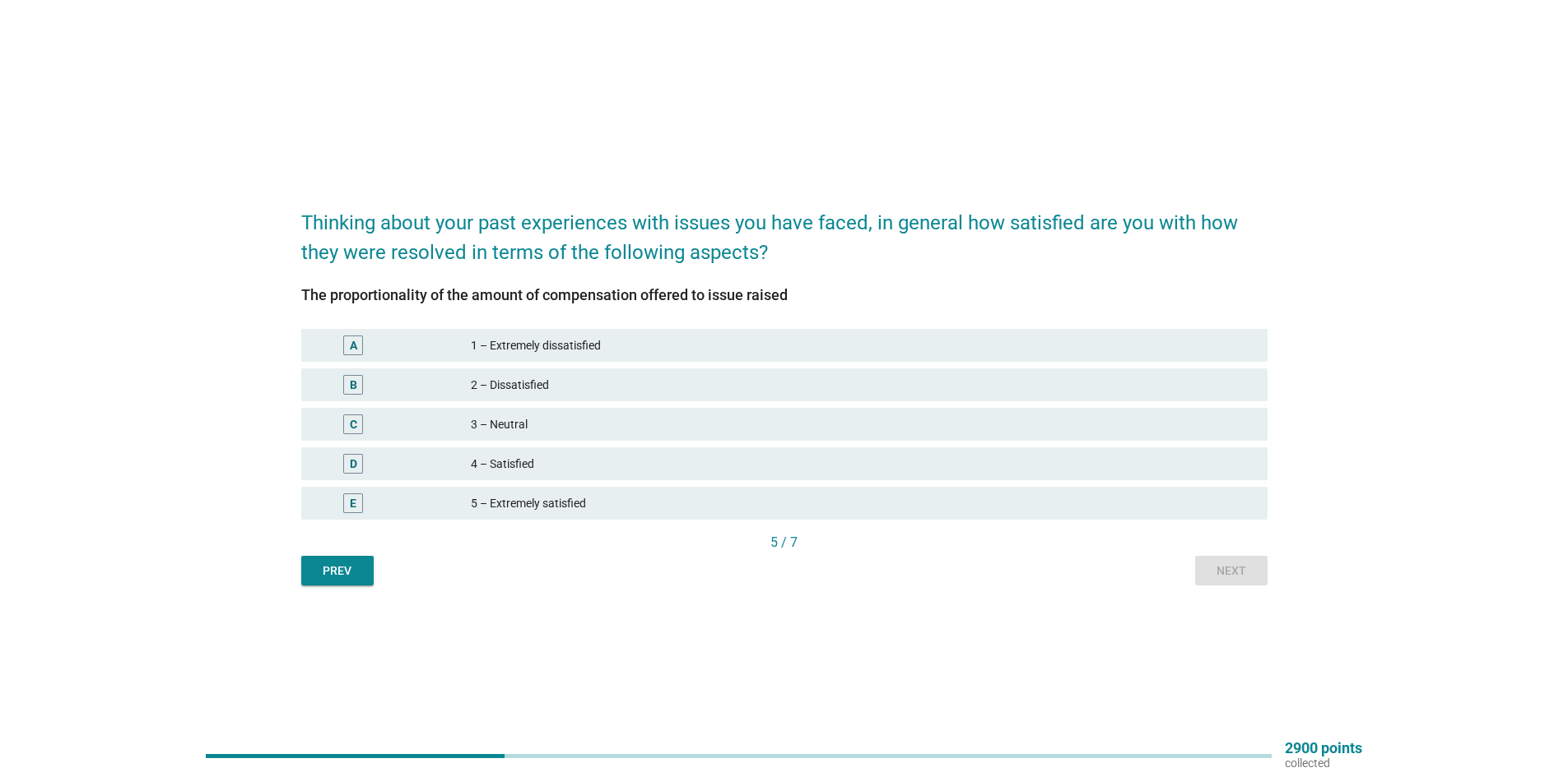
click at [549, 466] on div "4 – Satisfied" at bounding box center [862, 463] width 783 height 20
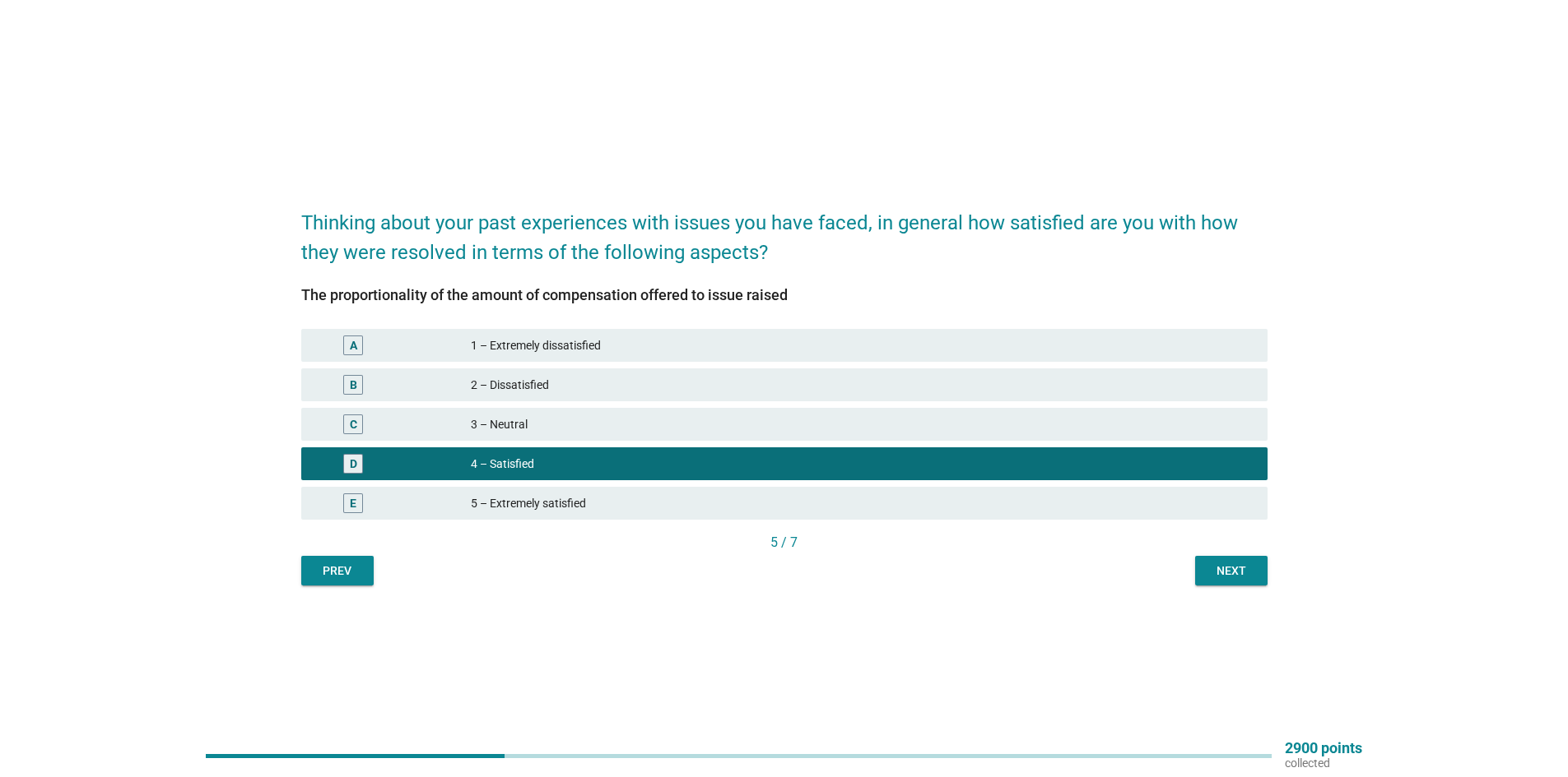
click at [1242, 578] on div "Next" at bounding box center [1231, 571] width 47 height 18
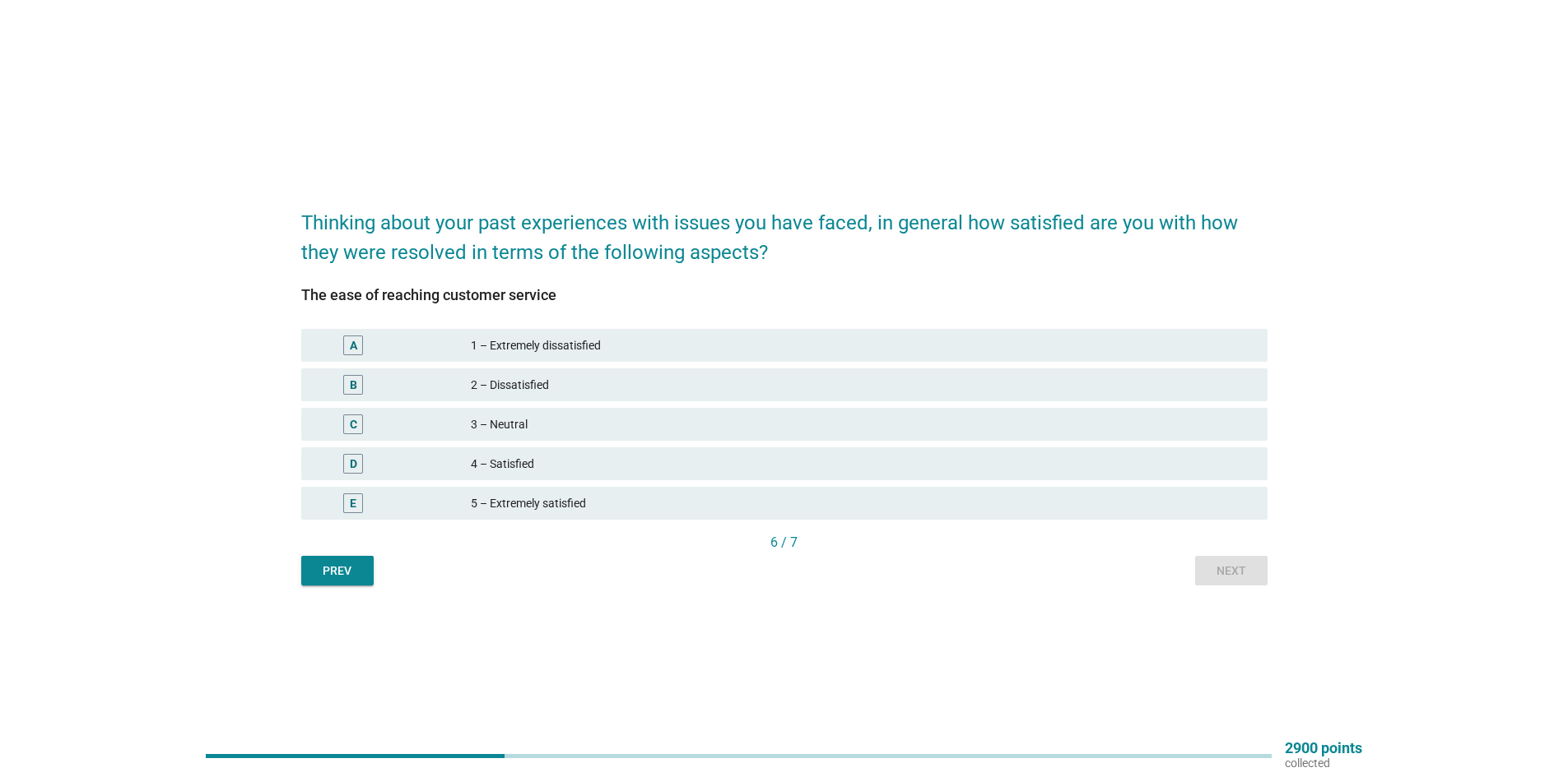
click at [534, 468] on div "4 – Satisfied" at bounding box center [862, 463] width 783 height 20
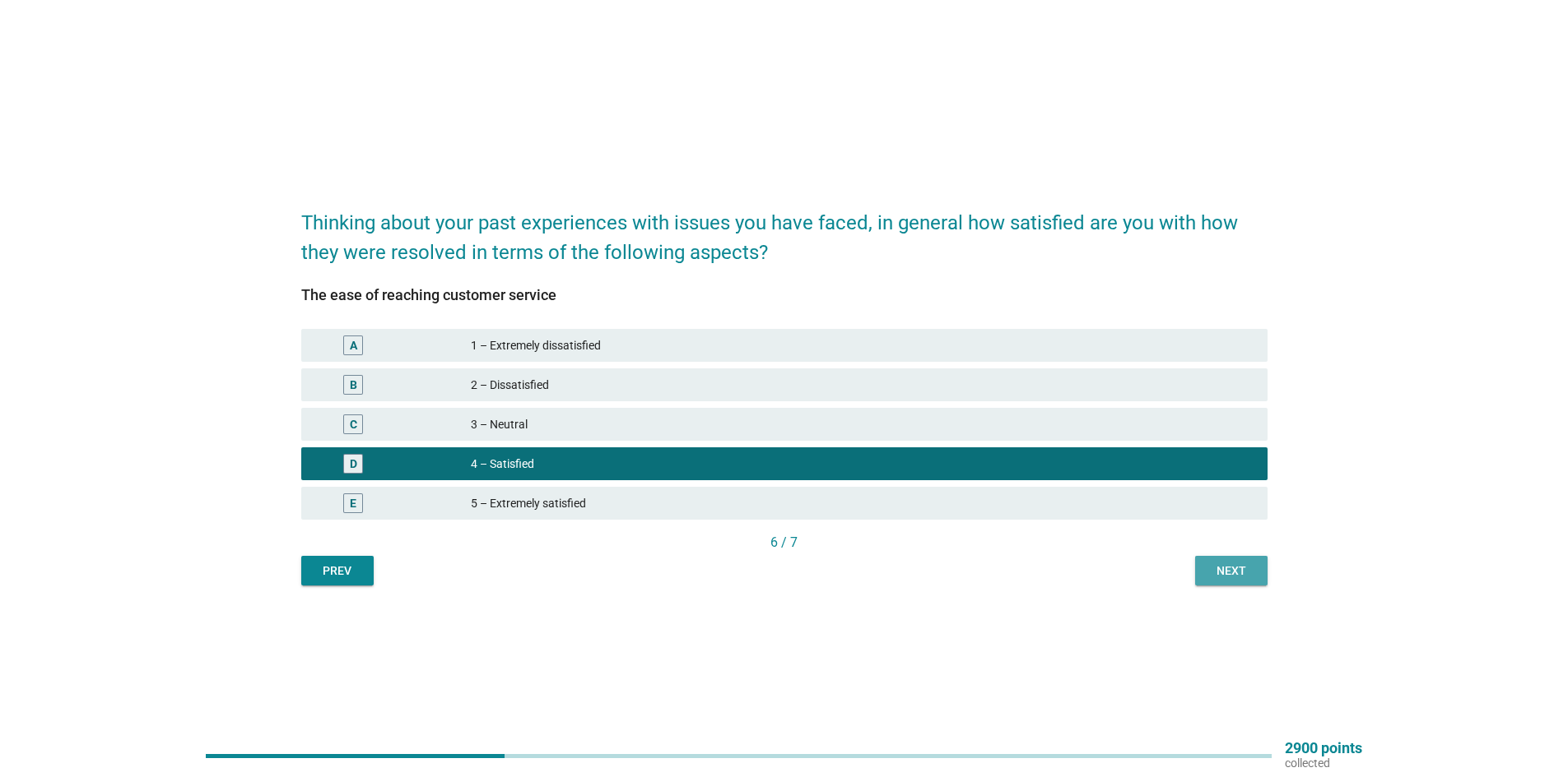
click at [1238, 575] on div "Next" at bounding box center [1231, 571] width 47 height 18
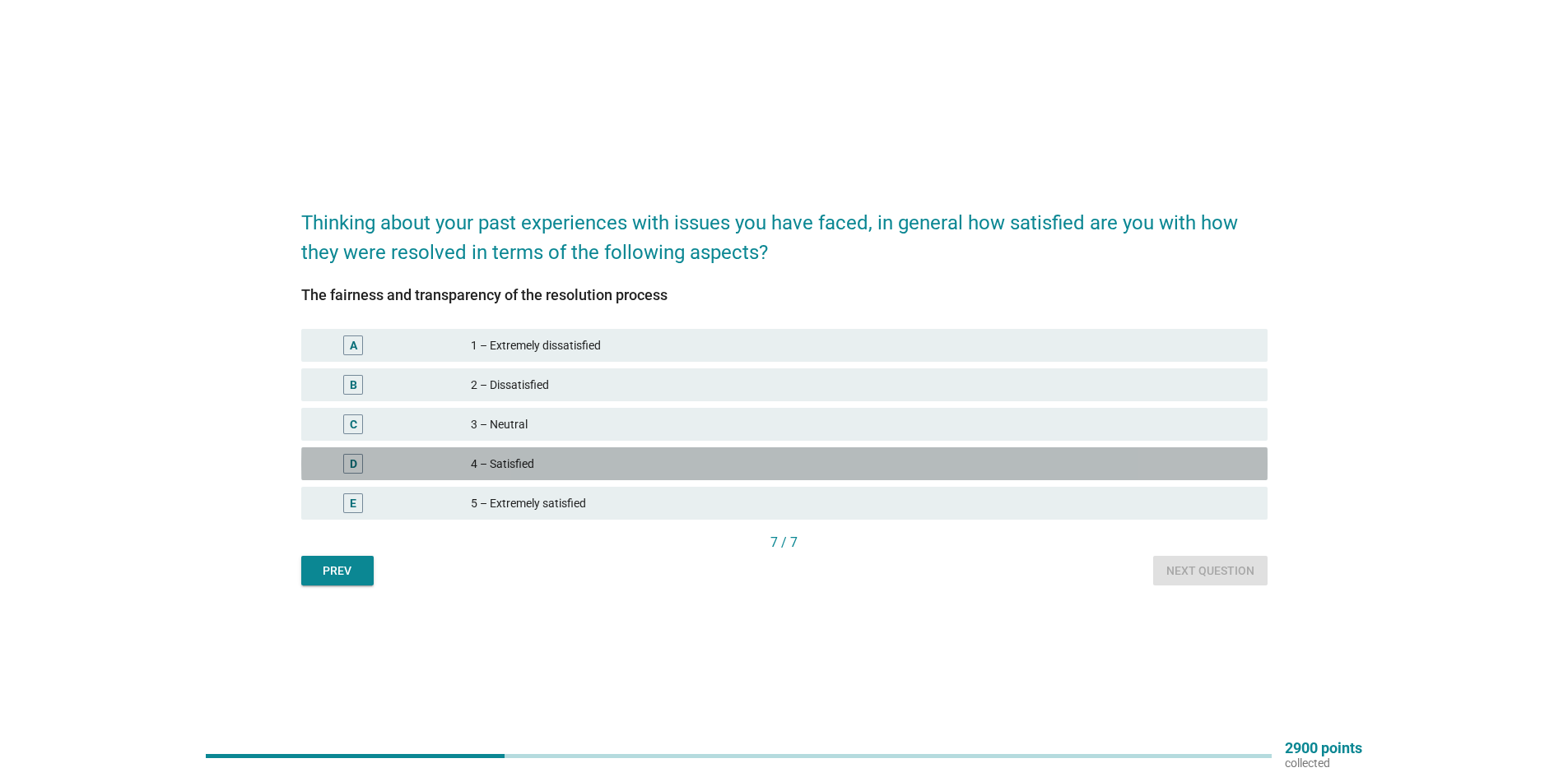
click at [822, 459] on div "4 – Satisfied" at bounding box center [862, 463] width 783 height 20
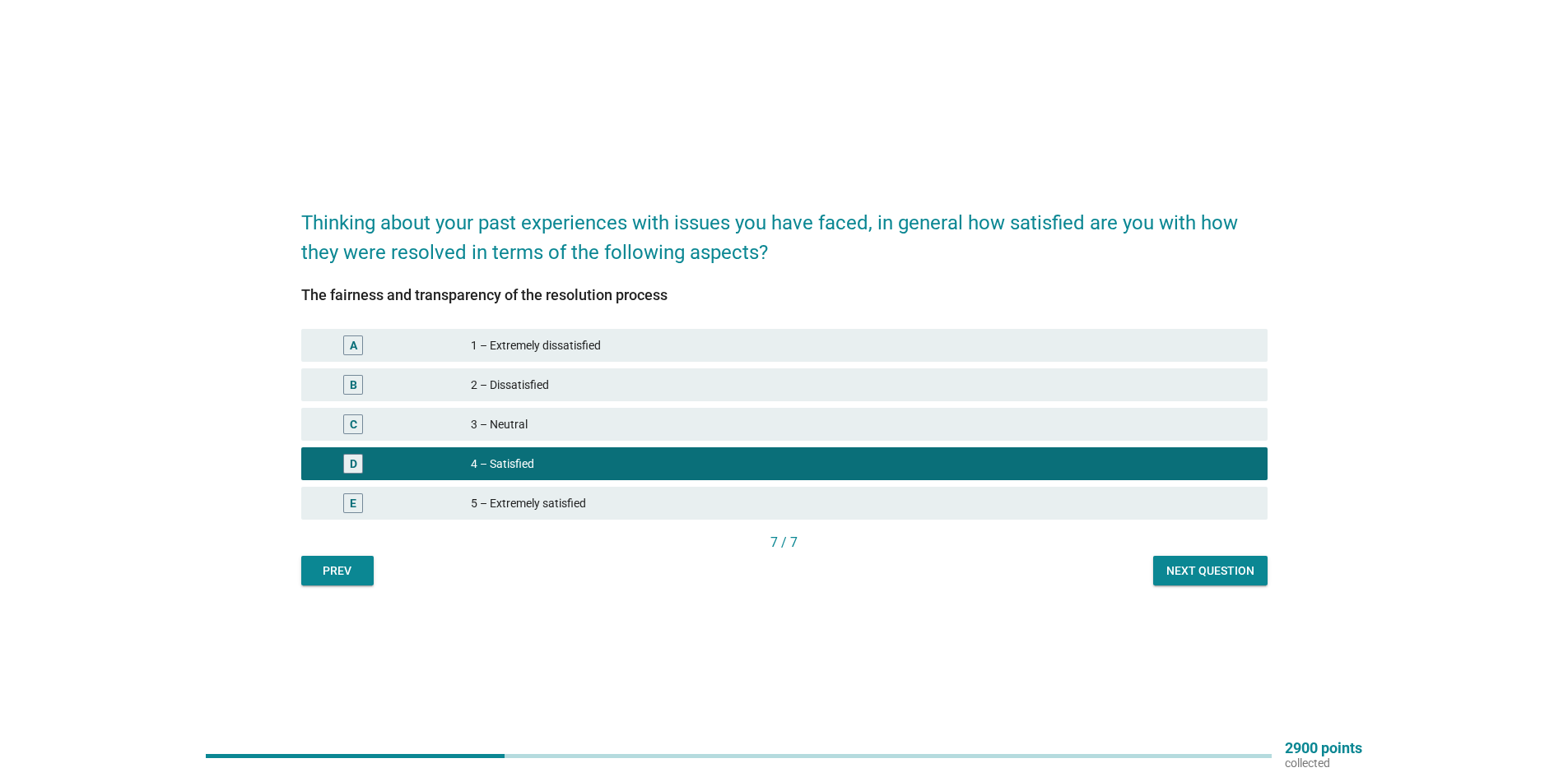
click at [1218, 577] on div "Next question" at bounding box center [1210, 571] width 88 height 18
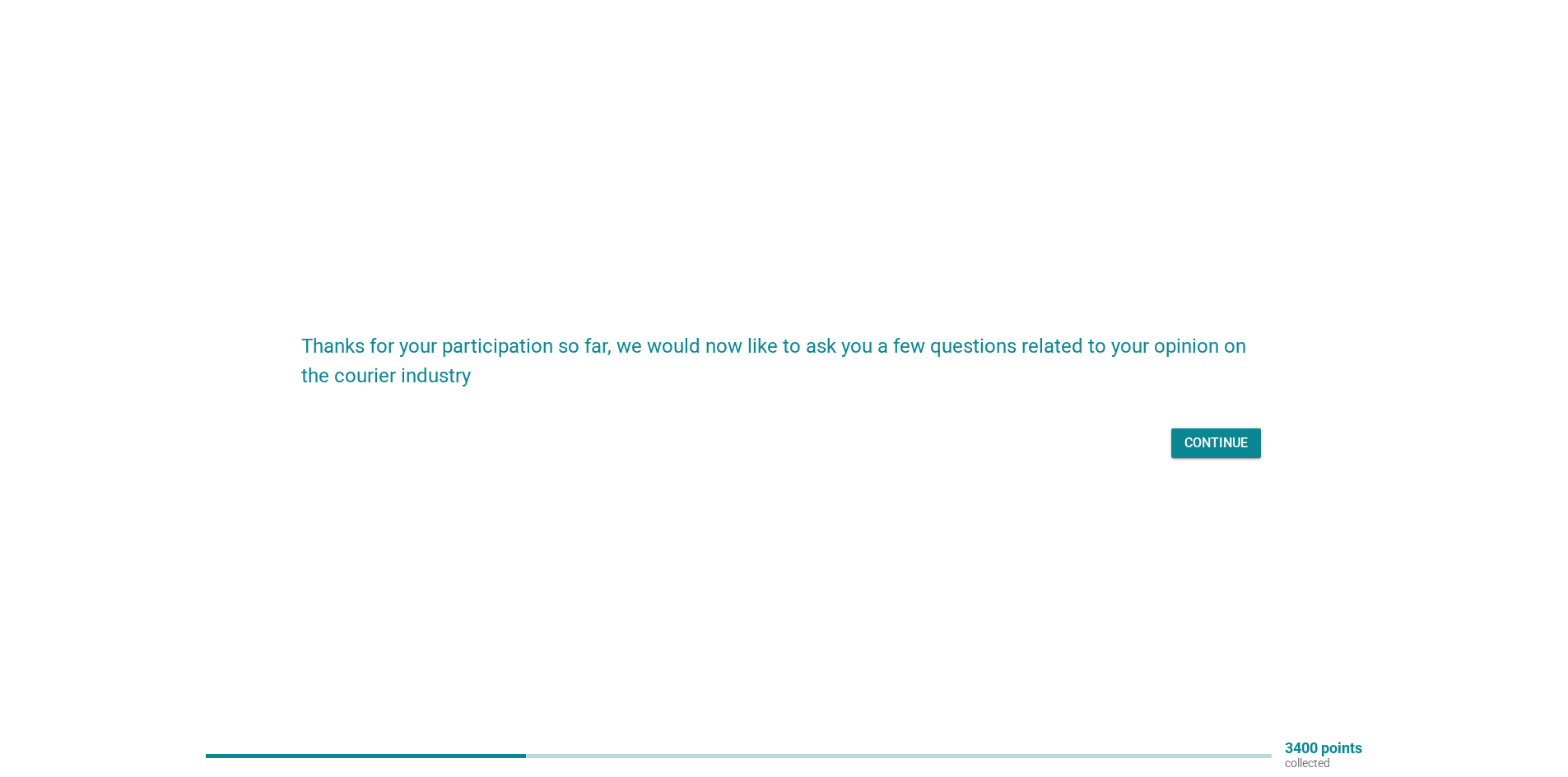
click at [1228, 469] on div "Thanks for your participation so far, we would now like to ask you a few questi…" at bounding box center [784, 389] width 992 height 175
click at [1222, 442] on div "Continue" at bounding box center [1216, 442] width 63 height 20
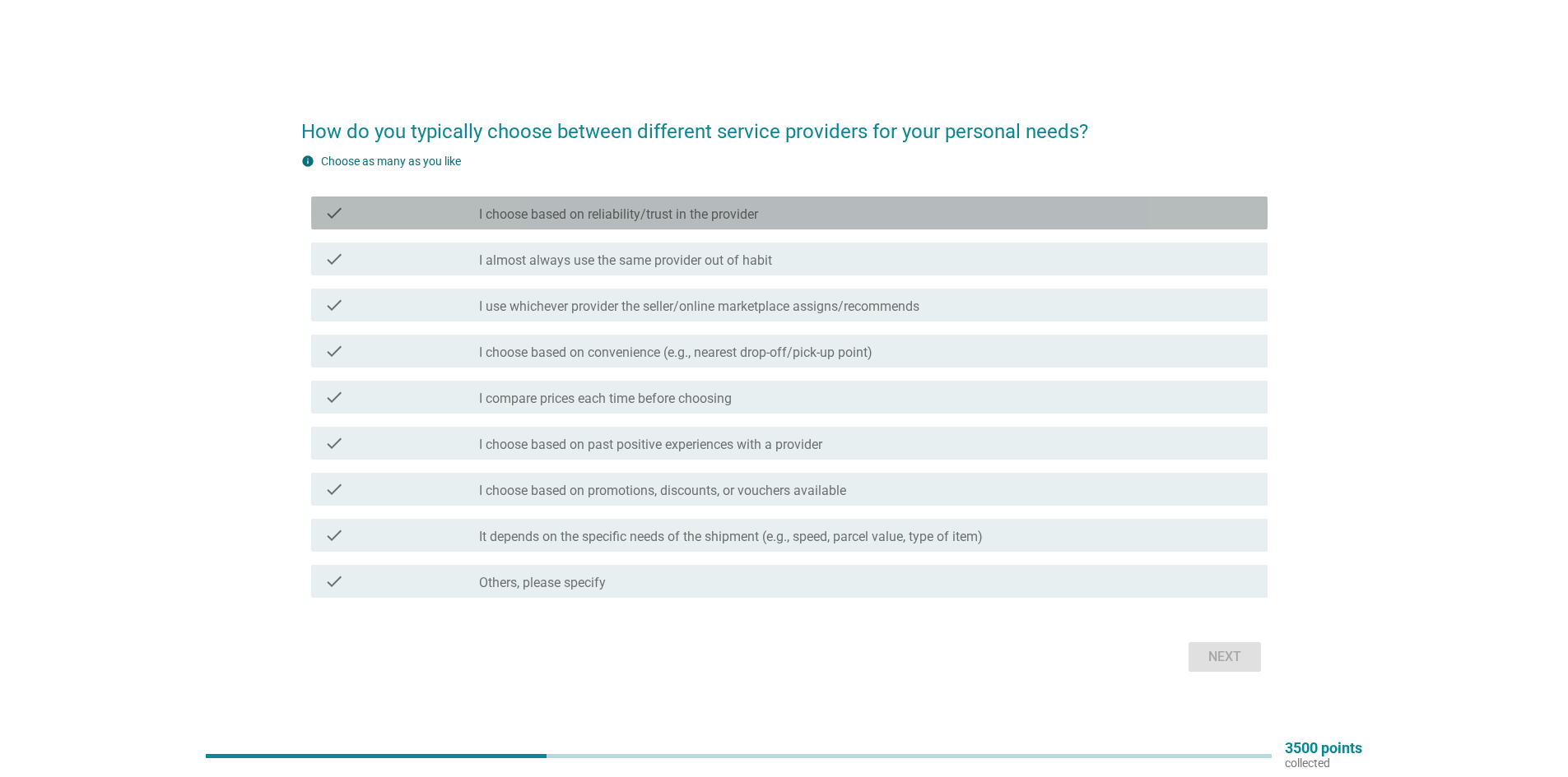
click at [691, 215] on label "I choose based on reliability/trust in the provider" at bounding box center [618, 215] width 279 height 17
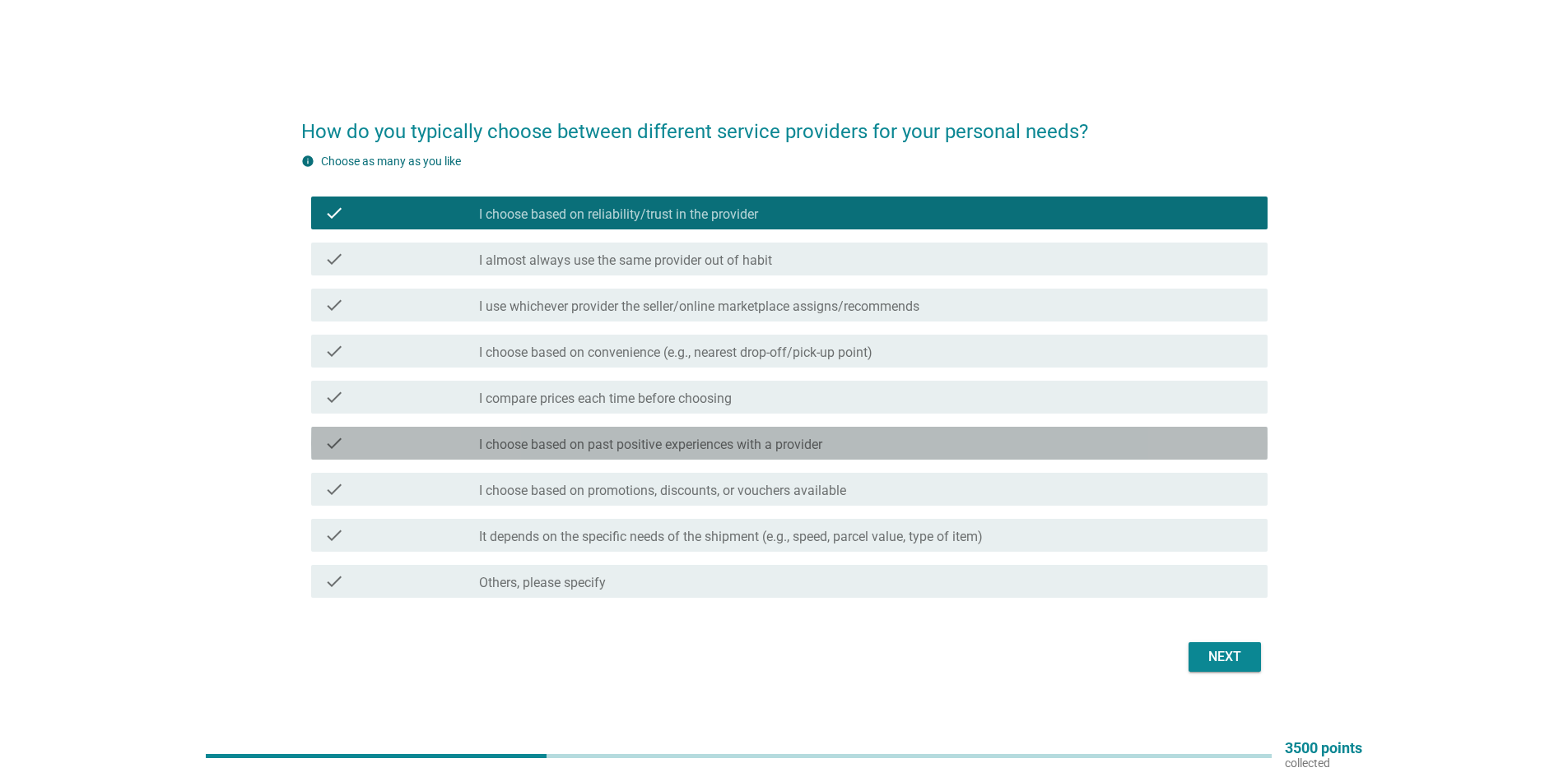
click at [740, 428] on div "check check_box_outline_blank I choose based on past positive experiences with …" at bounding box center [789, 442] width 956 height 33
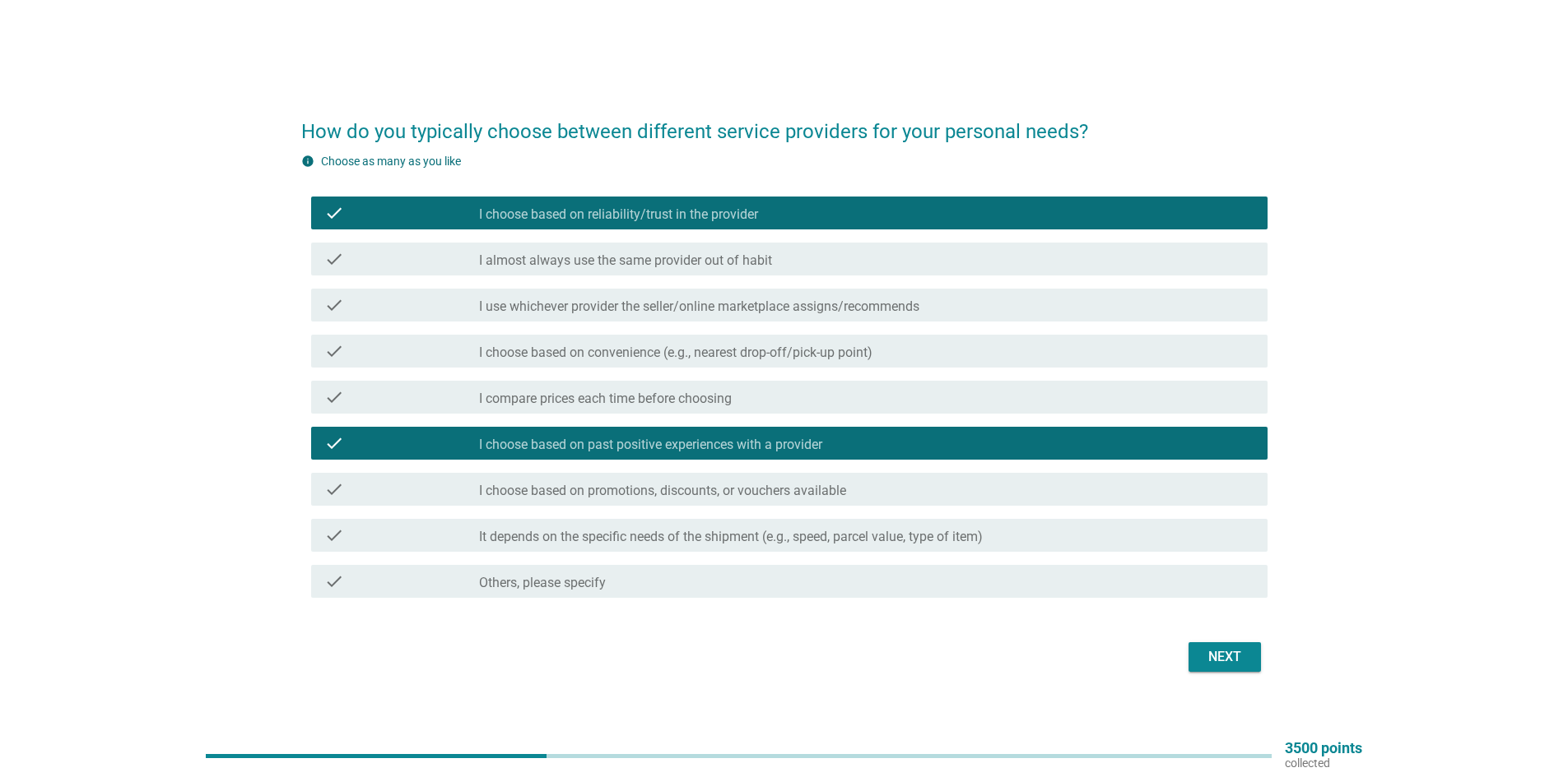
click at [737, 486] on label "I choose based on promotions, discounts, or vouchers available" at bounding box center [662, 491] width 367 height 17
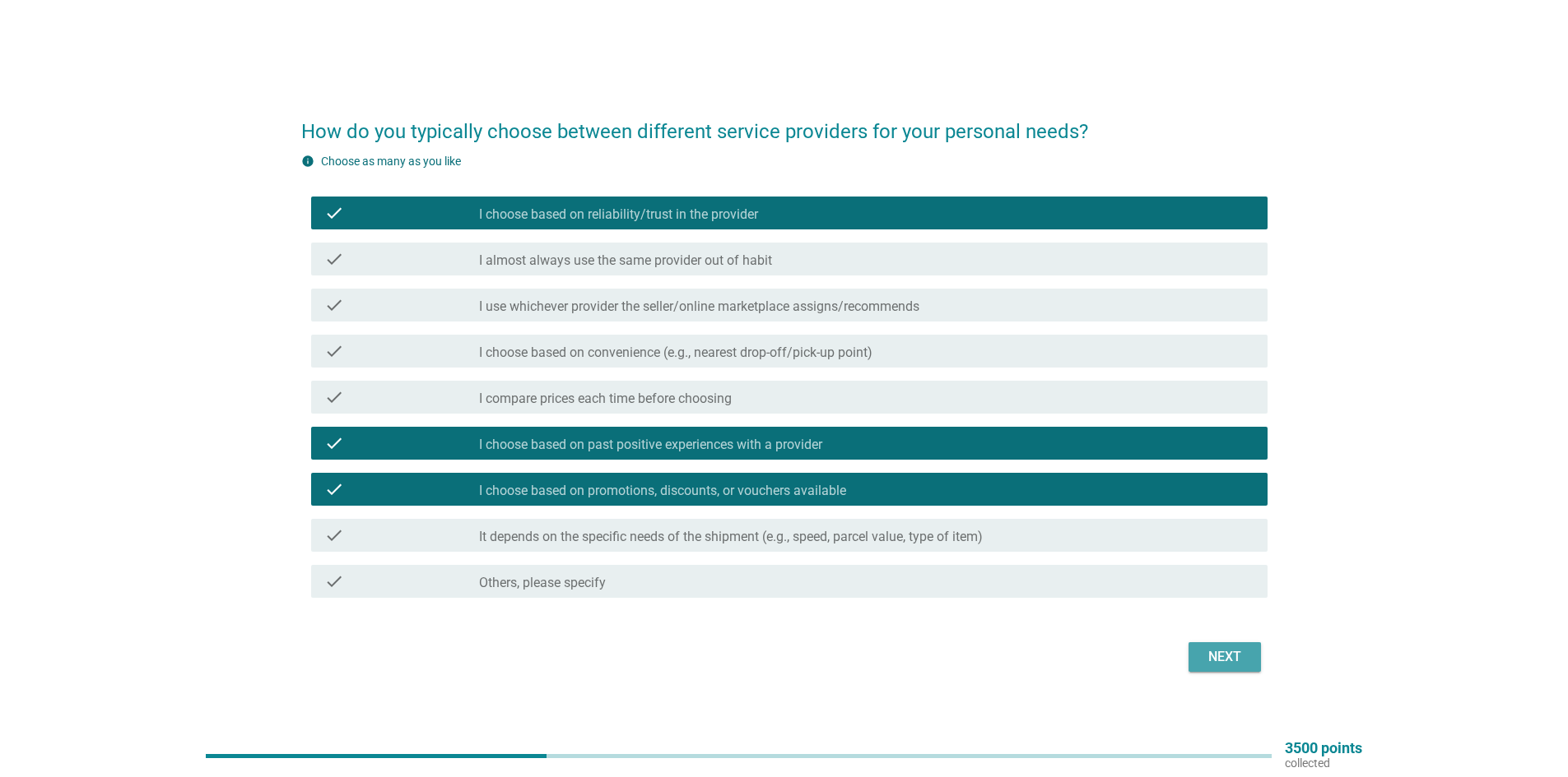
click at [1194, 653] on button "Next" at bounding box center [1225, 657] width 73 height 30
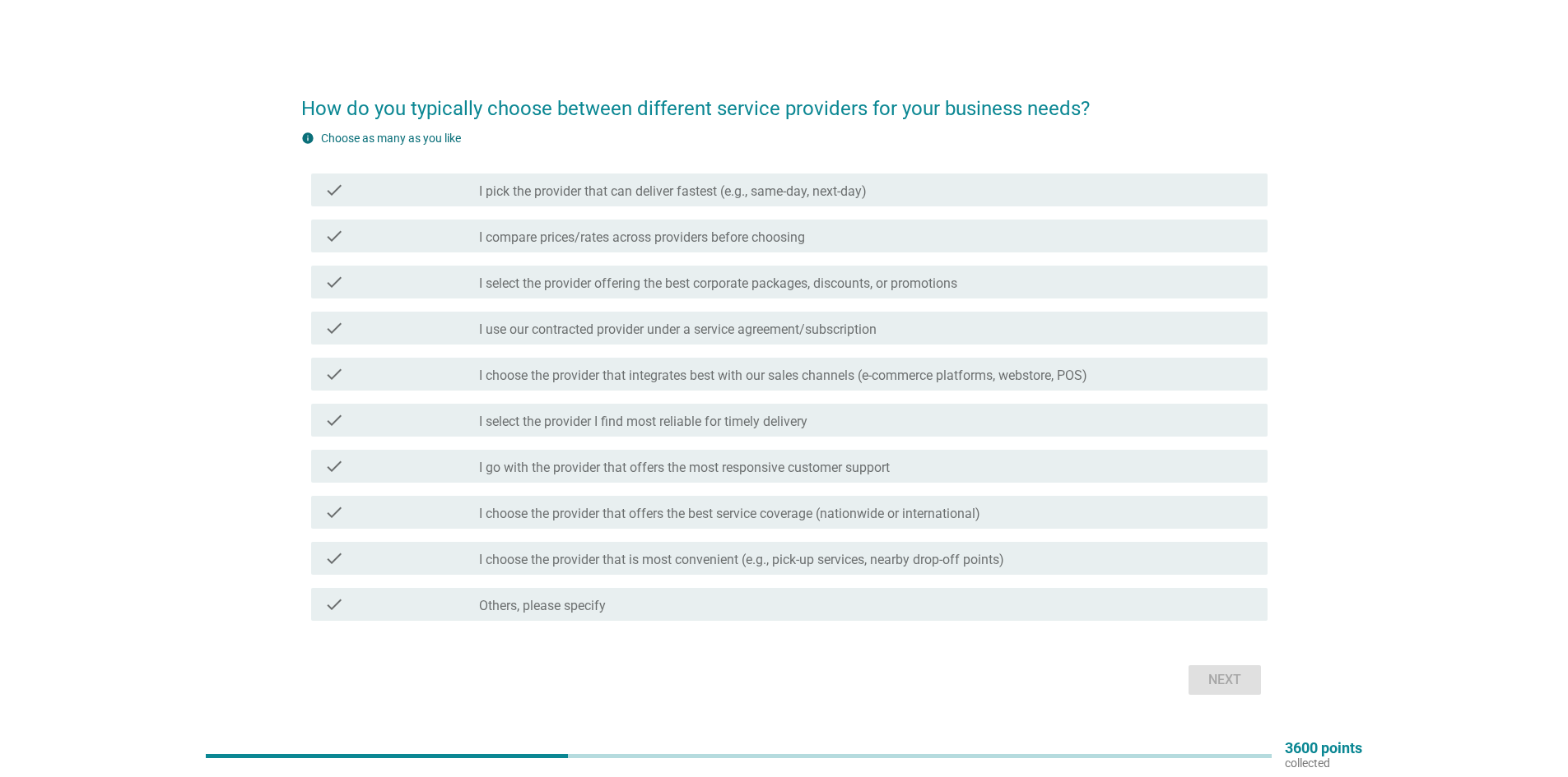
click at [814, 197] on label "I pick the provider that can deliver fastest (e.g., same-day, next-day)" at bounding box center [672, 191] width 388 height 17
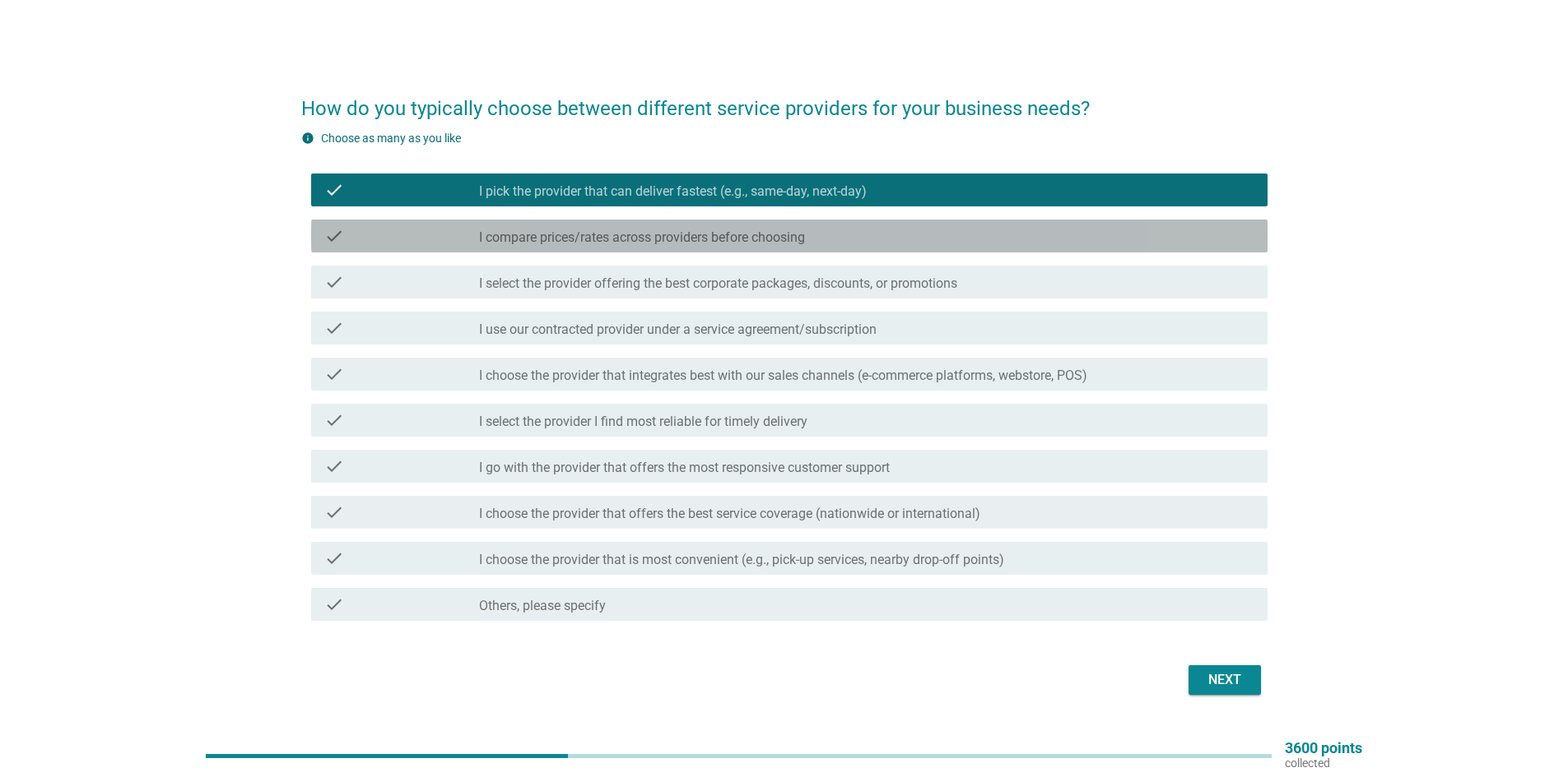
click at [786, 242] on label "I compare prices/rates across providers before choosing" at bounding box center [642, 238] width 326 height 17
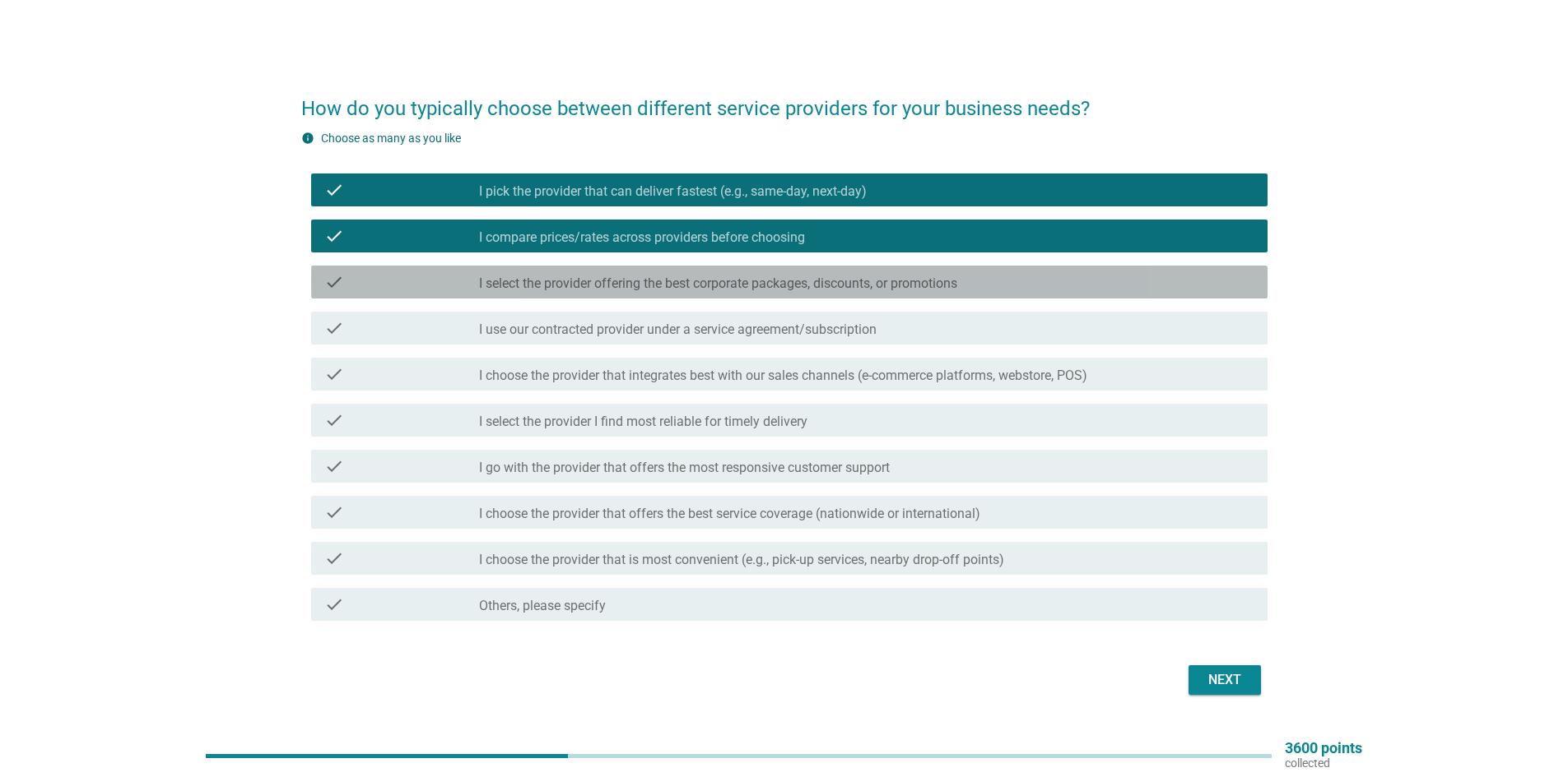
click at [784, 289] on label "I select the provider offering the best corporate packages, discounts, or promo…" at bounding box center [718, 283] width 478 height 17
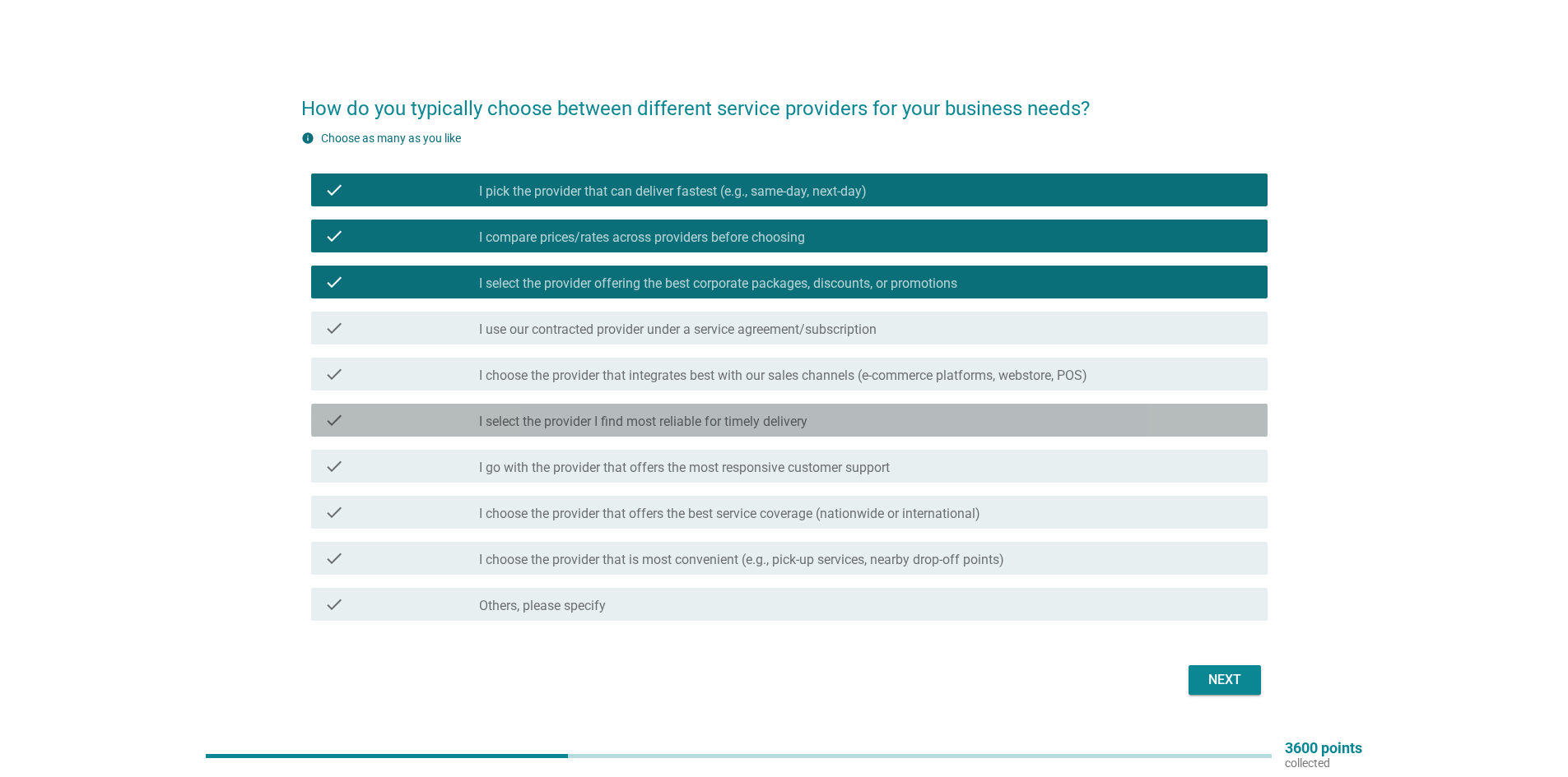
click at [777, 422] on label "I select the provider I find most reliable for timely delivery" at bounding box center [643, 422] width 328 height 17
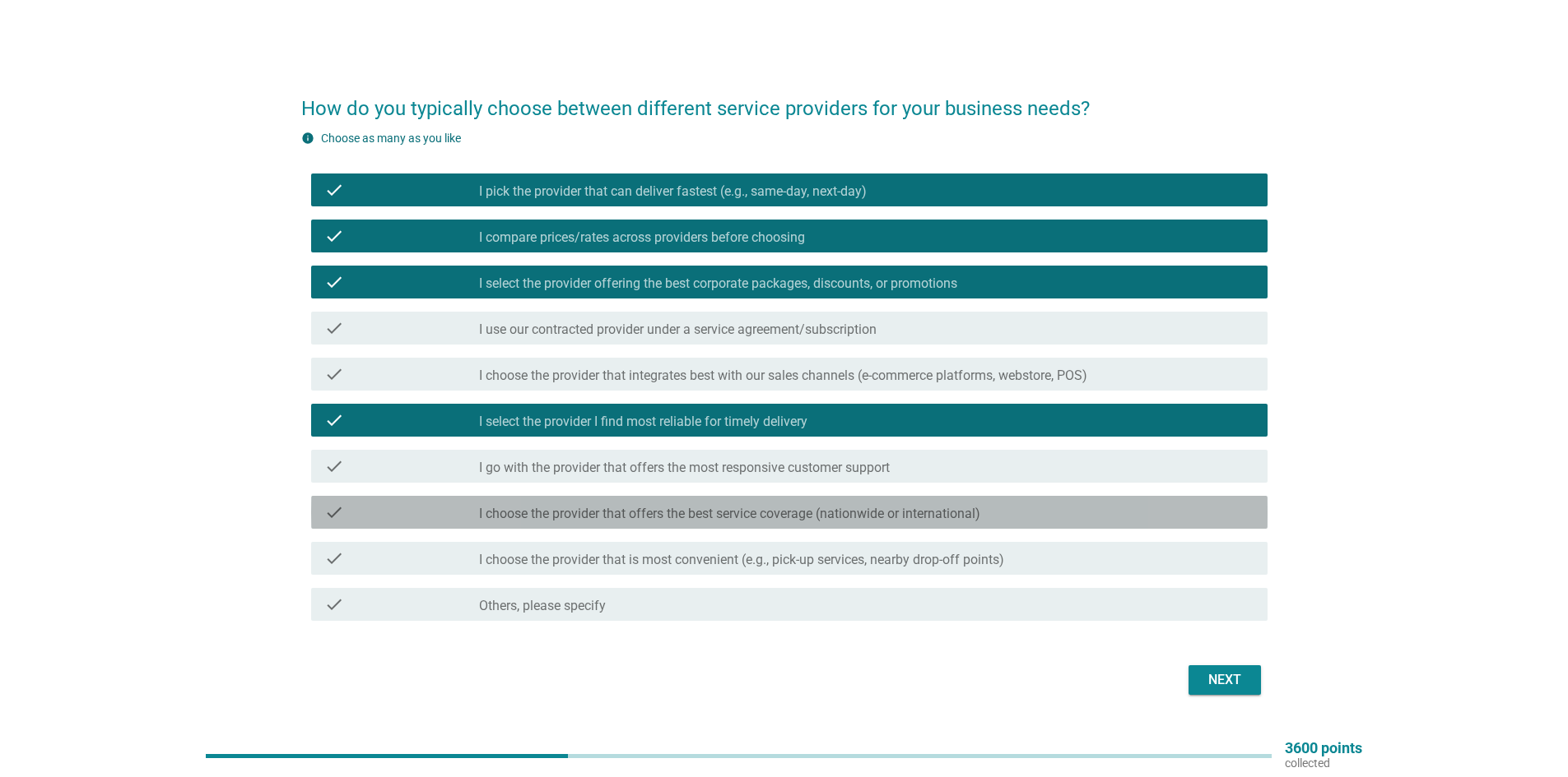
click at [773, 523] on div "check check_box_outline_blank I choose the provider that offers the best servic…" at bounding box center [789, 512] width 956 height 33
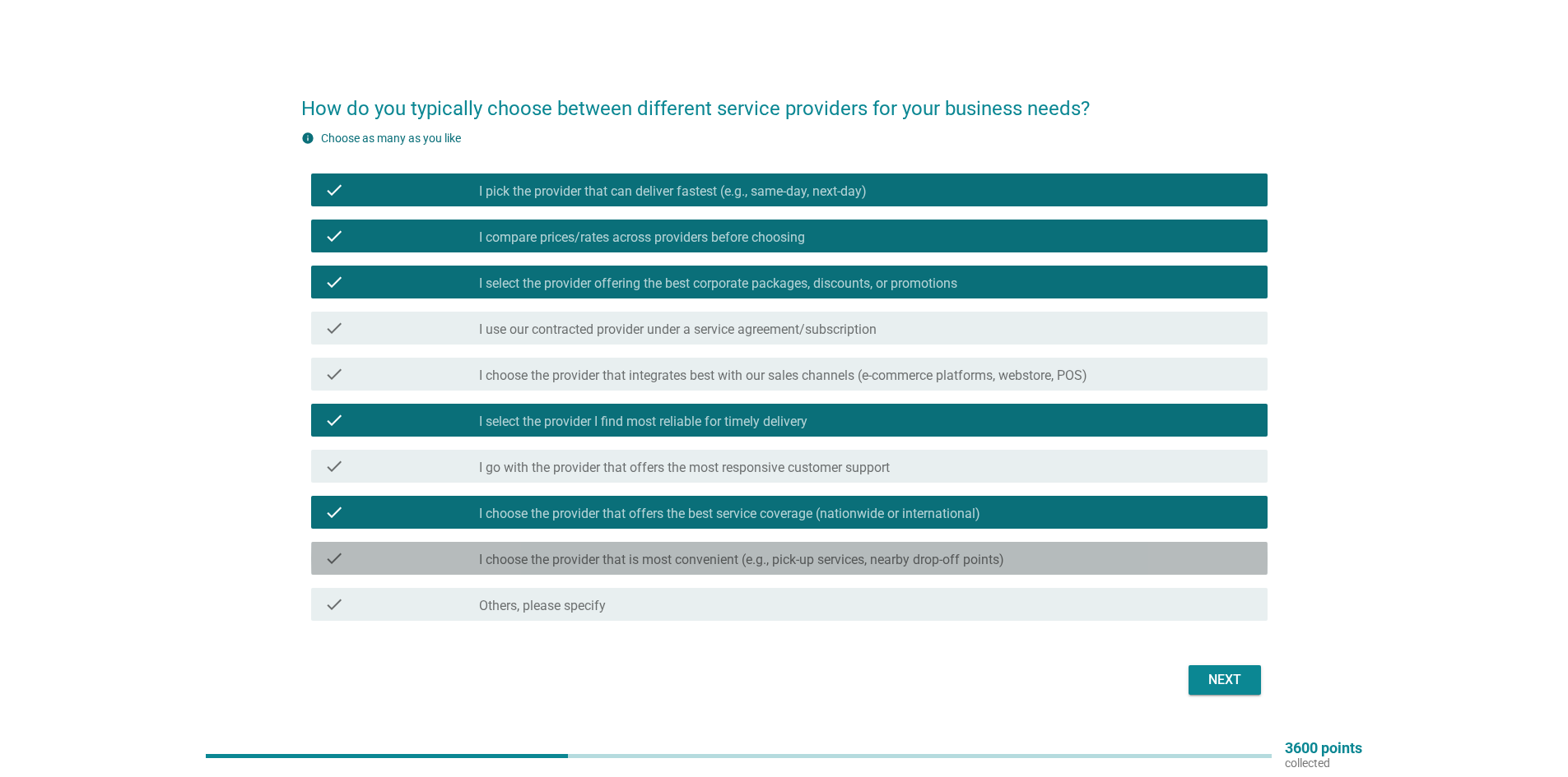
click at [769, 566] on label "I choose the provider that is most convenient (e.g., pick-up services, nearby d…" at bounding box center [741, 560] width 525 height 17
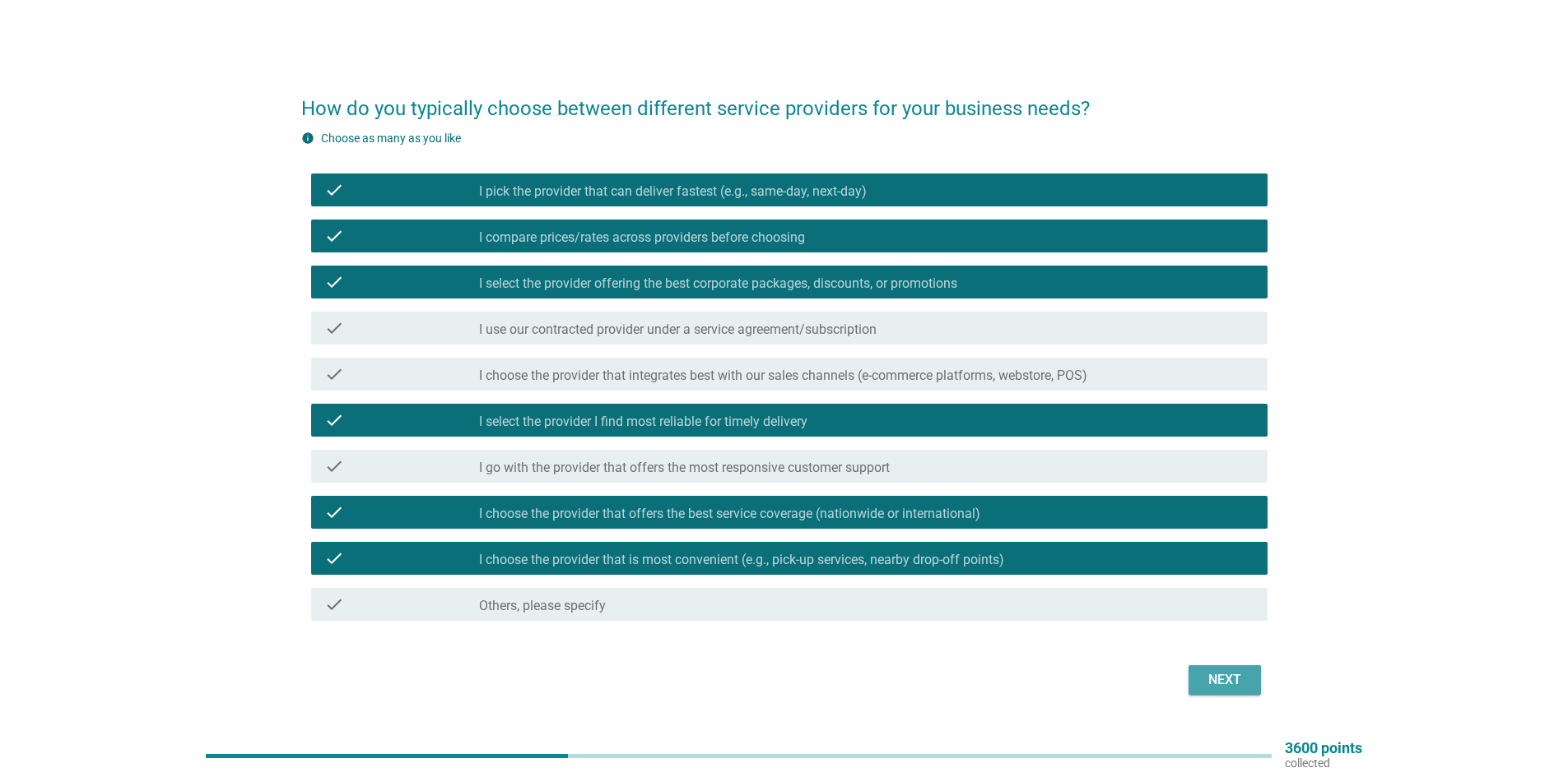
click at [1226, 676] on div "Next" at bounding box center [1225, 679] width 47 height 20
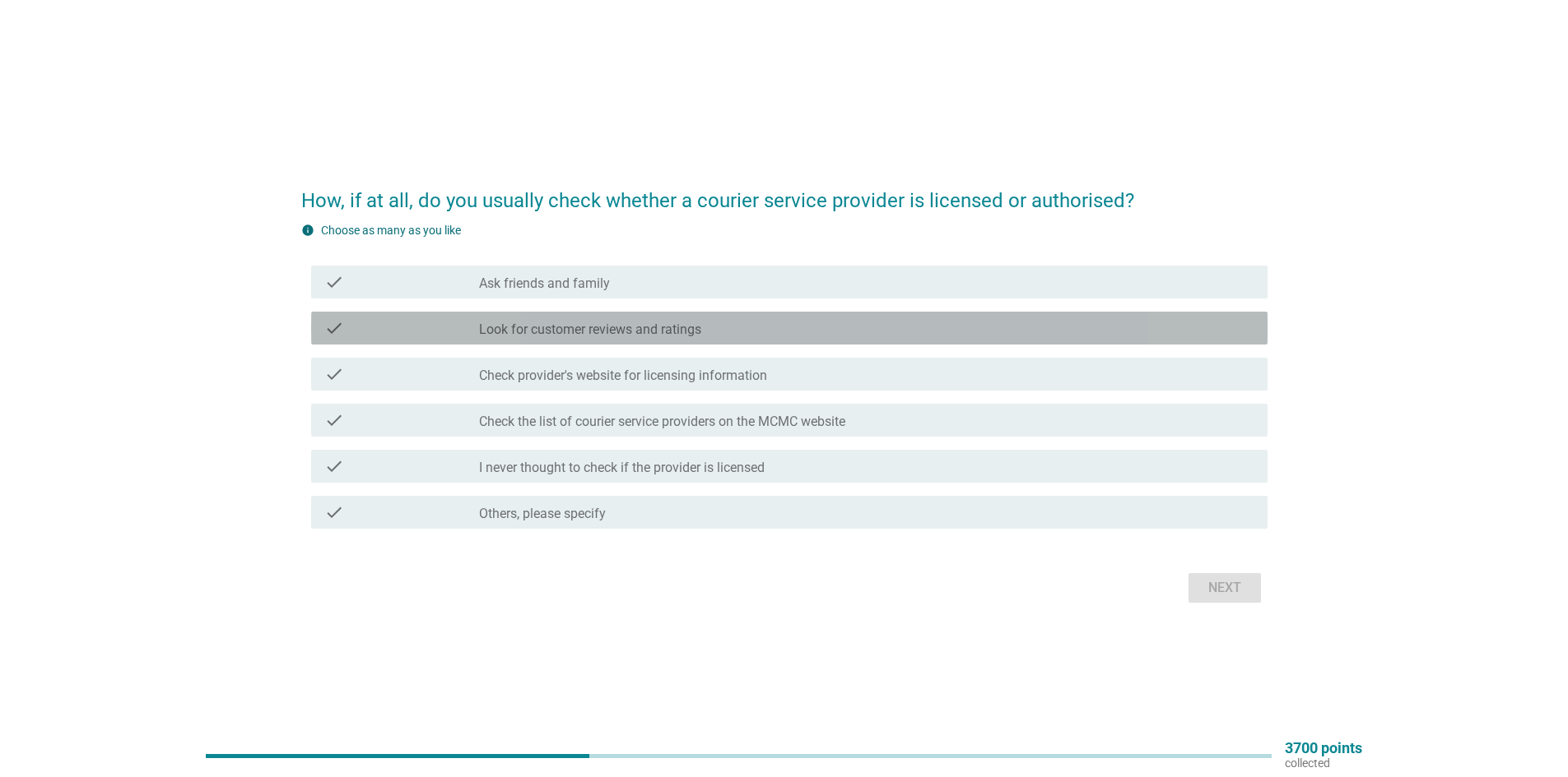
click at [662, 333] on label "Look for customer reviews and ratings" at bounding box center [590, 330] width 222 height 17
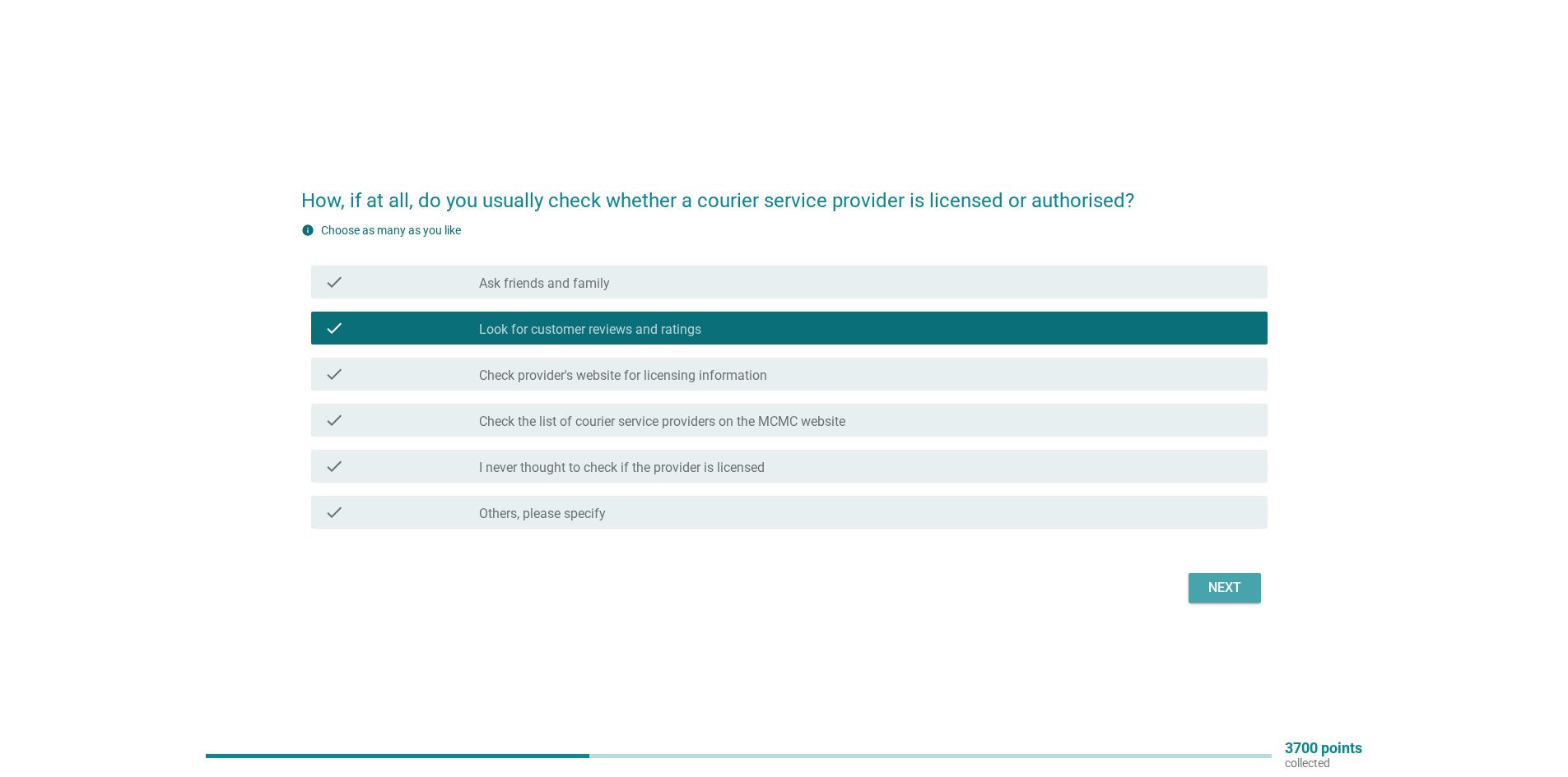
click at [1207, 599] on button "Next" at bounding box center [1225, 588] width 73 height 30
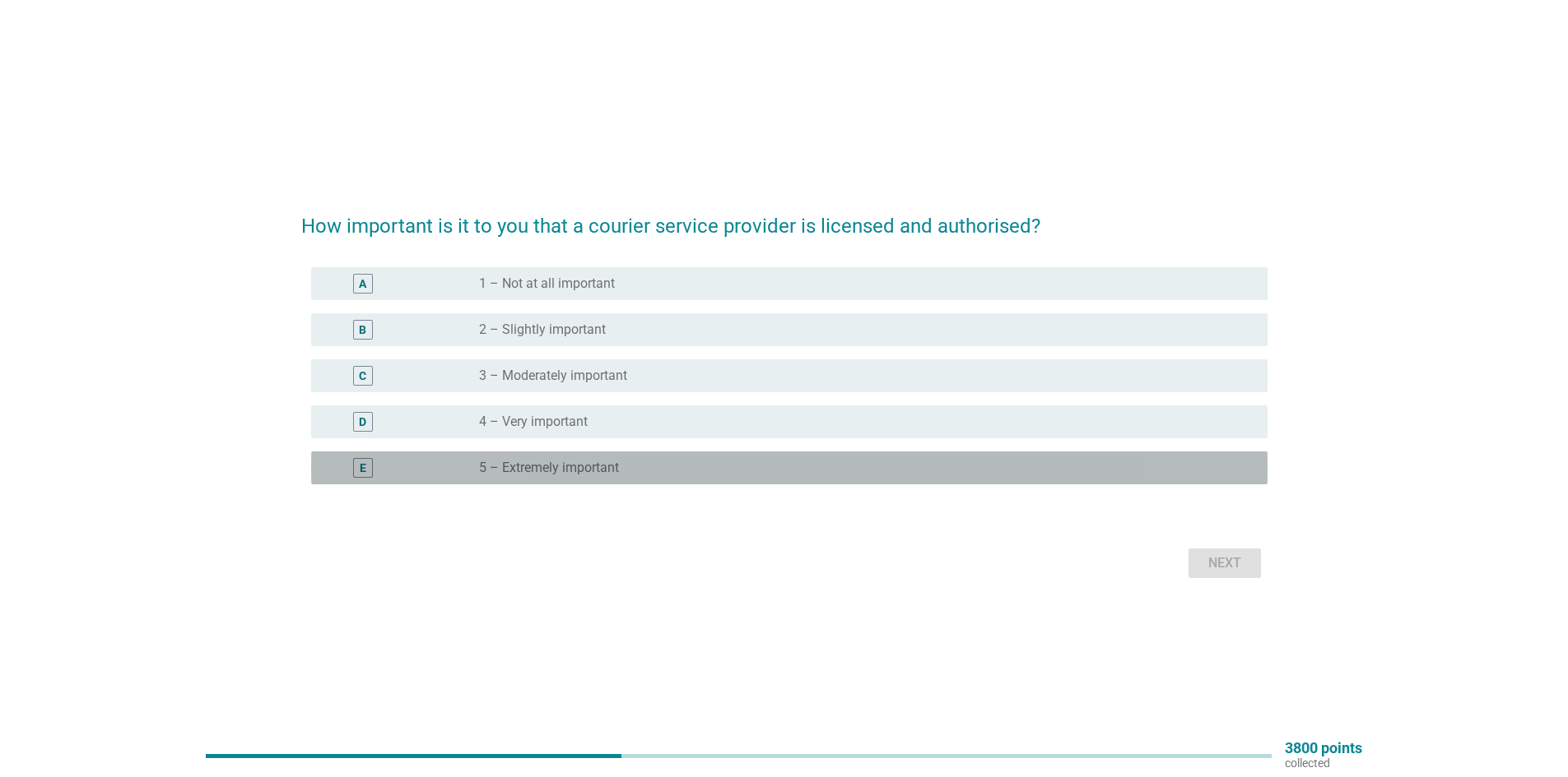
click at [692, 472] on div "radio_button_unchecked 5 – Extremely important" at bounding box center [859, 468] width 762 height 17
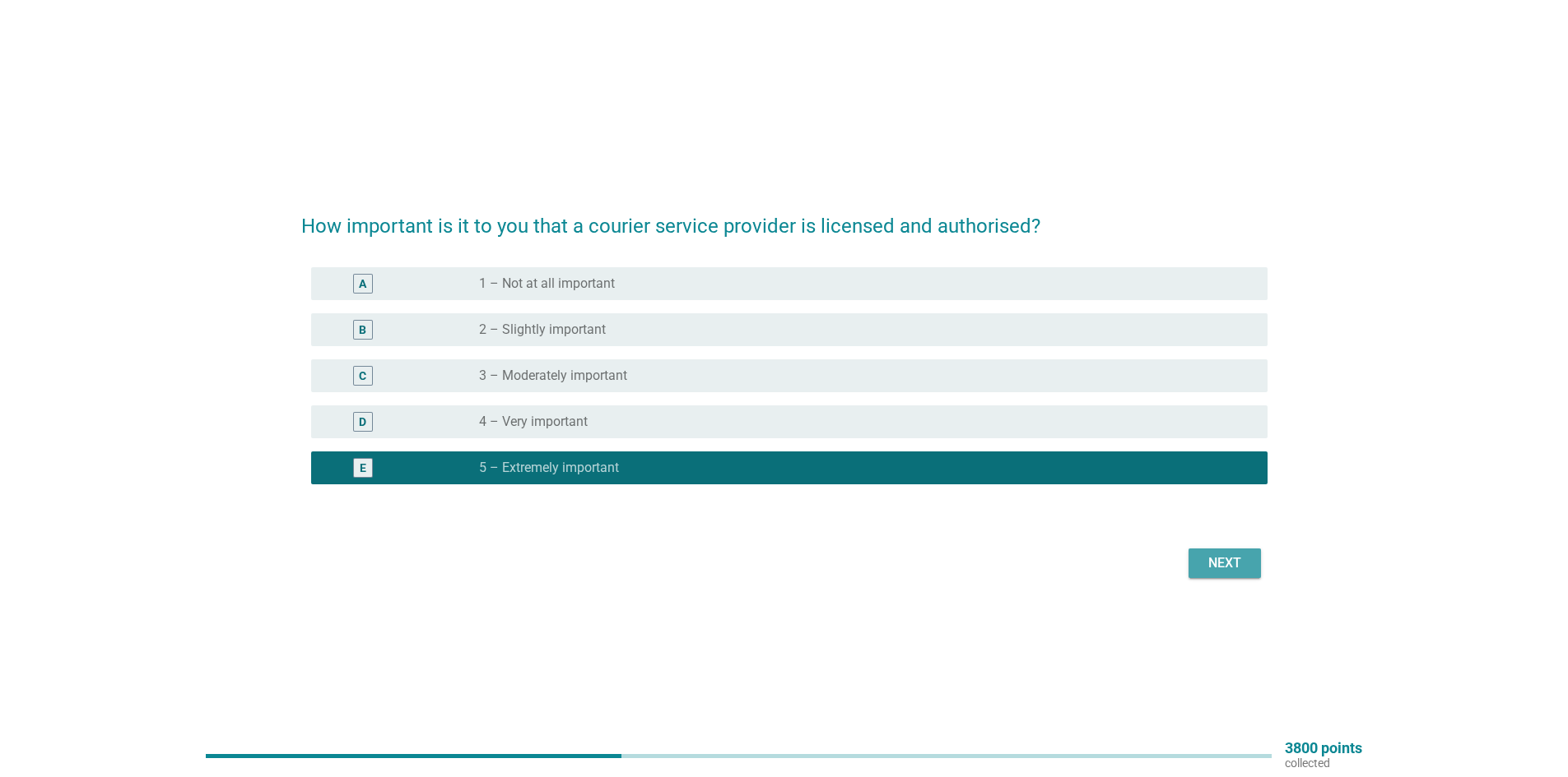
click at [1232, 564] on div "Next" at bounding box center [1225, 563] width 47 height 20
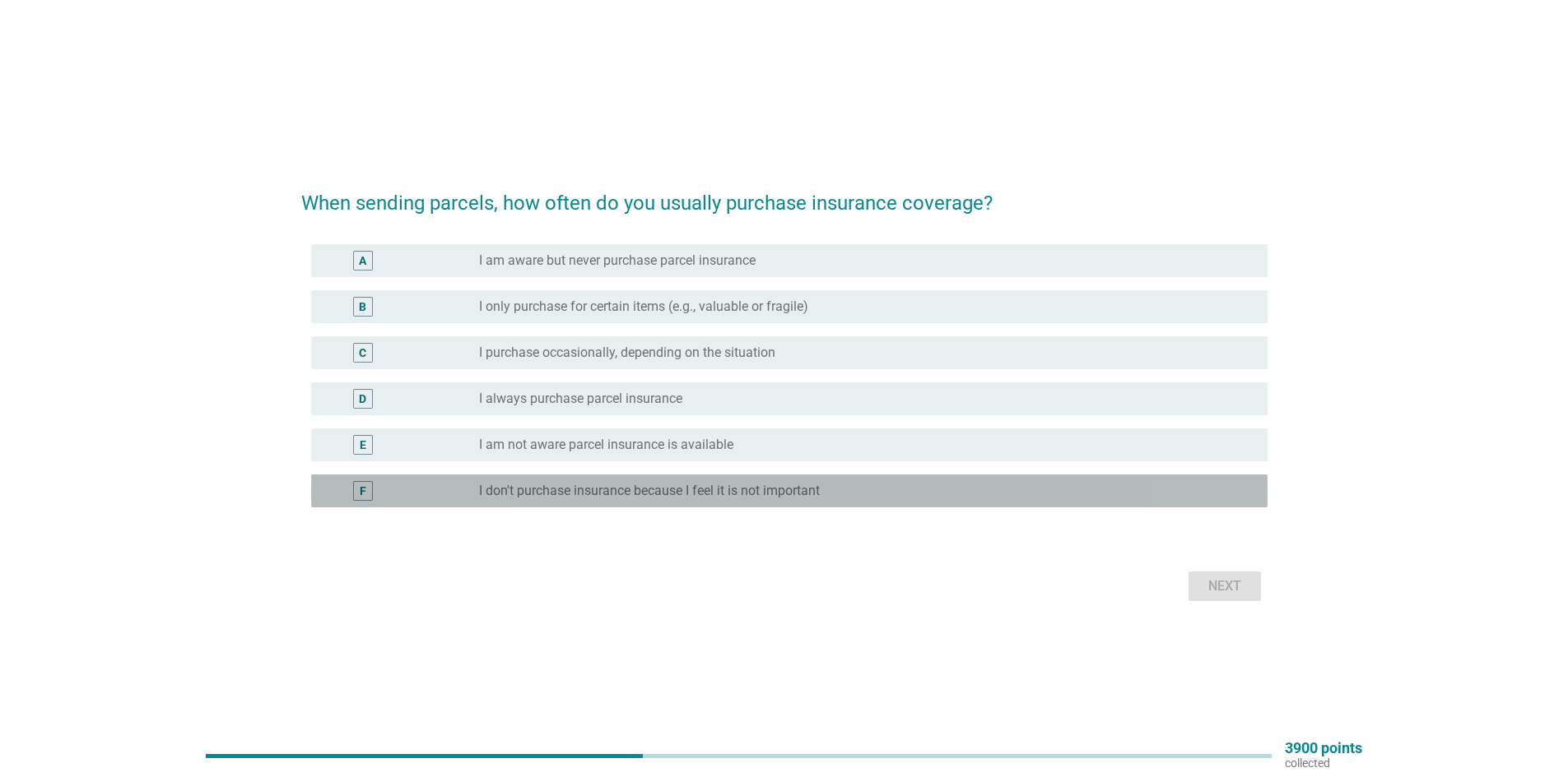
click at [740, 490] on label "I don't purchase insurance because I feel it is not important" at bounding box center [649, 491] width 340 height 17
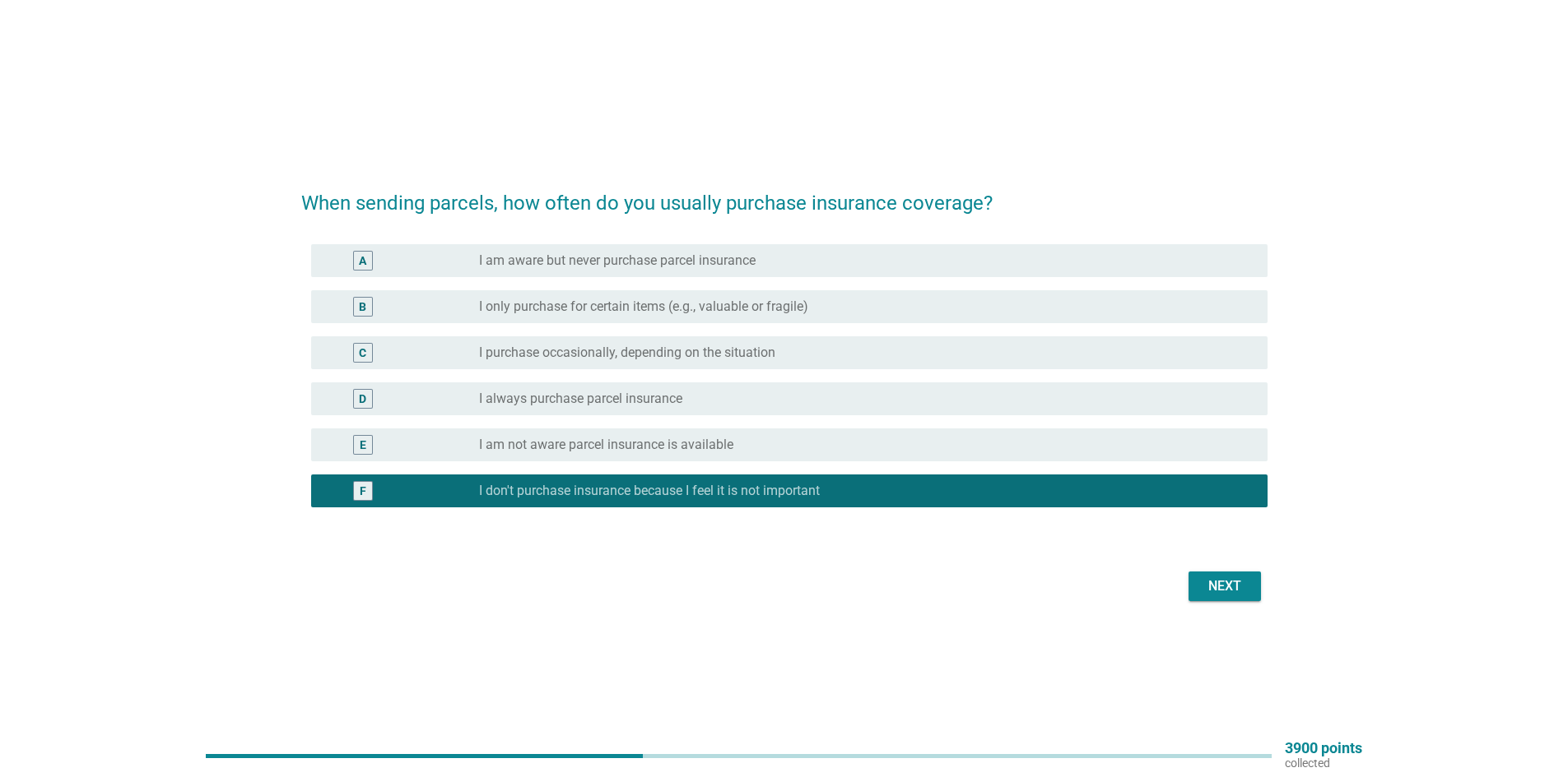
click at [1204, 569] on div "Next" at bounding box center [784, 586] width 966 height 39
click at [1216, 579] on div "Next" at bounding box center [1225, 586] width 47 height 20
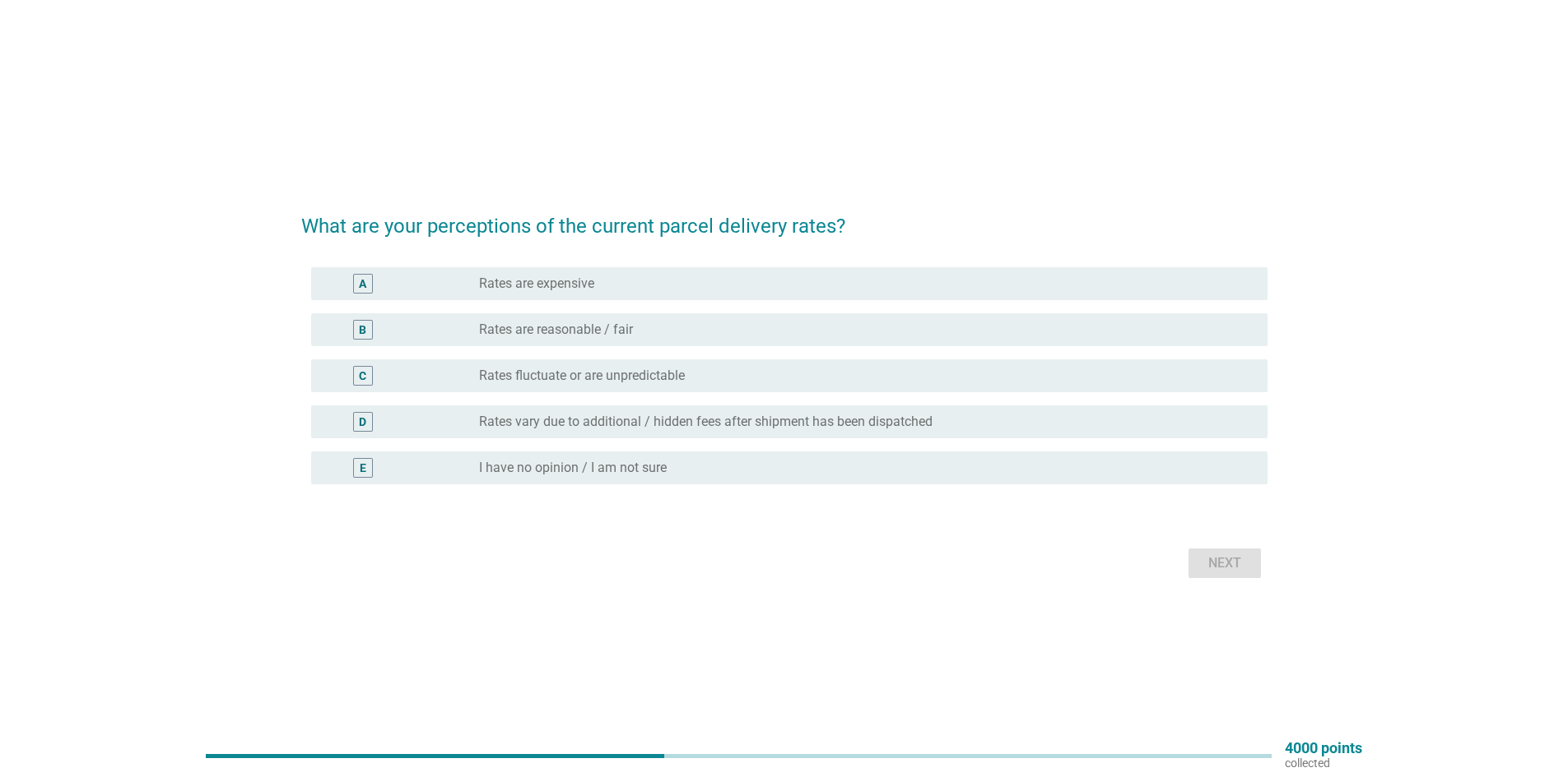
click at [603, 322] on label "Rates are reasonable / fair" at bounding box center [555, 330] width 153 height 17
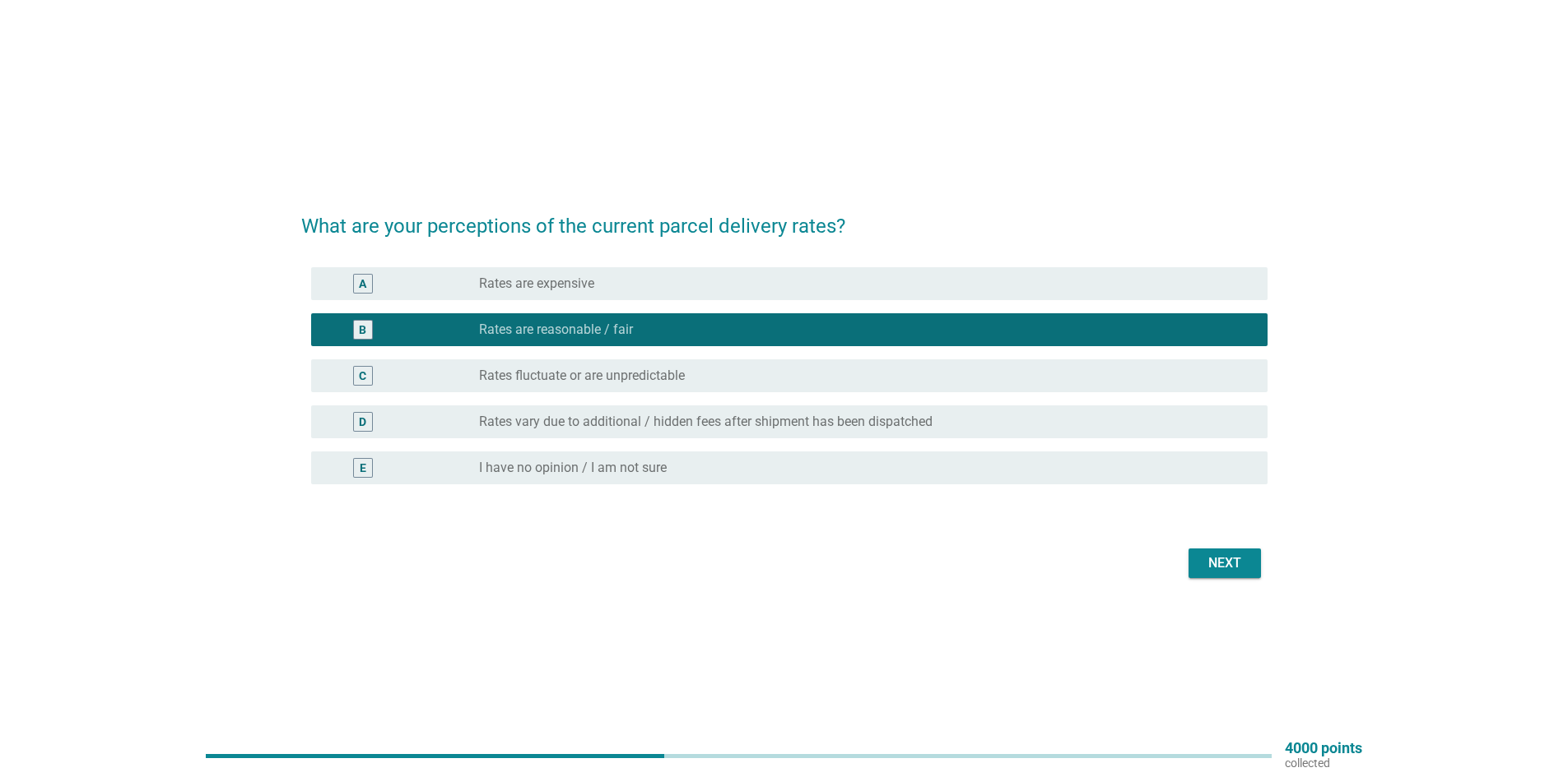
click at [1233, 557] on div "Next" at bounding box center [1225, 563] width 47 height 20
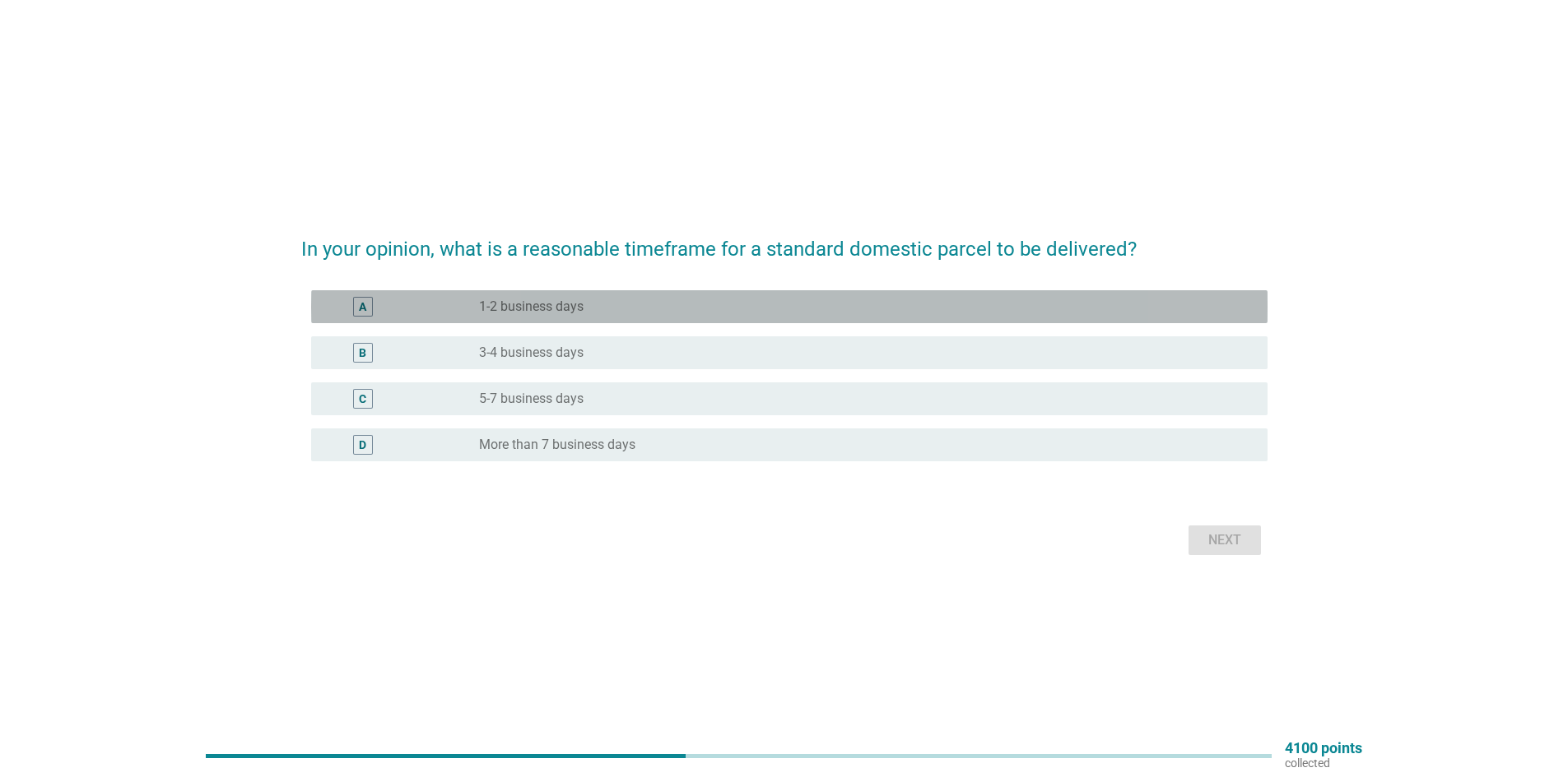
drag, startPoint x: 654, startPoint y: 309, endPoint x: 678, endPoint y: 325, distance: 28.8
click at [655, 309] on div "radio_button_unchecked 1-2 business days" at bounding box center [859, 307] width 762 height 17
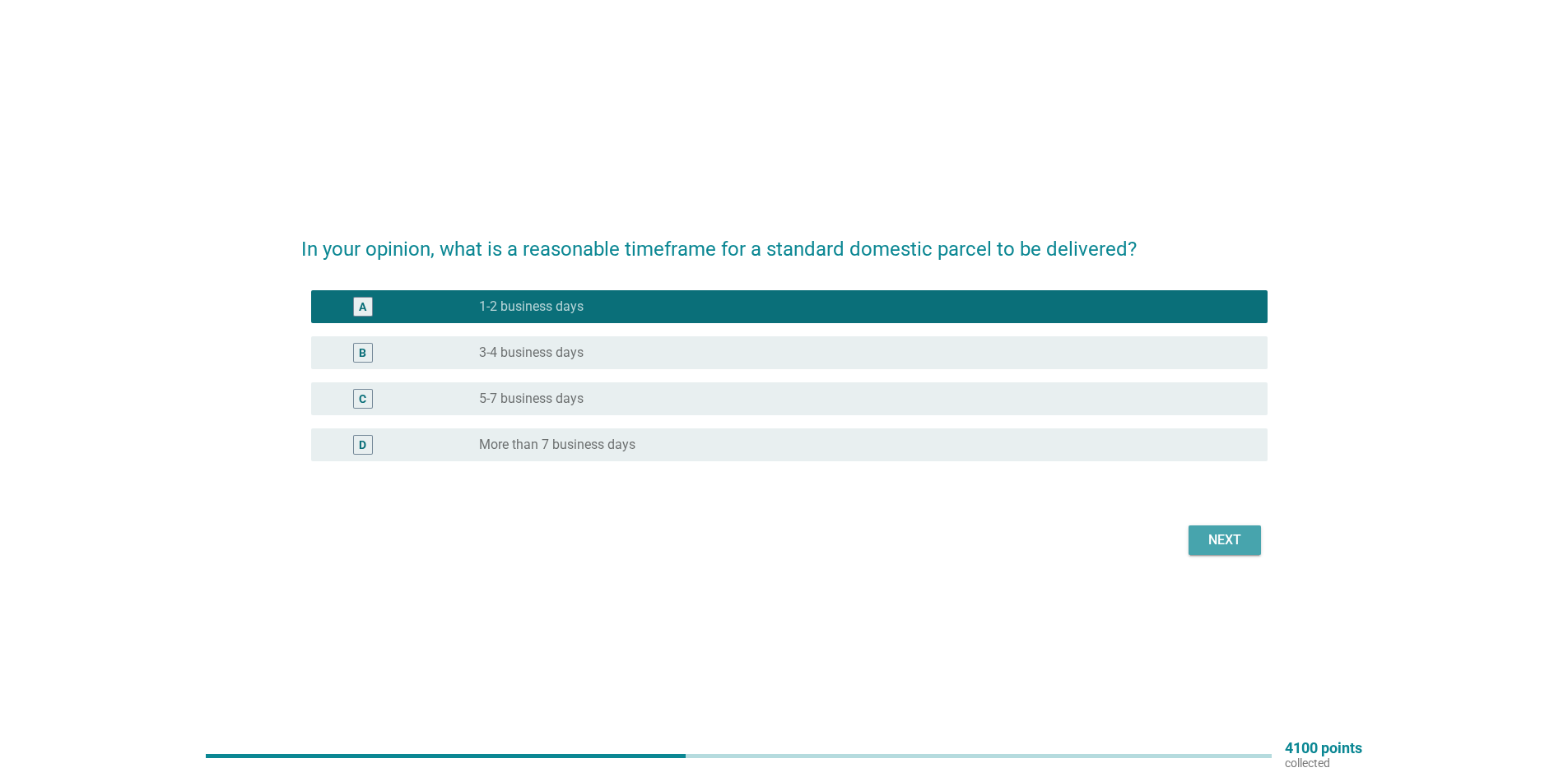
click at [1257, 546] on button "Next" at bounding box center [1225, 540] width 73 height 30
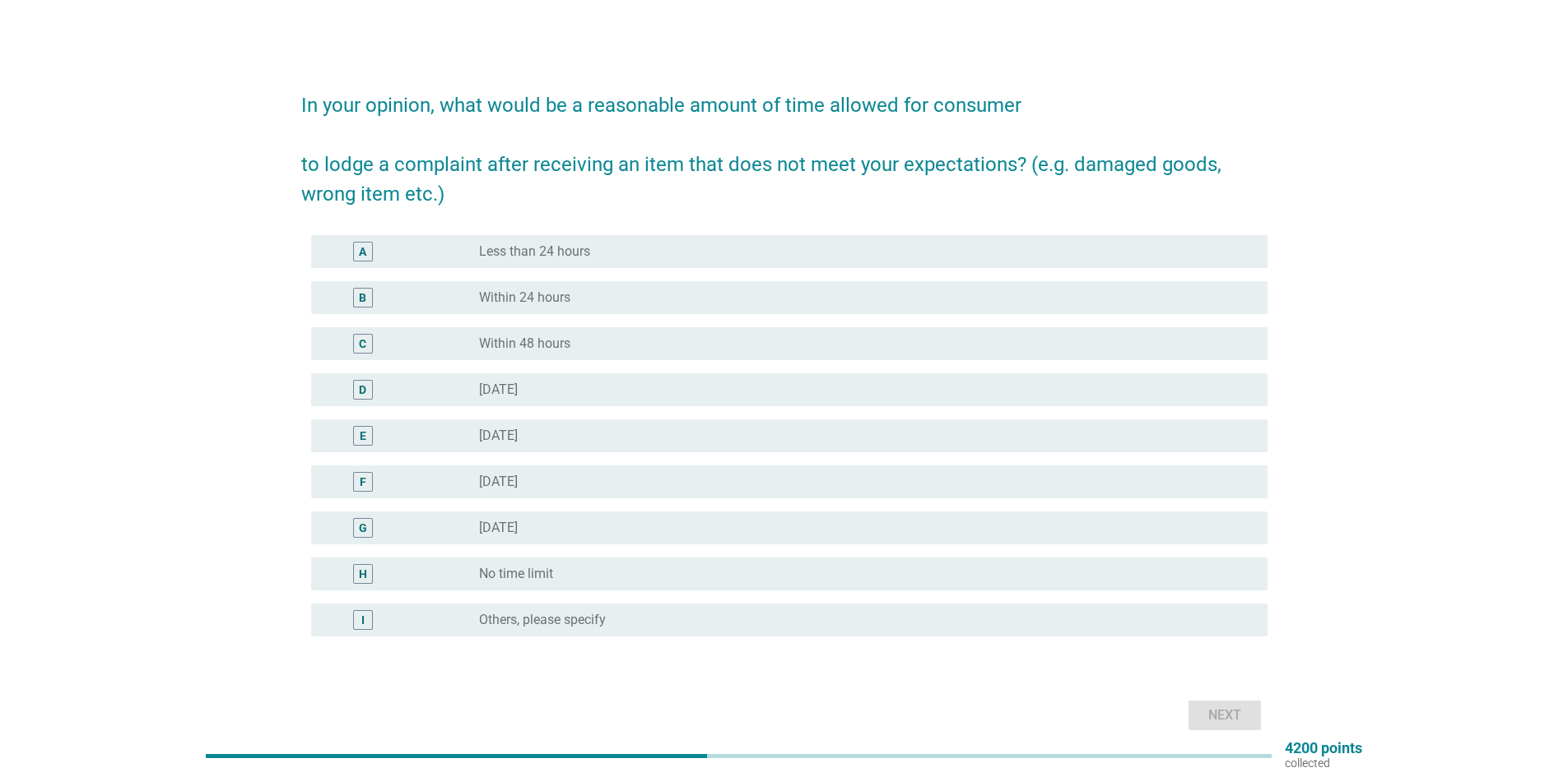
click at [494, 249] on label "Less than 24 hours" at bounding box center [534, 252] width 111 height 17
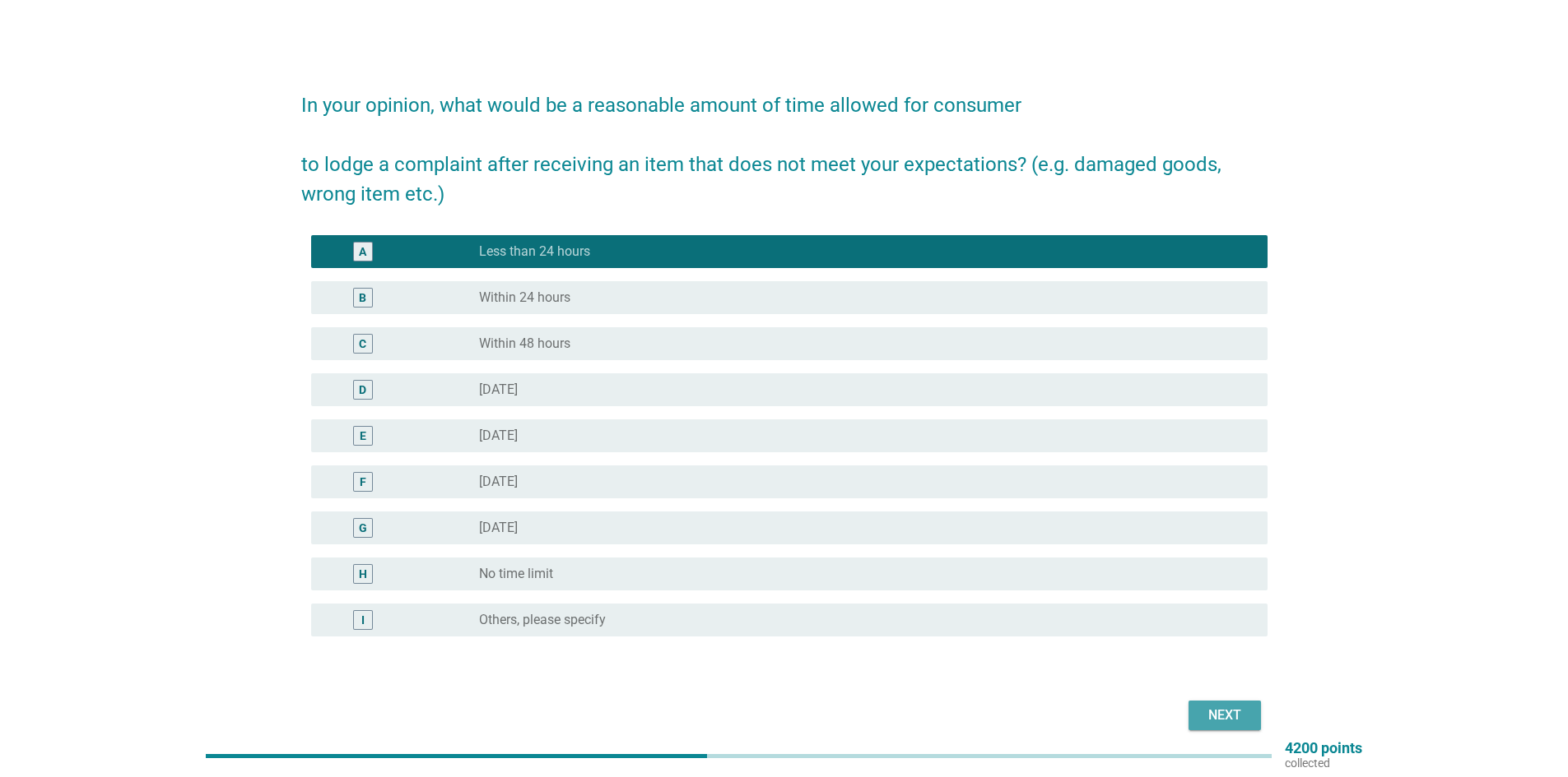
click at [1198, 717] on button "Next" at bounding box center [1225, 716] width 73 height 30
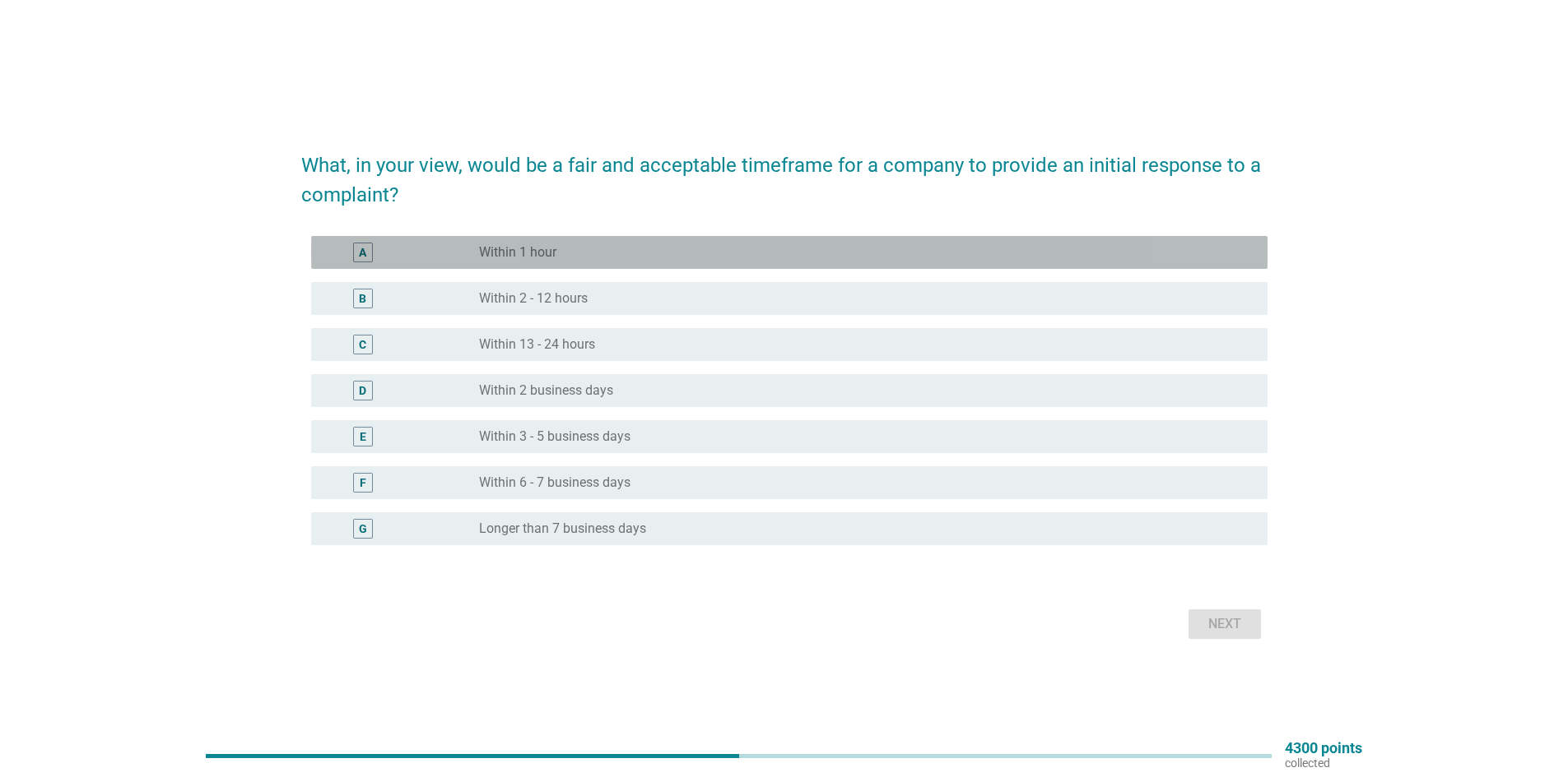
click at [597, 246] on div "radio_button_unchecked Within 1 hour" at bounding box center [859, 253] width 762 height 17
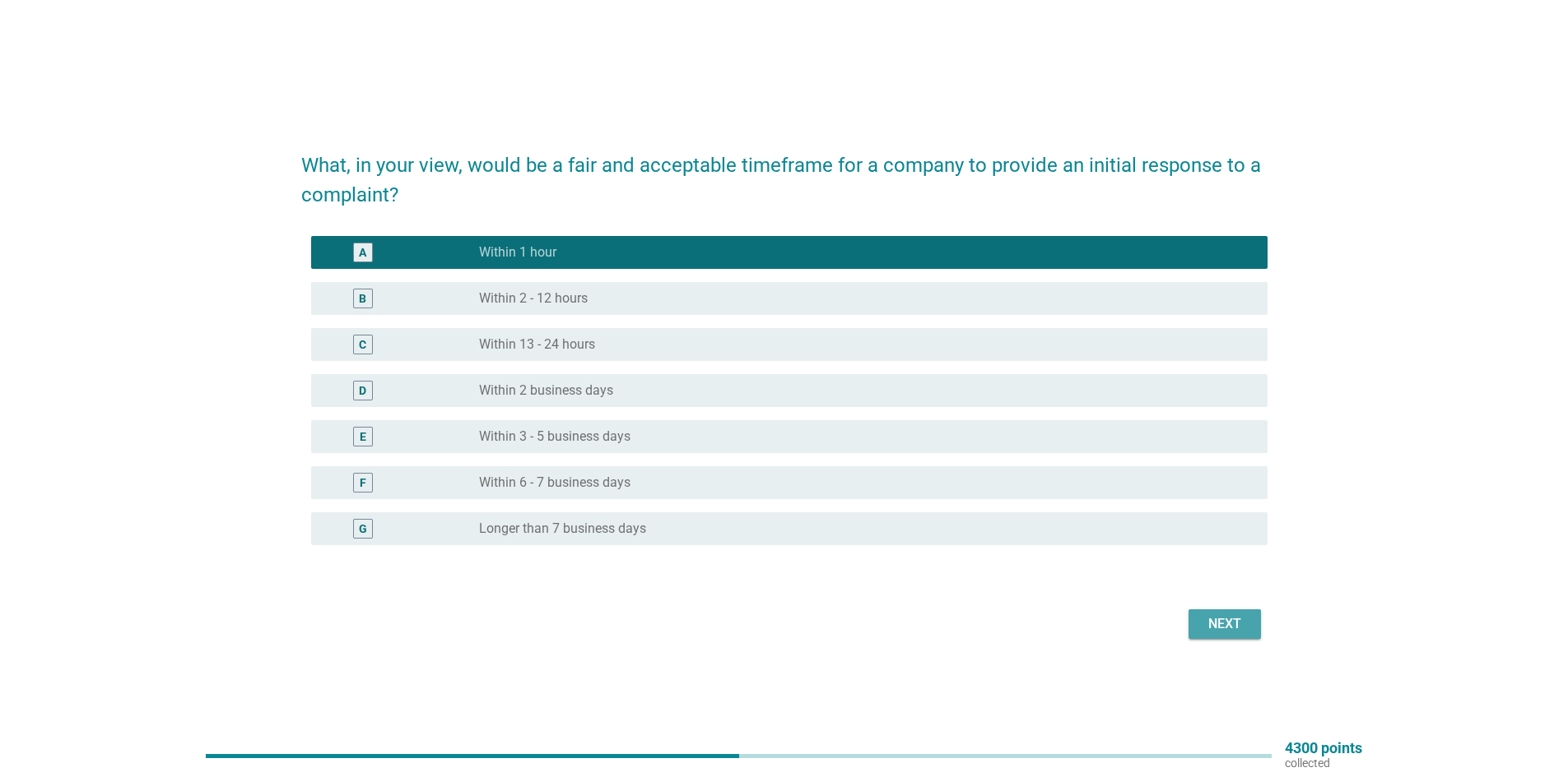
click at [1231, 627] on div "Next" at bounding box center [1225, 624] width 47 height 20
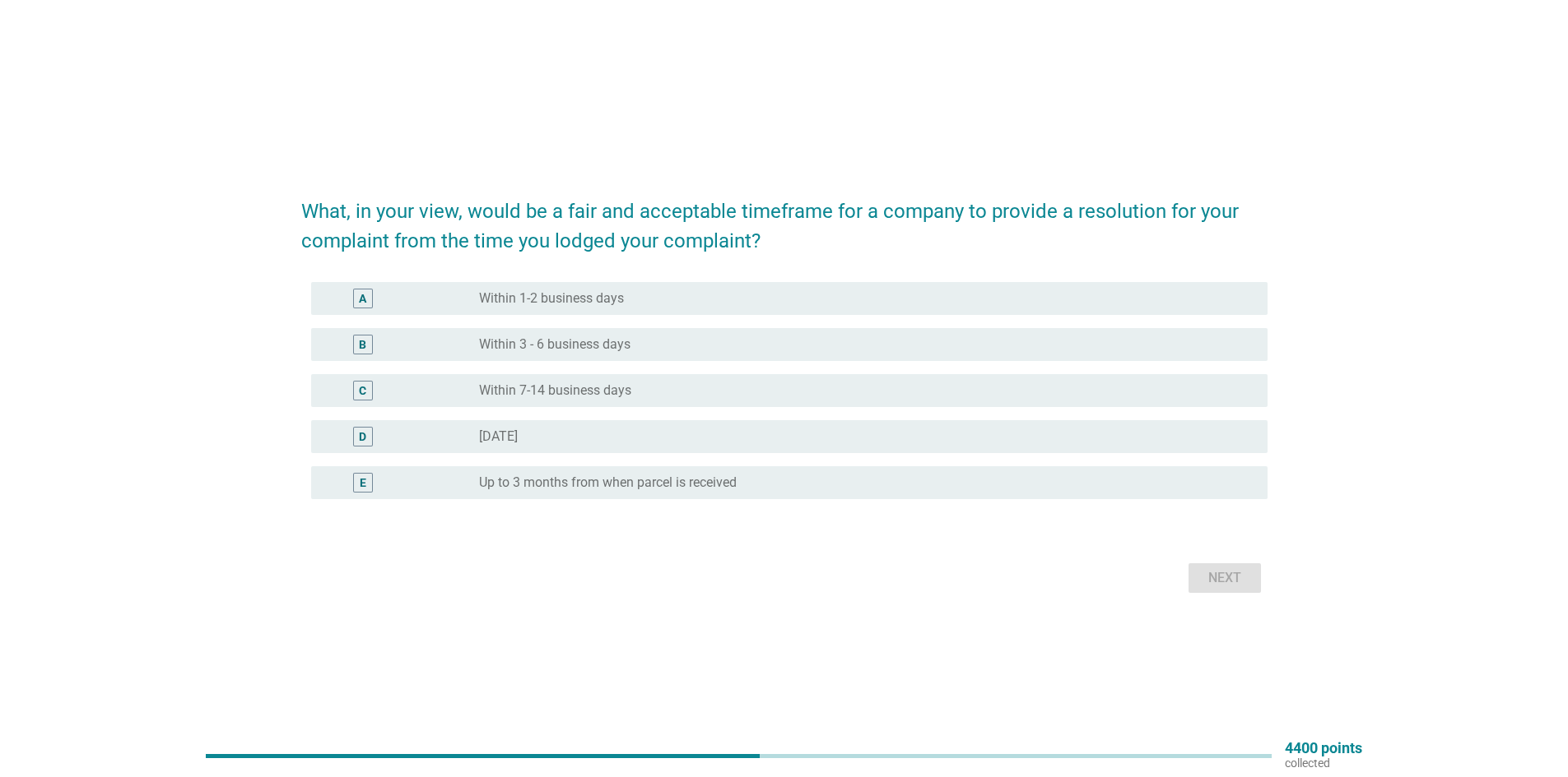
click at [596, 300] on label "Within 1-2 business days" at bounding box center [551, 298] width 145 height 17
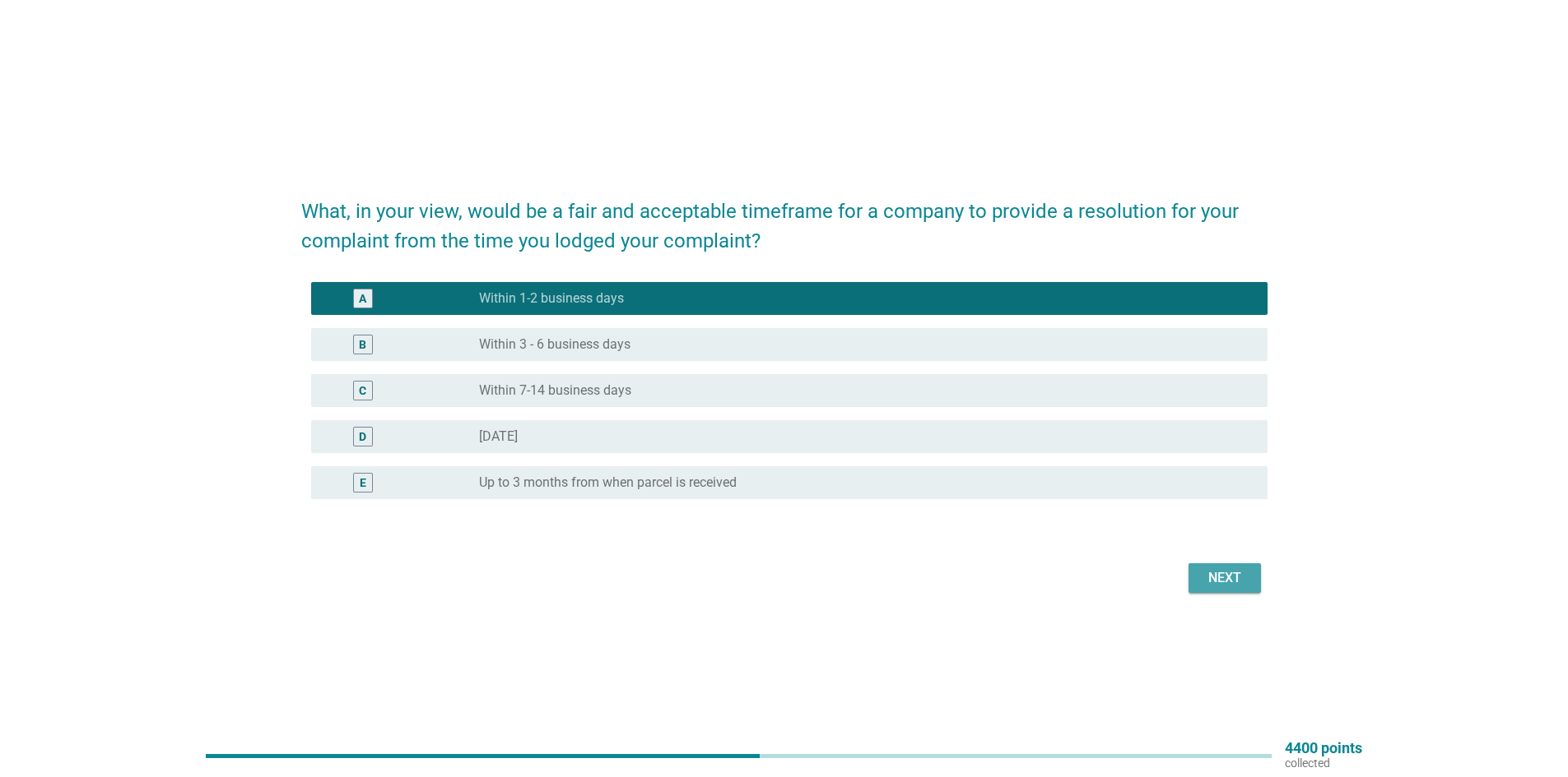
click at [1239, 577] on div "Next" at bounding box center [1225, 577] width 47 height 20
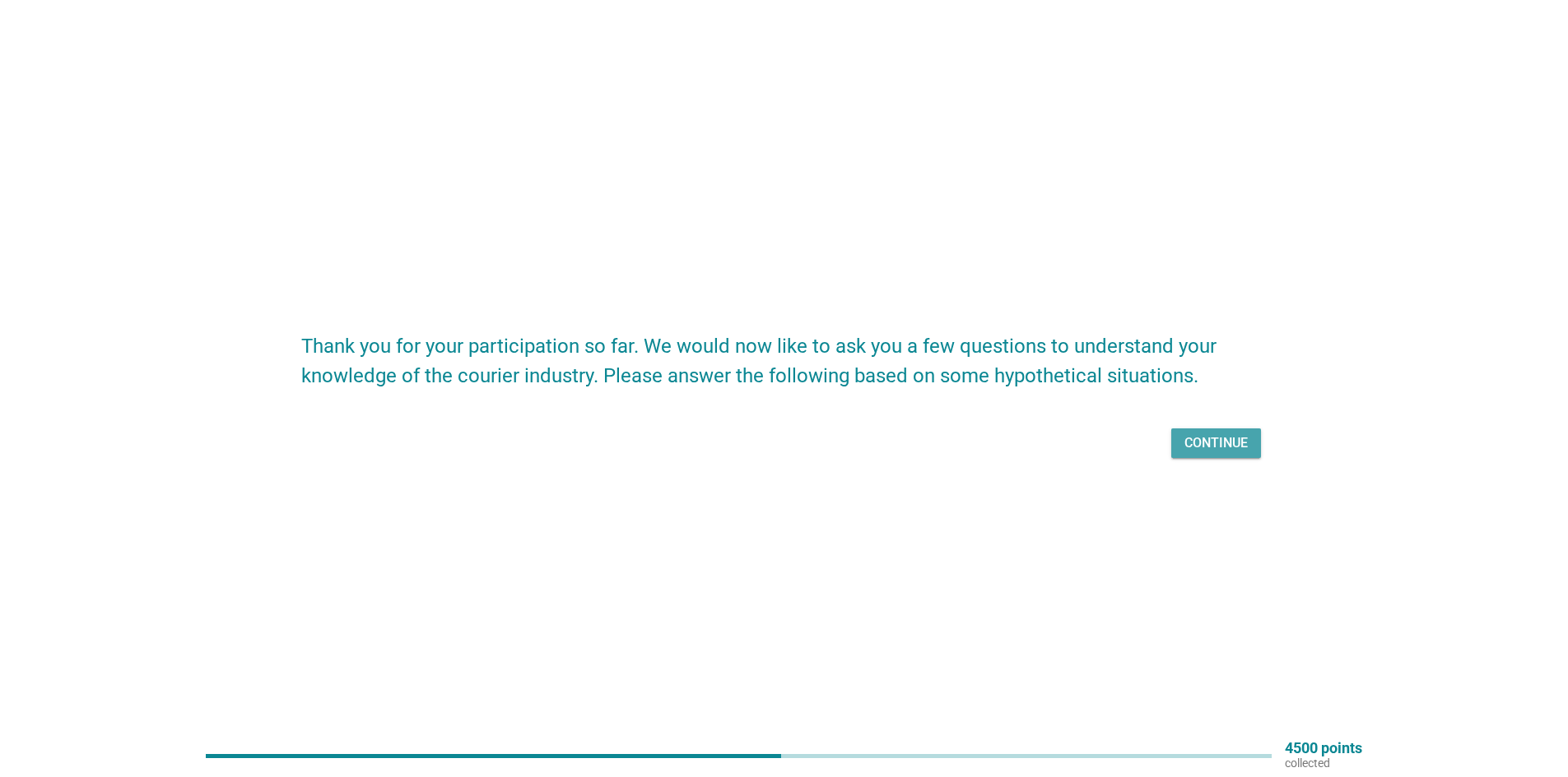
click at [1216, 441] on div "Continue" at bounding box center [1216, 442] width 63 height 20
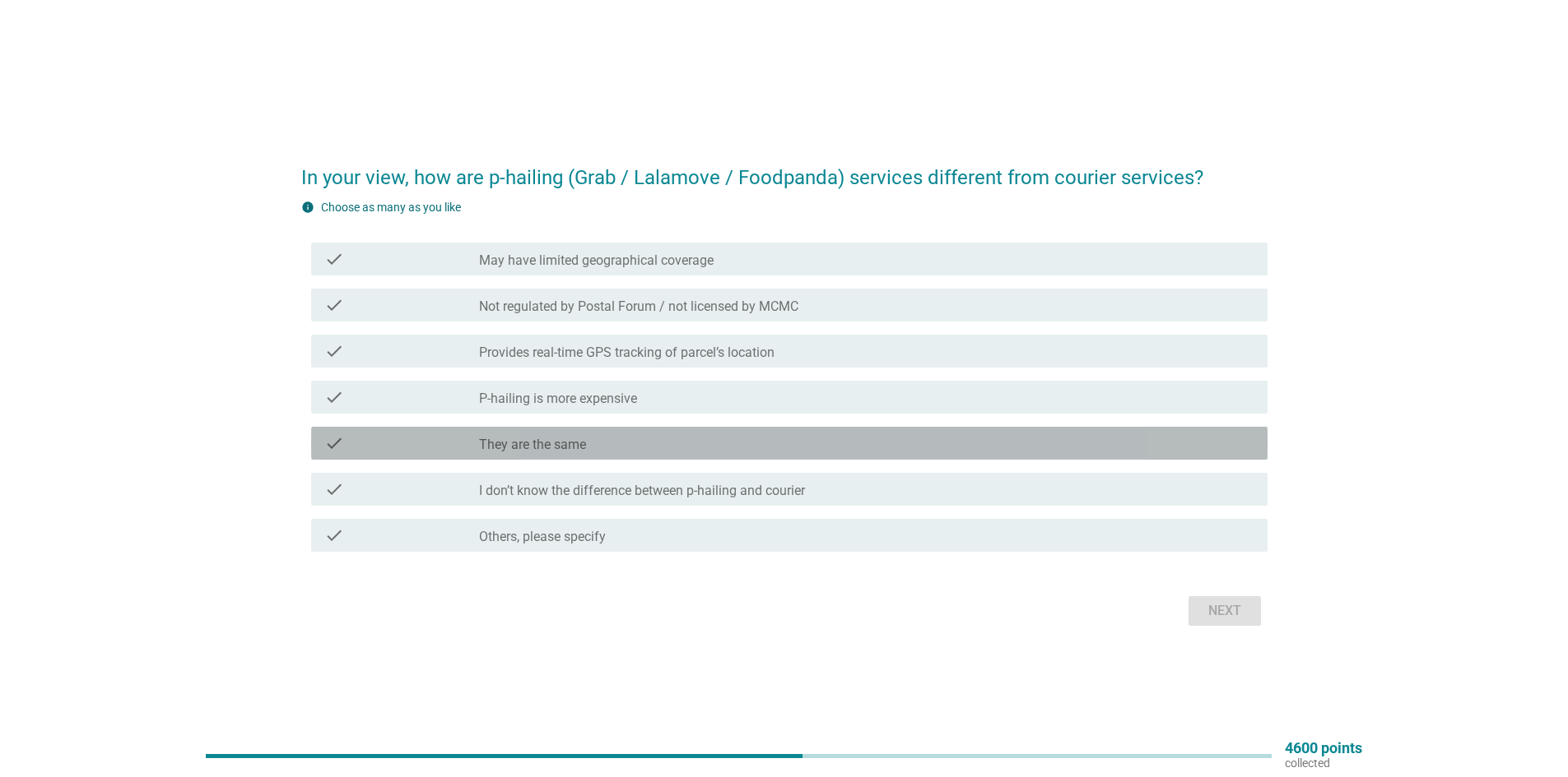
click at [625, 451] on div "check_box_outline_blank They are the same" at bounding box center [867, 442] width 776 height 20
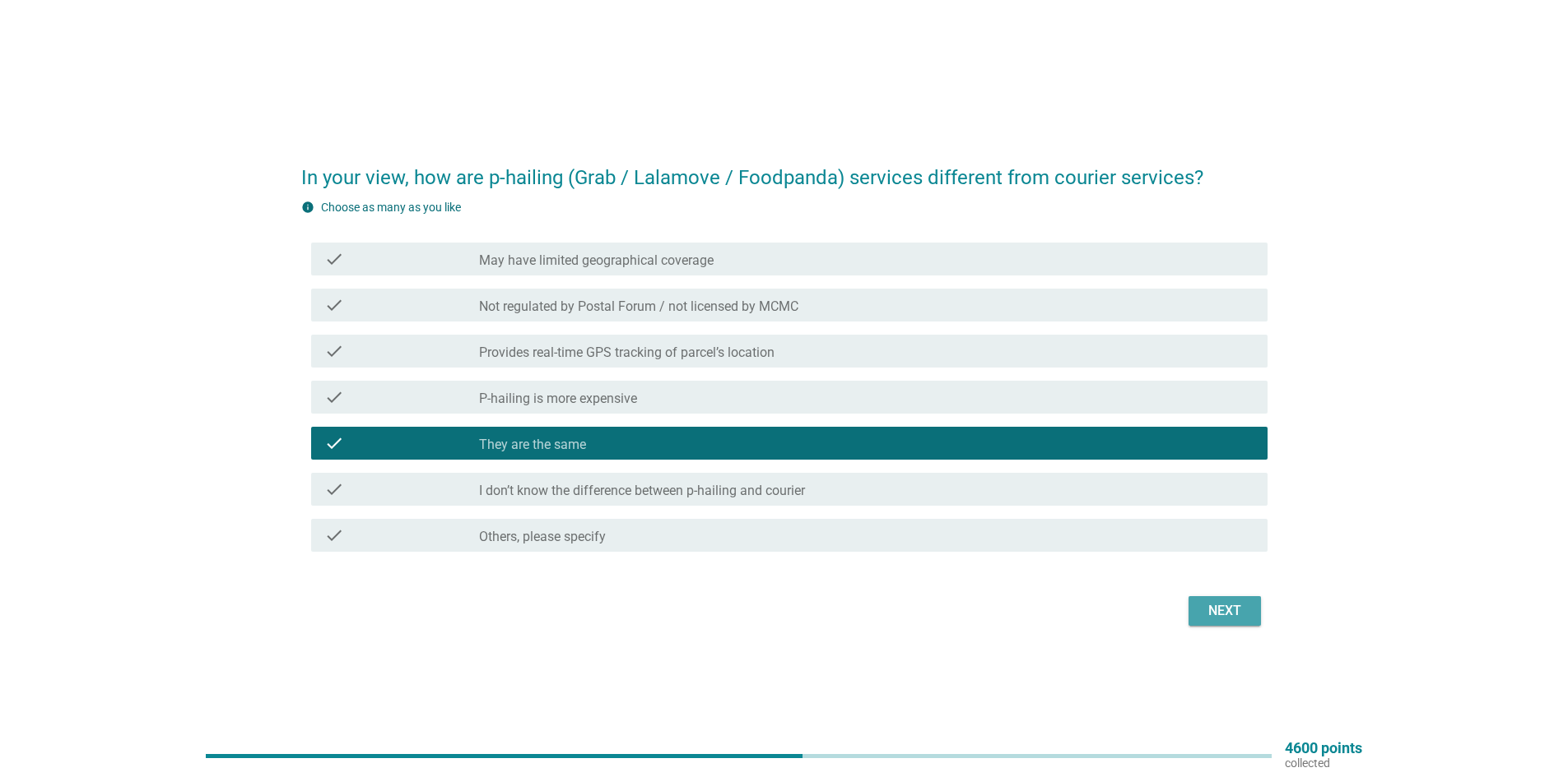
click at [1223, 618] on div "Next" at bounding box center [1225, 611] width 47 height 20
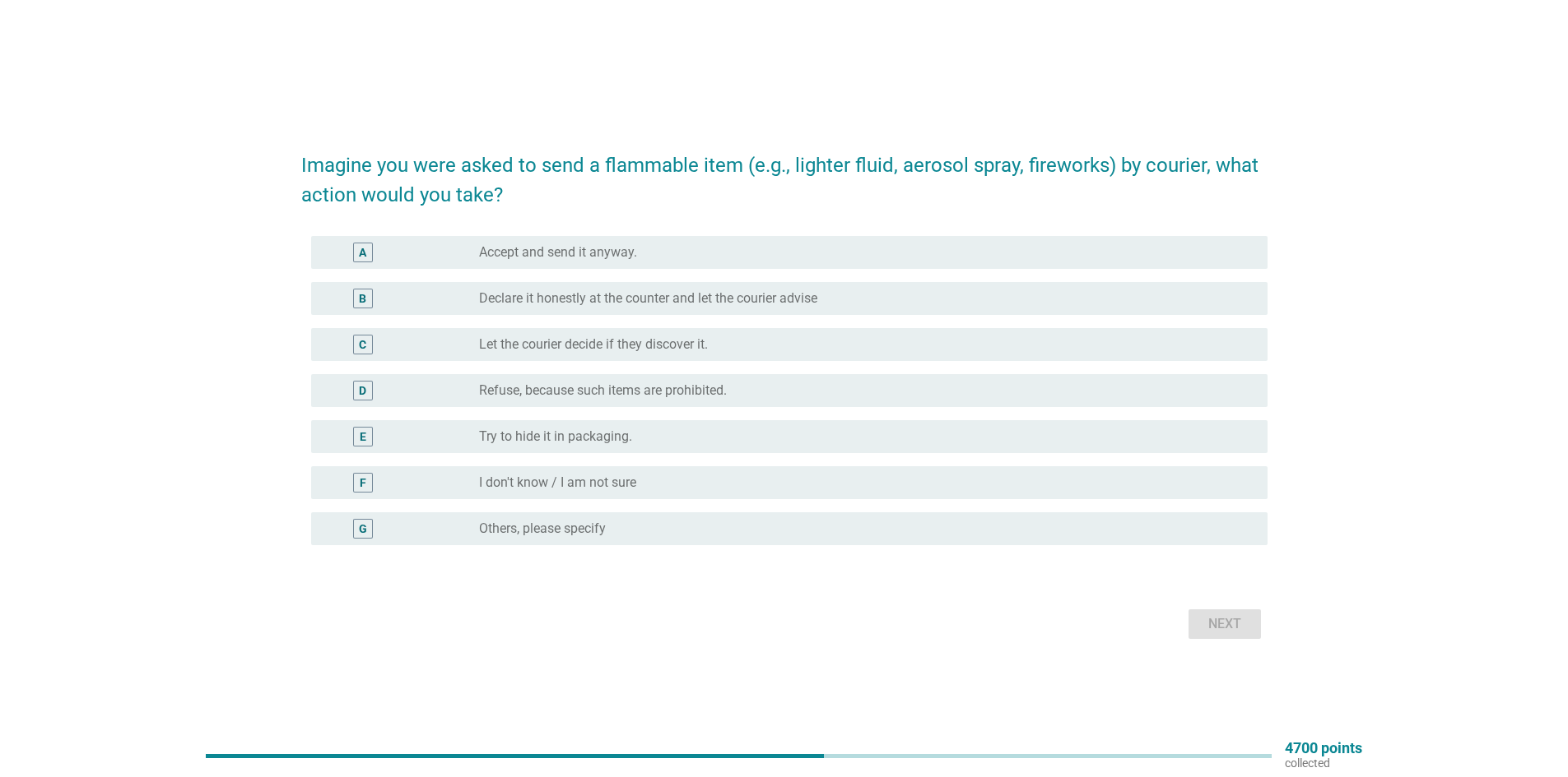
click at [368, 386] on div "D" at bounding box center [363, 390] width 20 height 20
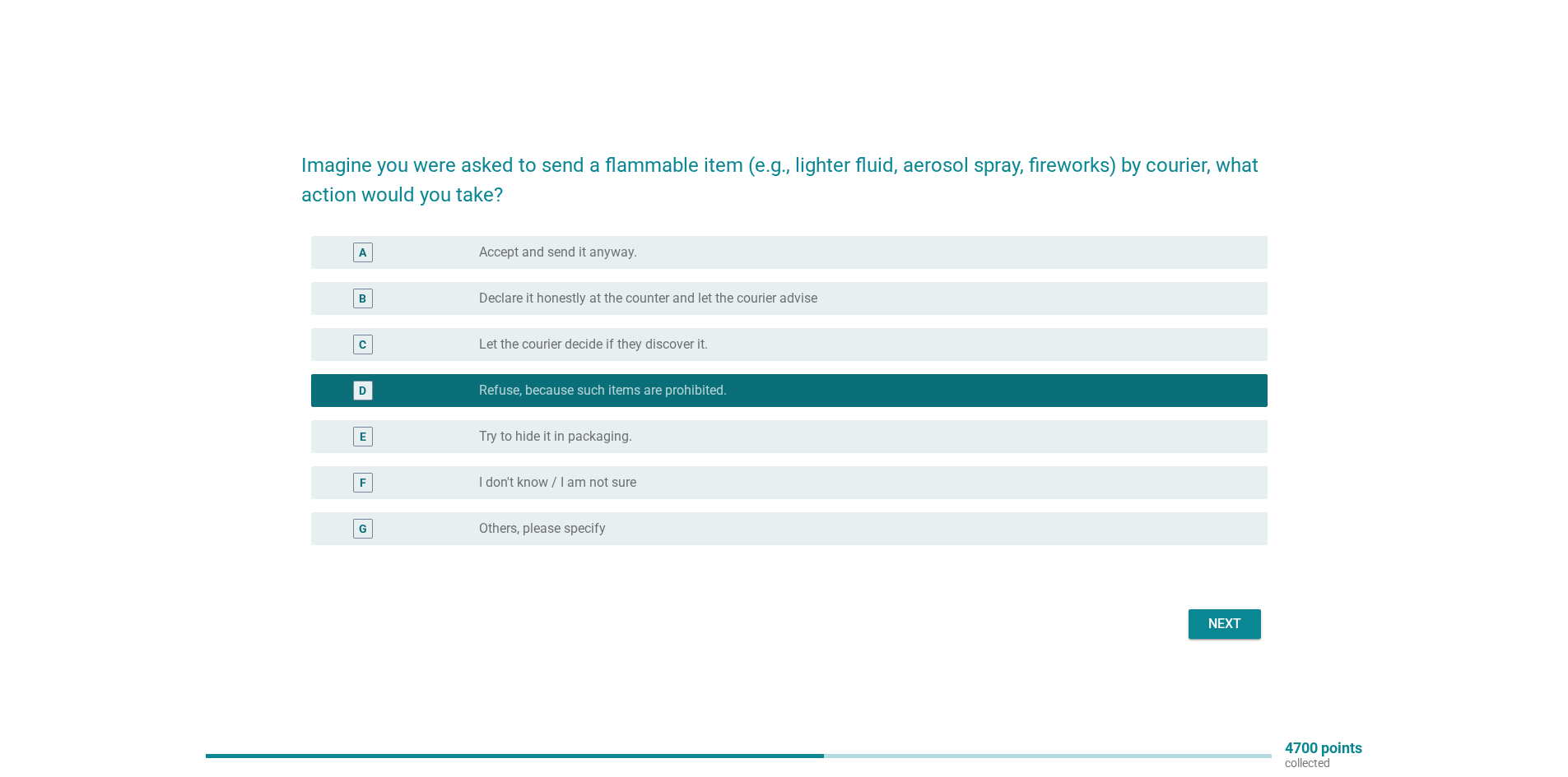
click at [1248, 611] on button "Next" at bounding box center [1225, 625] width 73 height 30
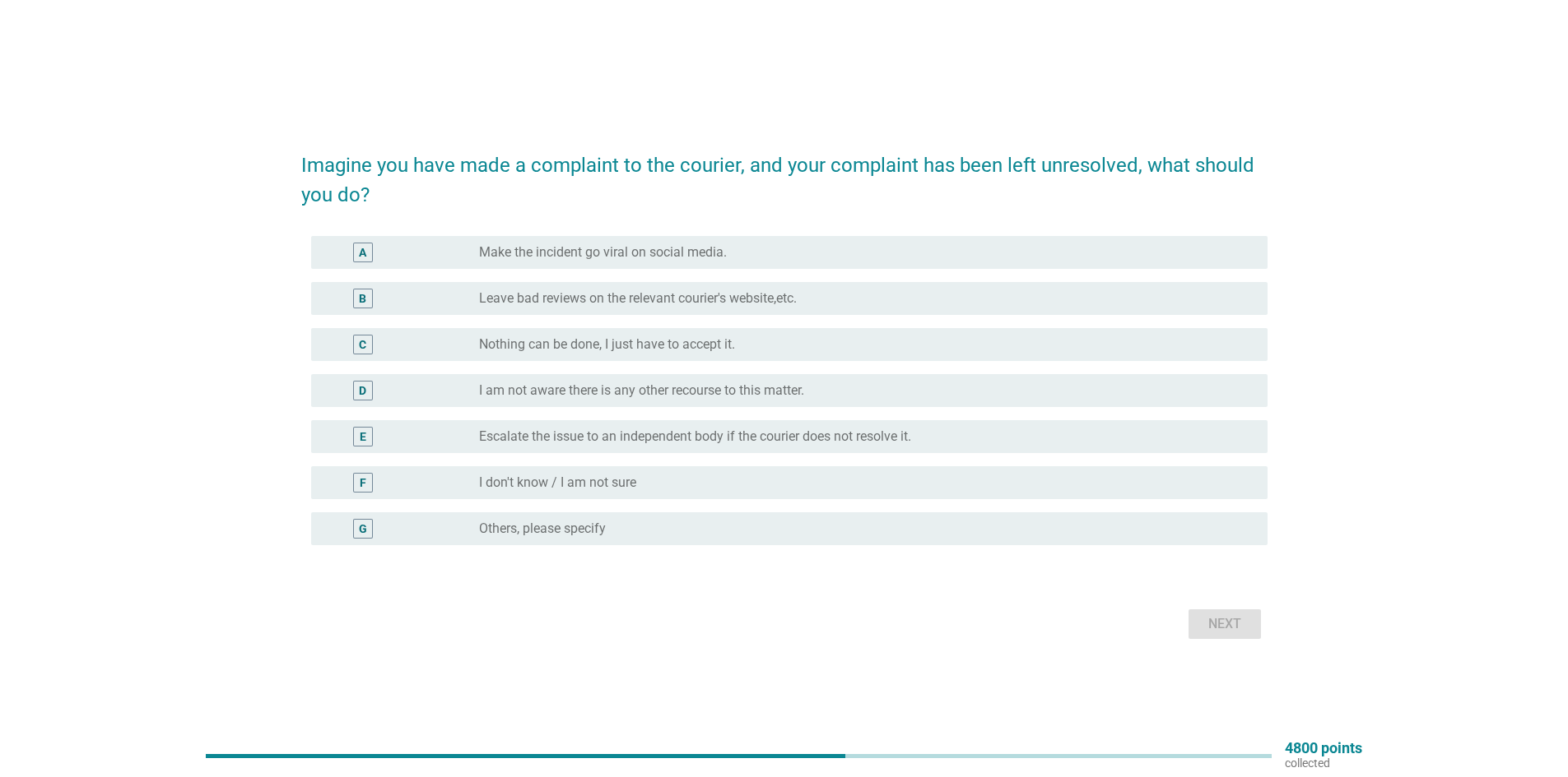
click at [362, 434] on div "E" at bounding box center [363, 436] width 7 height 18
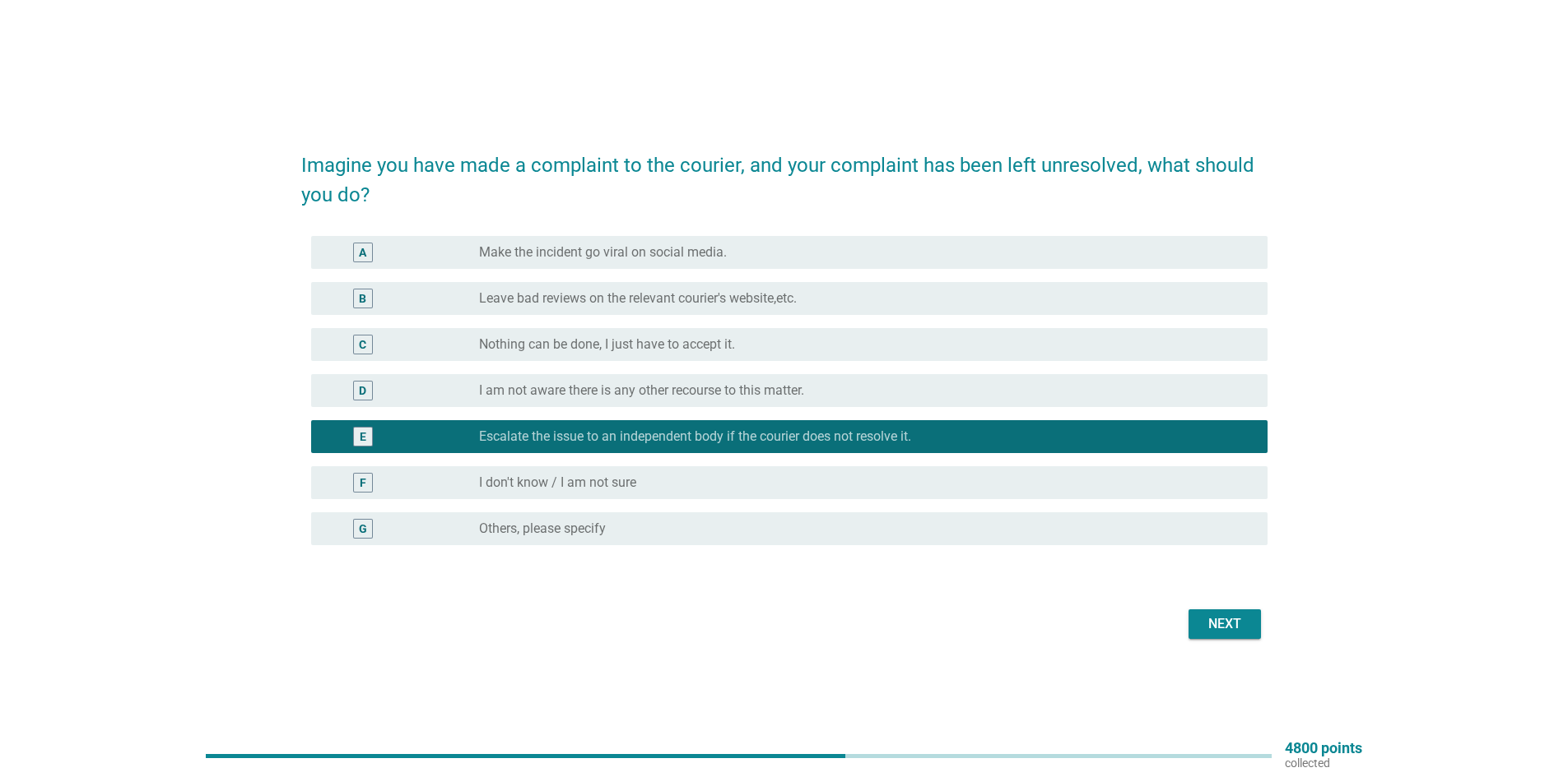
click at [1208, 621] on div "Next" at bounding box center [1225, 624] width 47 height 20
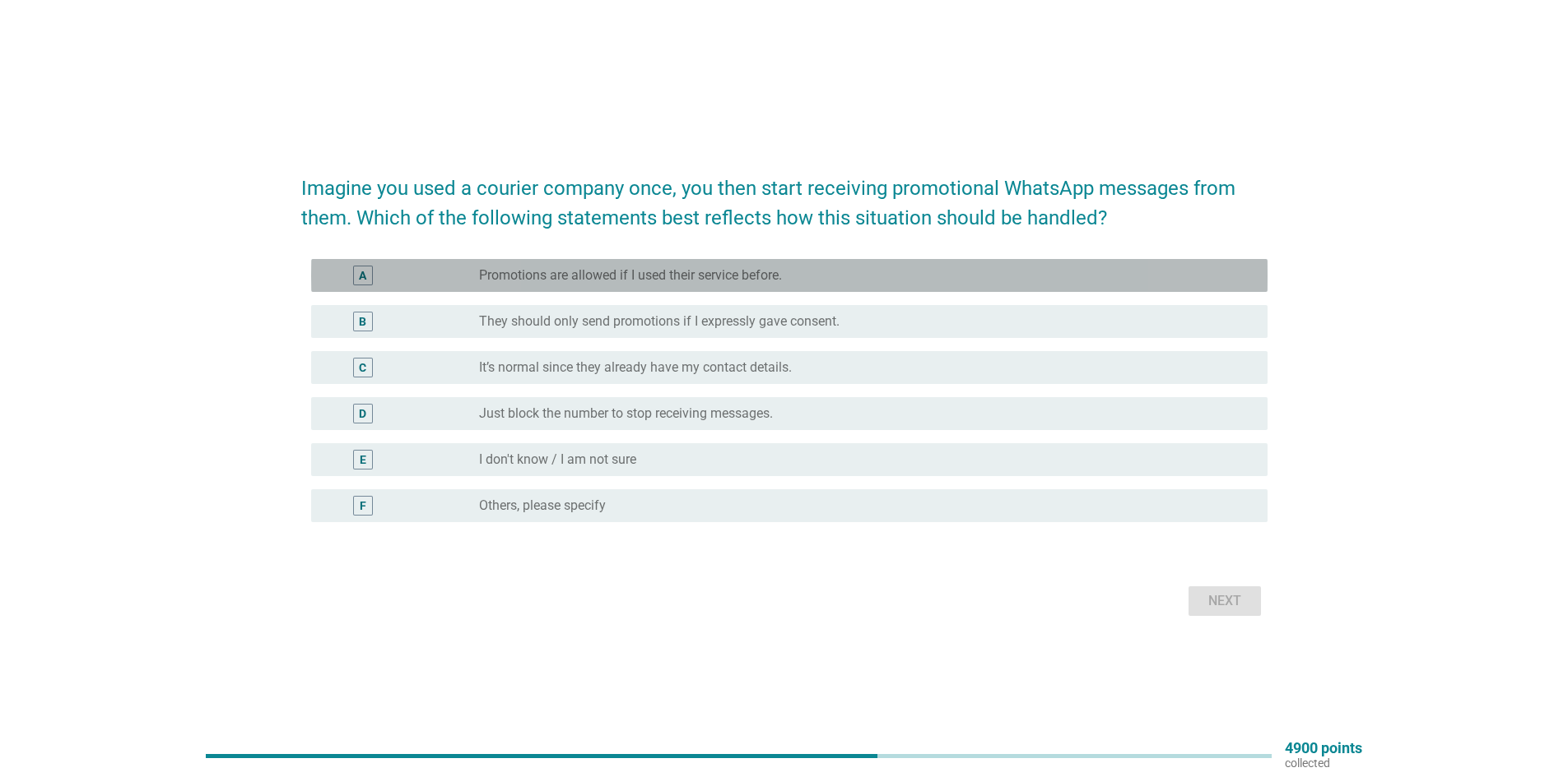
click at [356, 269] on div "A" at bounding box center [363, 275] width 20 height 20
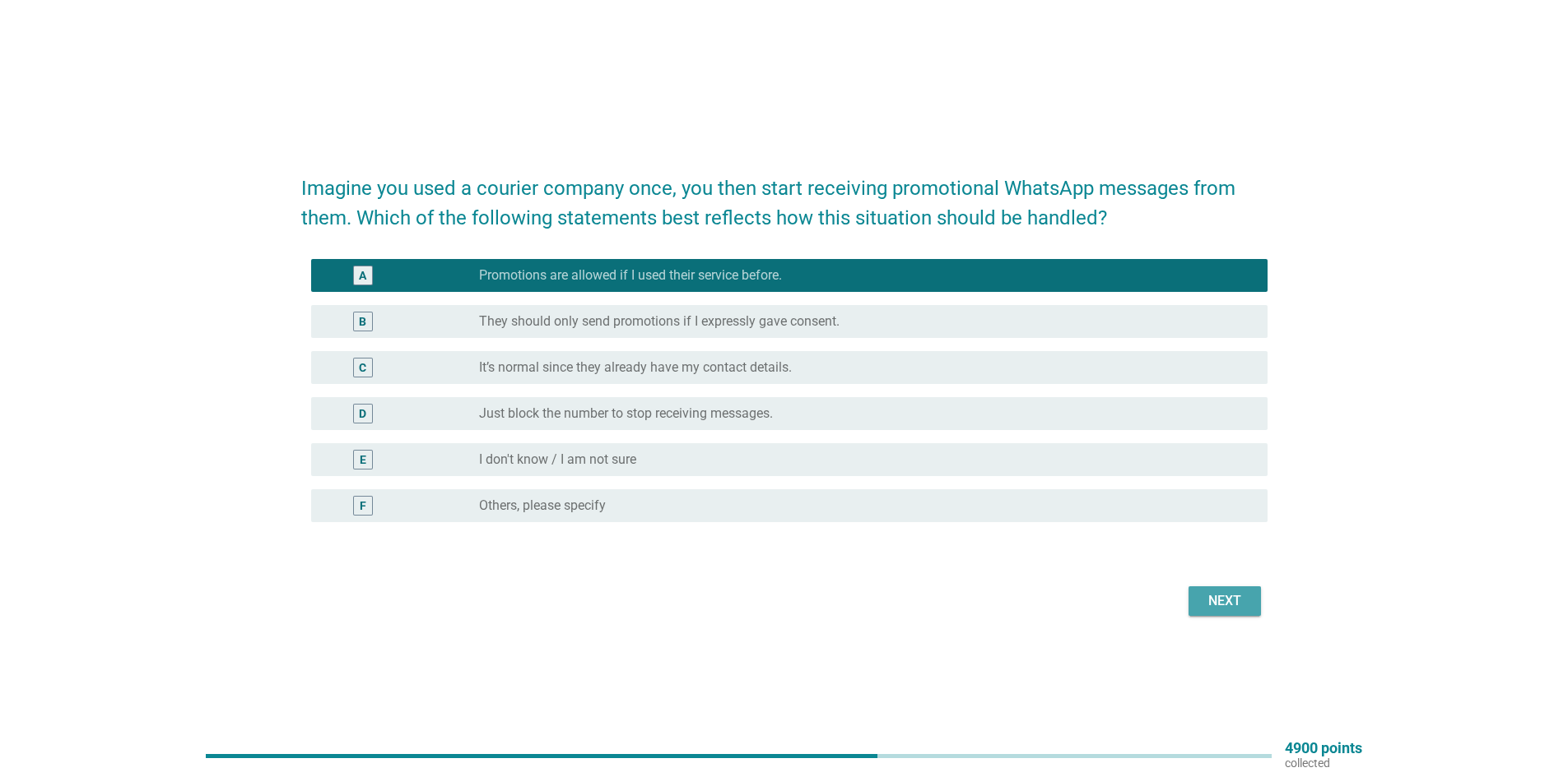
click at [1225, 598] on div "Next" at bounding box center [1225, 600] width 47 height 20
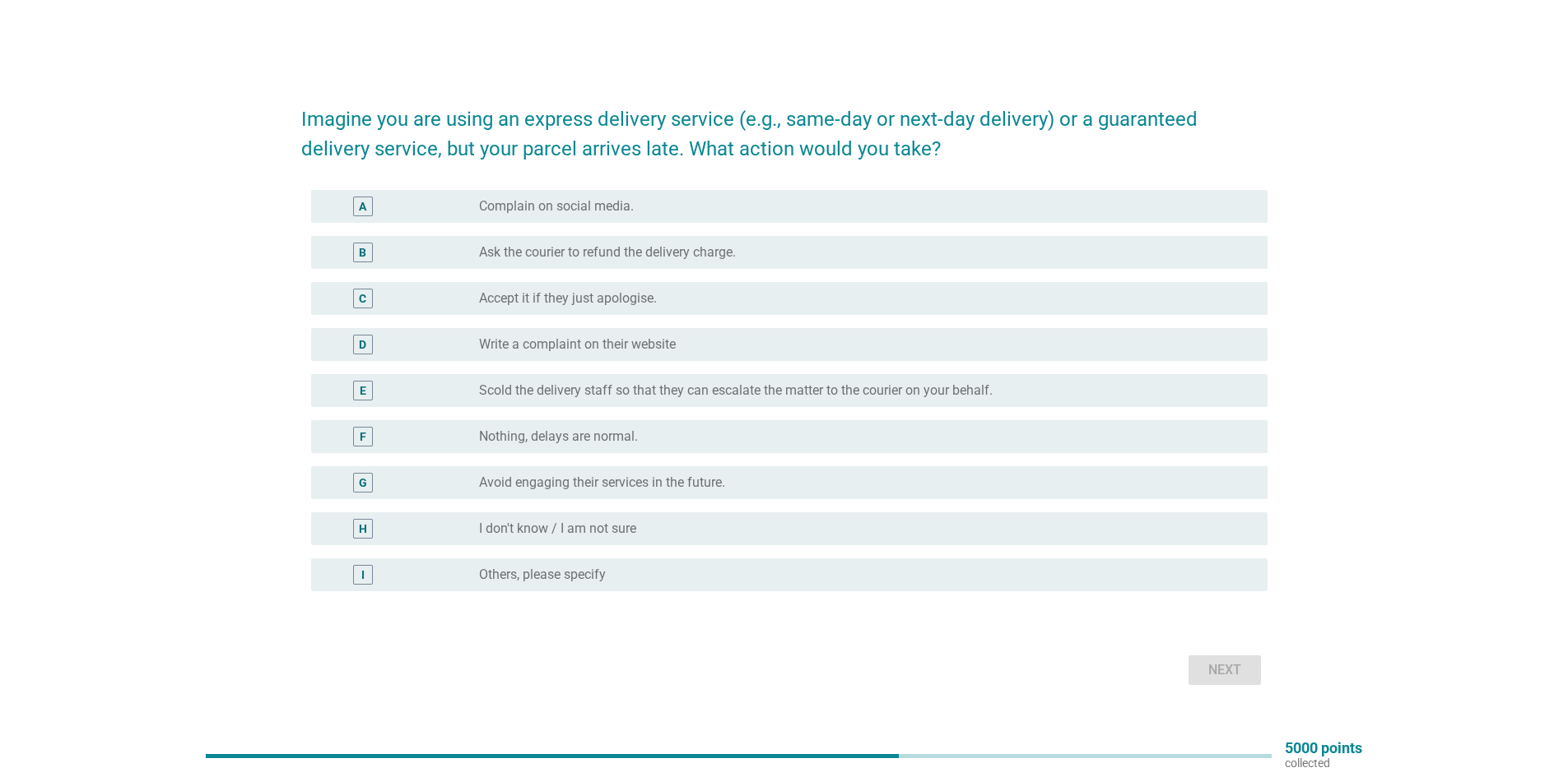
click at [361, 476] on div "G" at bounding box center [363, 482] width 8 height 18
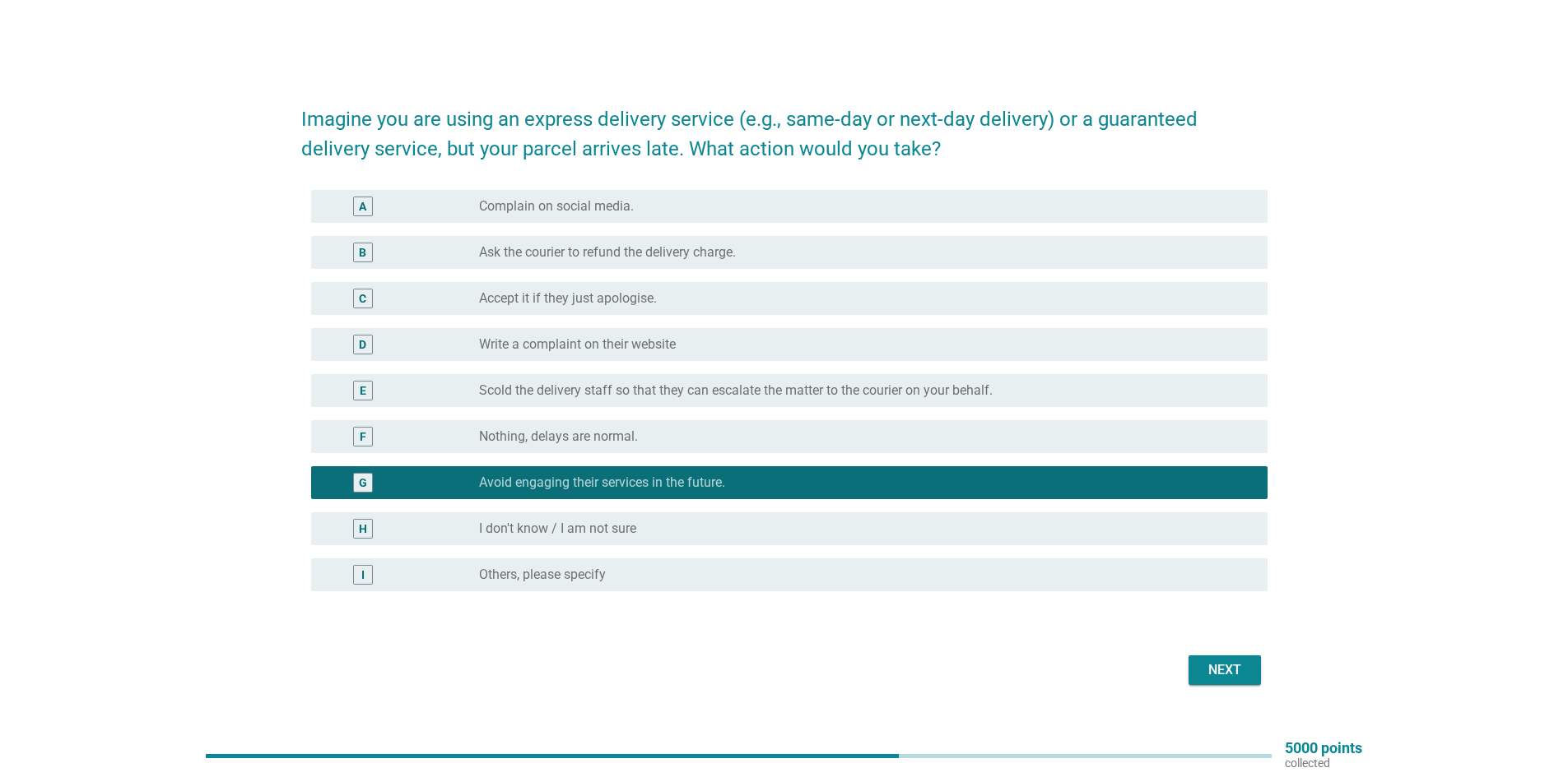
click at [1237, 658] on button "Next" at bounding box center [1225, 670] width 73 height 30
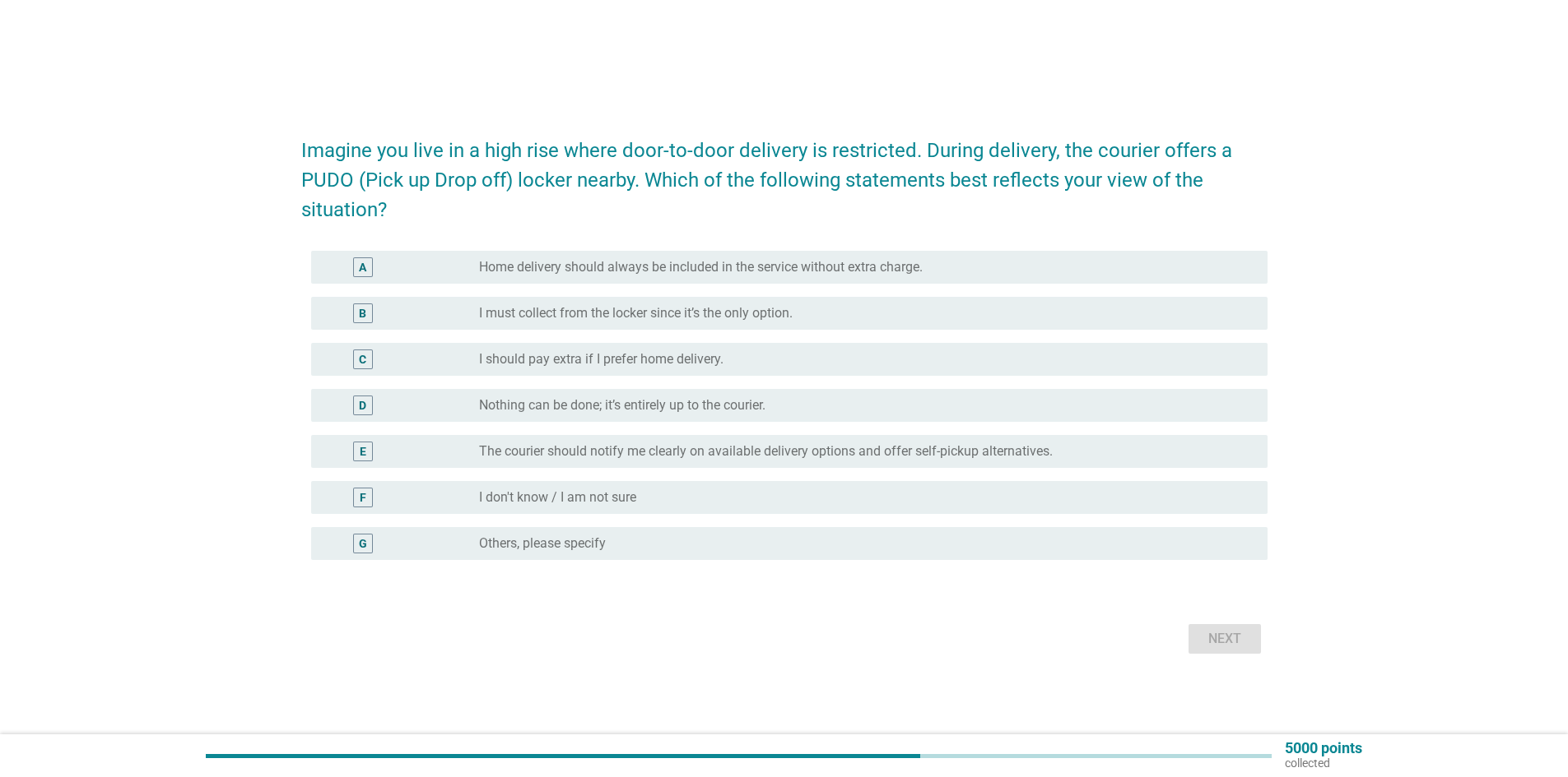
click at [362, 451] on div "E" at bounding box center [363, 451] width 7 height 18
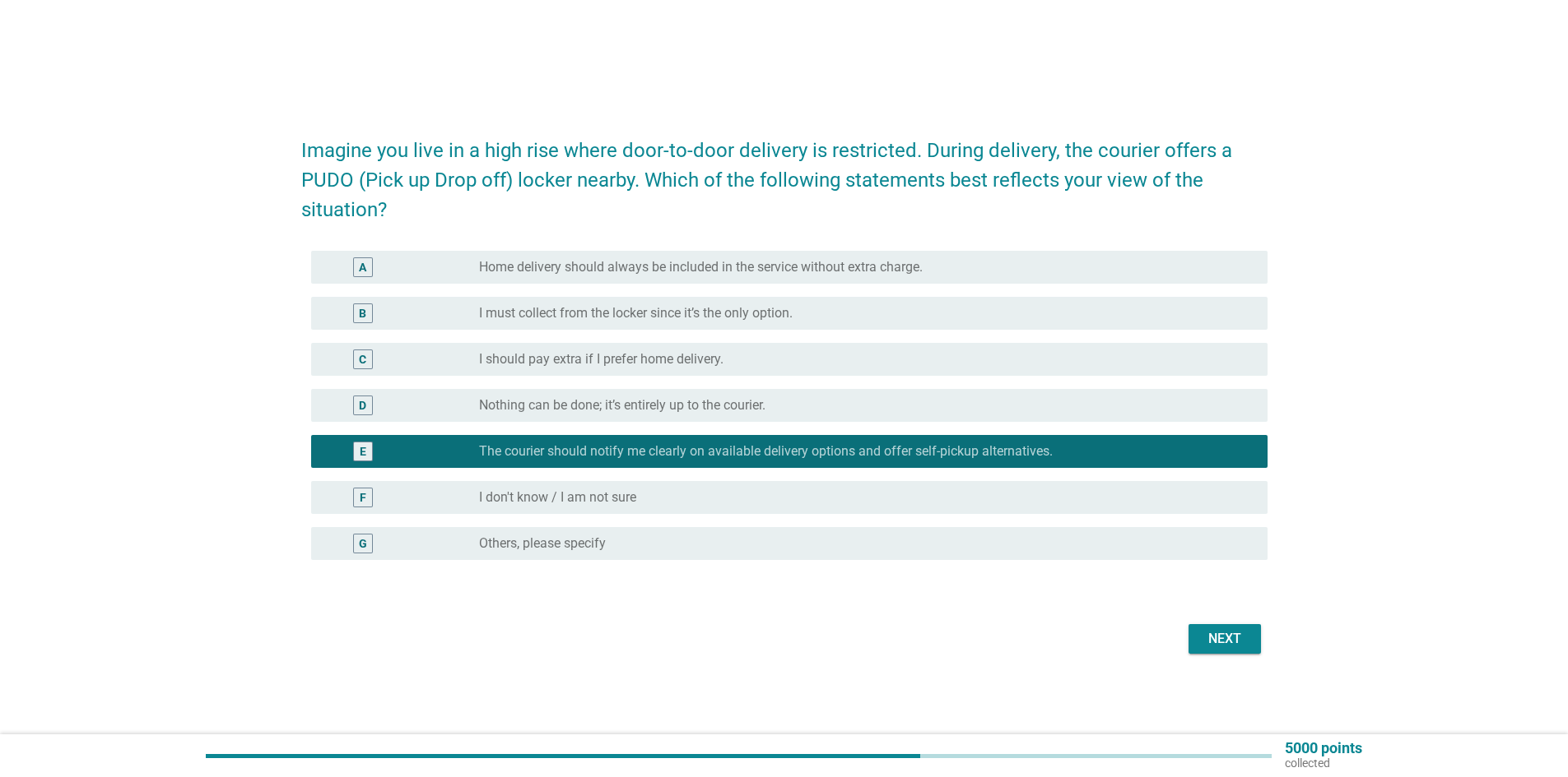
click at [1204, 637] on div "Next" at bounding box center [1225, 639] width 47 height 20
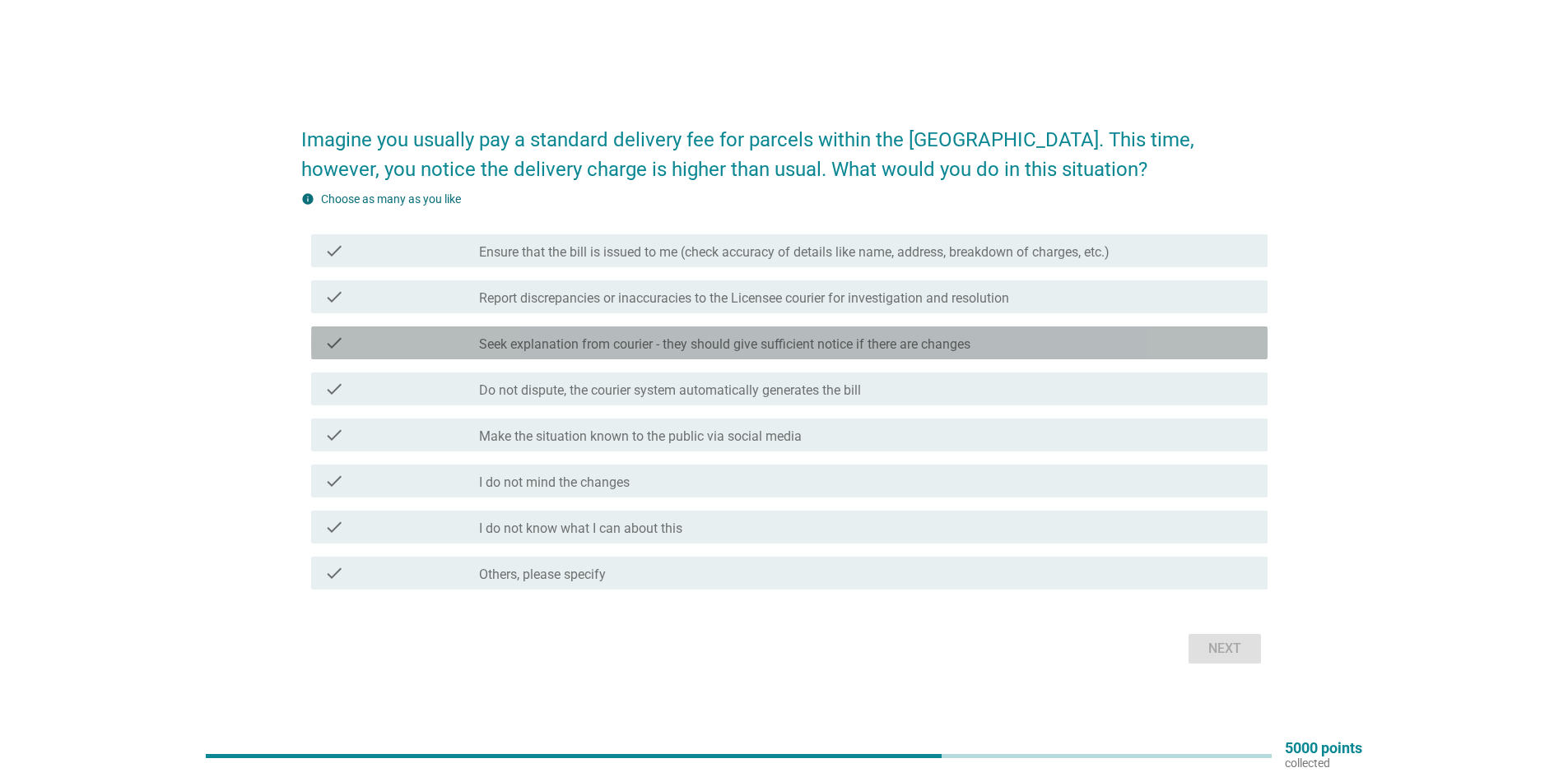
click at [335, 334] on icon "check" at bounding box center [334, 342] width 20 height 20
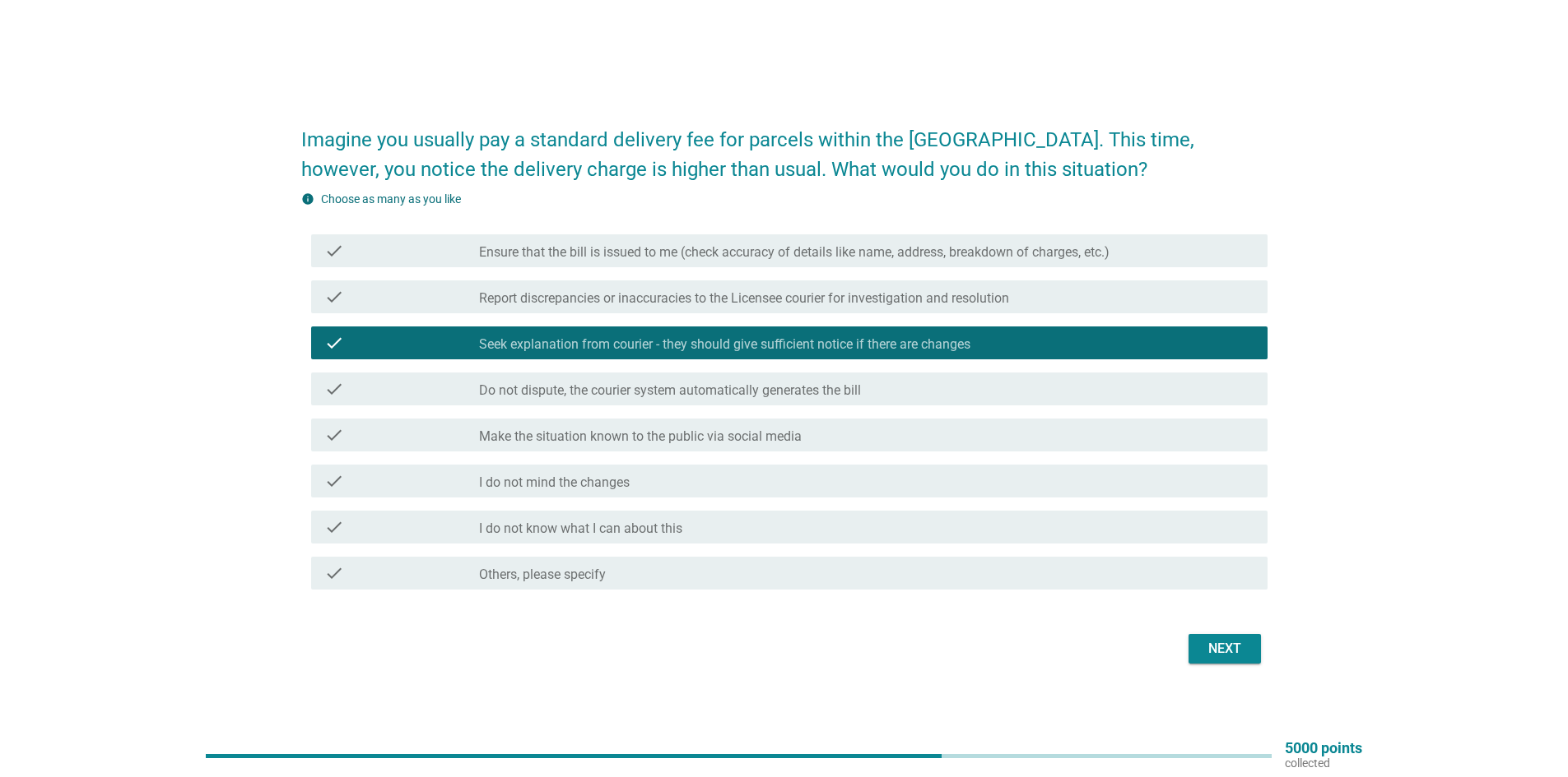
click at [1229, 639] on button "Next" at bounding box center [1225, 649] width 73 height 30
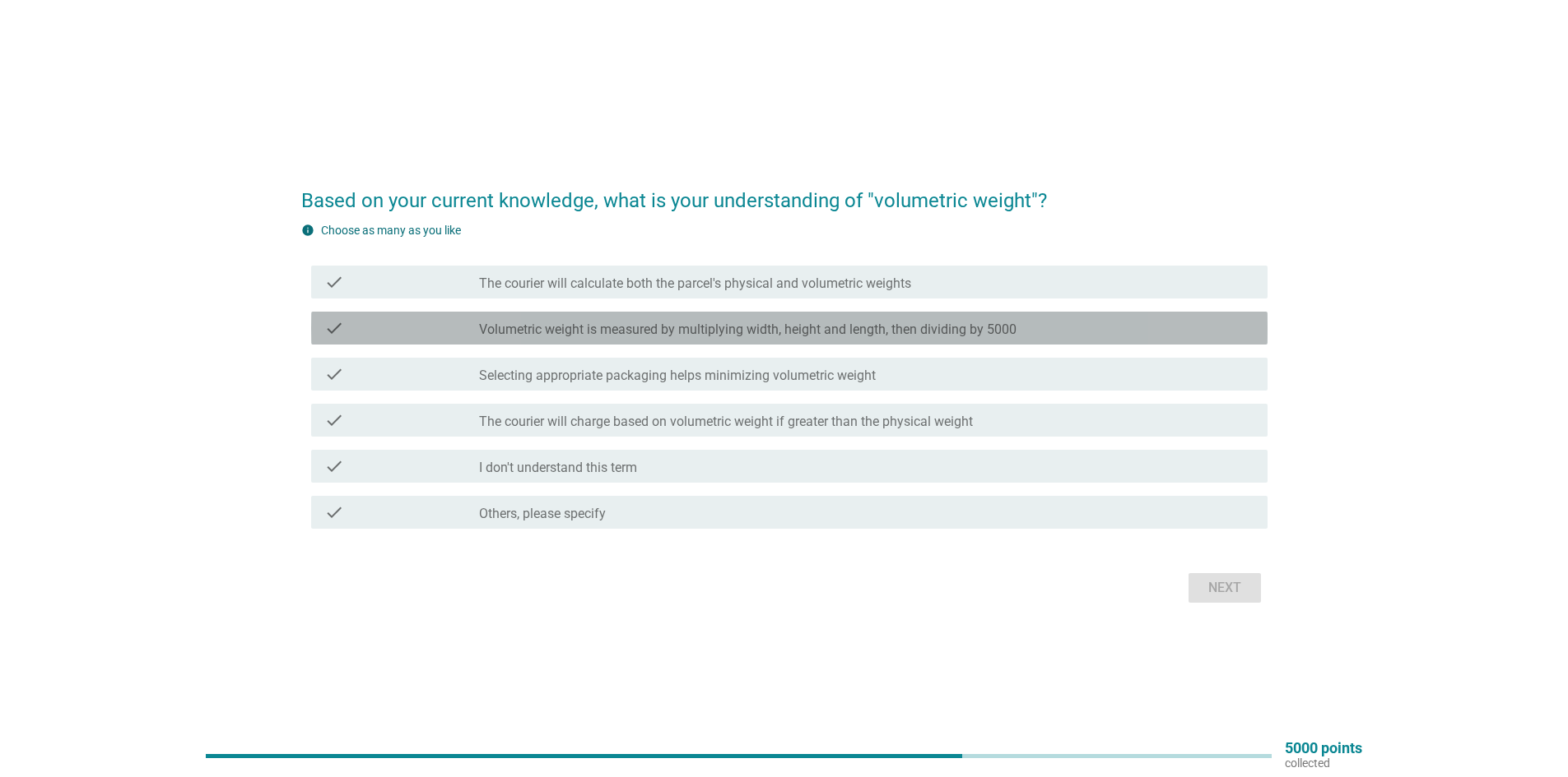
click at [608, 327] on label "Volumetric weight is measured by multiplying width, height and length, then div…" at bounding box center [748, 330] width 538 height 17
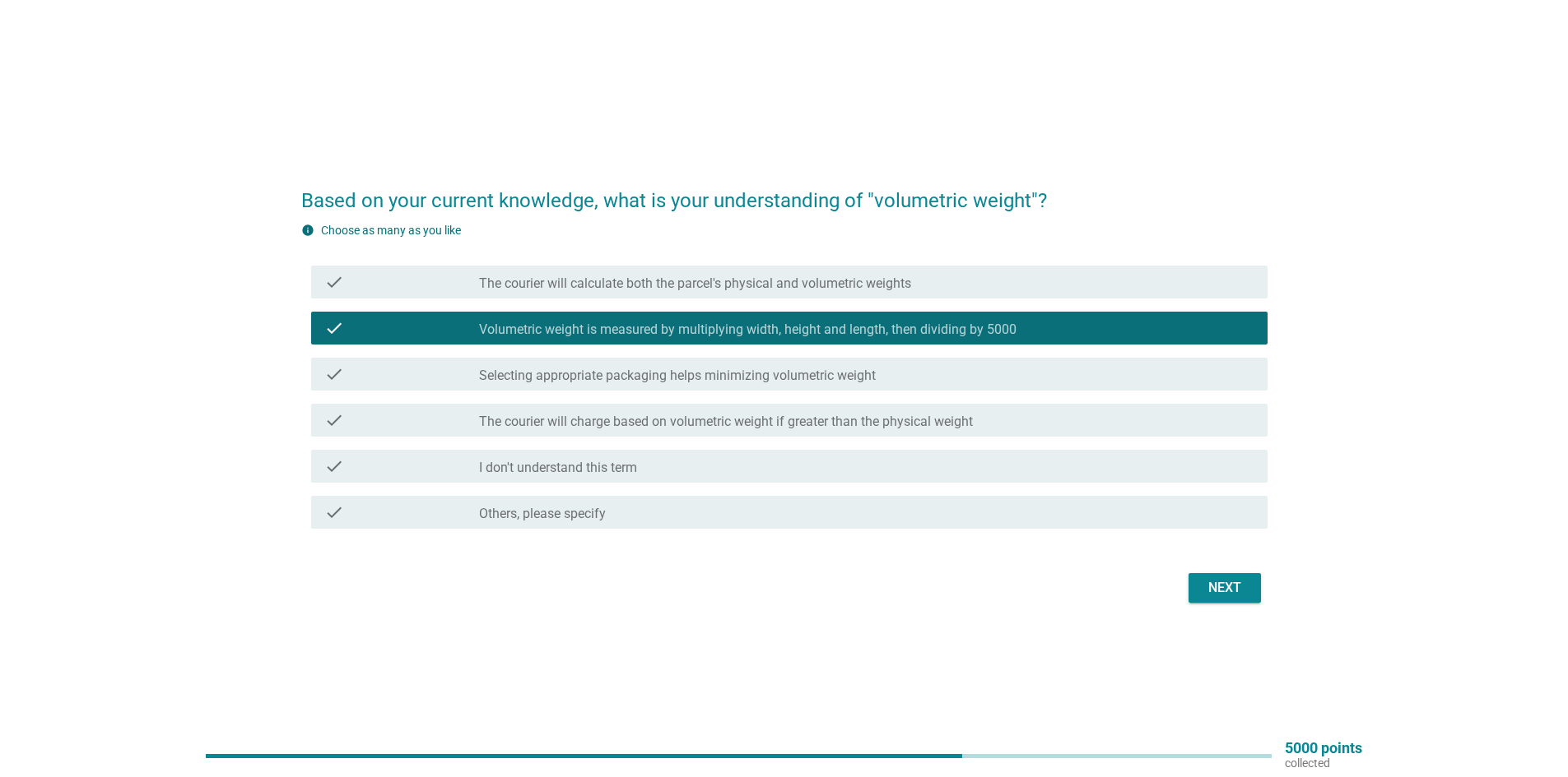
click at [1237, 584] on div "Next" at bounding box center [1225, 587] width 47 height 20
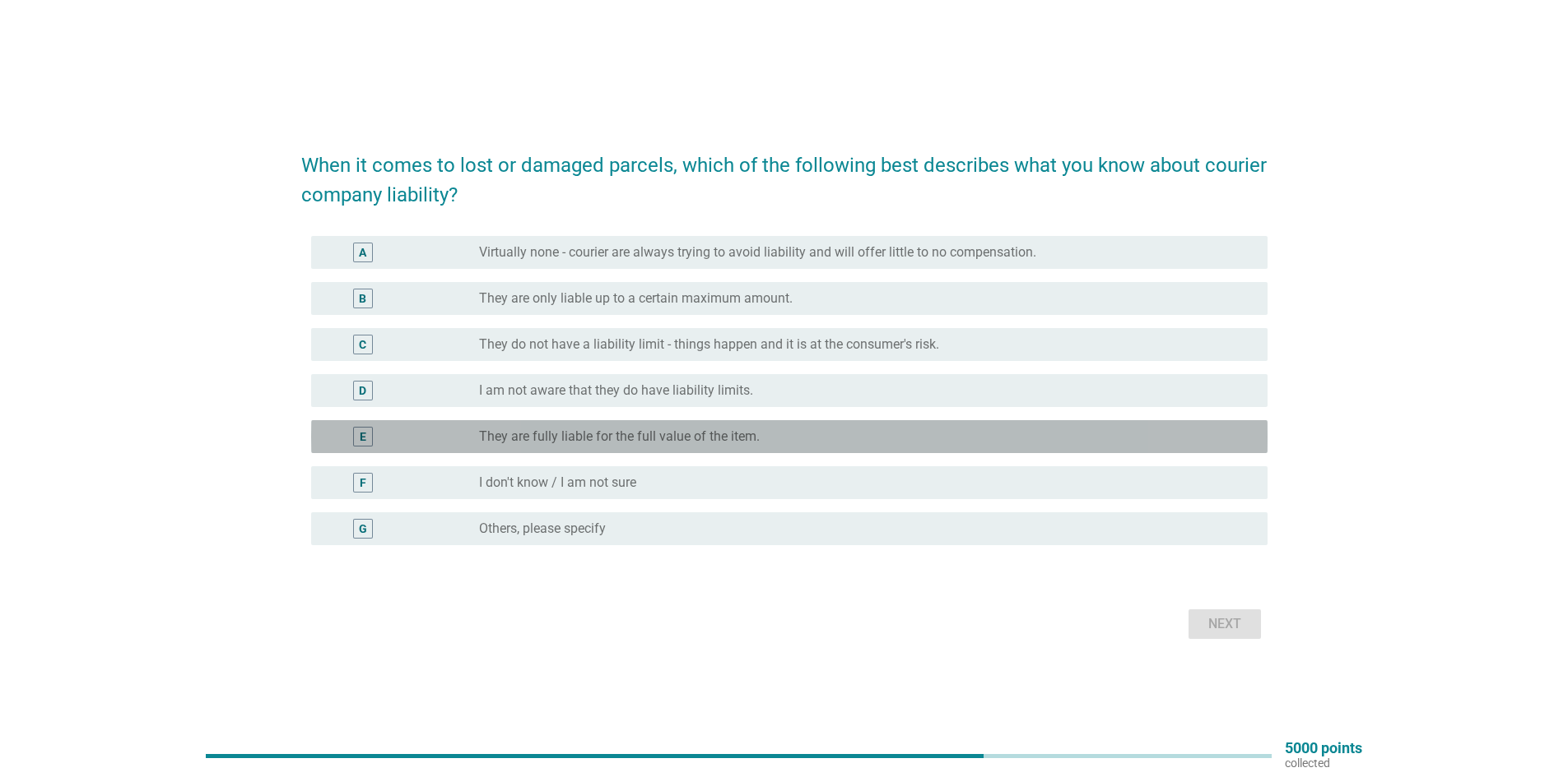
click at [657, 433] on label "They are fully liable for the full value of the item." at bounding box center [619, 437] width 281 height 17
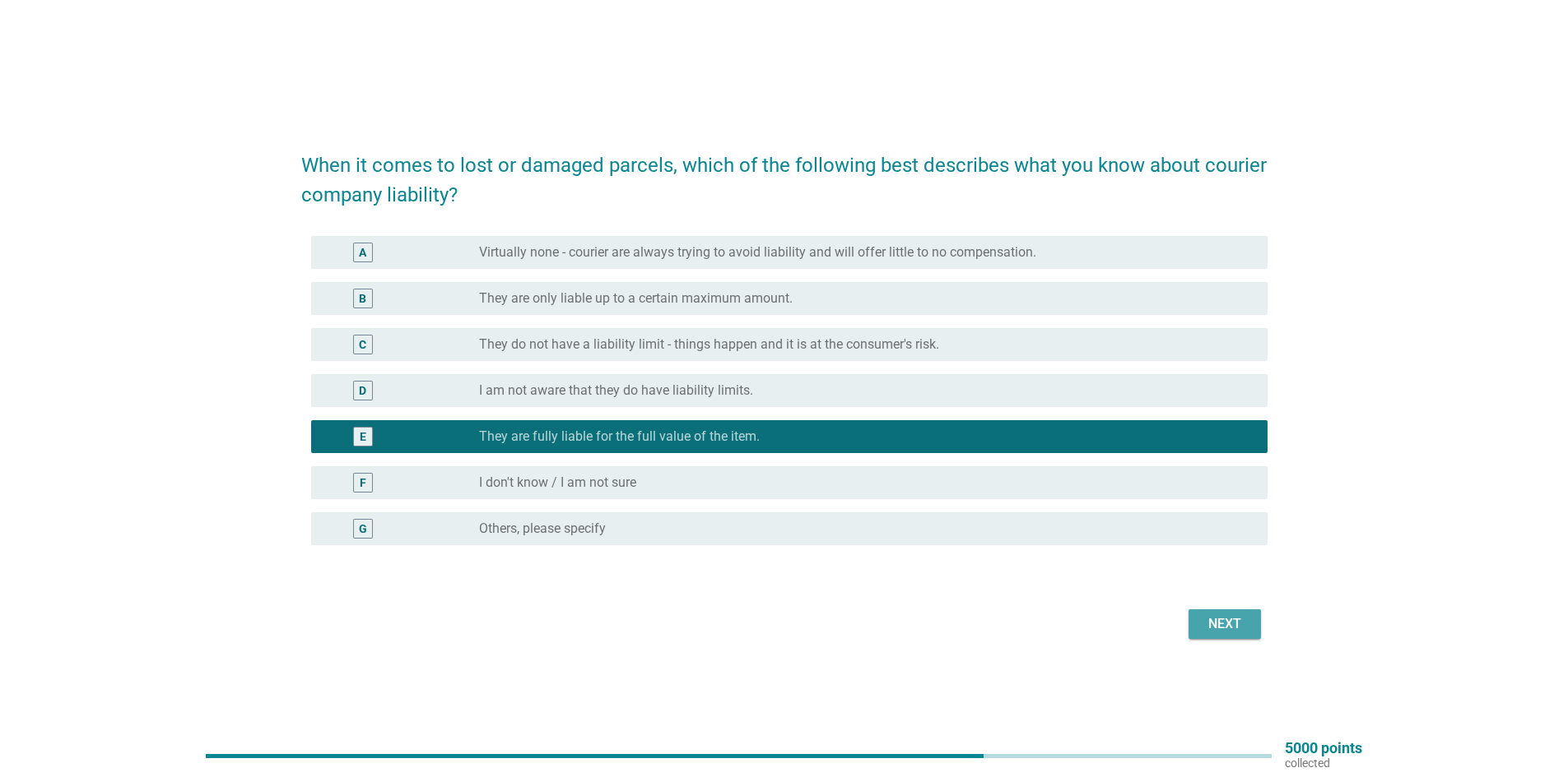
click at [1245, 628] on div "Next" at bounding box center [1225, 624] width 47 height 20
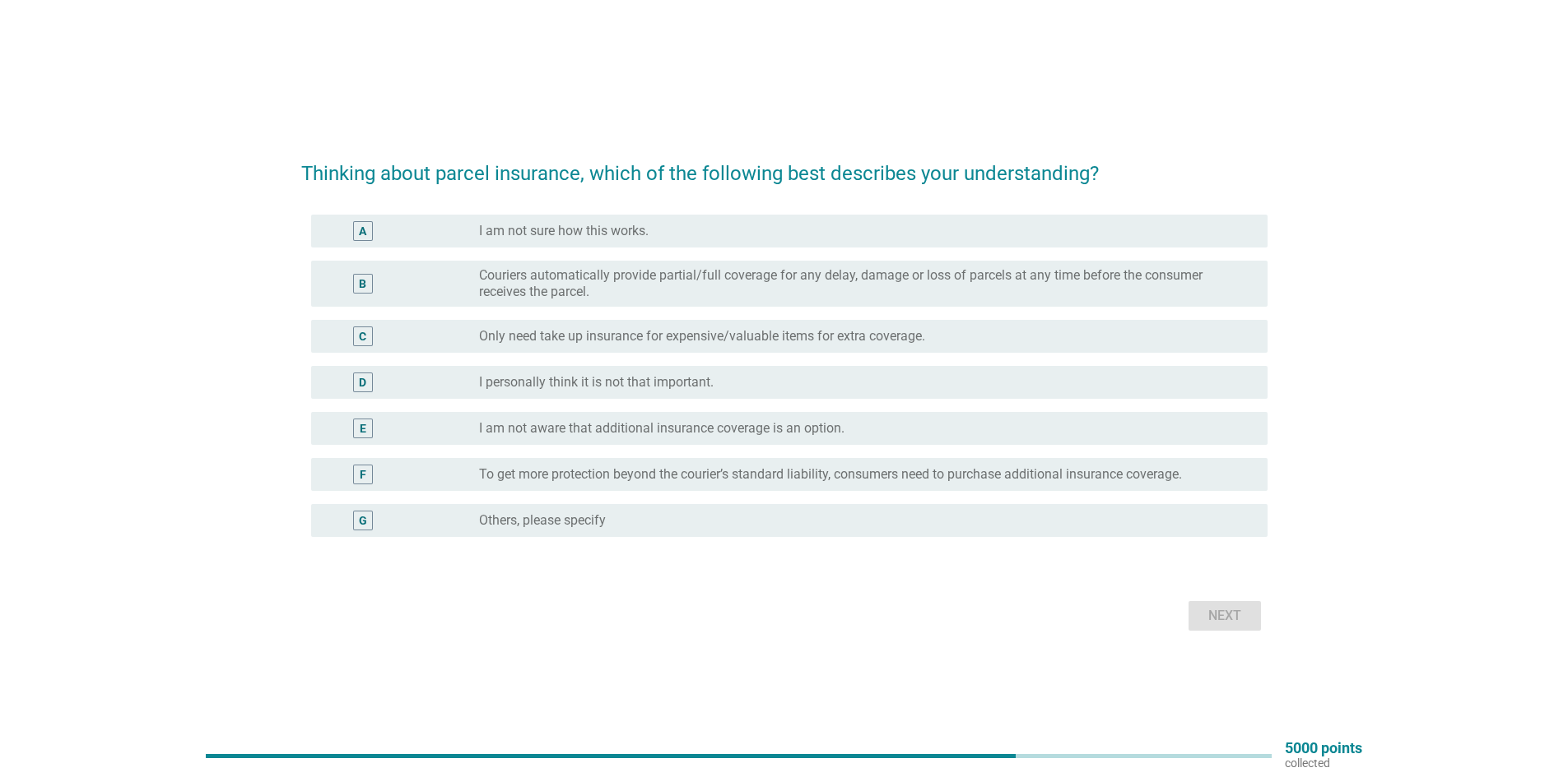
click at [890, 288] on label "Couriers automatically provide partial/full coverage for any delay, damage or l…" at bounding box center [859, 283] width 762 height 33
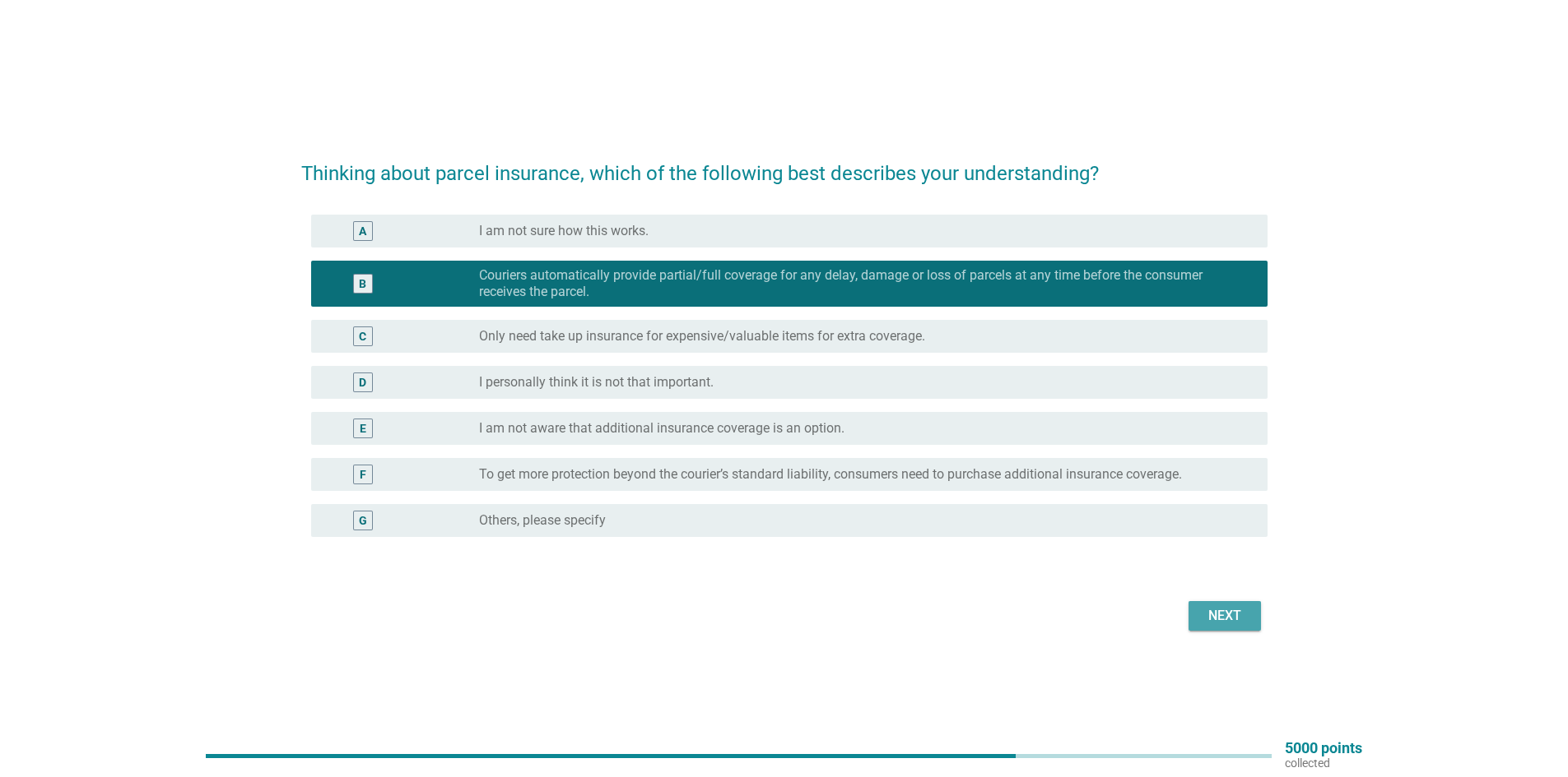
click at [1247, 612] on div "Next" at bounding box center [1225, 615] width 47 height 20
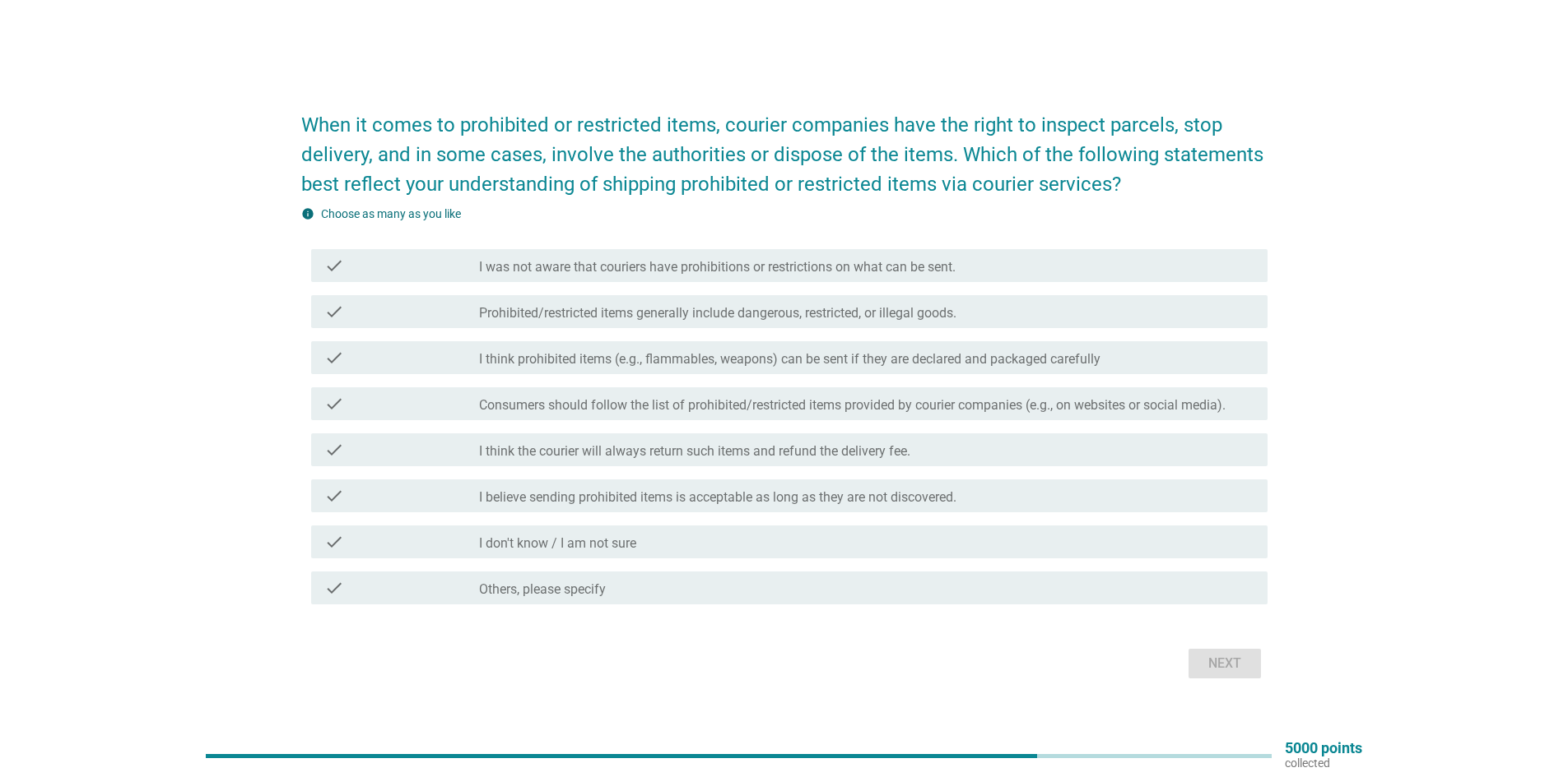
click at [695, 318] on label "Prohibited/restricted items generally include dangerous, restricted, or illegal…" at bounding box center [717, 313] width 477 height 17
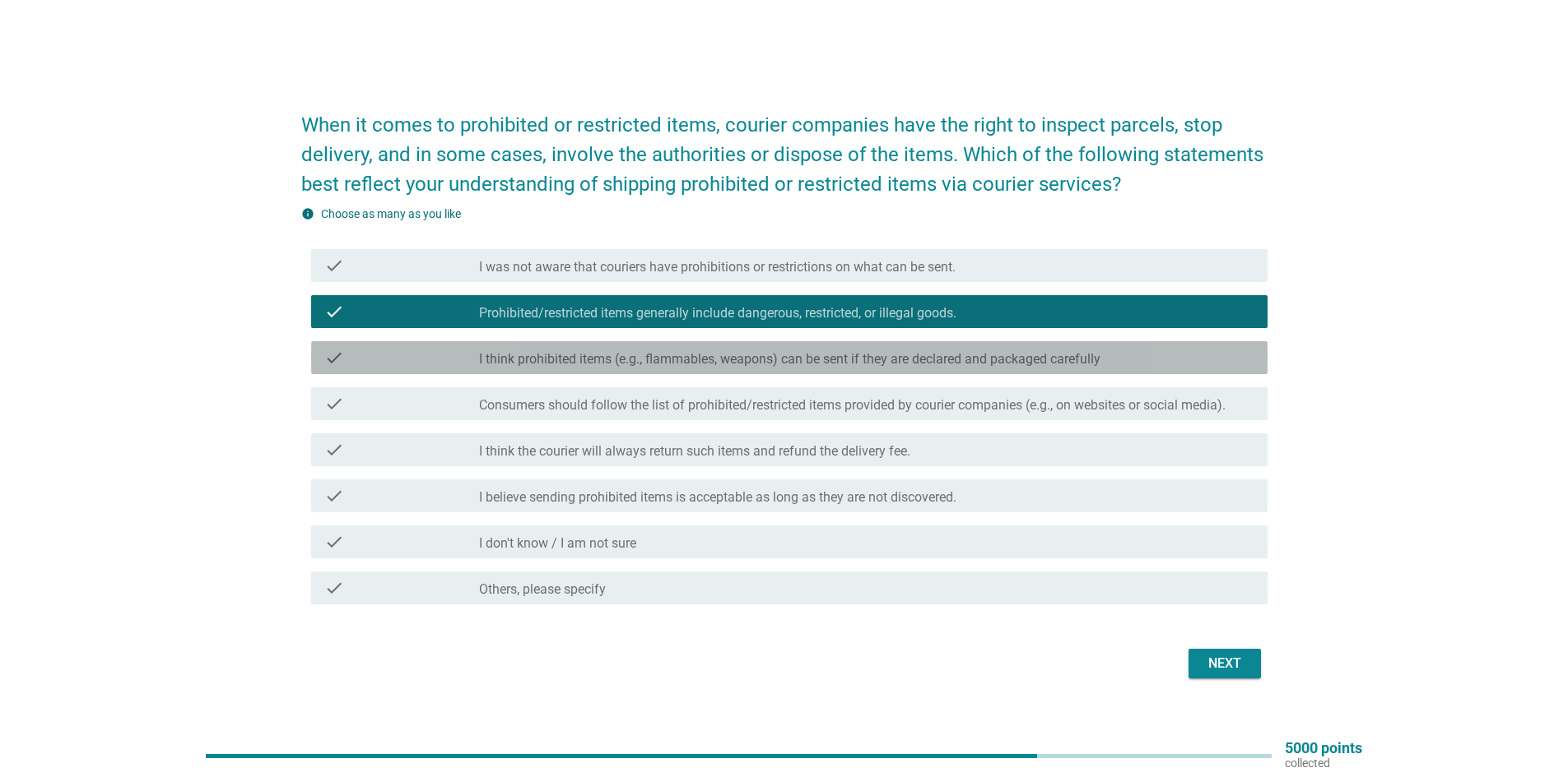
click at [690, 354] on label "I think prohibited items (e.g., flammables, weapons) can be sent if they are de…" at bounding box center [790, 360] width 621 height 17
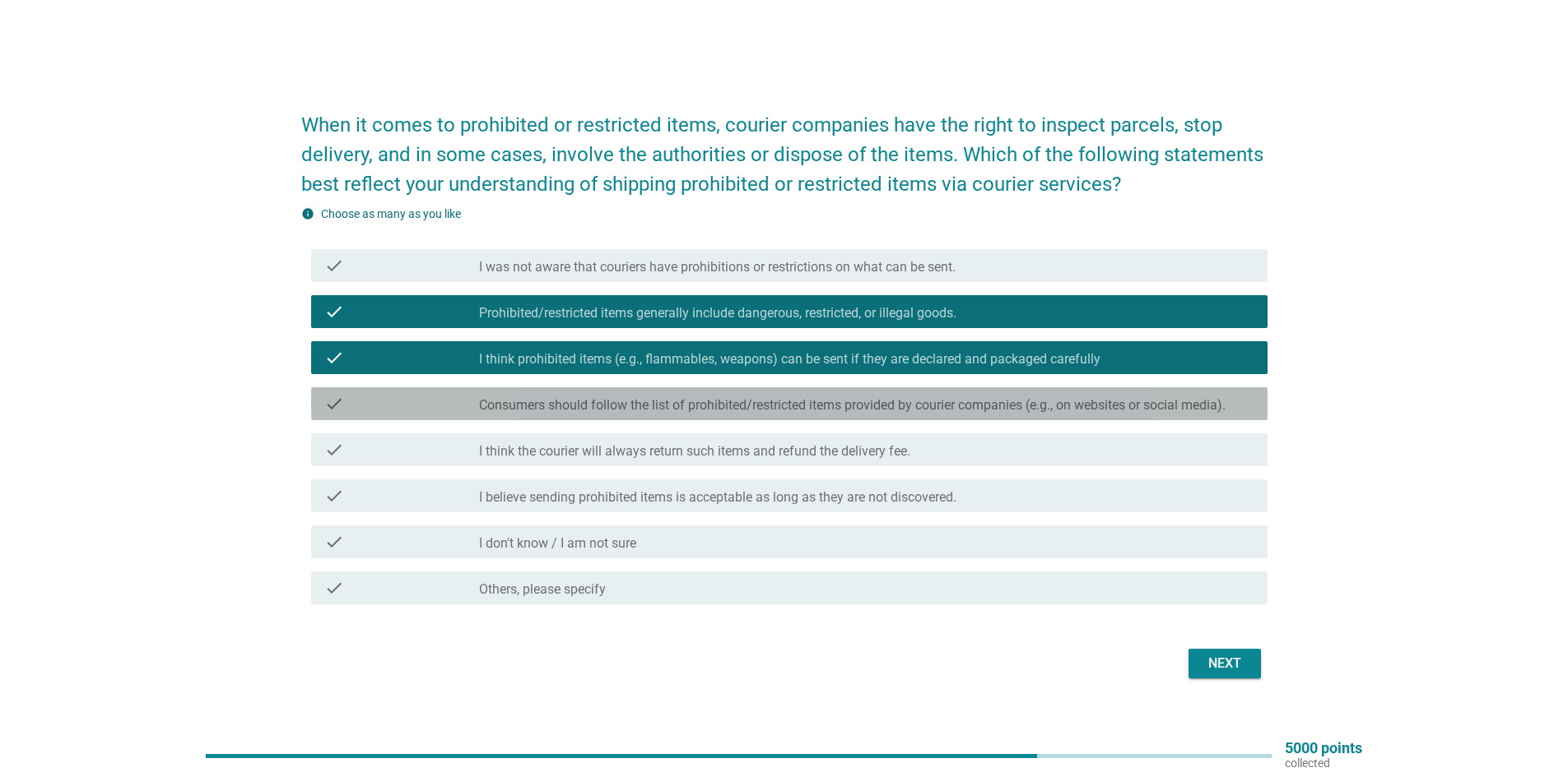
click at [693, 388] on div "check check_box_outline_blank Consumers should follow the list of prohibited/re…" at bounding box center [789, 403] width 956 height 33
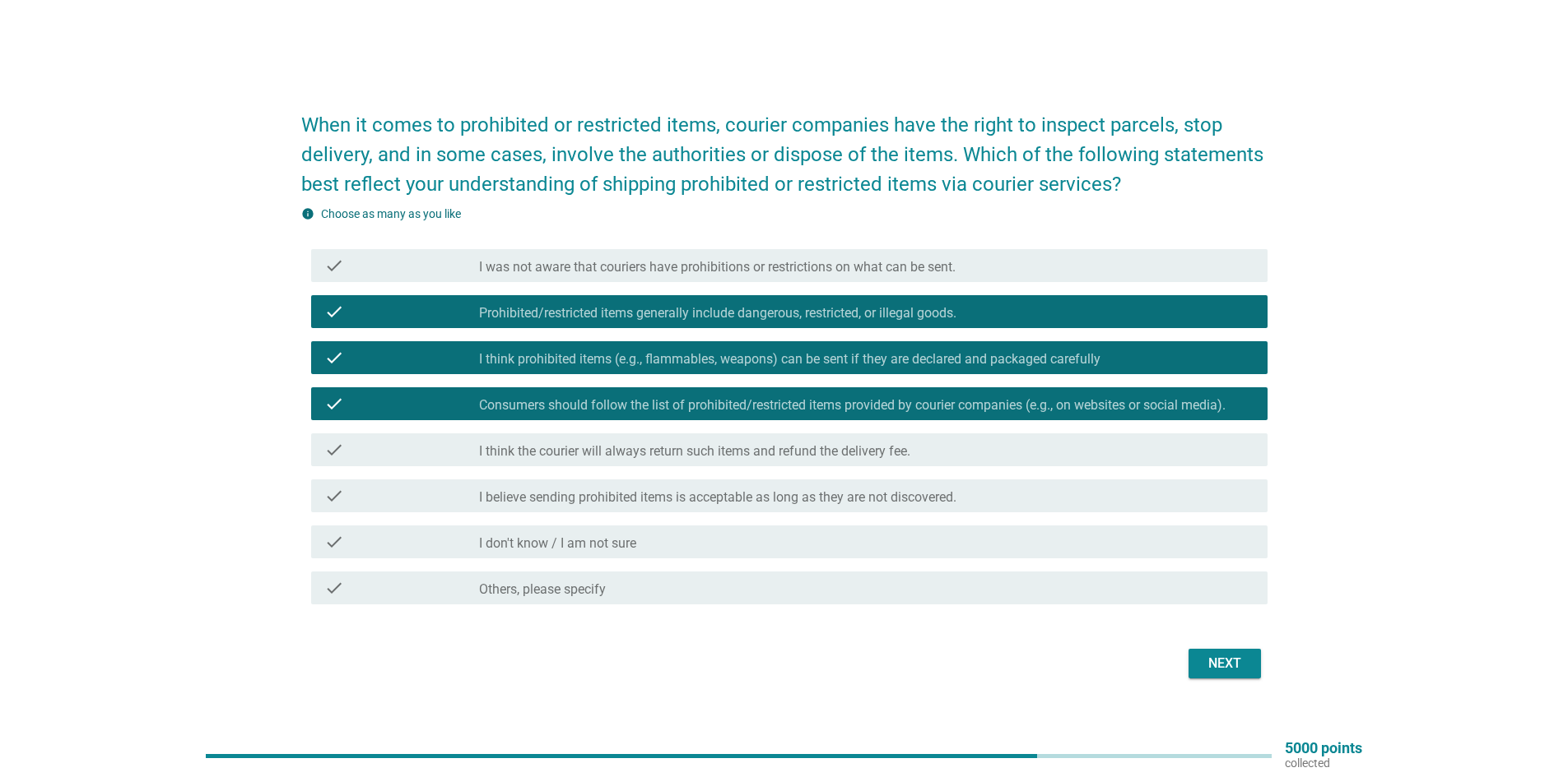
click at [1221, 662] on div "Next" at bounding box center [1225, 664] width 47 height 20
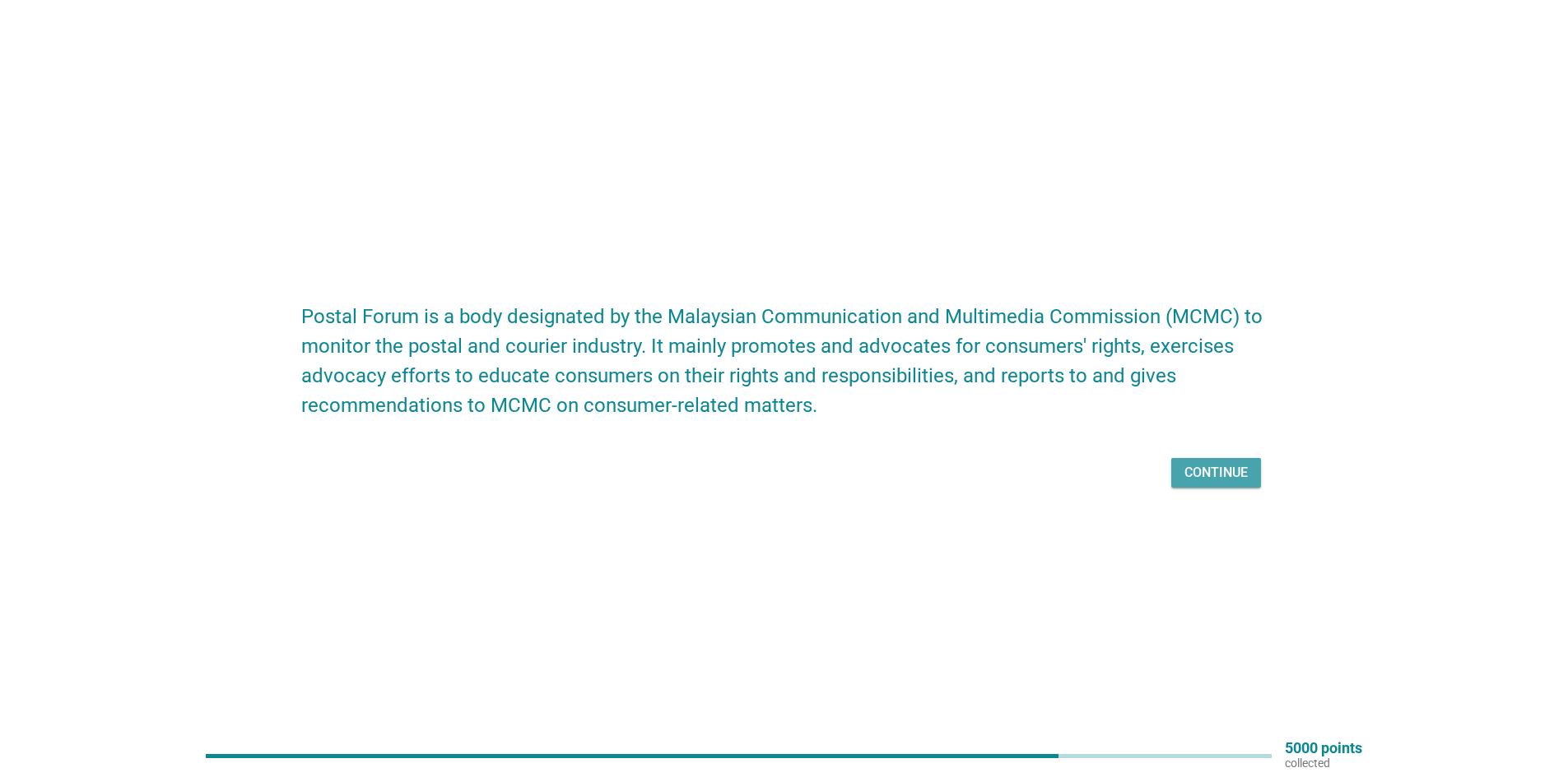
click at [1219, 470] on div "Continue" at bounding box center [1216, 472] width 63 height 20
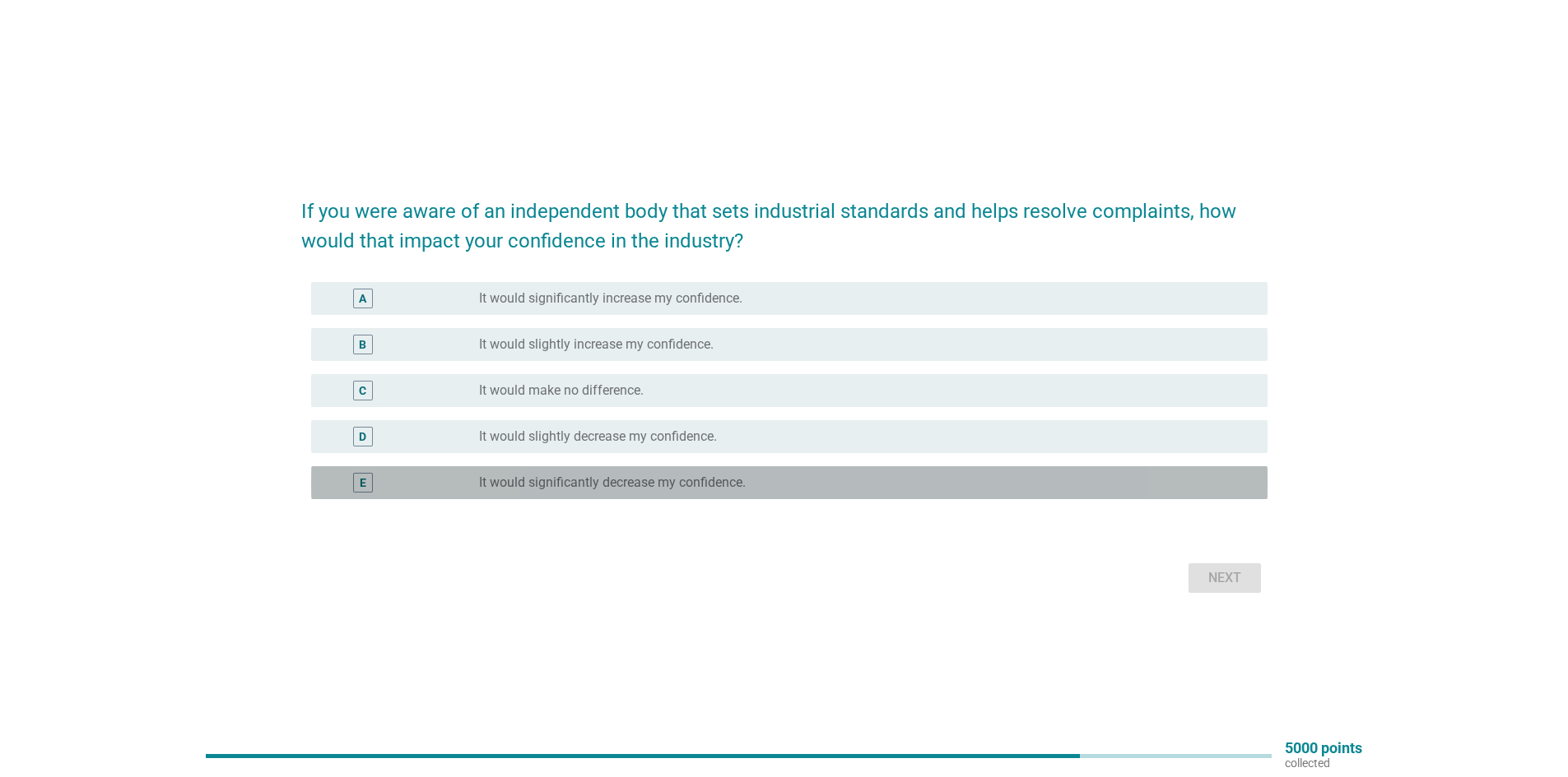
click at [626, 492] on div "radio_button_unchecked It would significantly decrease my confidence." at bounding box center [867, 482] width 776 height 20
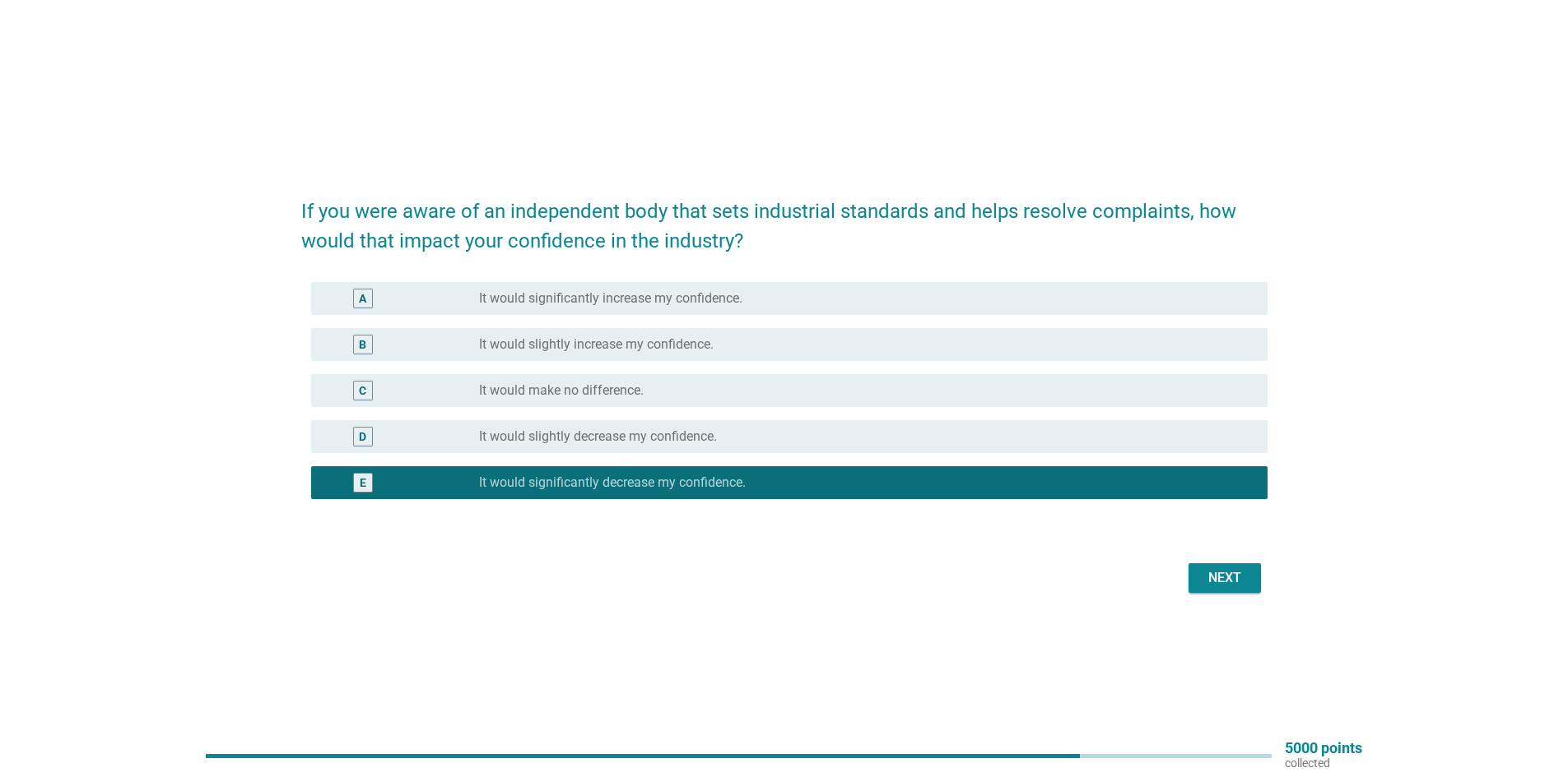
click at [626, 492] on div "radio_button_checked It would significantly decrease my confidence." at bounding box center [867, 482] width 776 height 20
click at [682, 324] on div "B radio_button_unchecked It would slightly increase my confidence." at bounding box center [784, 345] width 966 height 46
click at [705, 289] on div "radio_button_unchecked It would significantly increase my confidence." at bounding box center [867, 298] width 776 height 20
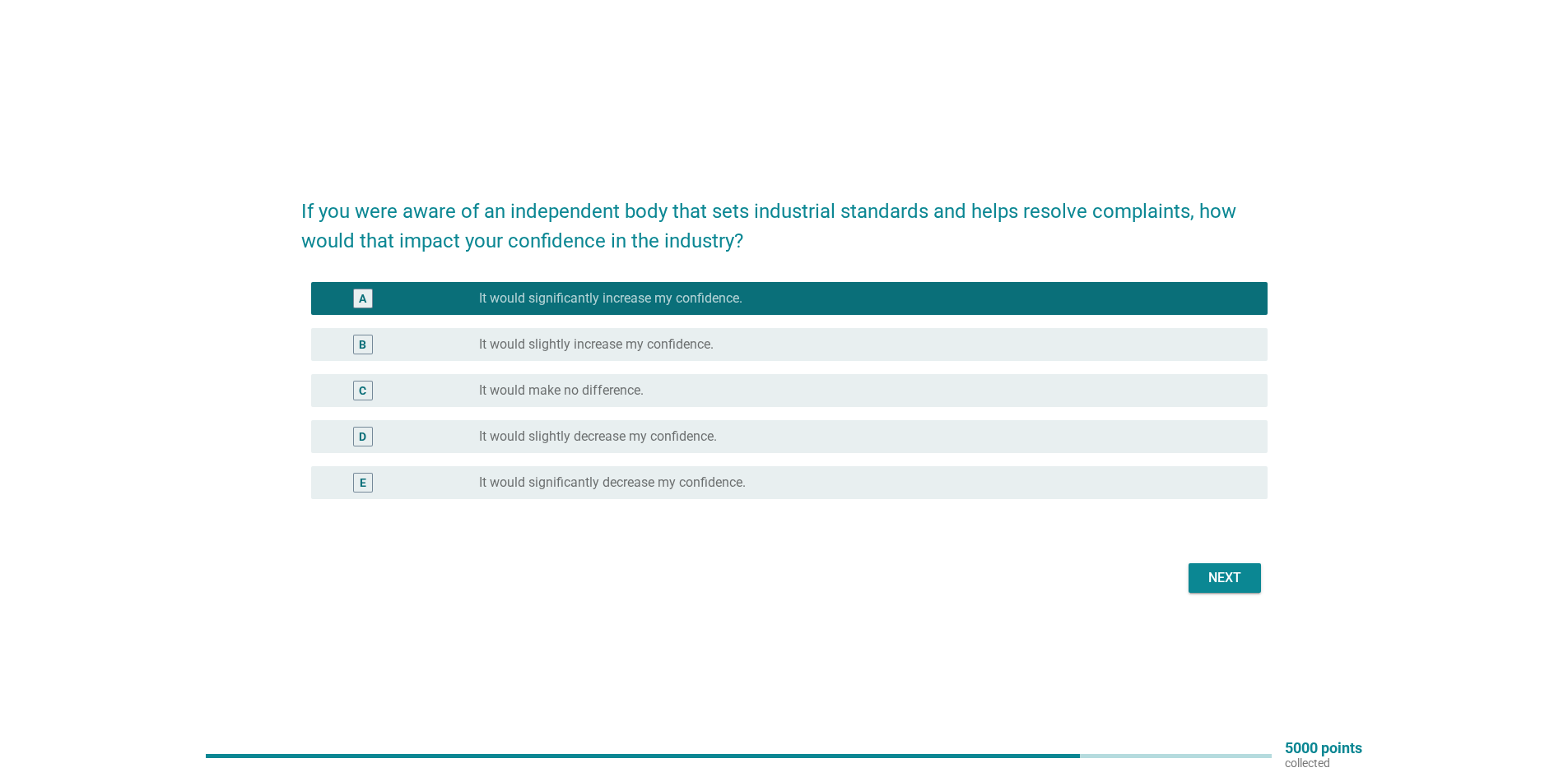
click at [1242, 589] on button "Next" at bounding box center [1225, 578] width 73 height 30
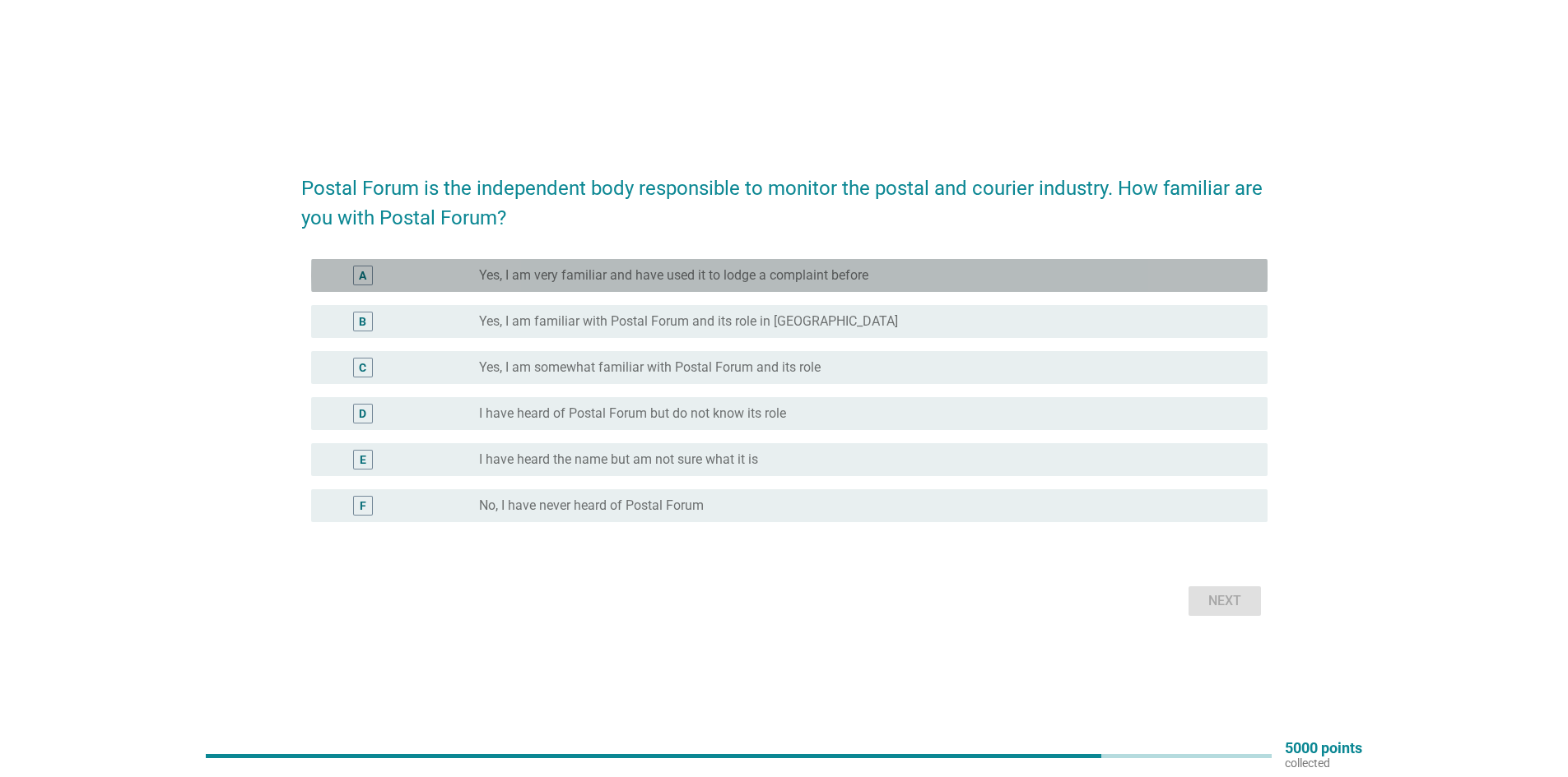
click at [698, 275] on label "Yes, I am very familiar and have used it to lodge a complaint before" at bounding box center [673, 276] width 390 height 17
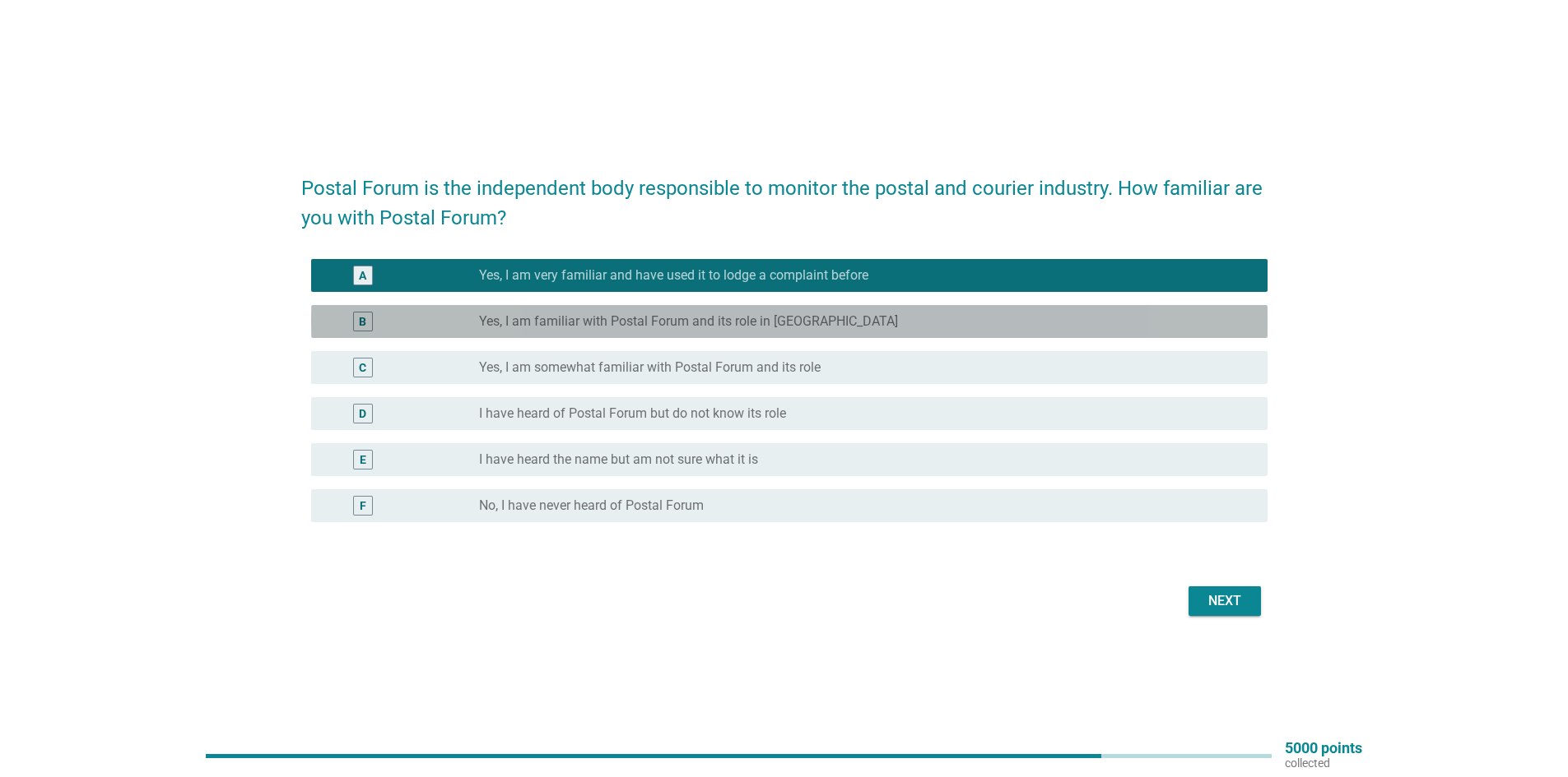
click at [699, 313] on label "Yes, I am familiar with Postal Forum and its role in [GEOGRAPHIC_DATA]" at bounding box center [688, 322] width 419 height 17
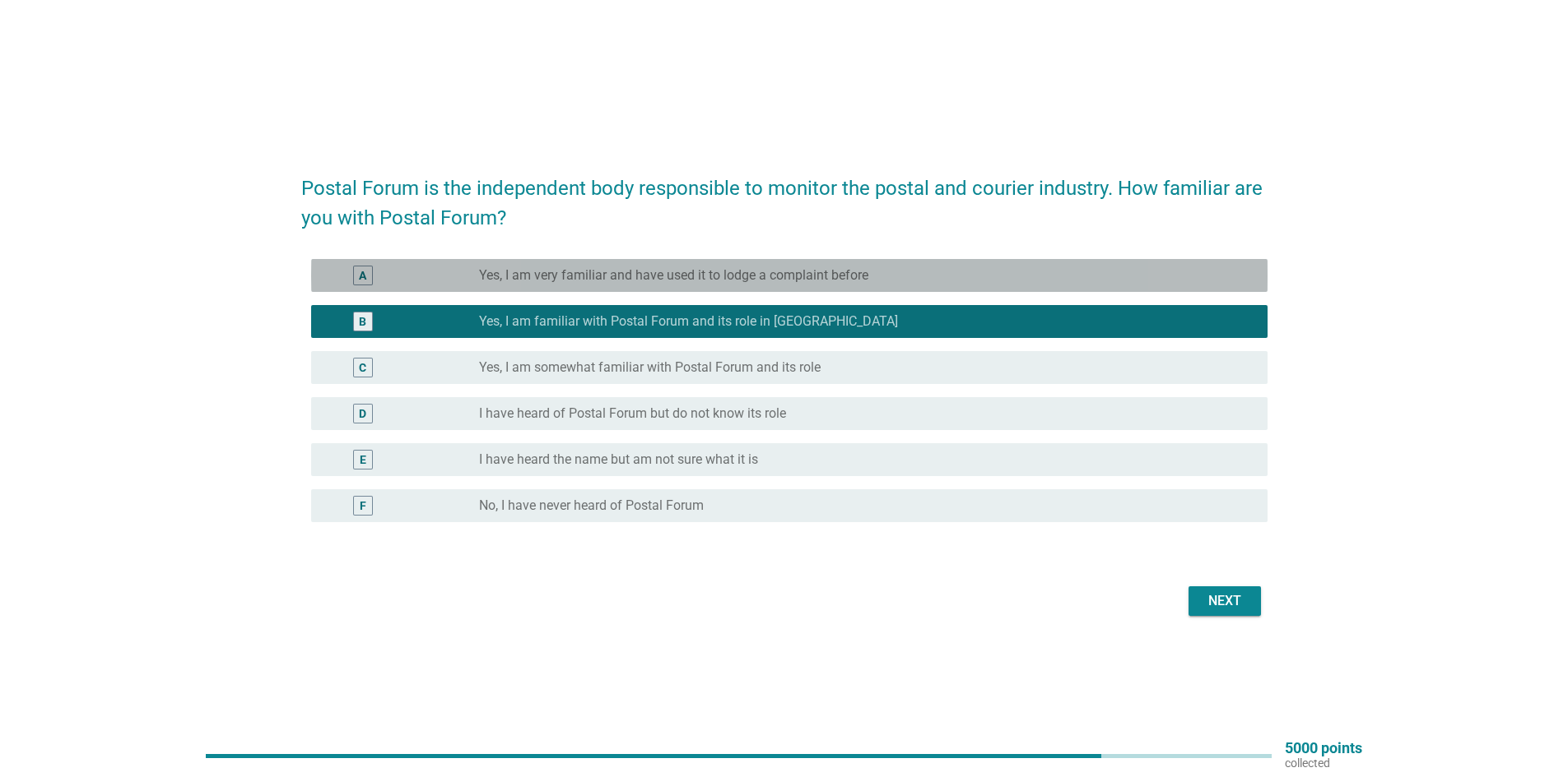
click at [718, 273] on label "Yes, I am very familiar and have used it to lodge a complaint before" at bounding box center [673, 276] width 390 height 17
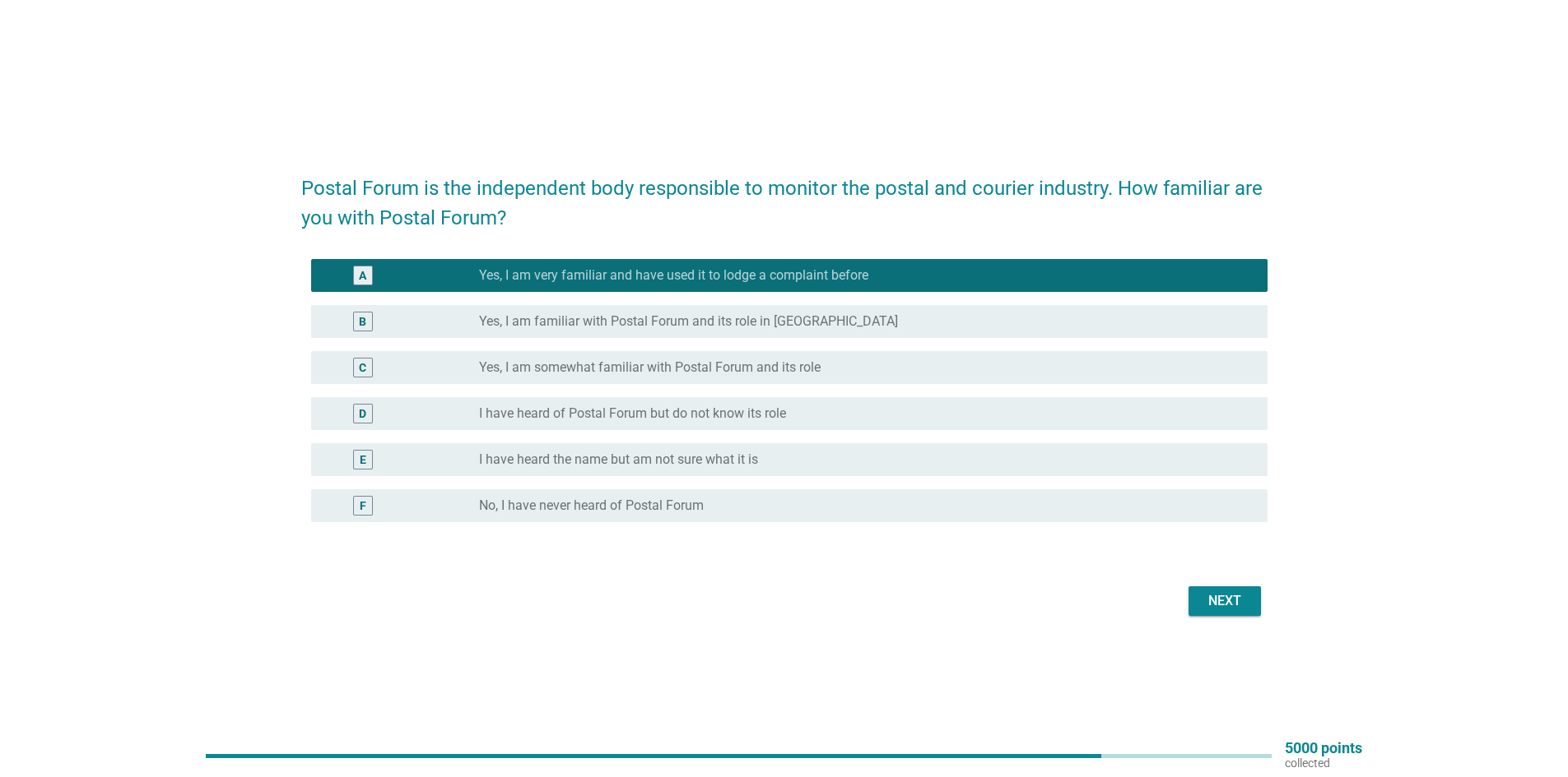
click at [656, 421] on label "I have heard of Postal Forum but do not know its role" at bounding box center [632, 414] width 307 height 17
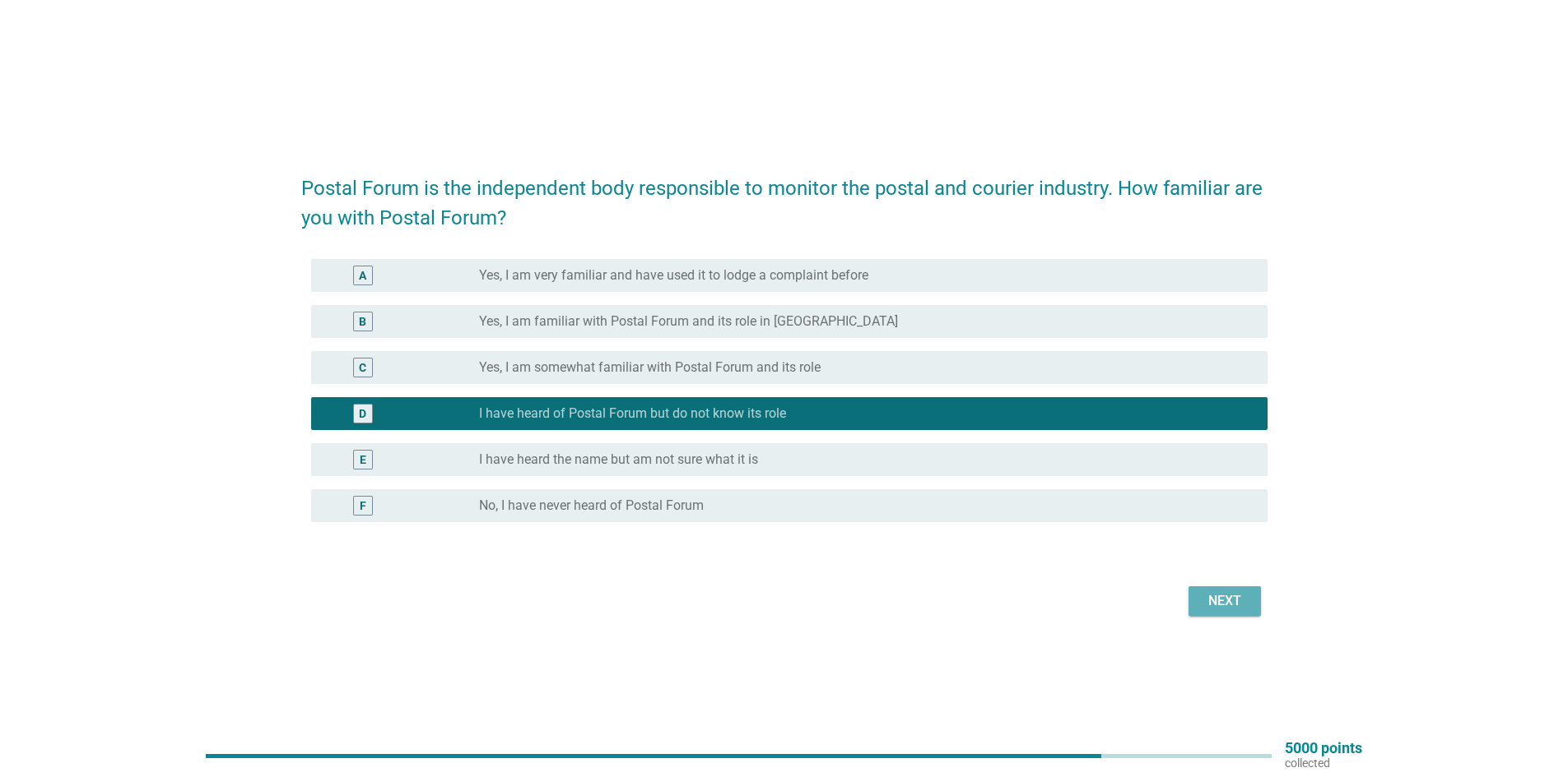
click at [1213, 588] on button "Next" at bounding box center [1225, 601] width 73 height 30
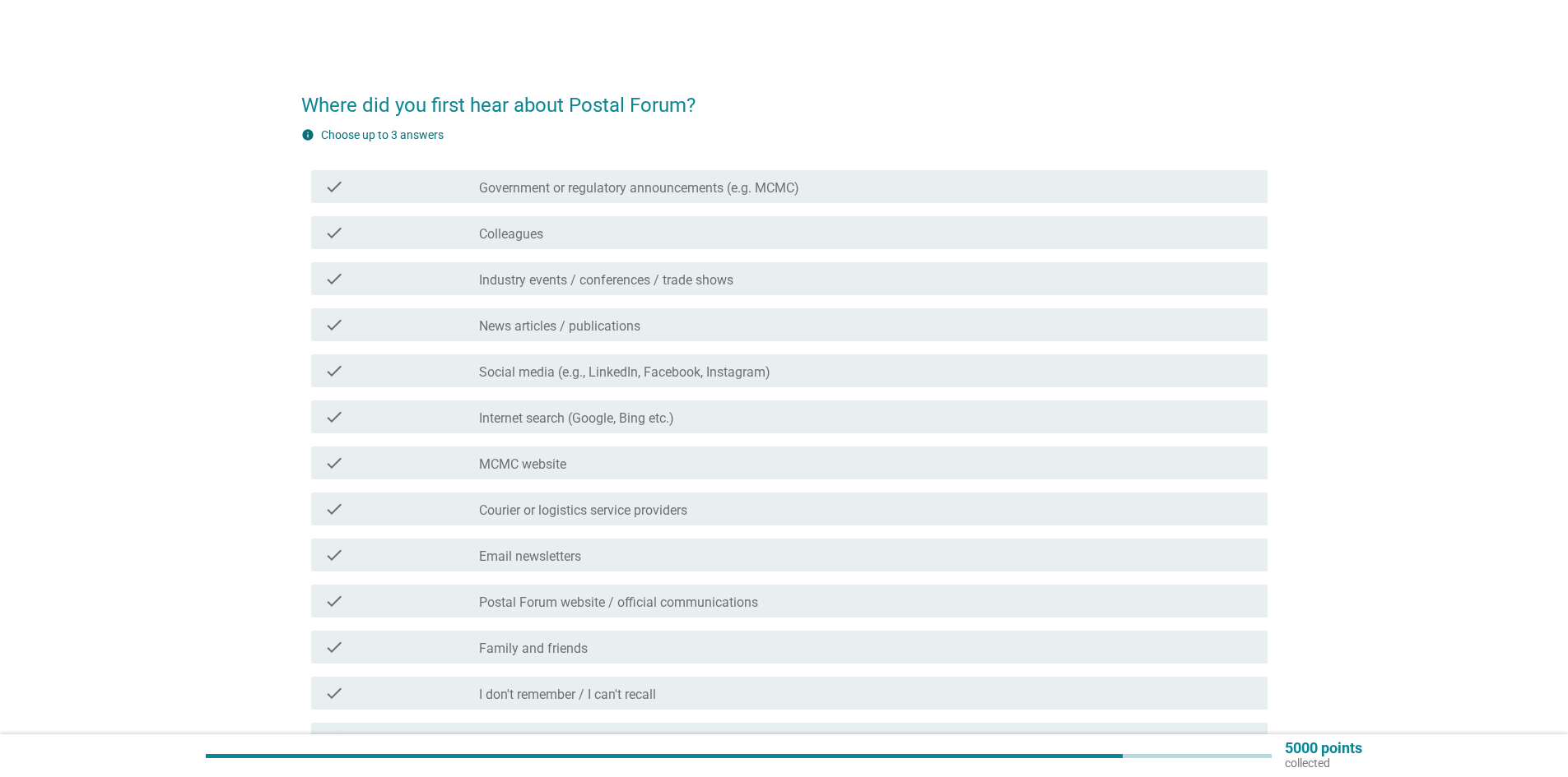
click at [553, 414] on label "Internet search (Google, Bing etc.)" at bounding box center [577, 419] width 195 height 17
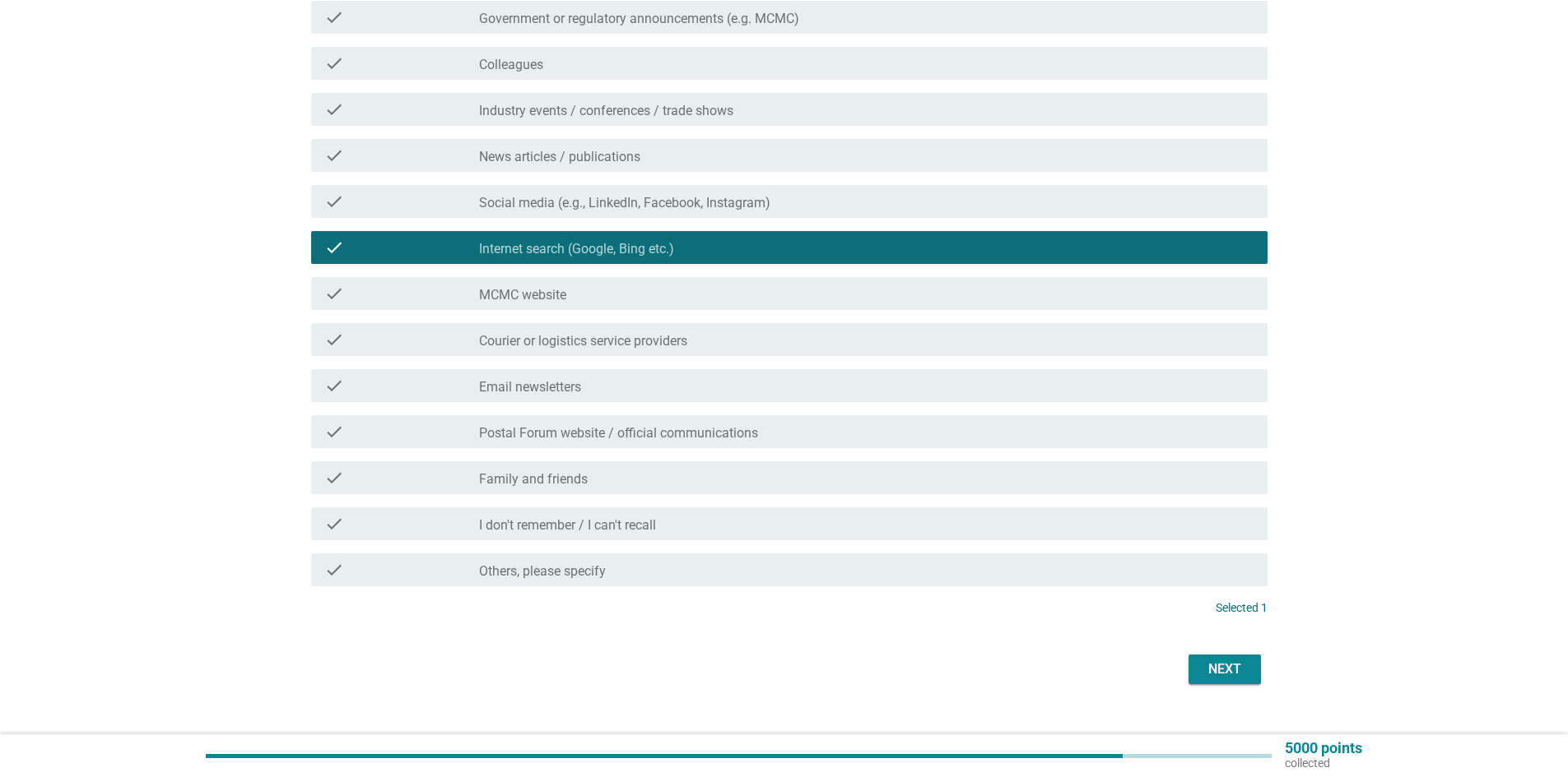
scroll to position [198, 0]
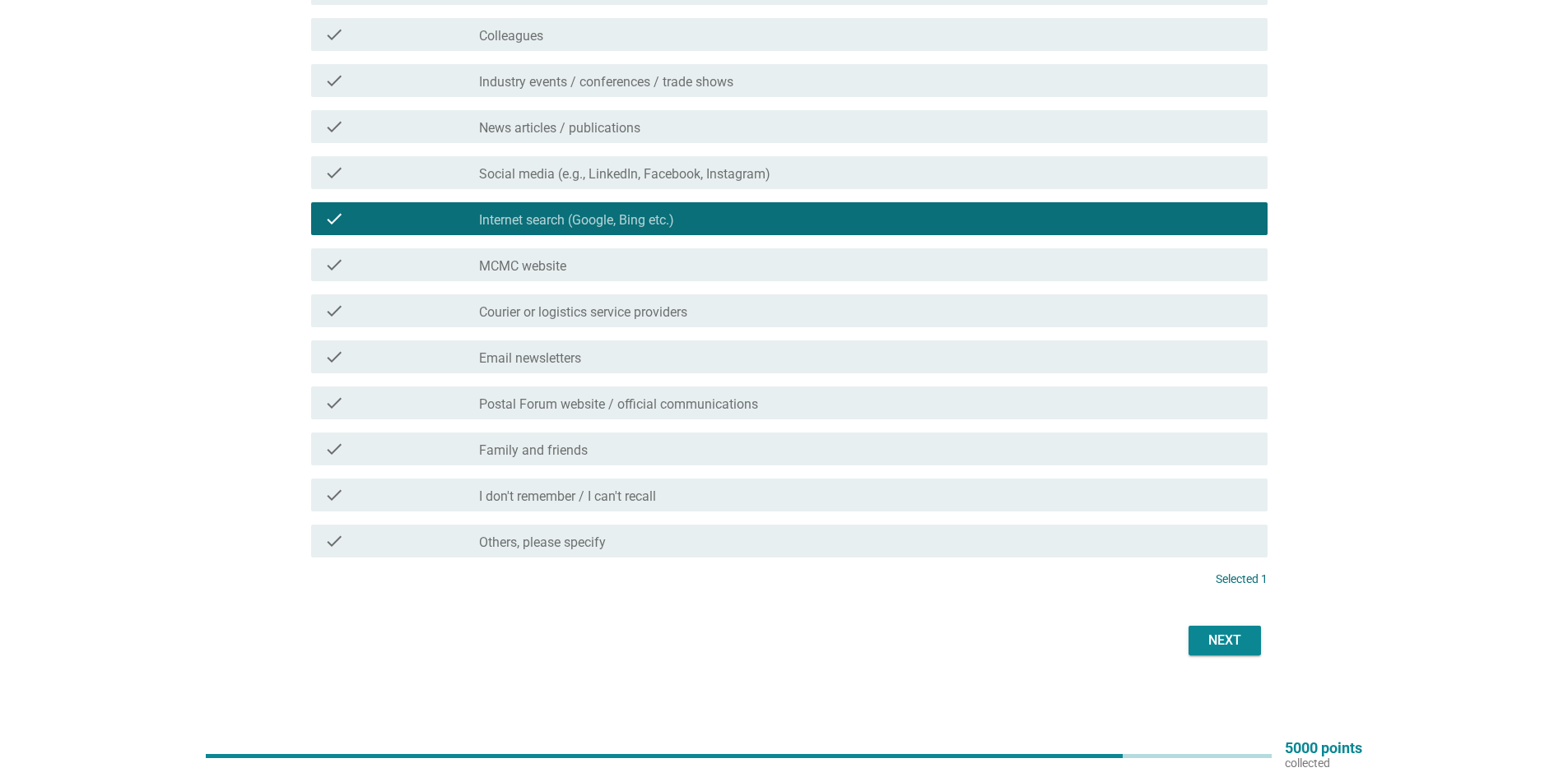
click at [1249, 633] on button "Next" at bounding box center [1225, 640] width 73 height 30
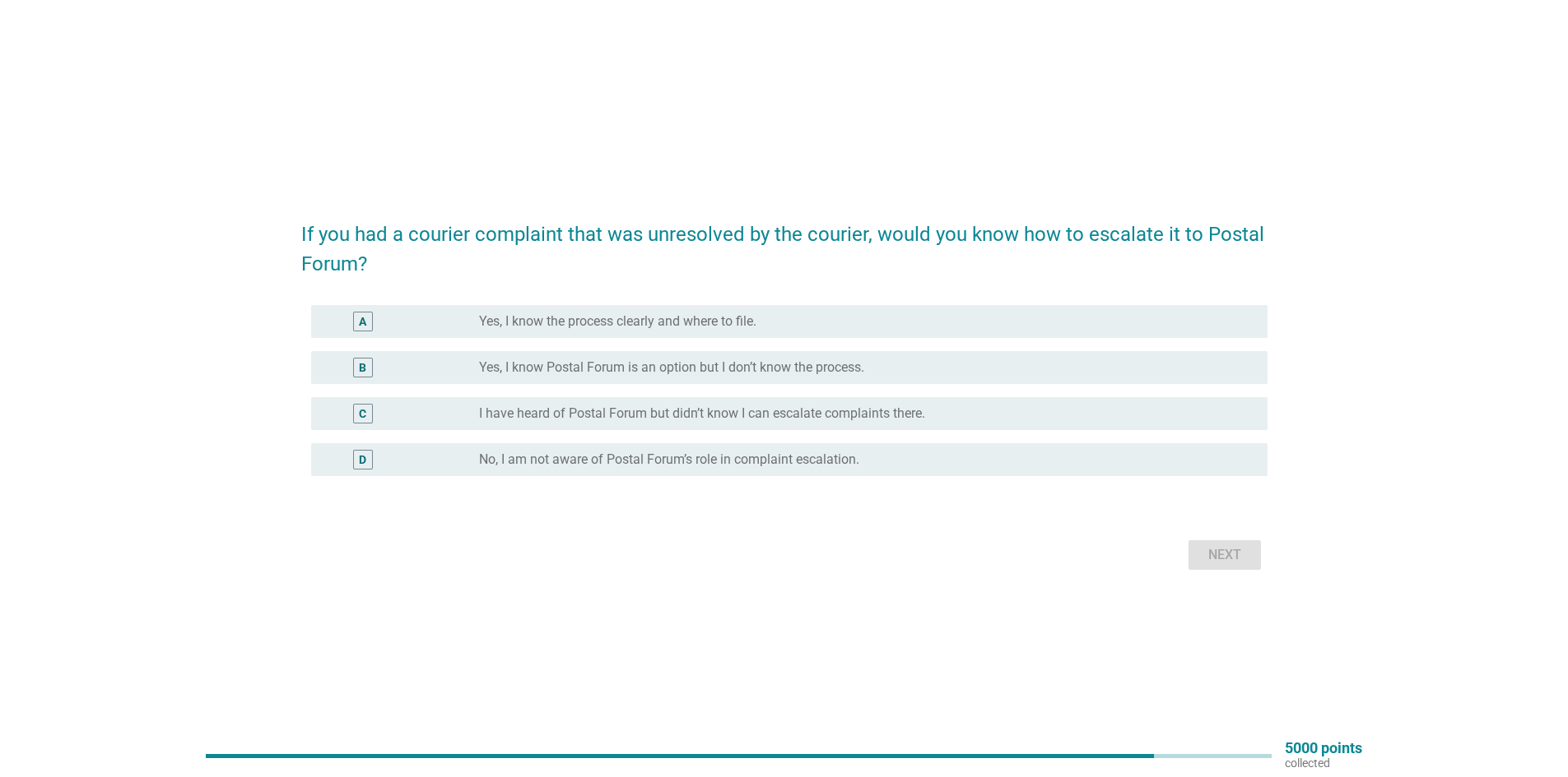
click at [687, 378] on div "B radio_button_unchecked Yes, I know Postal Forum is an option but I don’t know…" at bounding box center [789, 367] width 956 height 33
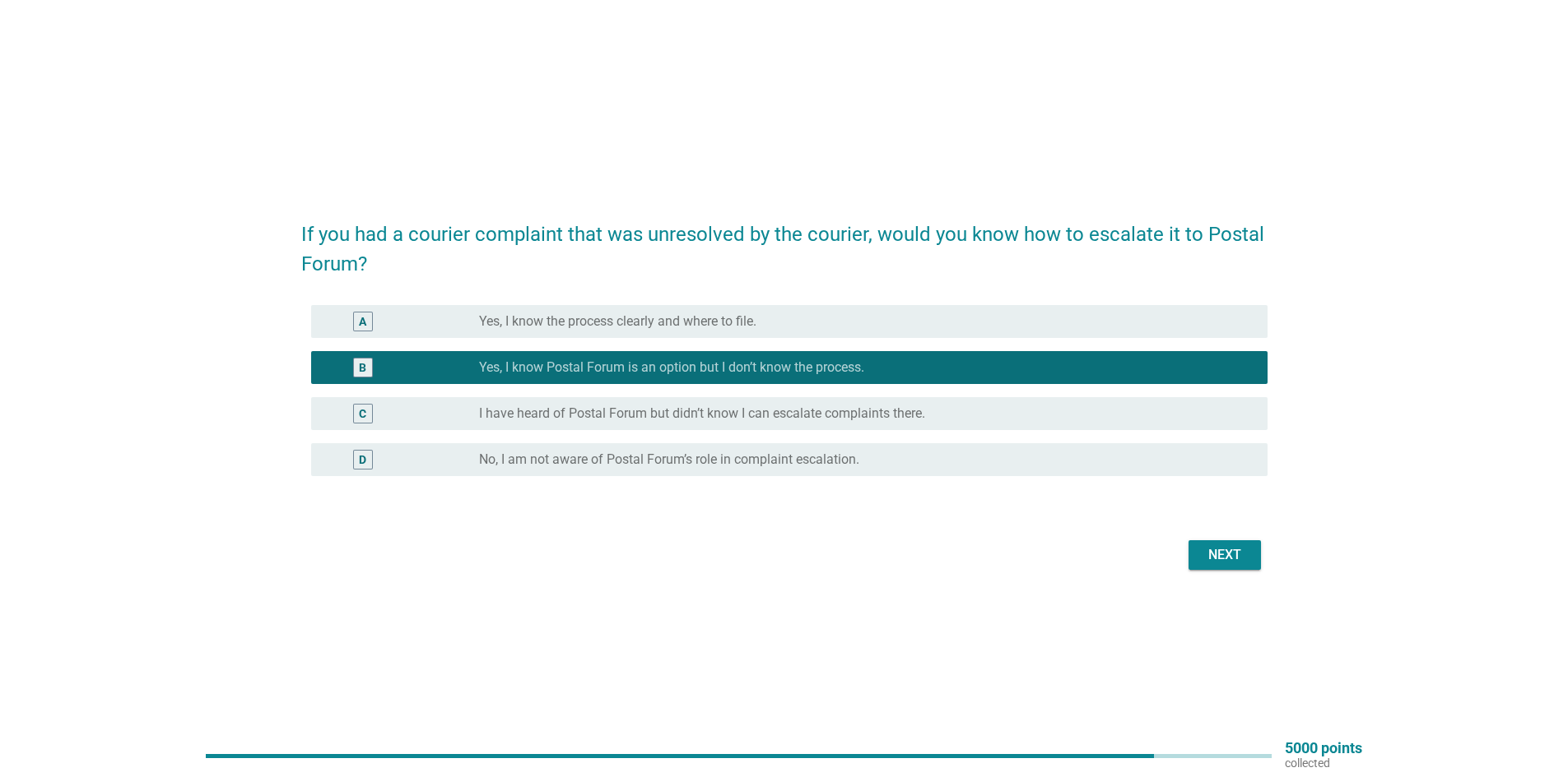
click at [1246, 573] on div "Next" at bounding box center [784, 555] width 966 height 39
click at [1242, 559] on div "Next" at bounding box center [1225, 555] width 47 height 20
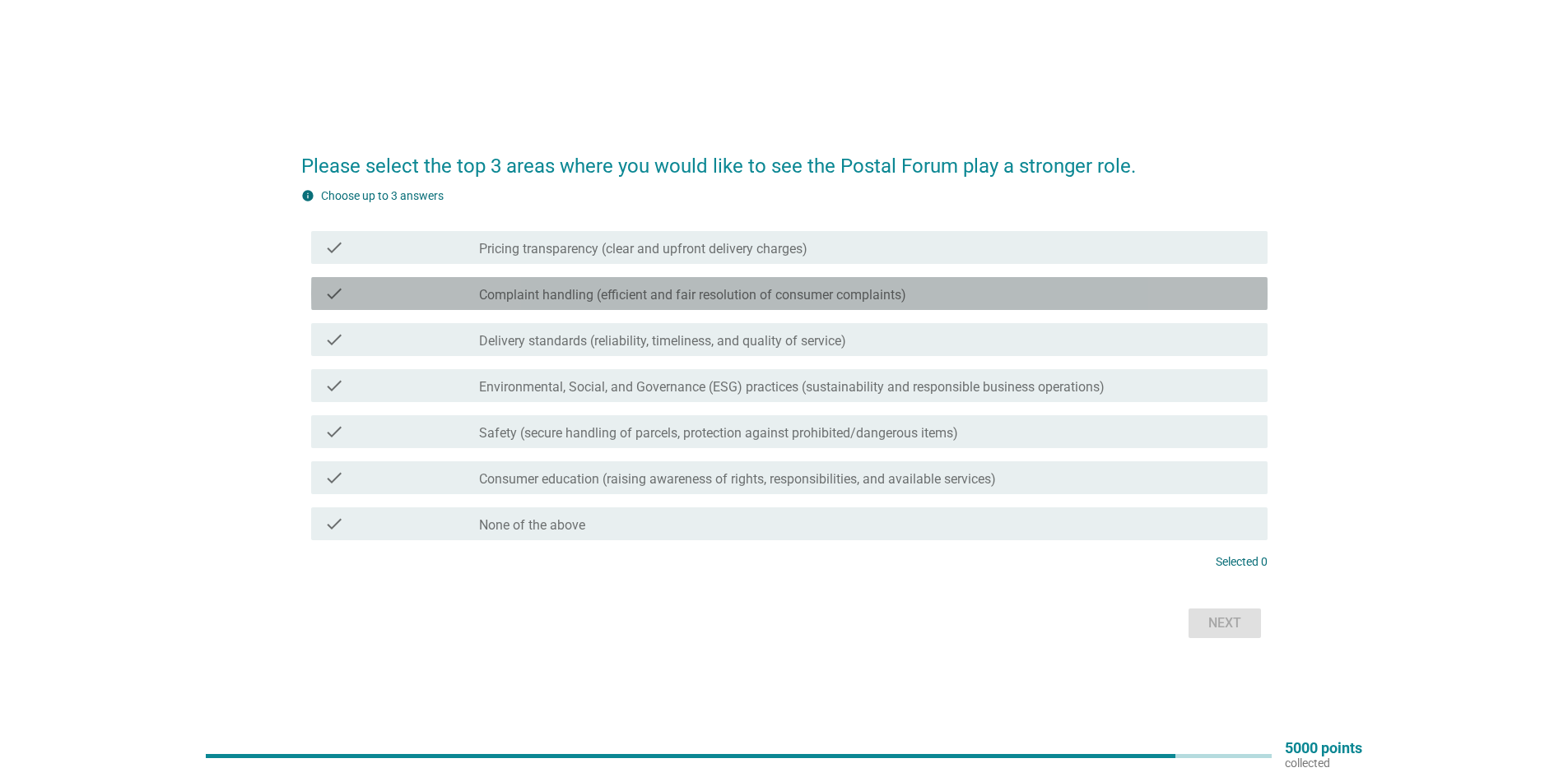
click at [554, 287] on label "Complaint handling (efficient and fair resolution of consumer complaints)" at bounding box center [692, 296] width 427 height 17
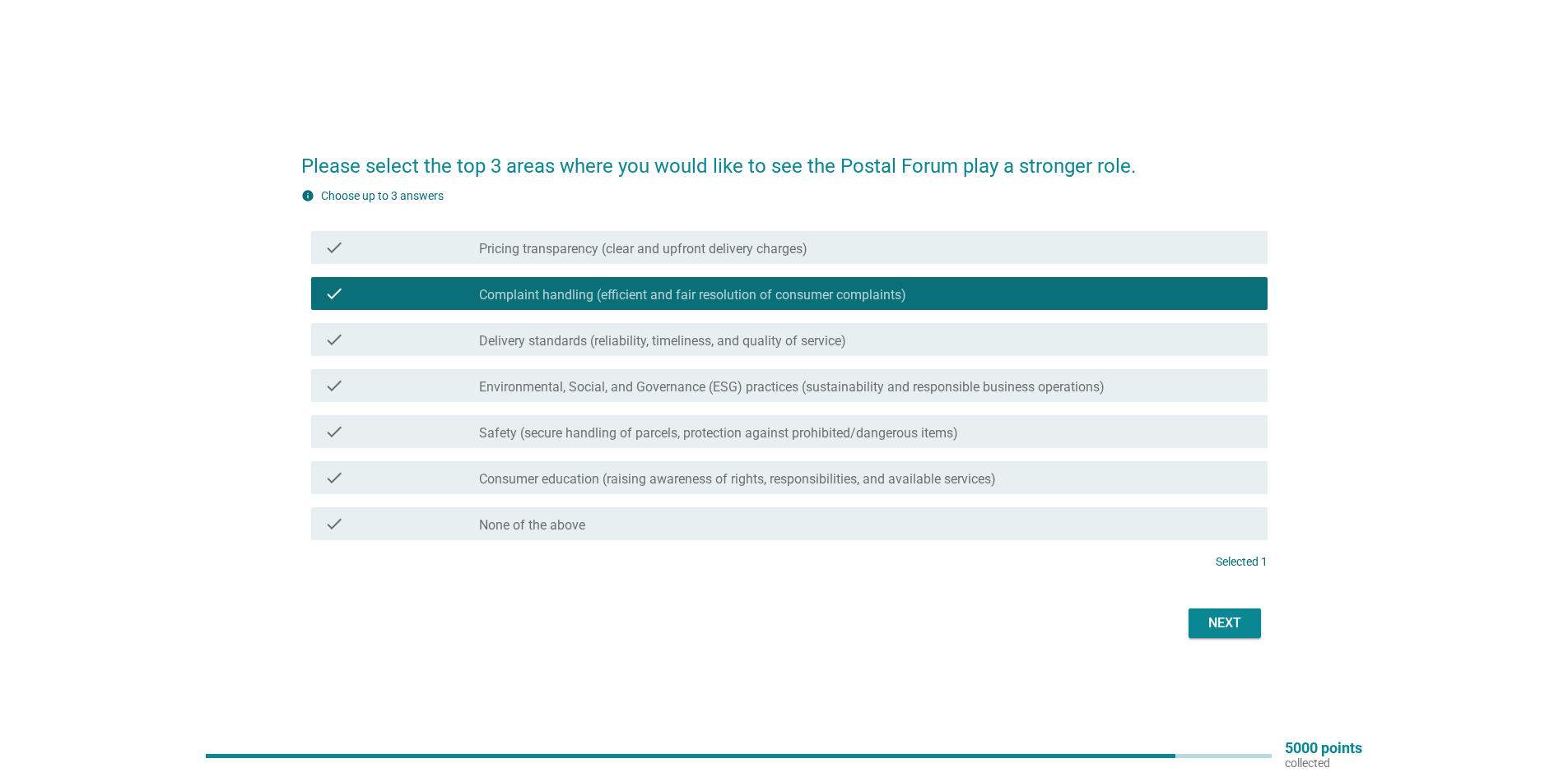
click at [535, 475] on label "Consumer education (raising awareness of rights, responsibilities, and availabl…" at bounding box center [737, 480] width 517 height 17
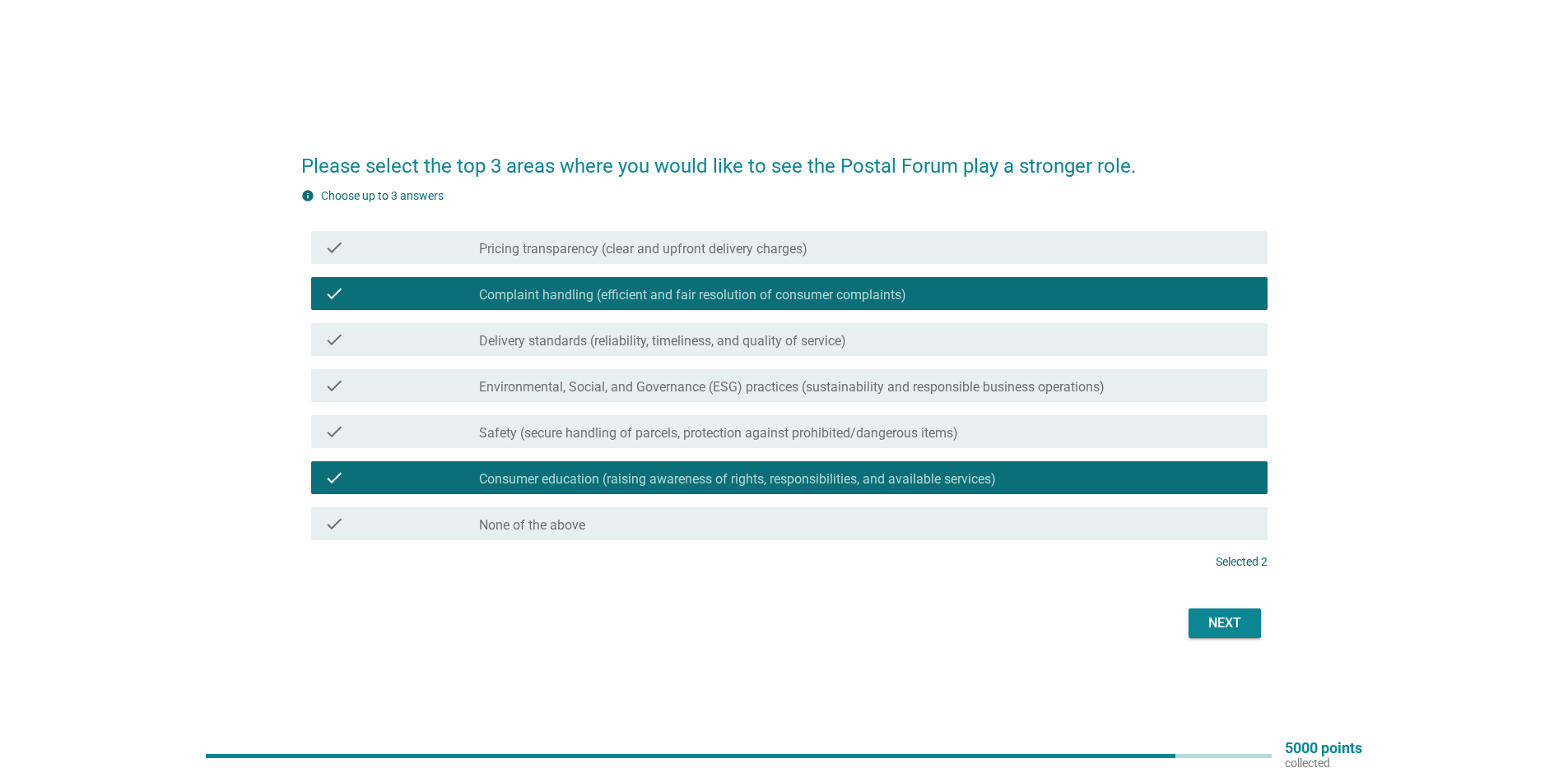
click at [565, 249] on label "Pricing transparency (clear and upfront delivery charges)" at bounding box center [643, 249] width 328 height 17
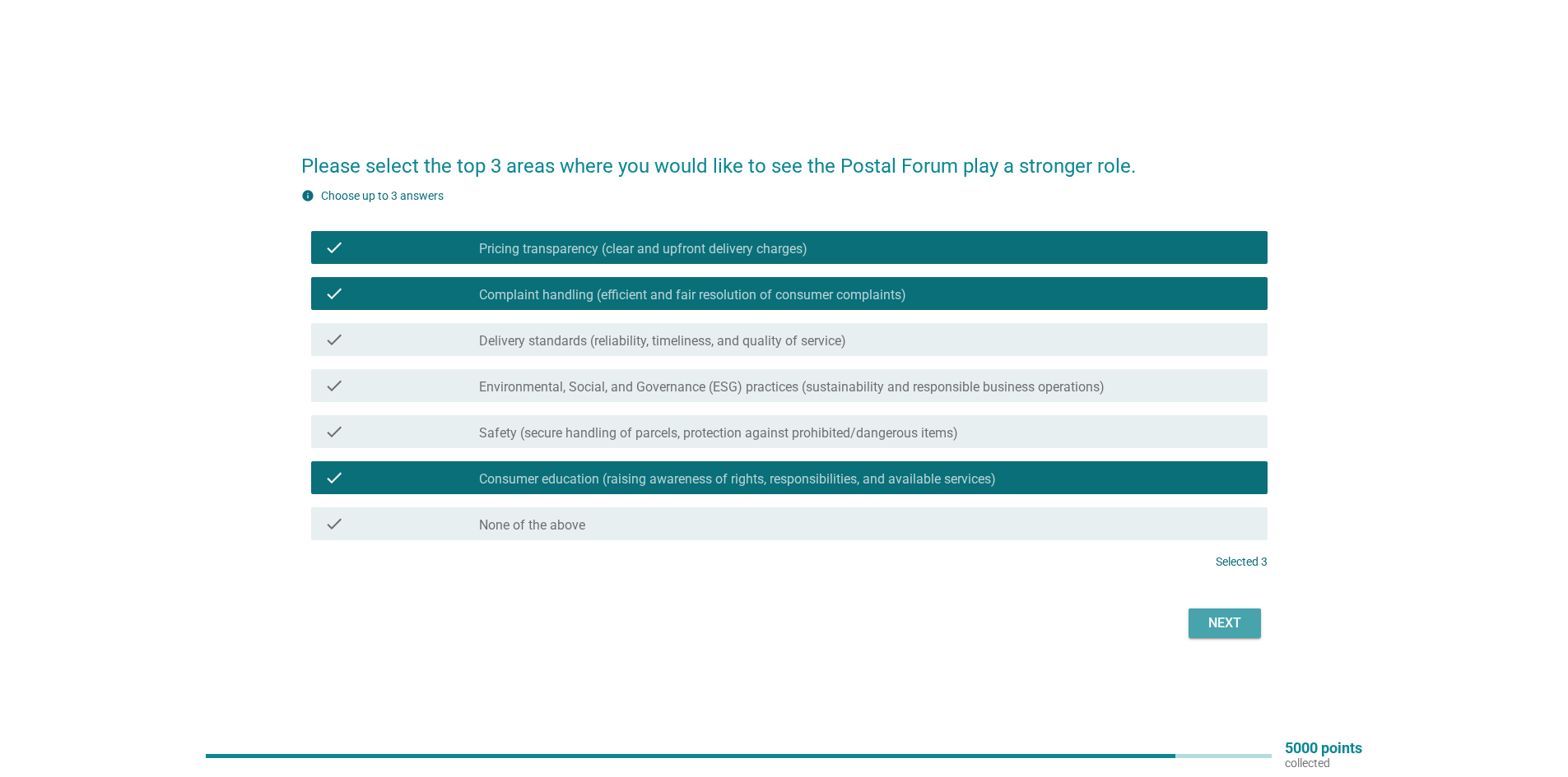
click at [1244, 633] on div "Next" at bounding box center [1225, 623] width 47 height 20
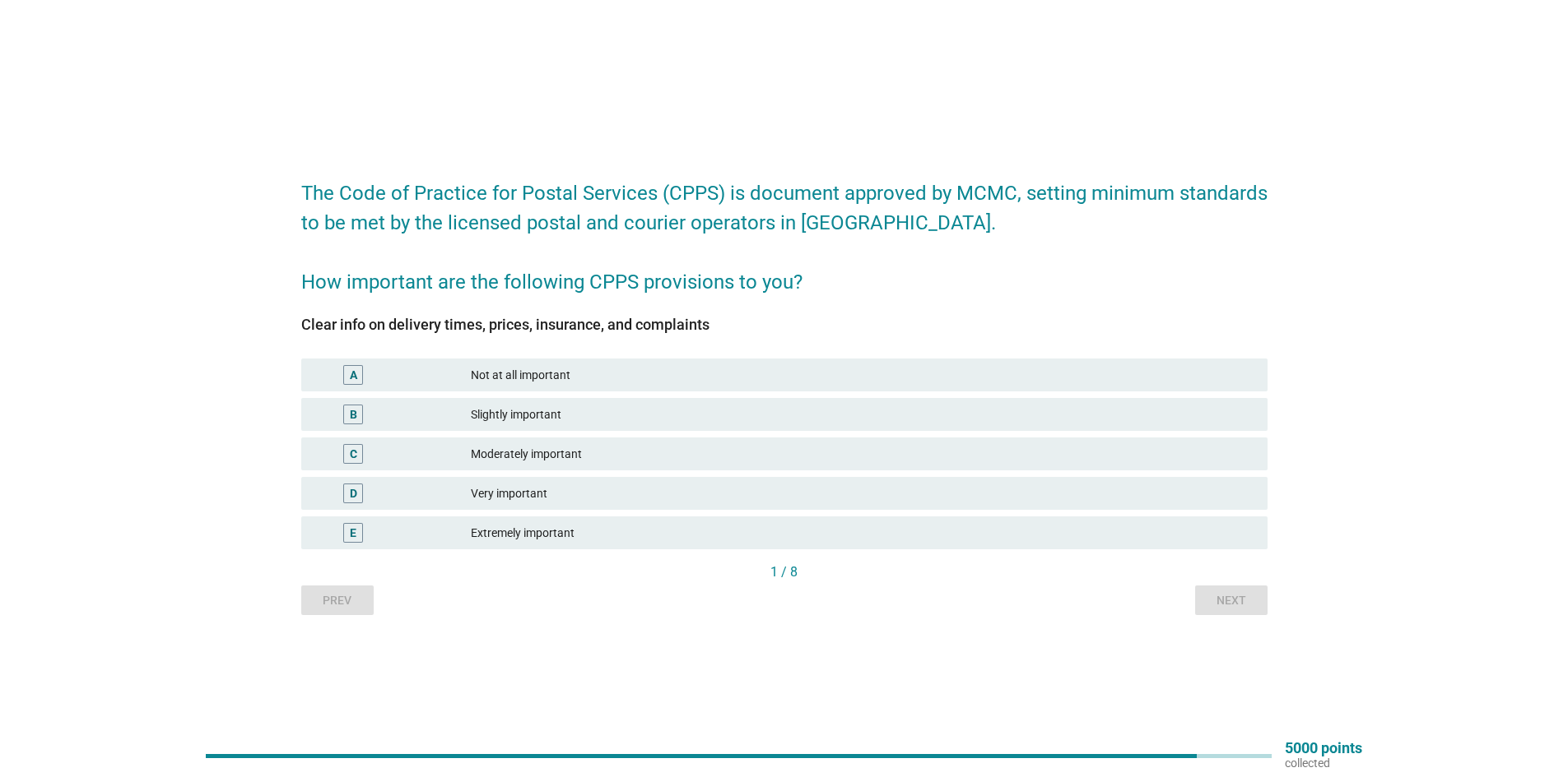
click at [552, 540] on div "Extremely important" at bounding box center [862, 533] width 783 height 20
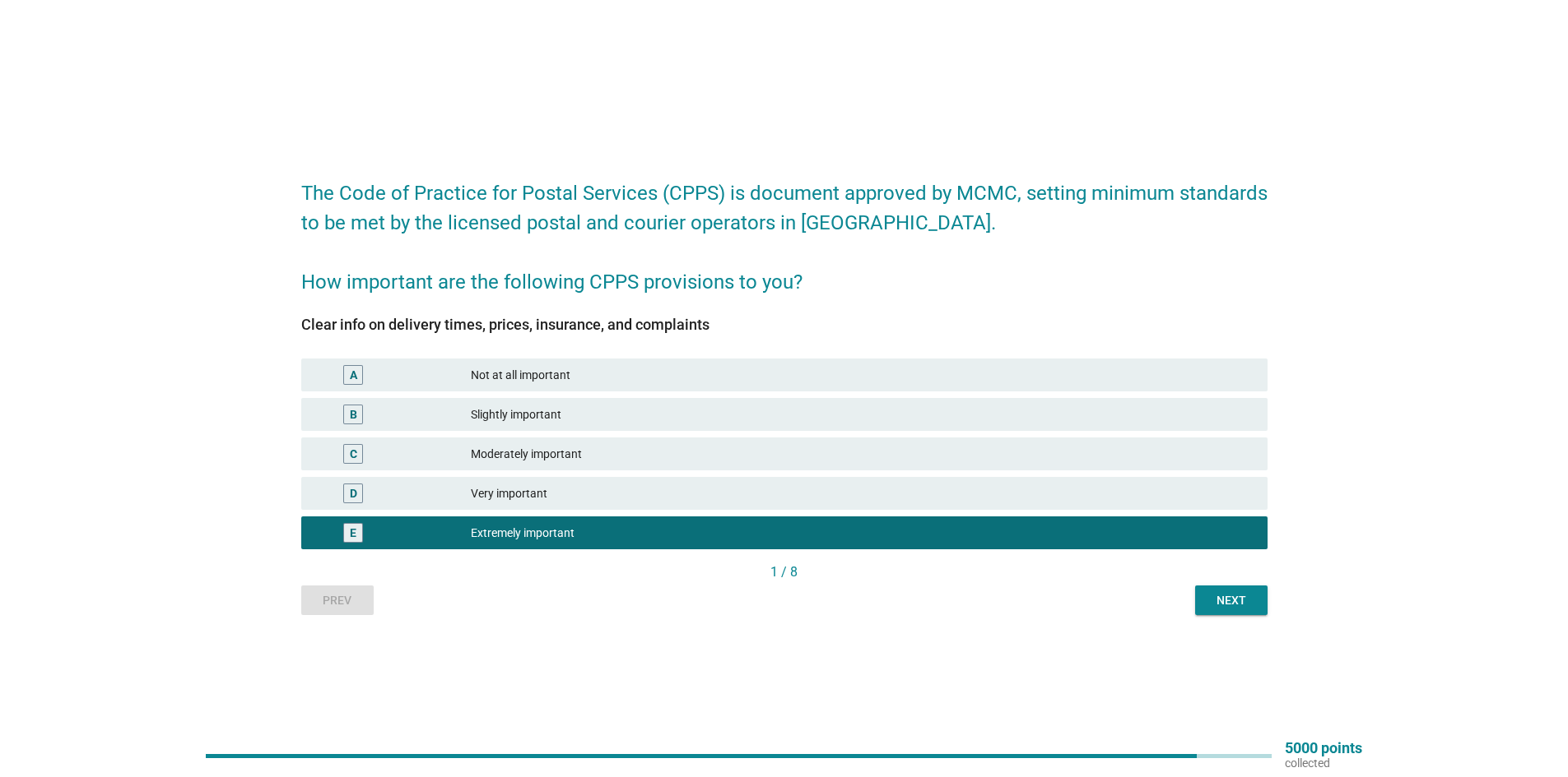
click at [1235, 600] on div "Next" at bounding box center [1231, 600] width 47 height 18
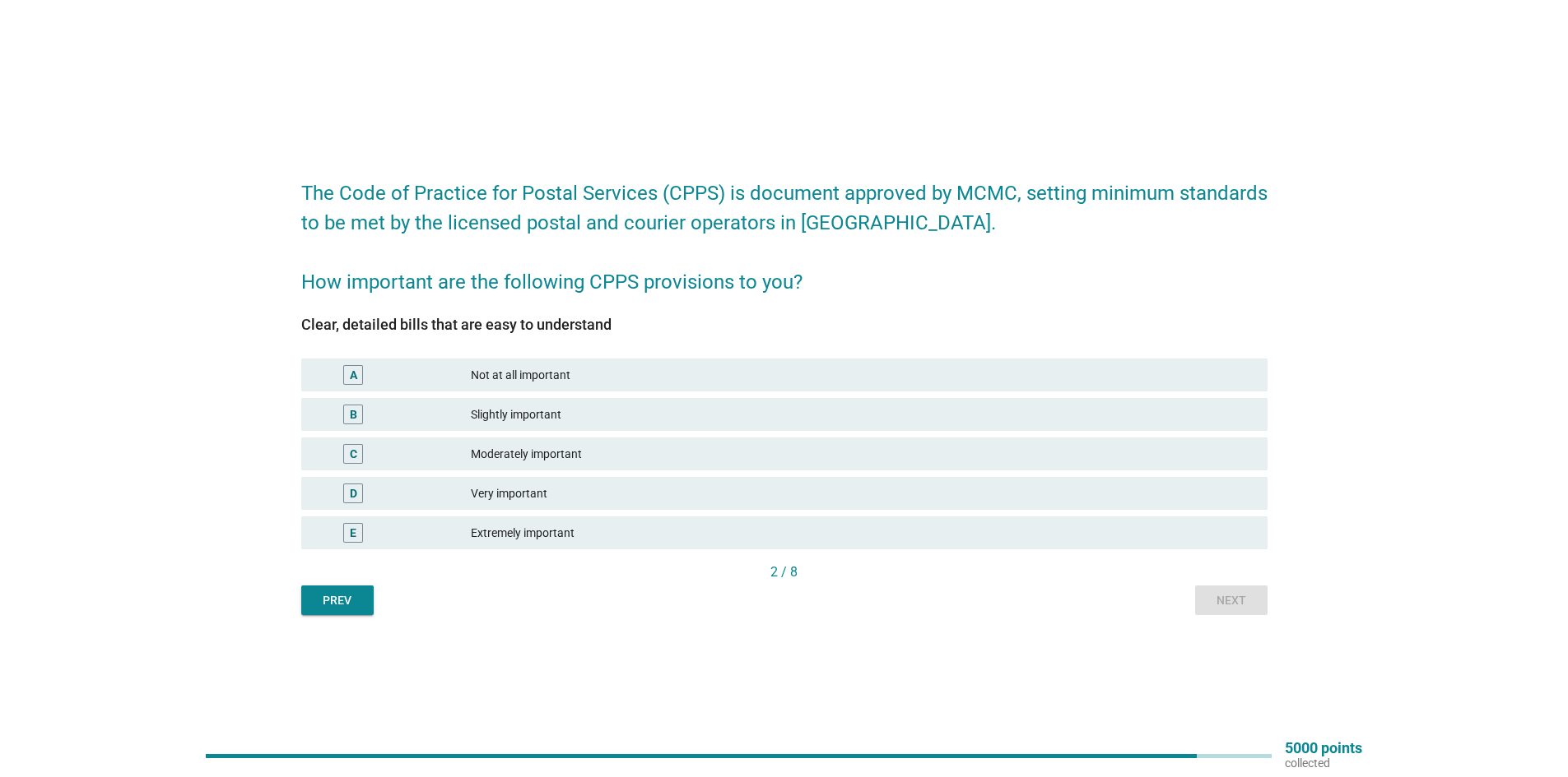
click at [580, 525] on div "Extremely important" at bounding box center [862, 533] width 783 height 20
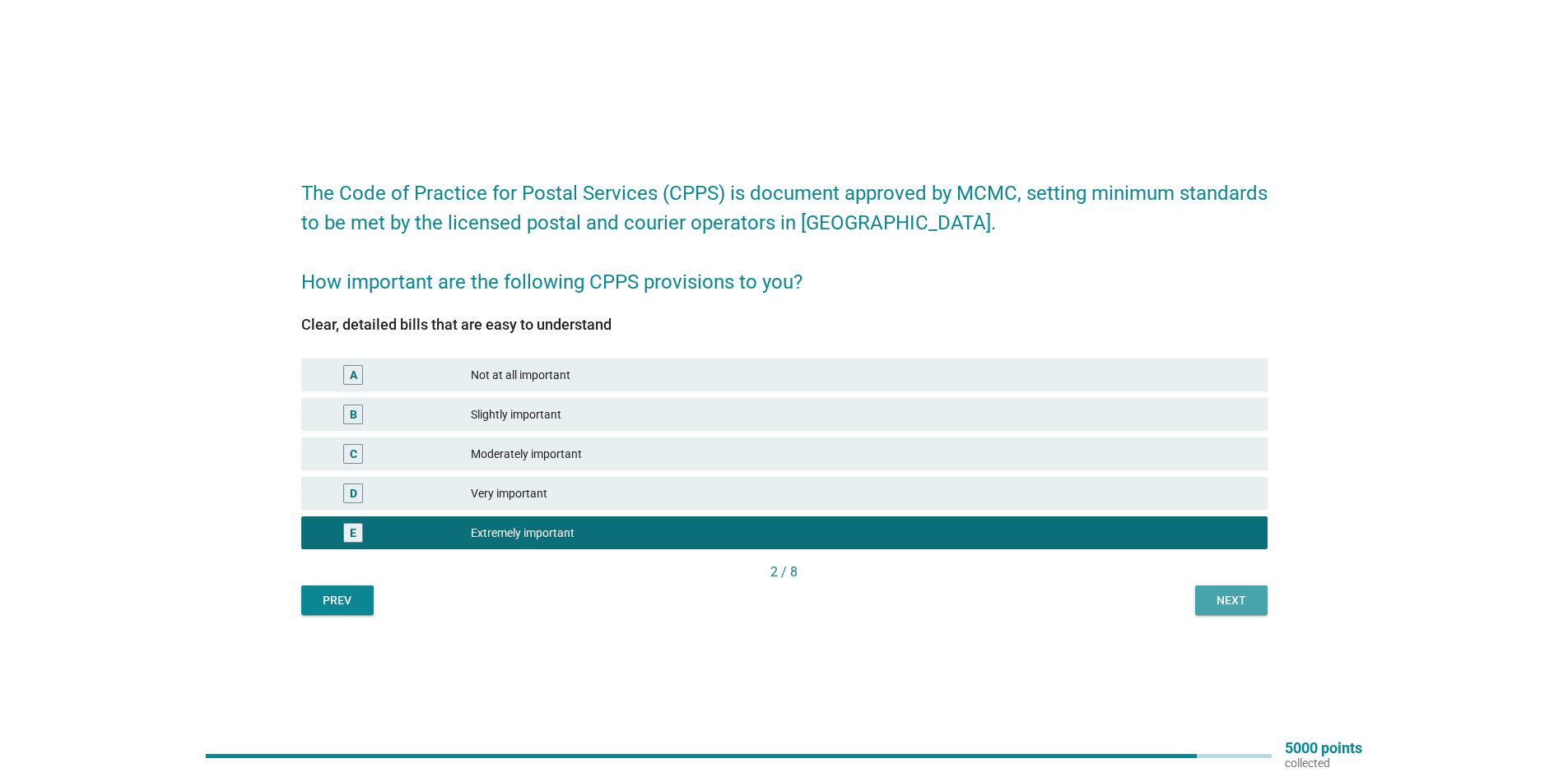
click at [1244, 598] on div "Next" at bounding box center [1231, 600] width 47 height 18
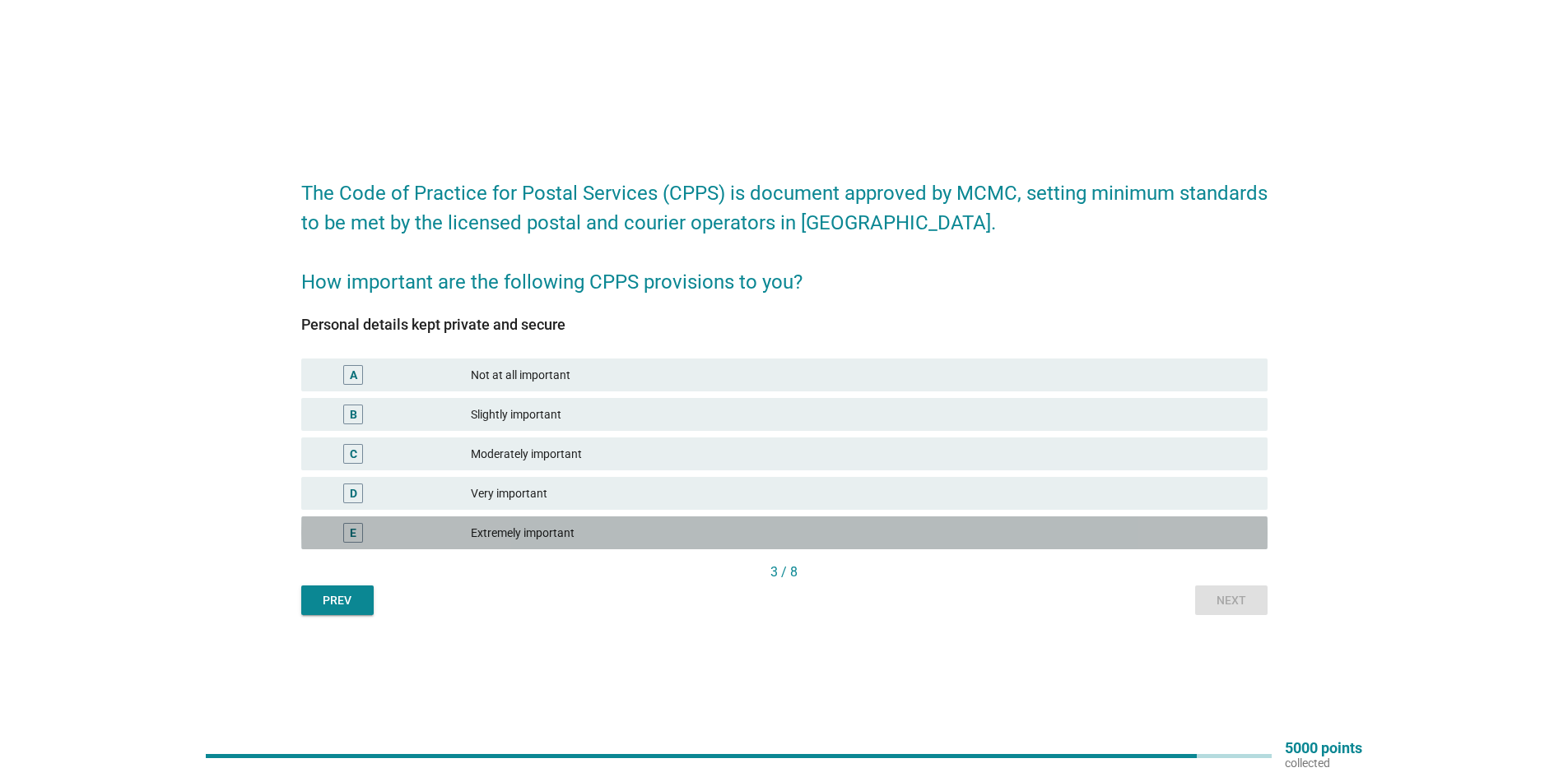
click at [670, 534] on div "Extremely important" at bounding box center [862, 533] width 783 height 20
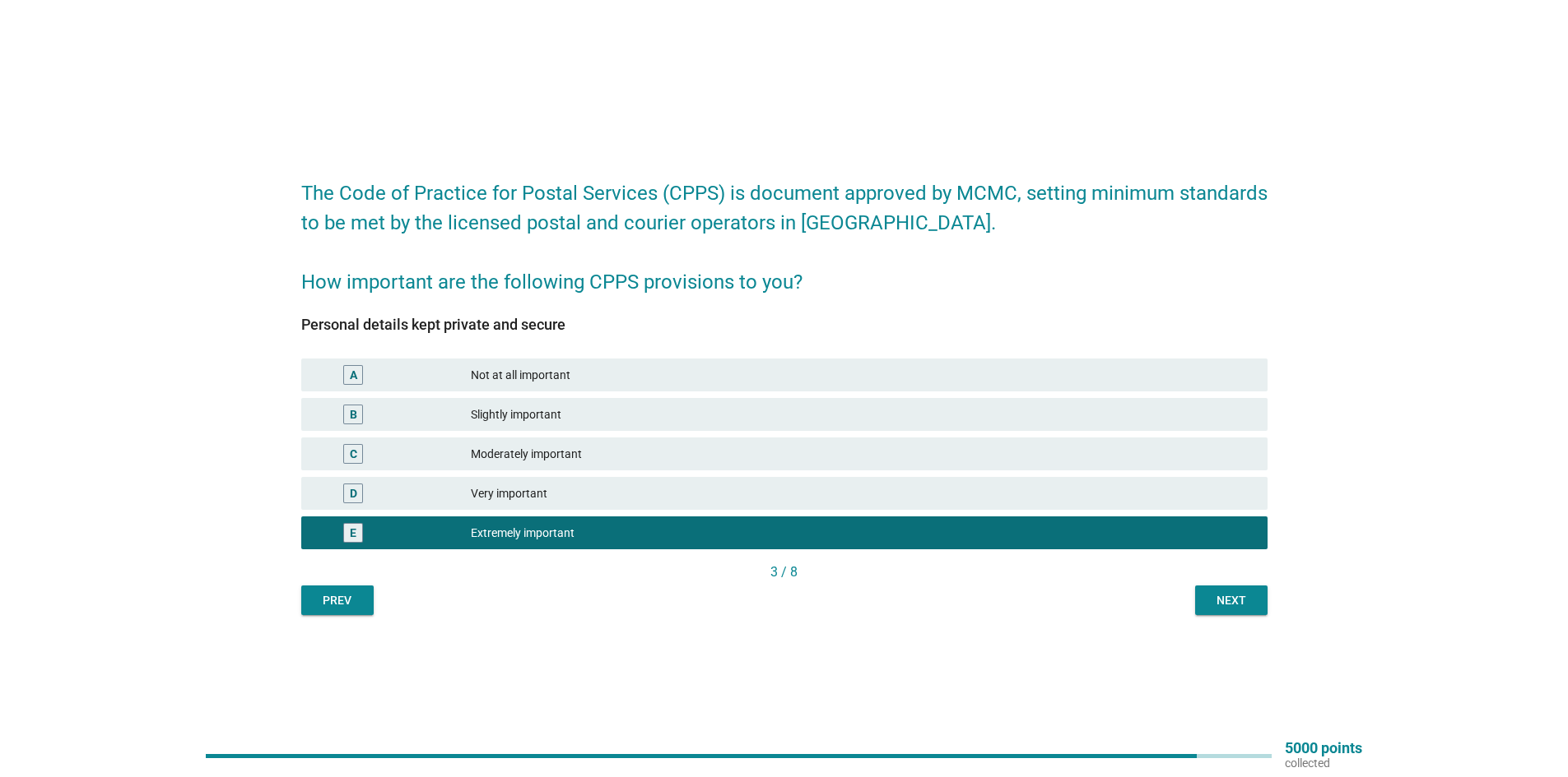
click at [1248, 592] on div "Next" at bounding box center [1231, 600] width 47 height 18
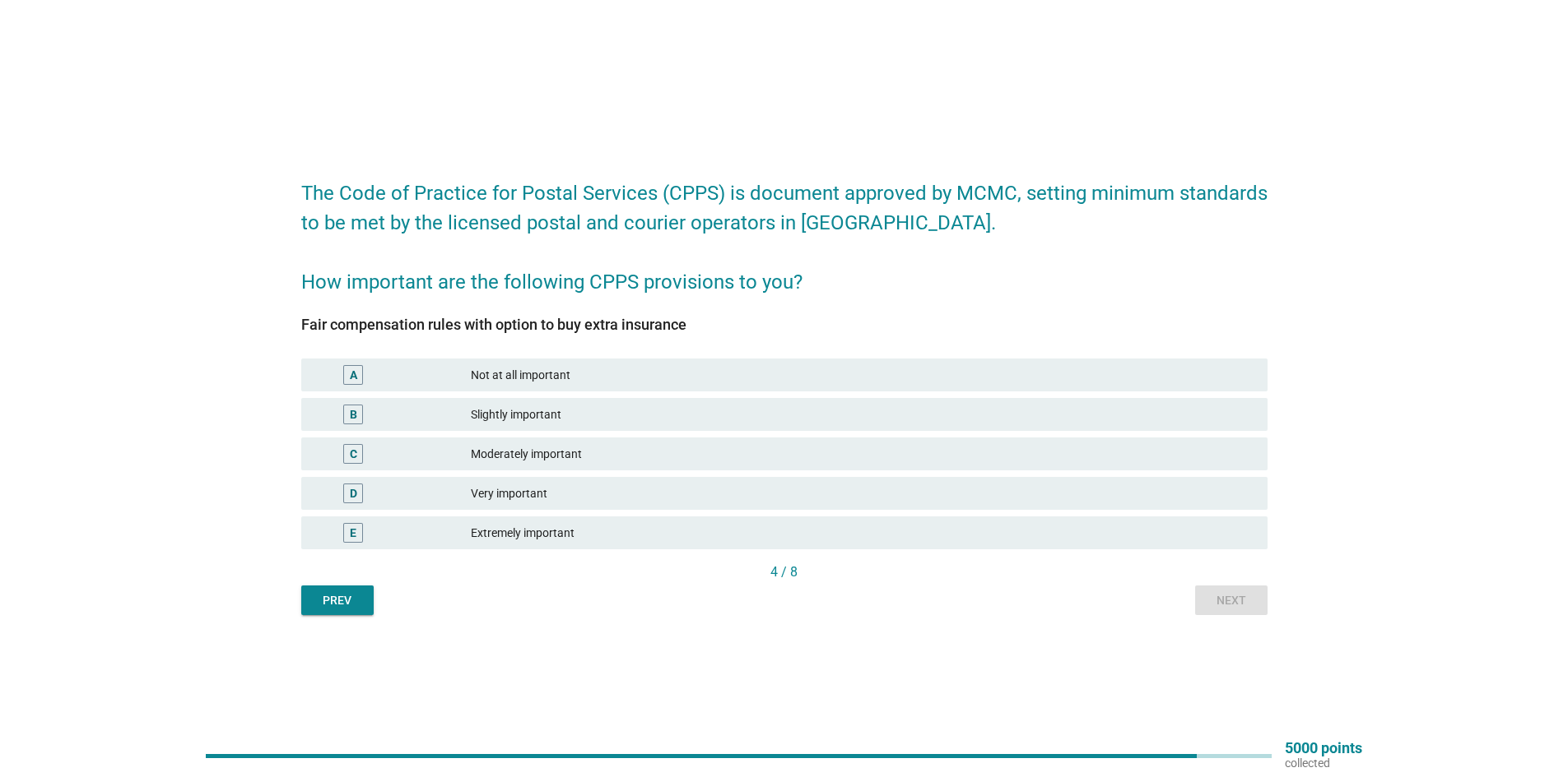
drag, startPoint x: 654, startPoint y: 504, endPoint x: 648, endPoint y: 516, distance: 13.4
click at [653, 506] on div "D Very important" at bounding box center [784, 493] width 966 height 33
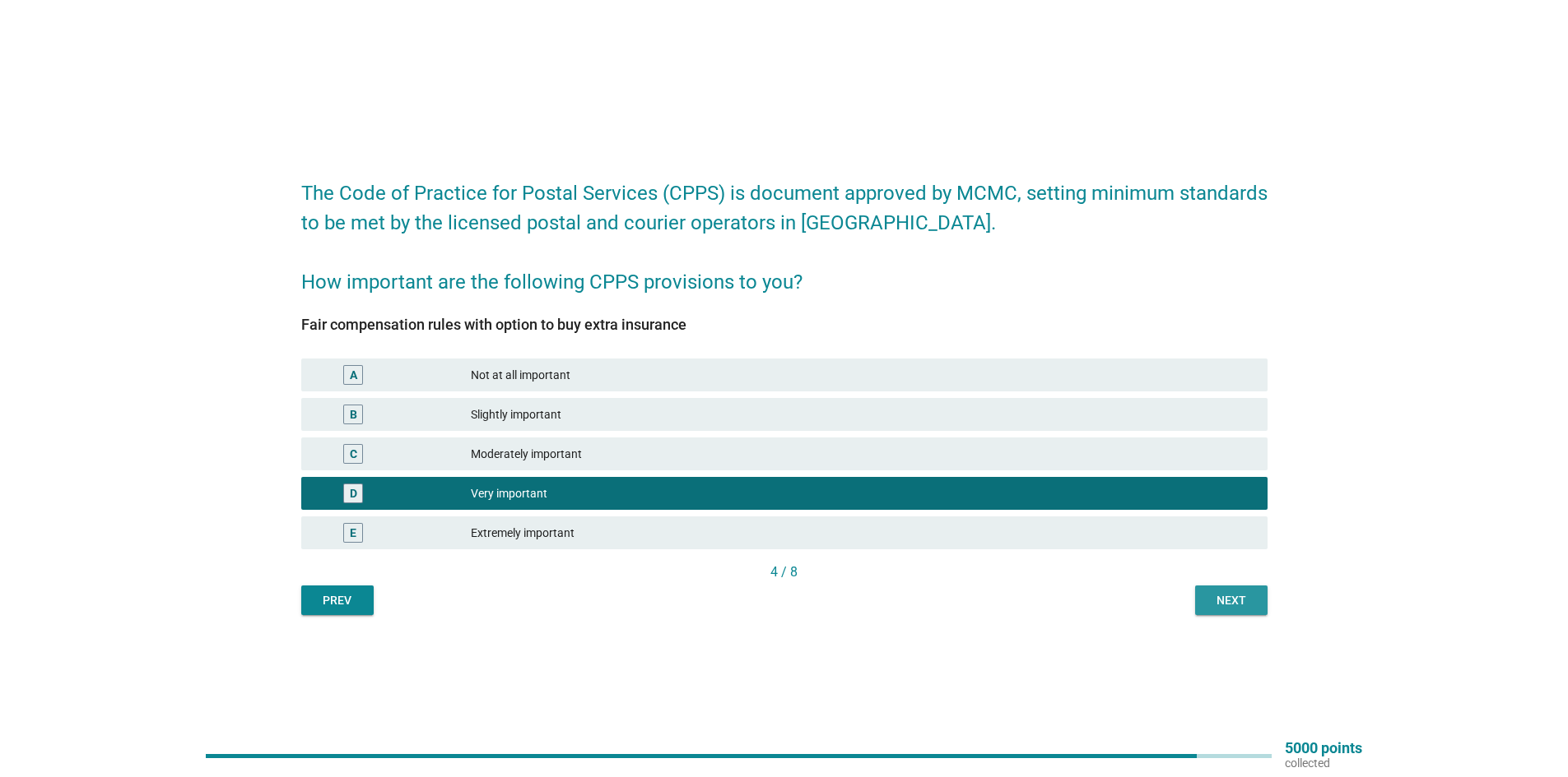
click at [1236, 600] on div "Next" at bounding box center [1231, 600] width 47 height 18
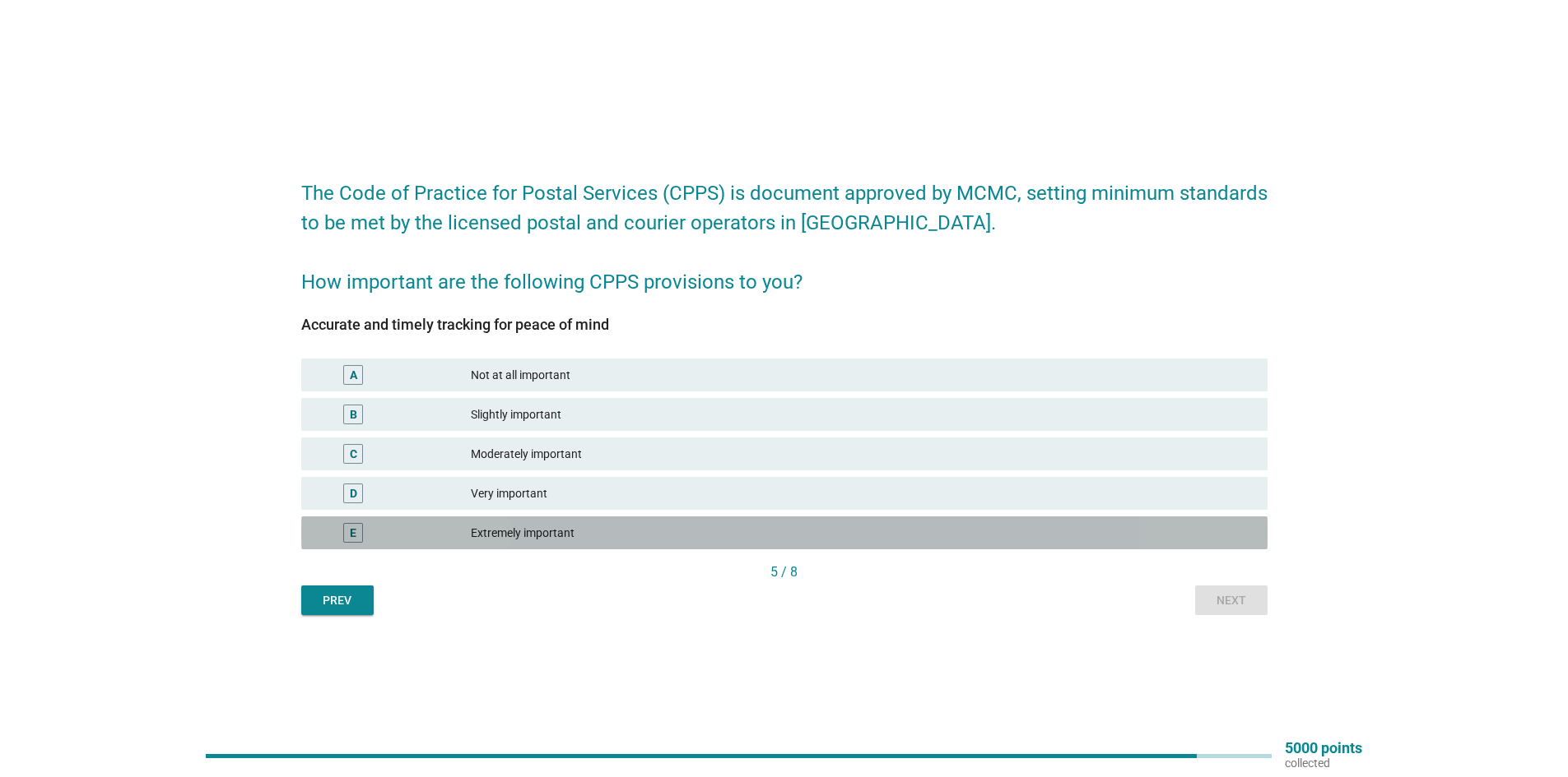
click at [660, 517] on div "E Extremely important" at bounding box center [784, 533] width 966 height 33
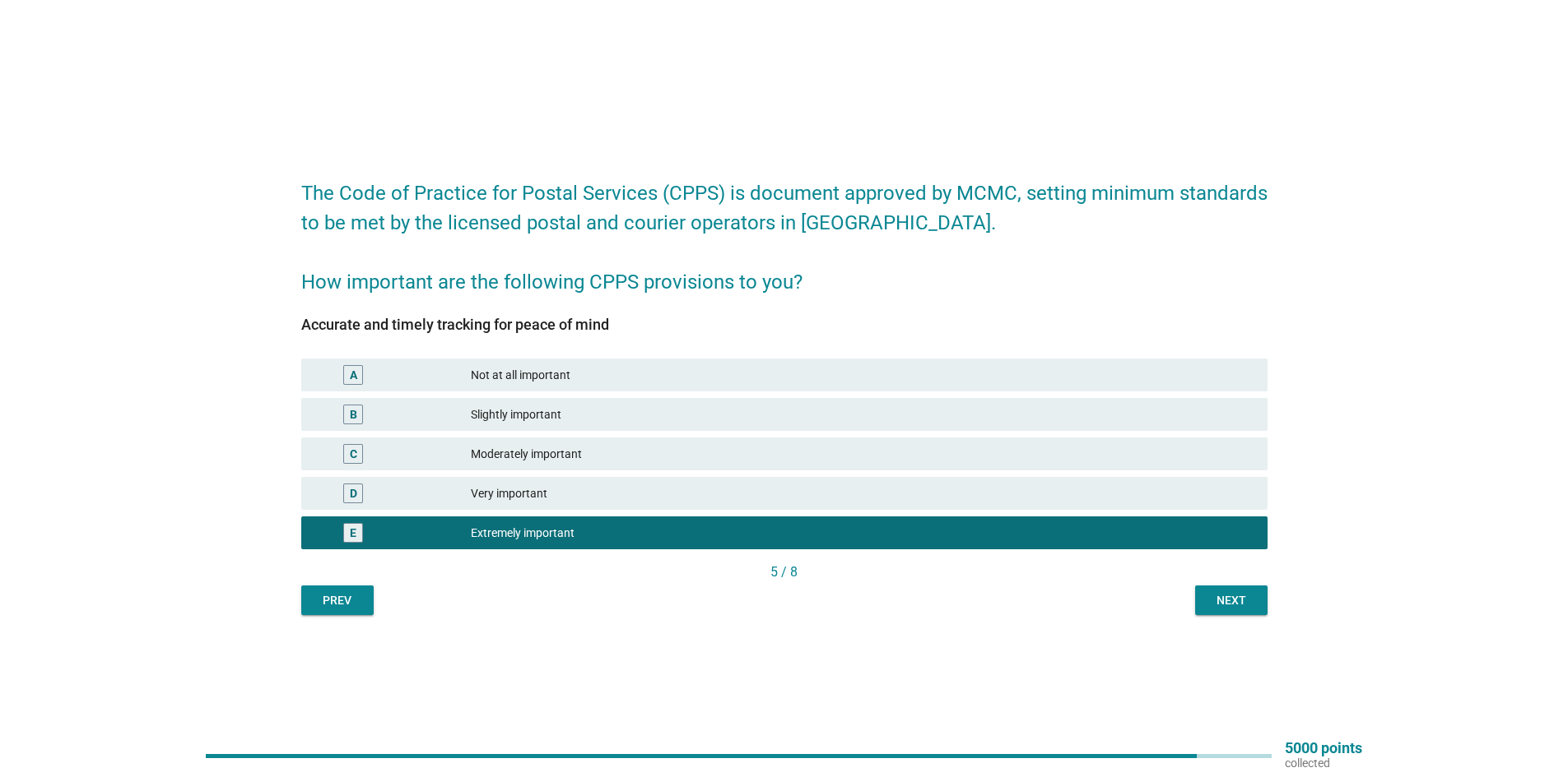
click at [1258, 607] on button "Next" at bounding box center [1231, 600] width 73 height 30
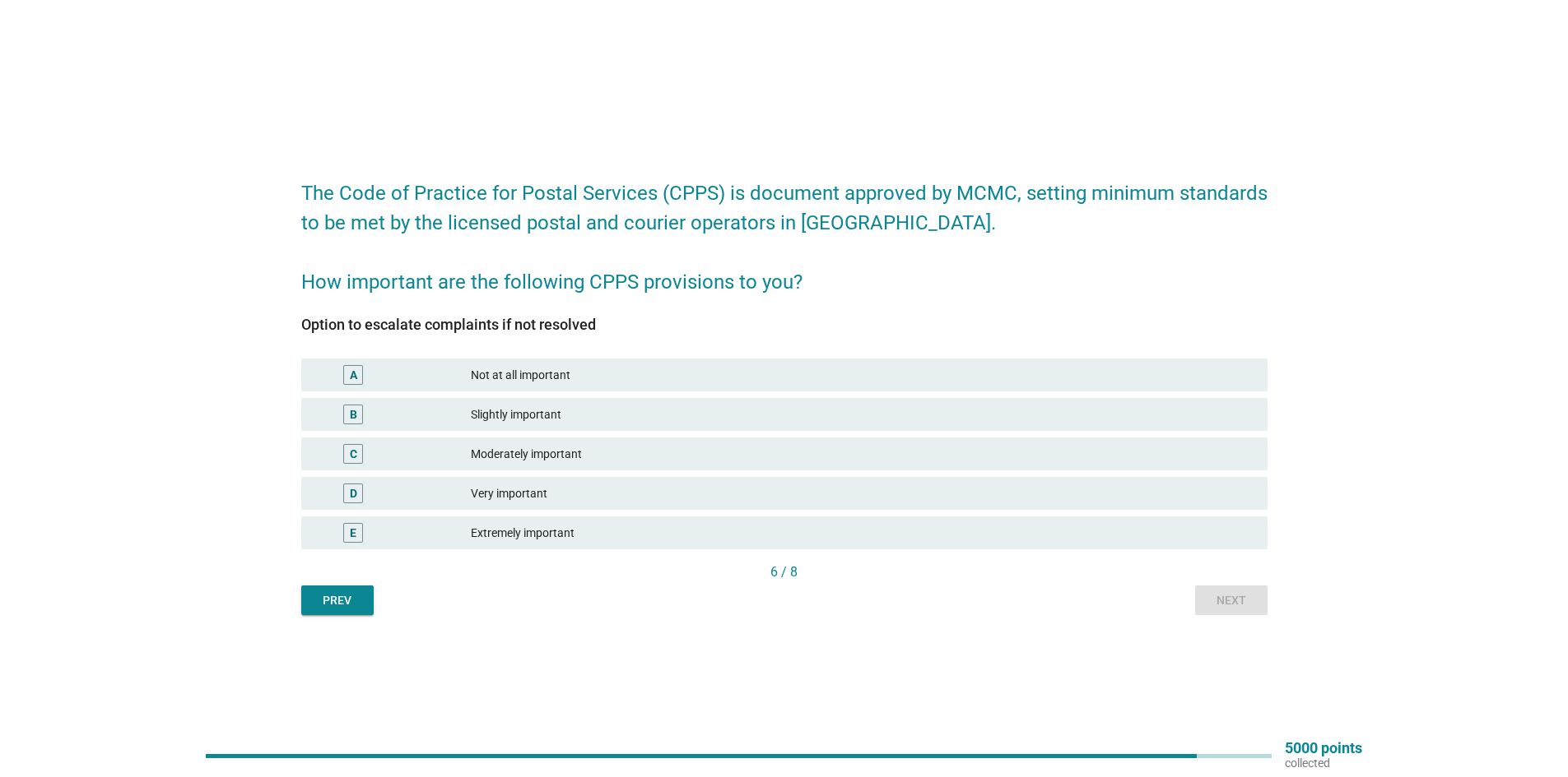
click at [598, 530] on div "Extremely important" at bounding box center [862, 533] width 783 height 20
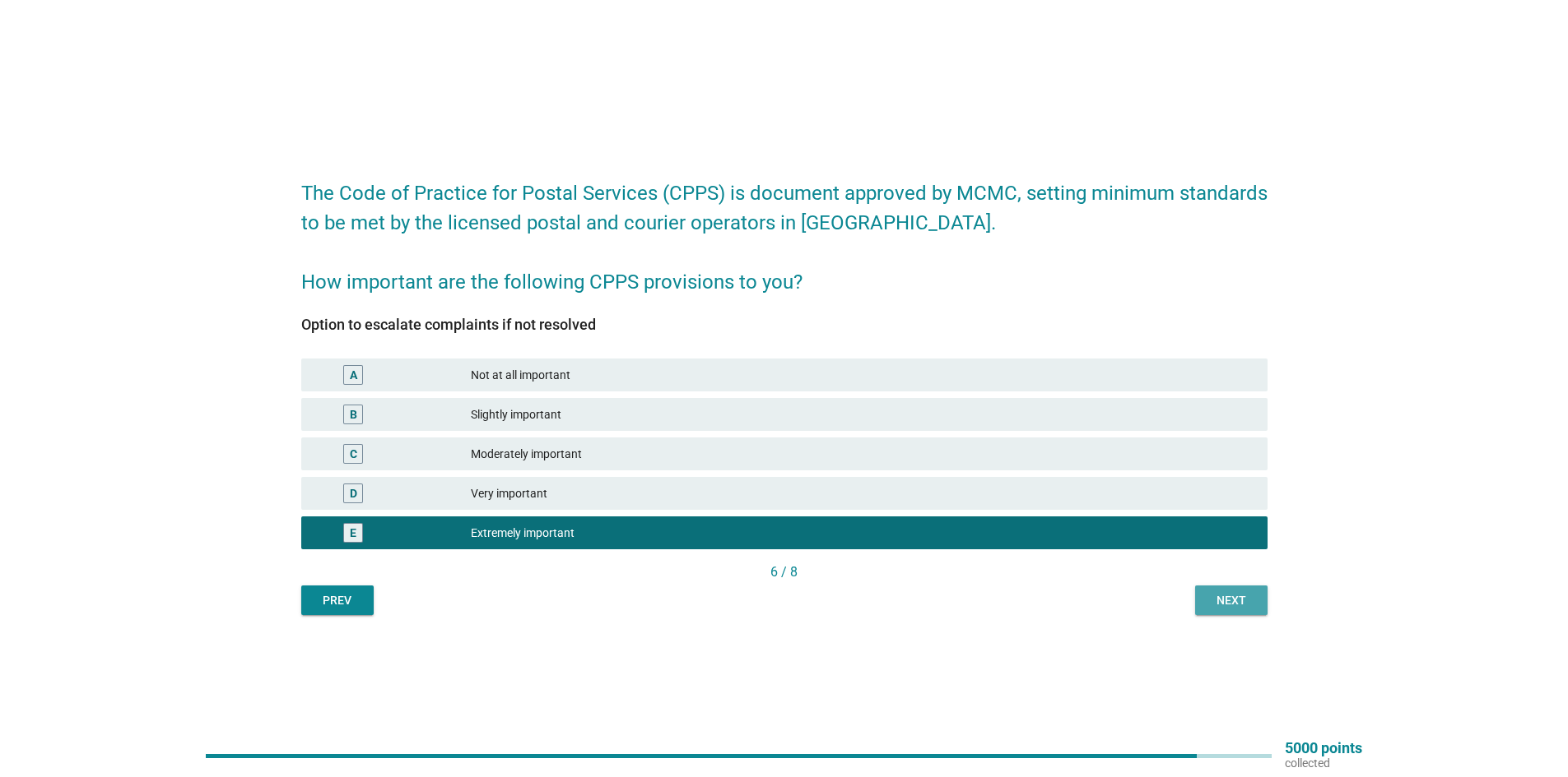
click at [1245, 611] on button "Next" at bounding box center [1231, 600] width 73 height 30
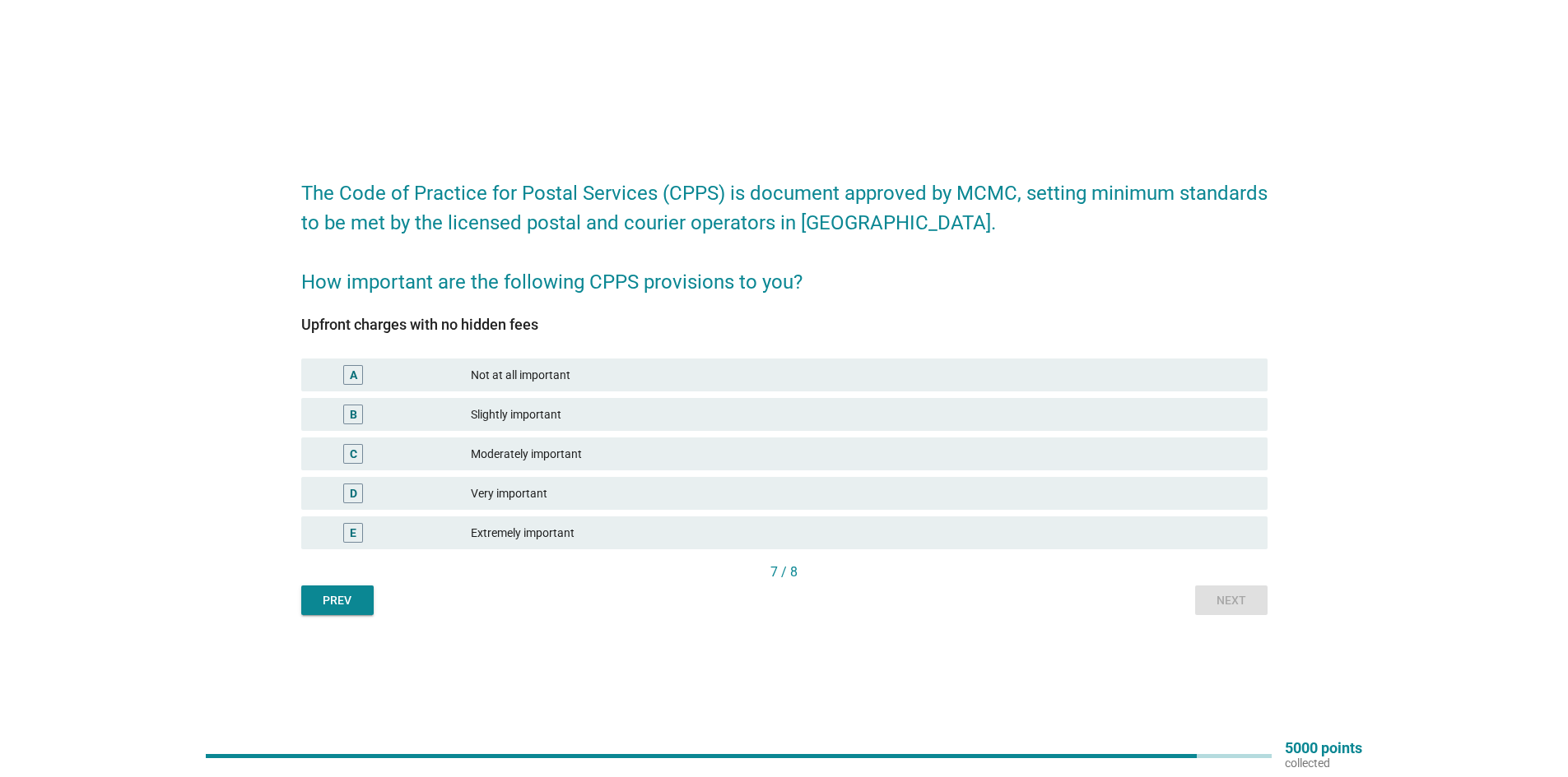
click at [711, 527] on div "Extremely important" at bounding box center [862, 533] width 783 height 20
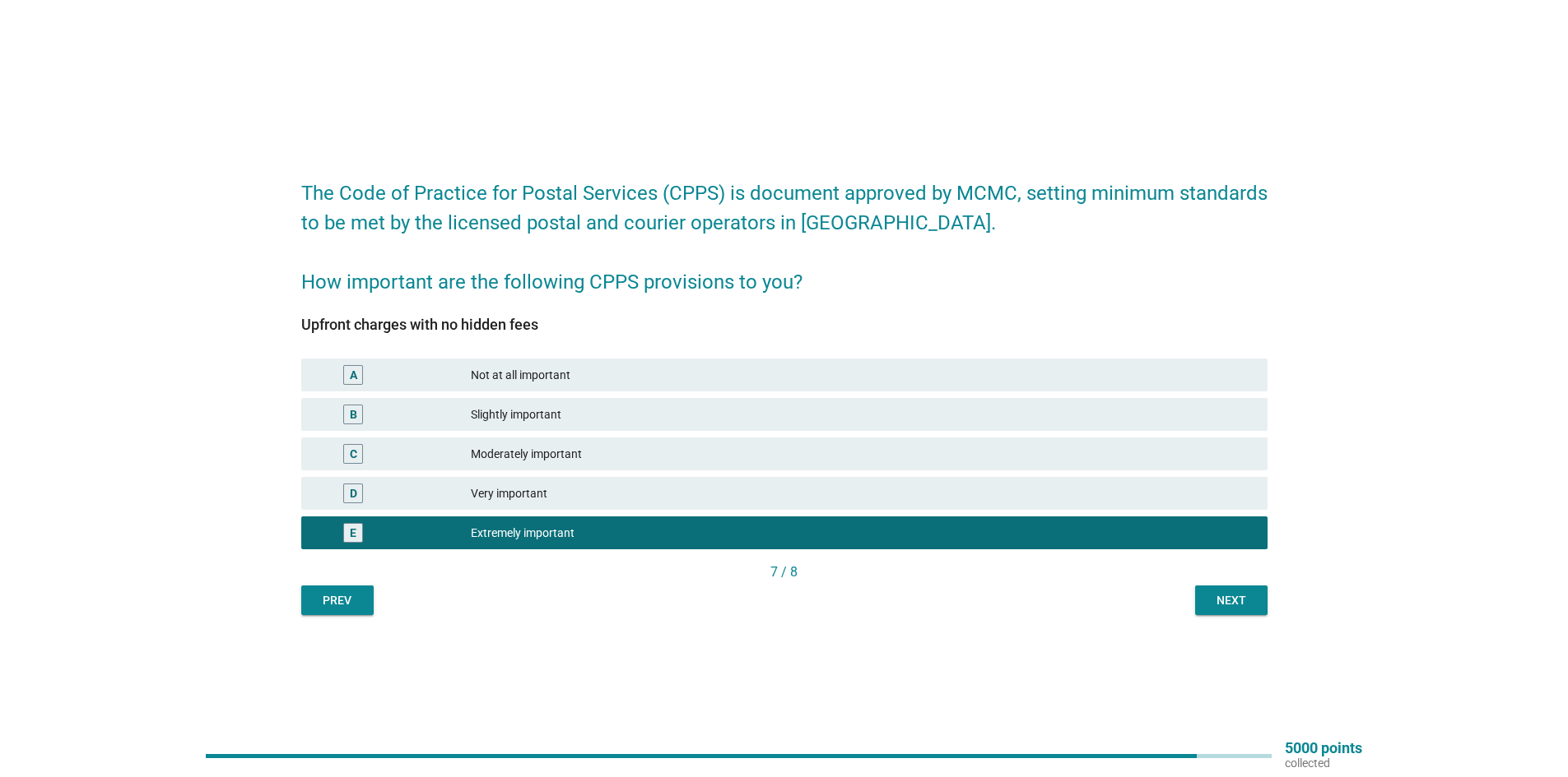
click at [1205, 608] on button "Next" at bounding box center [1231, 600] width 73 height 30
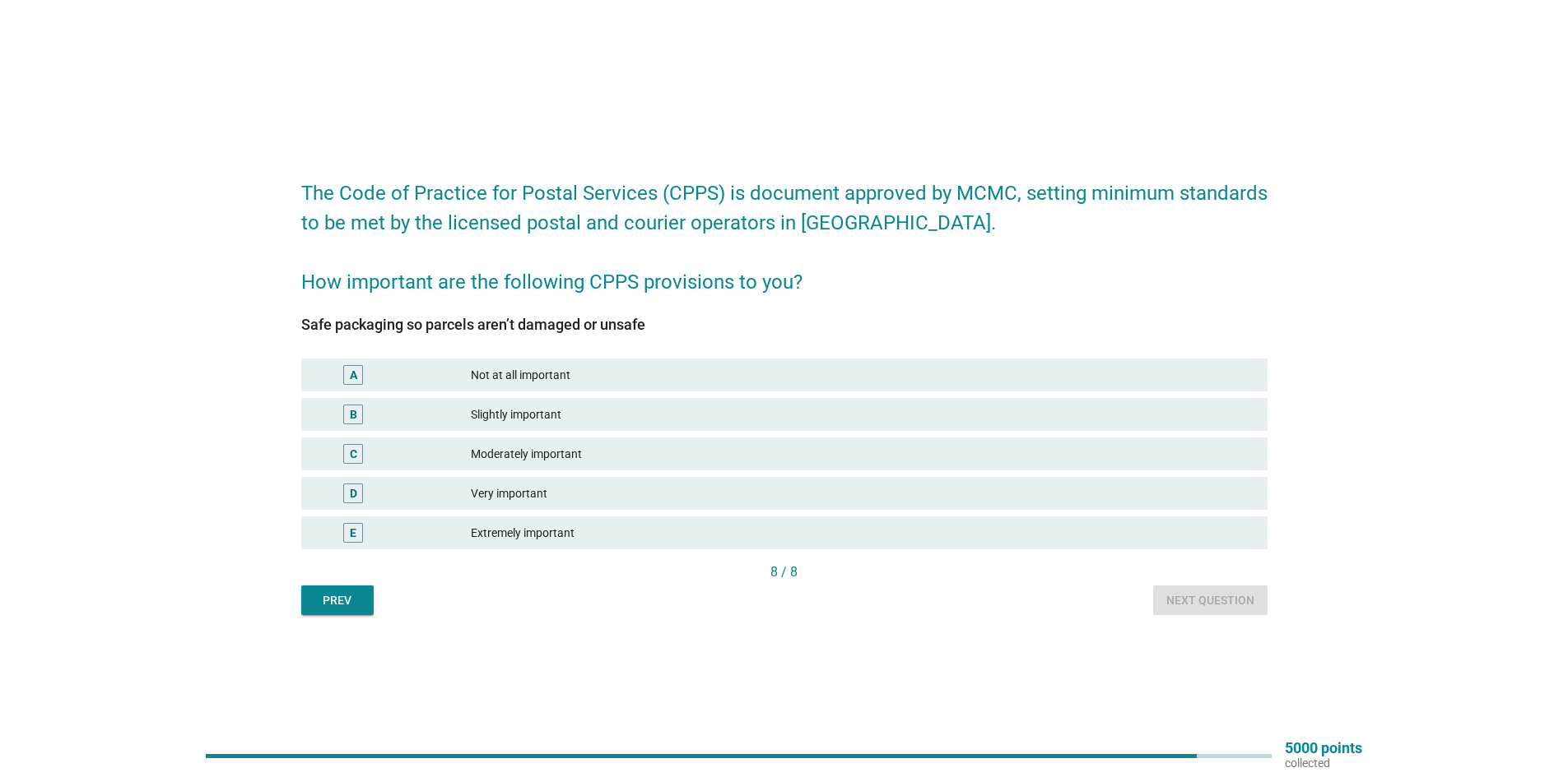
click at [563, 531] on div "Extremely important" at bounding box center [862, 533] width 783 height 20
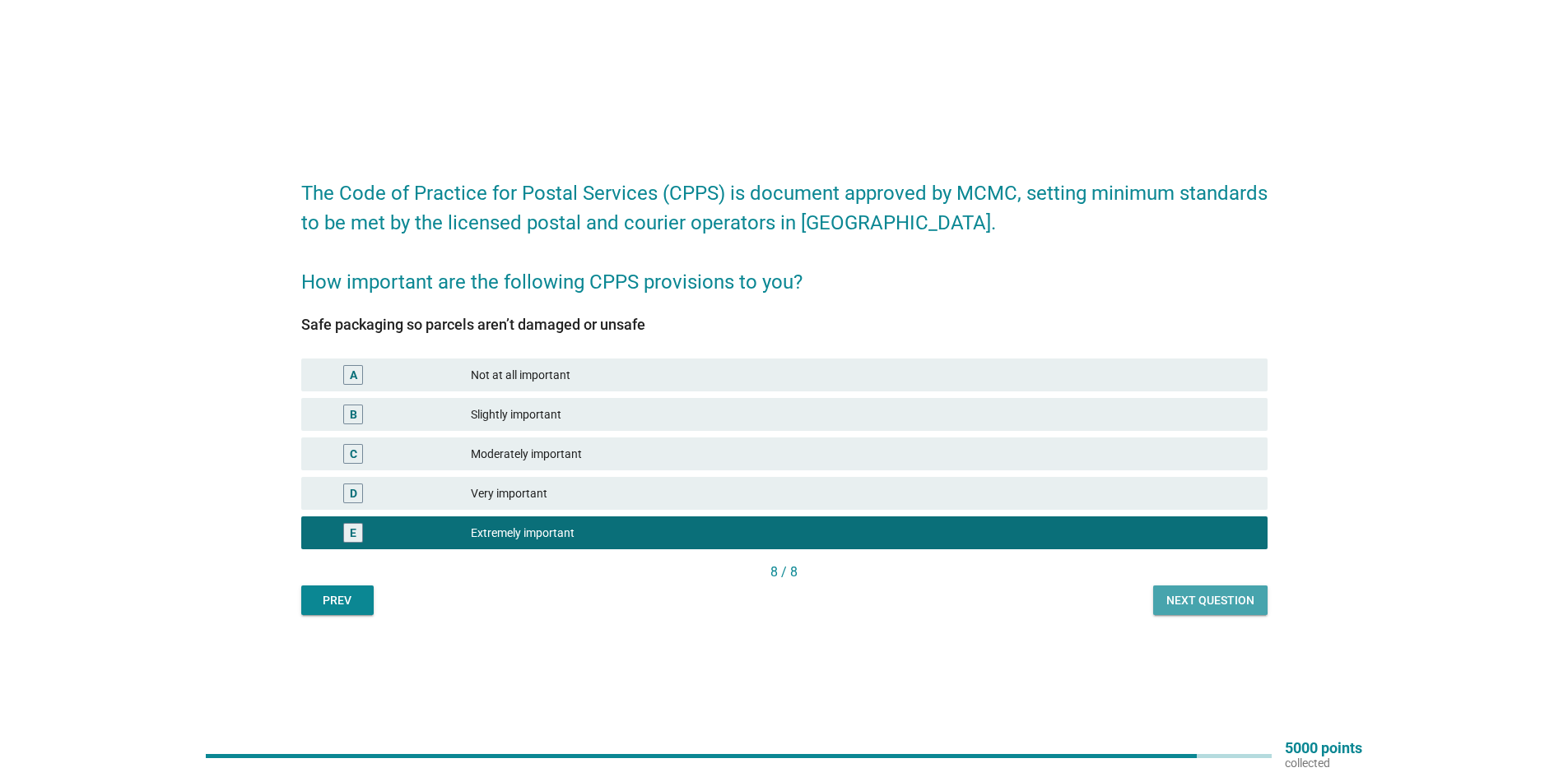
click at [1233, 605] on div "Next question" at bounding box center [1210, 600] width 88 height 18
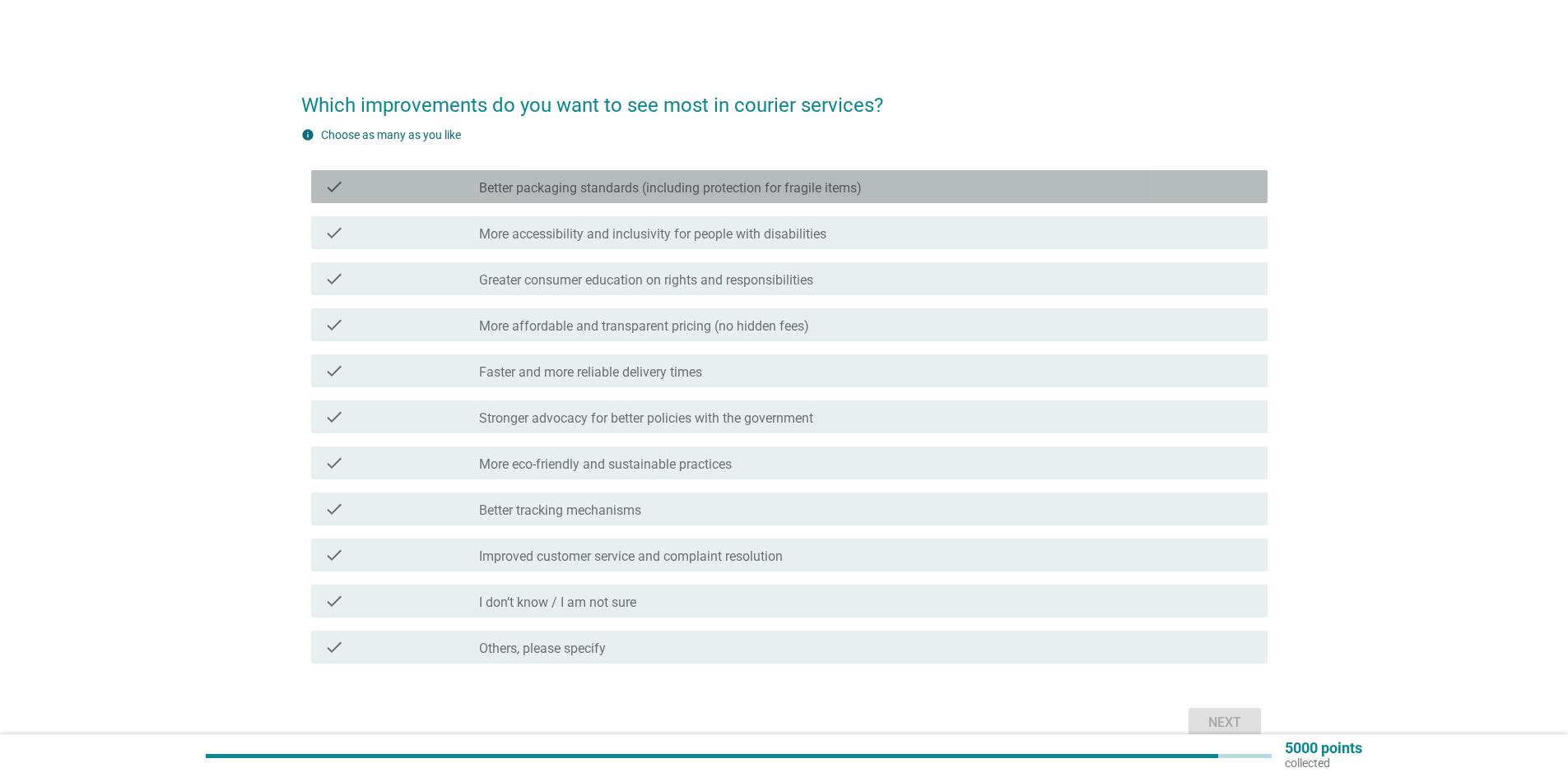
click at [618, 185] on label "Better packaging standards (including protection for fragile items)" at bounding box center [670, 189] width 382 height 17
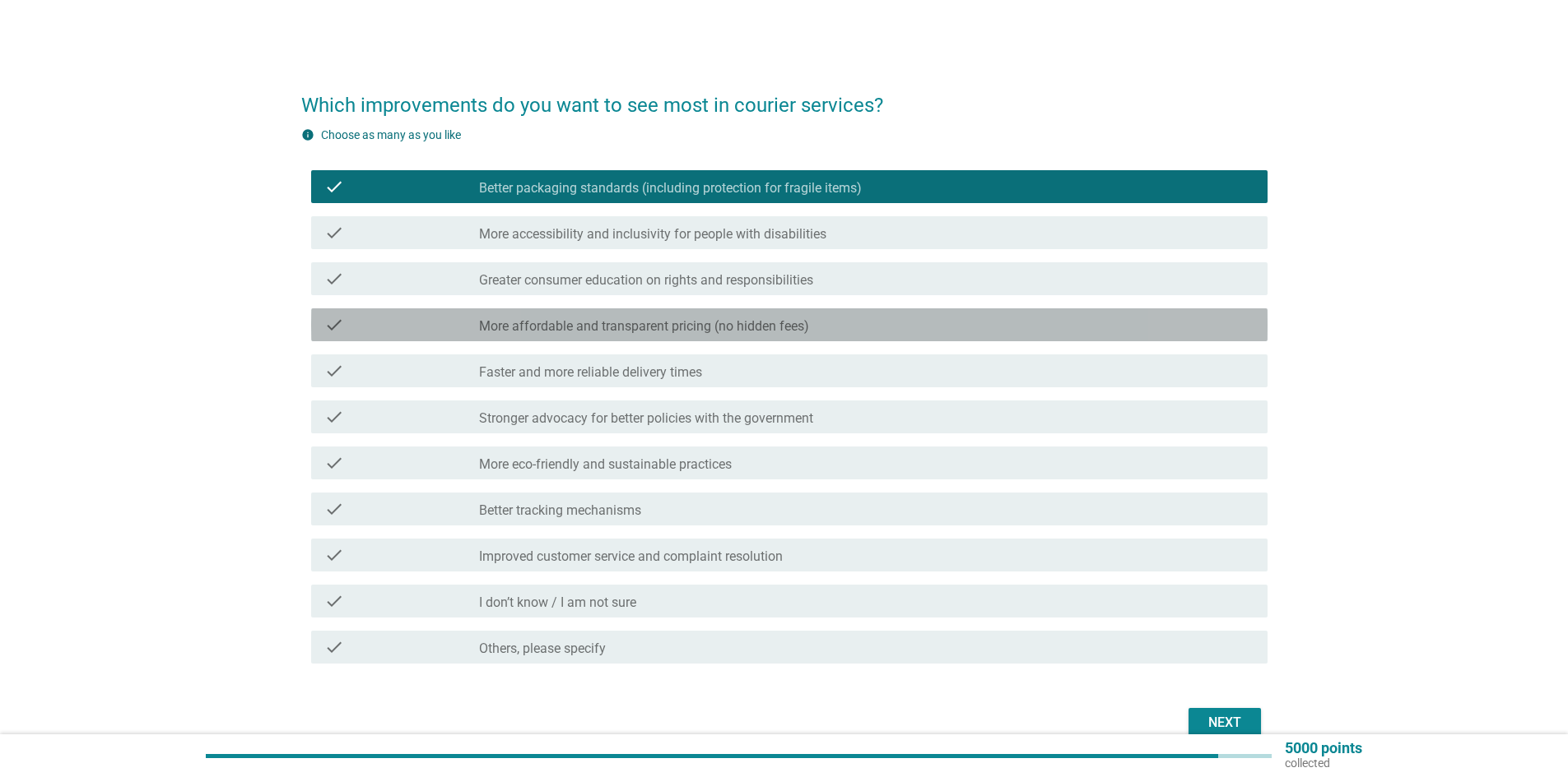
click at [576, 318] on div "check_box_outline_blank More affordable and transparent pricing (no hidden fees)" at bounding box center [867, 324] width 776 height 20
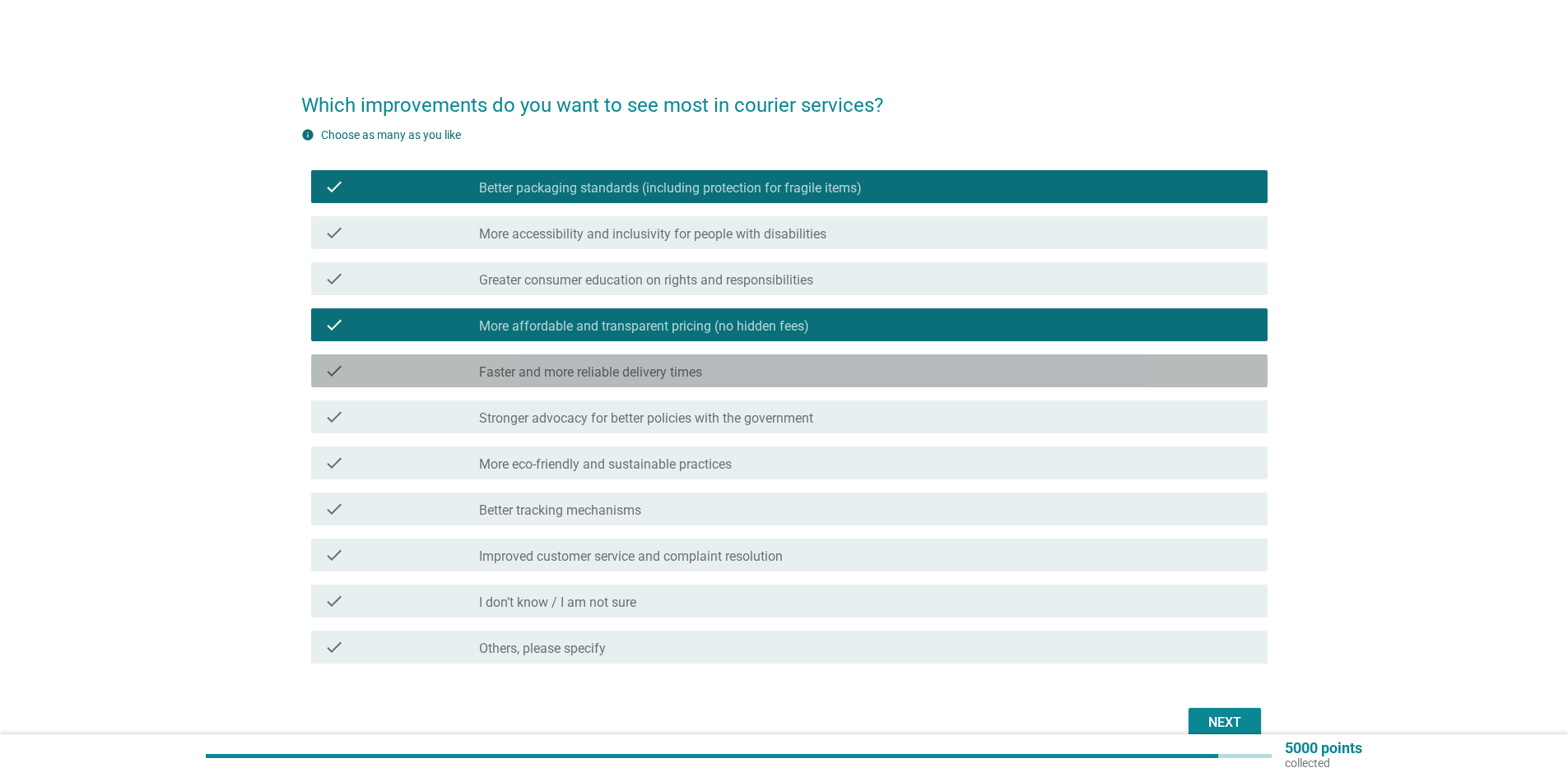
click at [583, 370] on label "Faster and more reliable delivery times" at bounding box center [591, 373] width 223 height 17
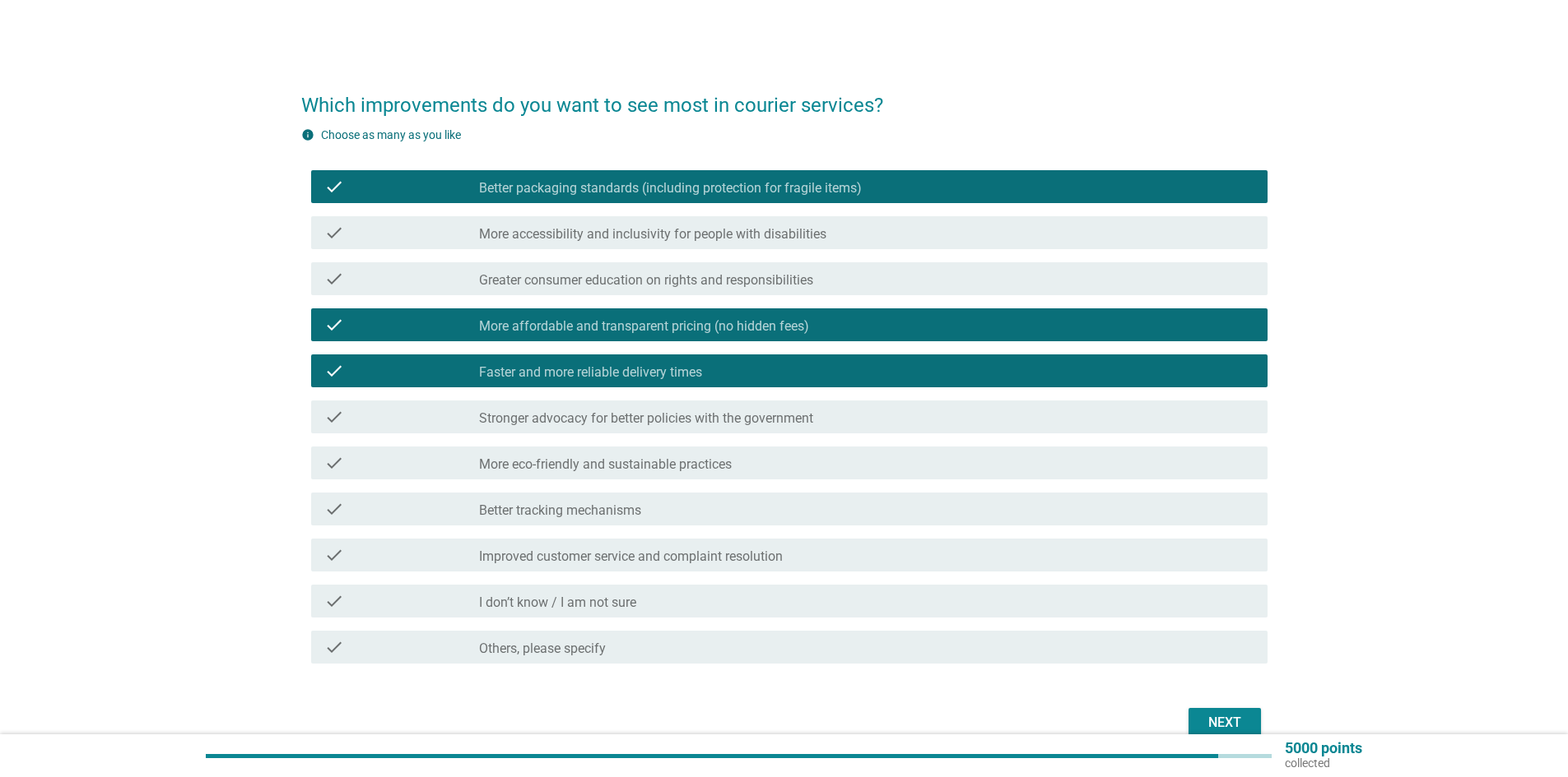
click at [629, 508] on label "Better tracking mechanisms" at bounding box center [560, 511] width 162 height 17
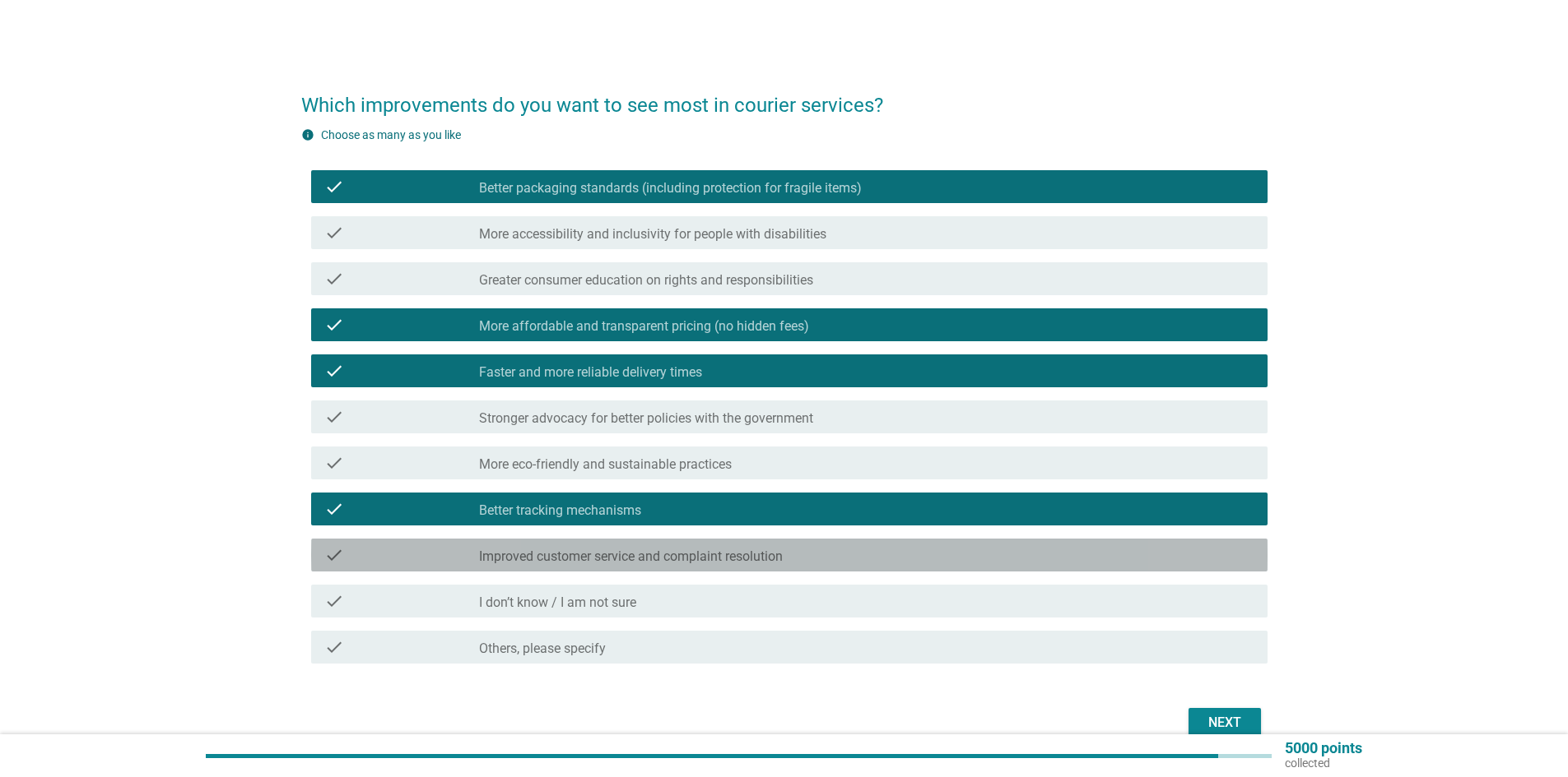
click at [631, 547] on div "check_box_outline_blank Improved customer service and complaint resolution" at bounding box center [867, 555] width 776 height 20
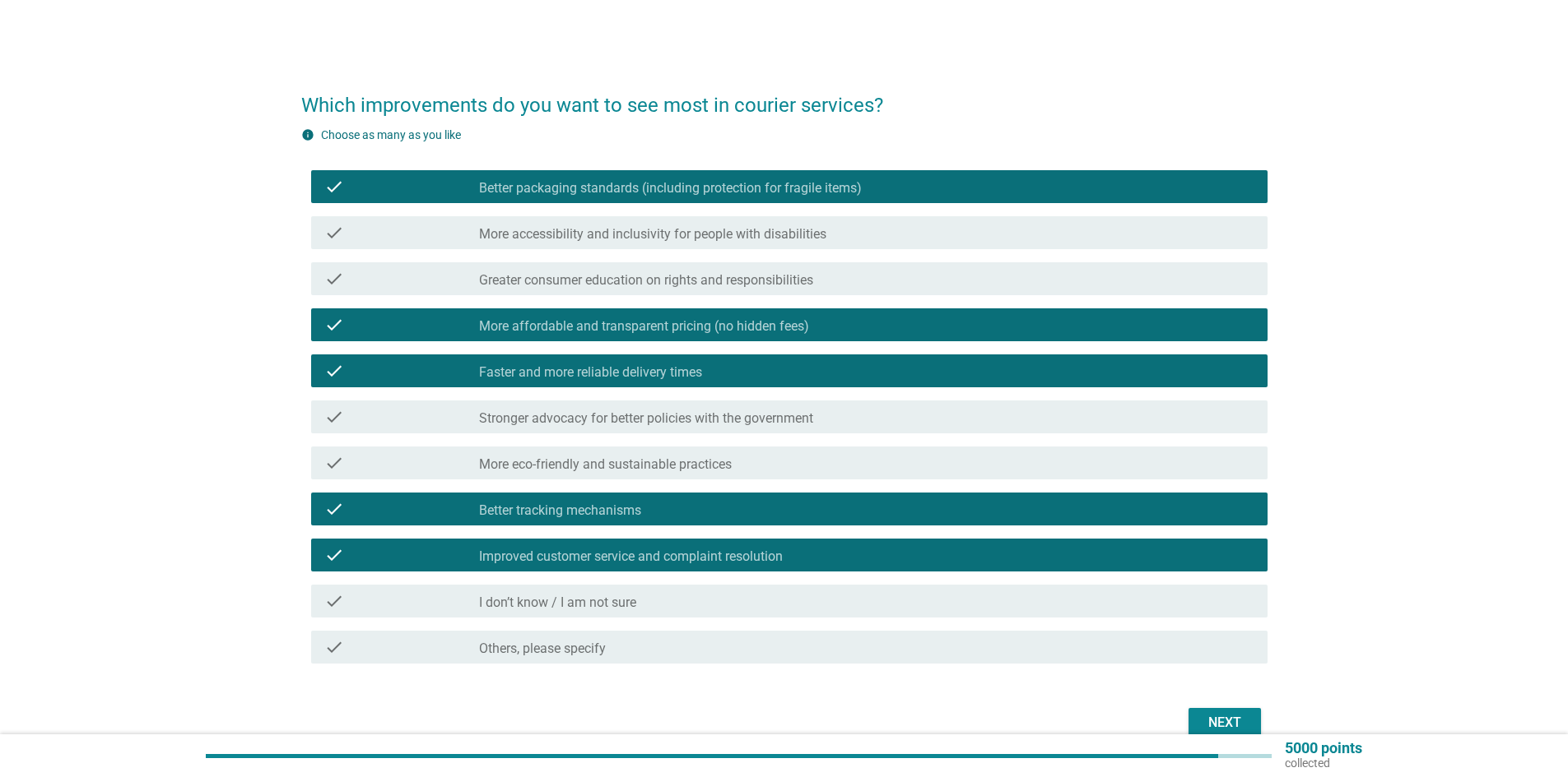
click at [1213, 719] on div "Next" at bounding box center [1225, 722] width 47 height 20
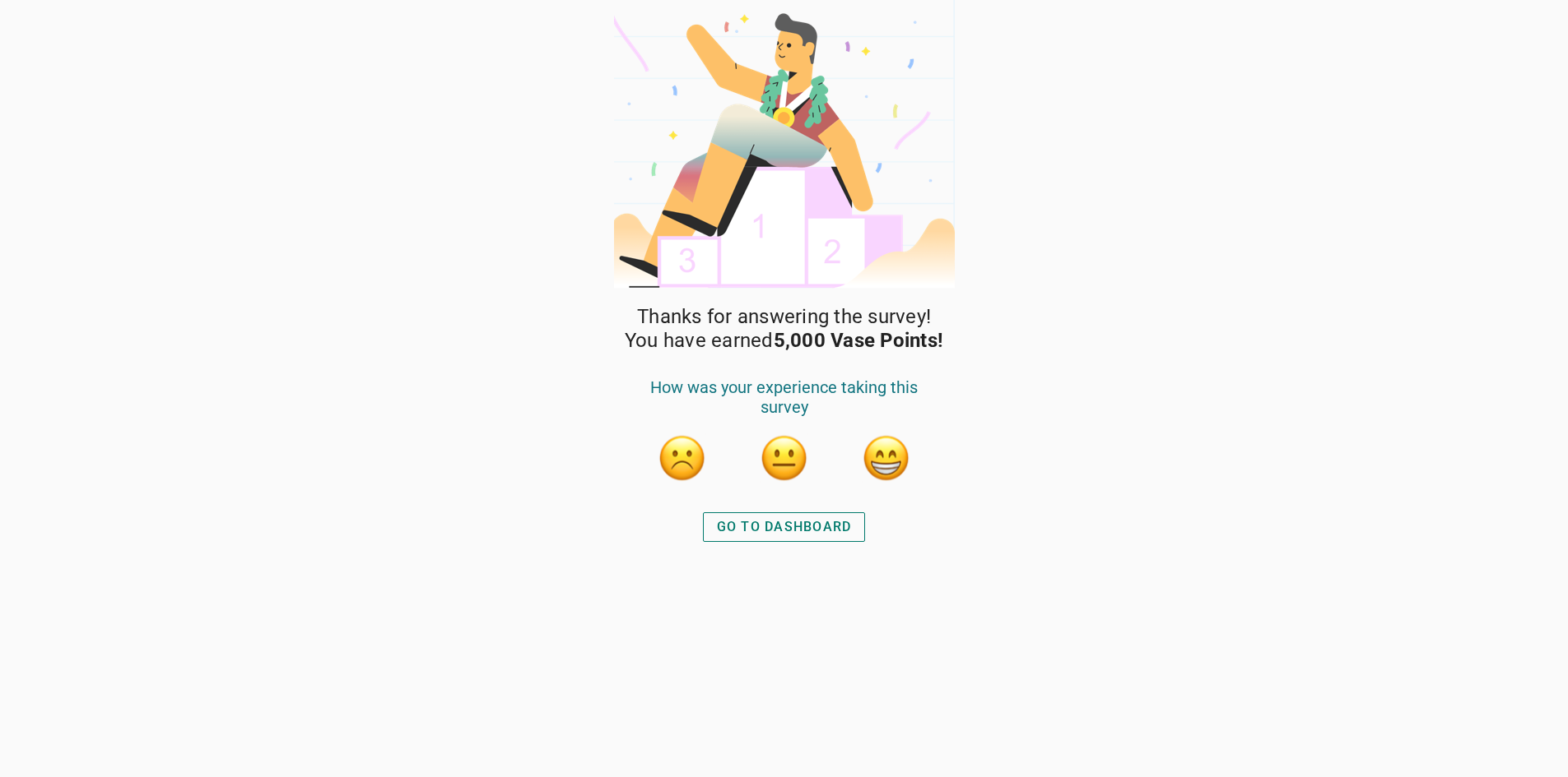
click at [894, 462] on button "button" at bounding box center [886, 457] width 49 height 49
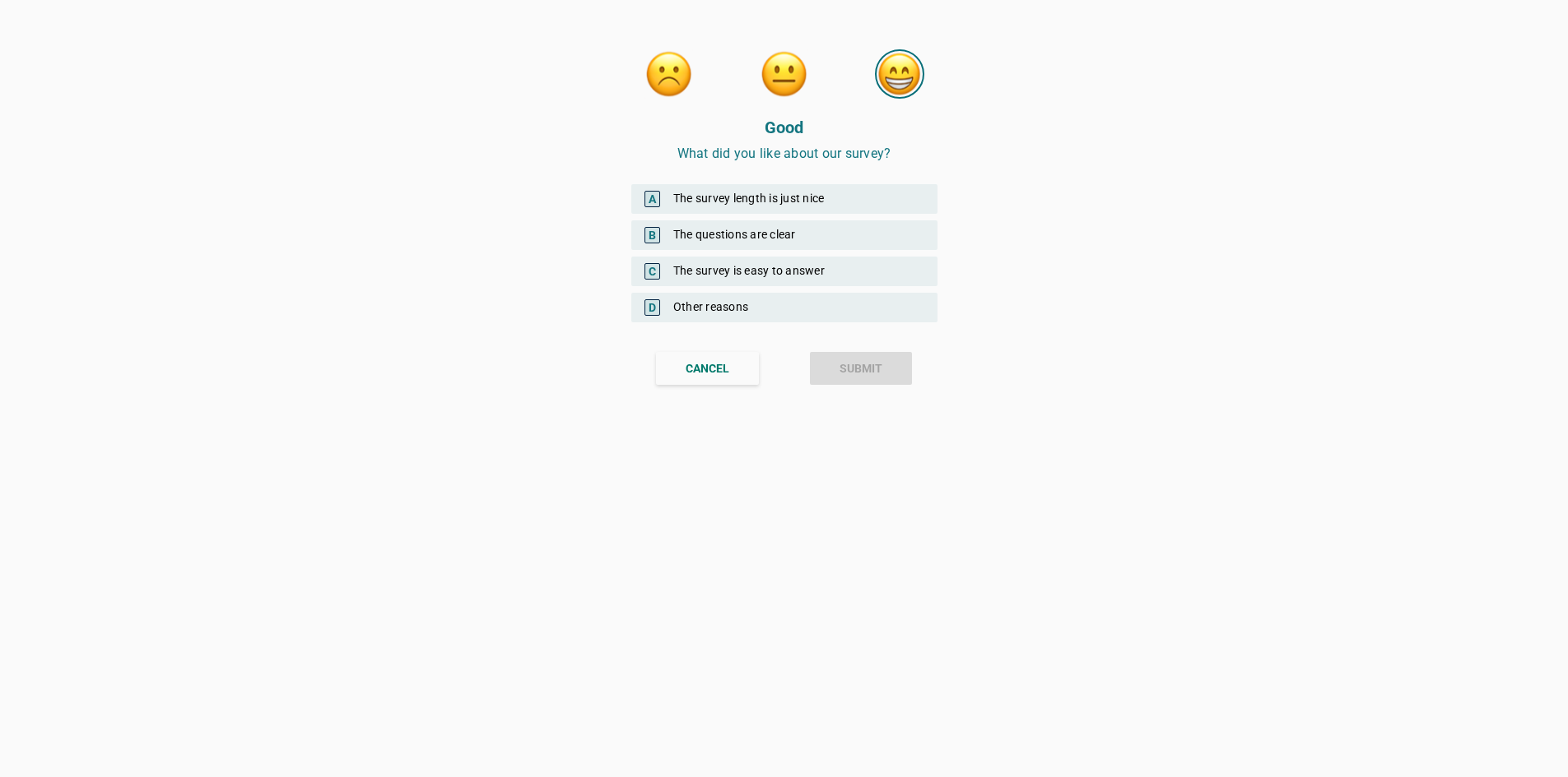
click at [779, 197] on div "A The survey length is just nice" at bounding box center [784, 199] width 306 height 30
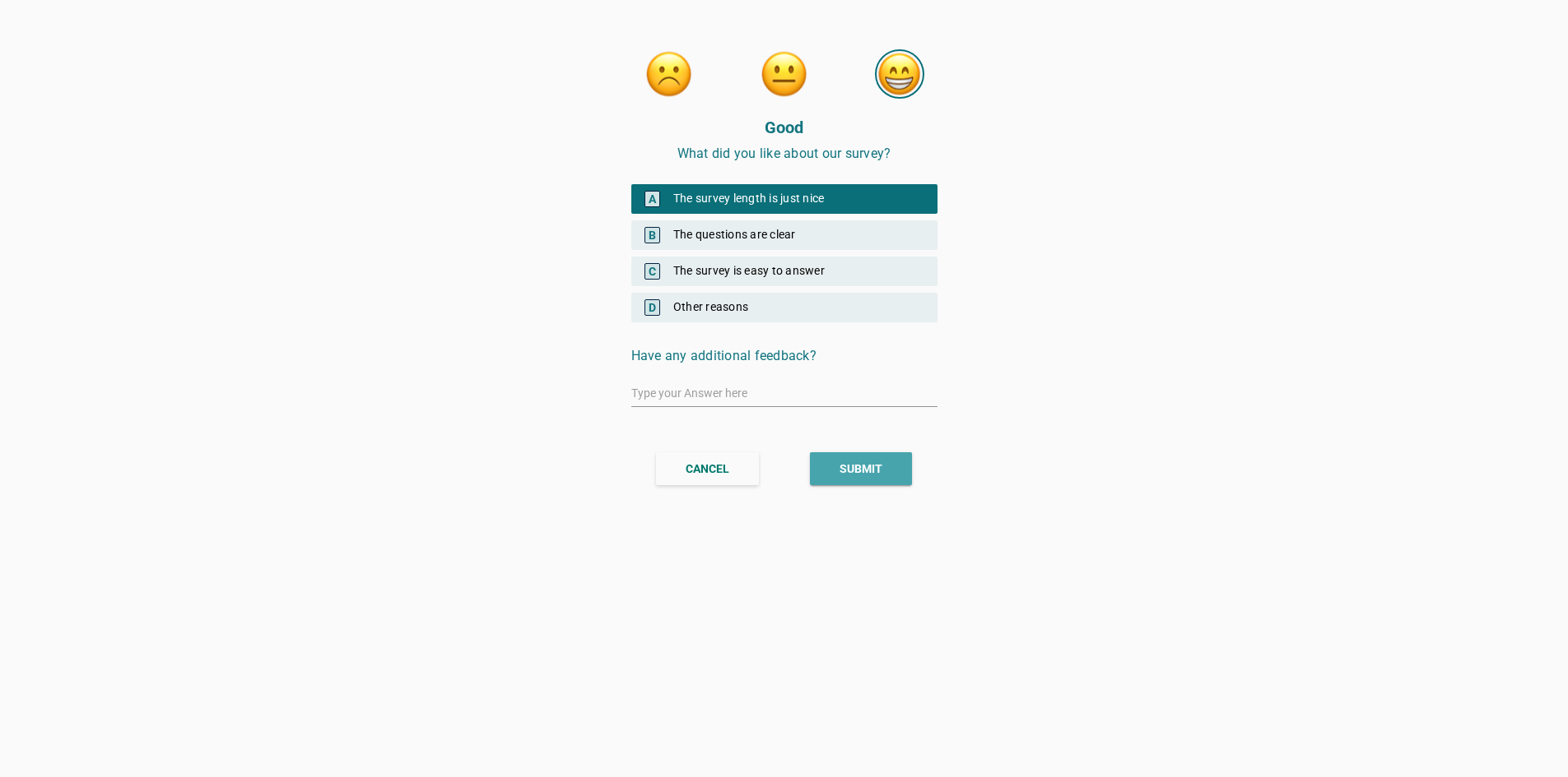
click at [869, 456] on button "SUBMIT" at bounding box center [861, 468] width 102 height 33
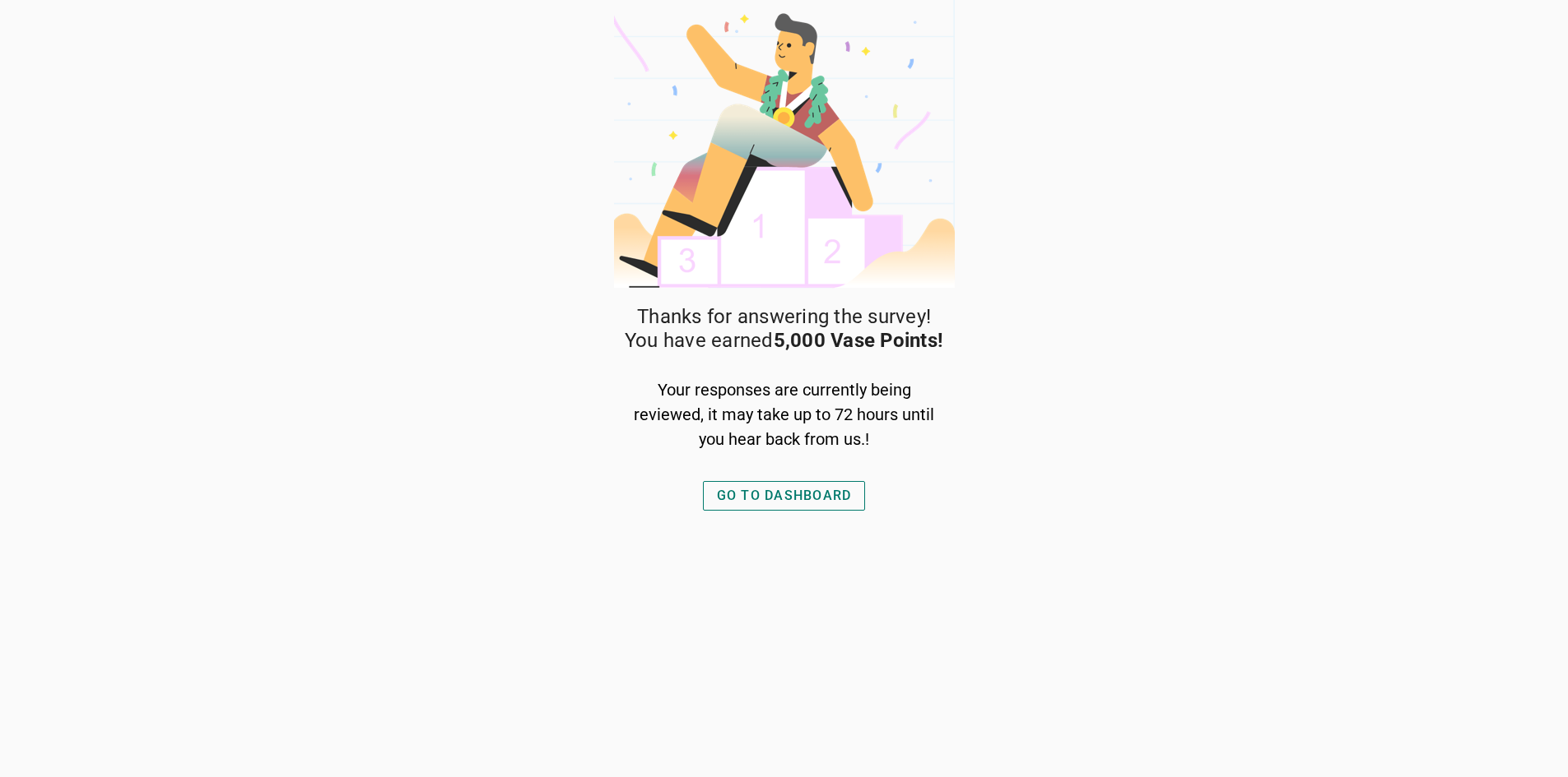
click at [826, 486] on div "GO TO DASHBOARD" at bounding box center [784, 495] width 135 height 20
